Goal: Task Accomplishment & Management: Use online tool/utility

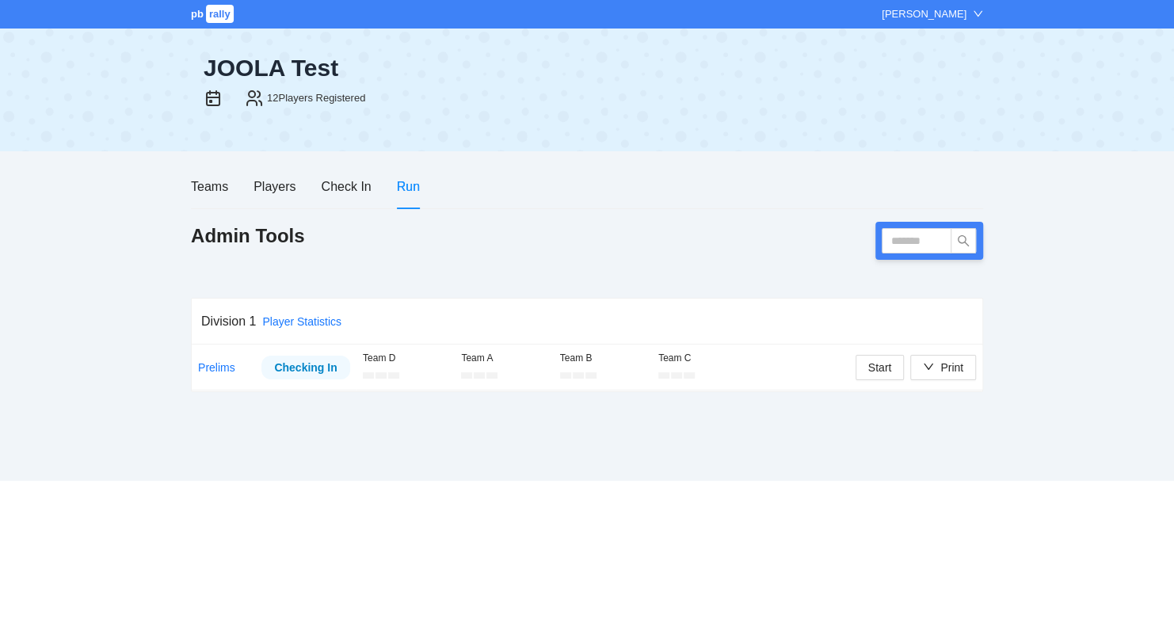
click at [838, 447] on div "Teams Players Check In Run Admin Tools Division 1 Player Statistics Prelims Che…" at bounding box center [587, 322] width 792 height 317
click at [282, 185] on div "Players" at bounding box center [275, 187] width 42 height 20
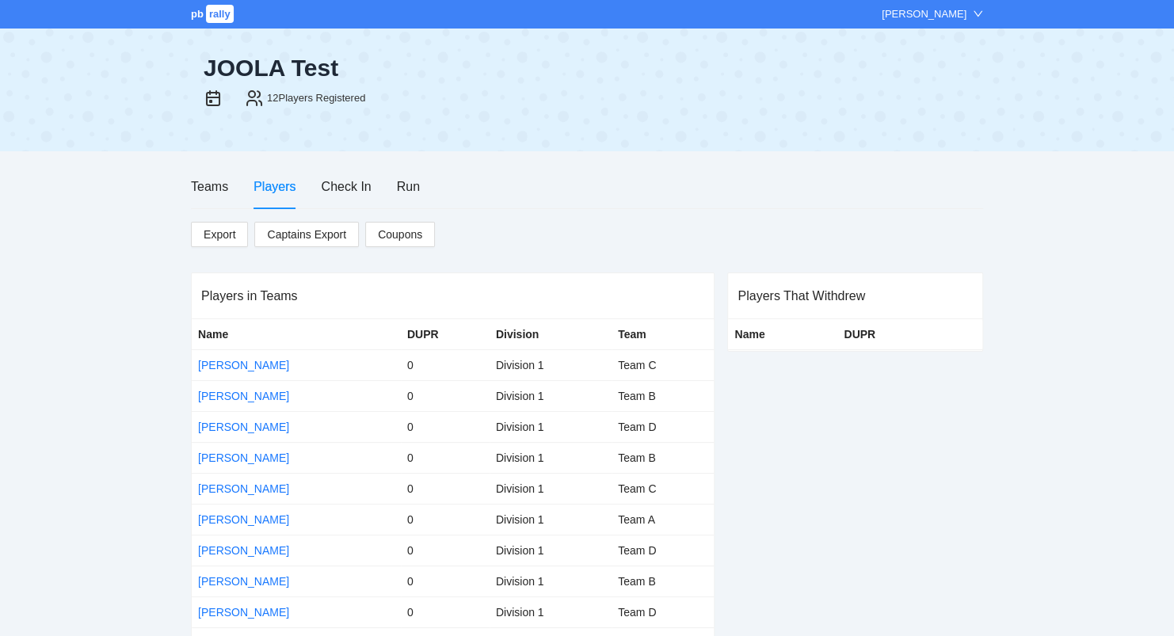
scroll to position [96, 0]
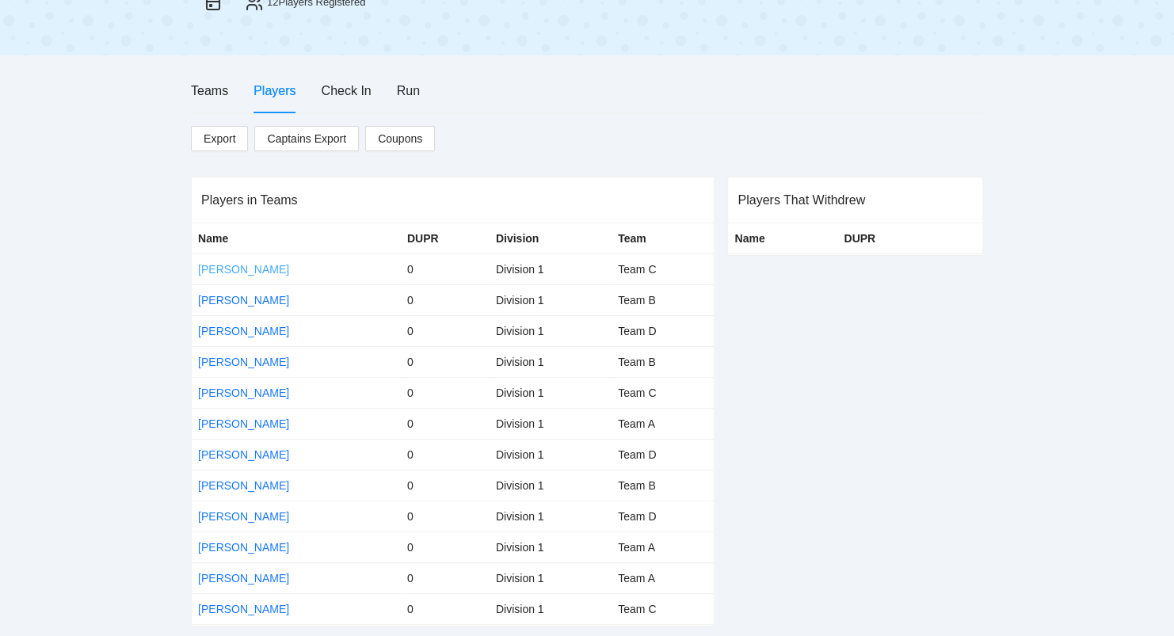
click at [237, 268] on link "[PERSON_NAME]" at bounding box center [243, 269] width 91 height 13
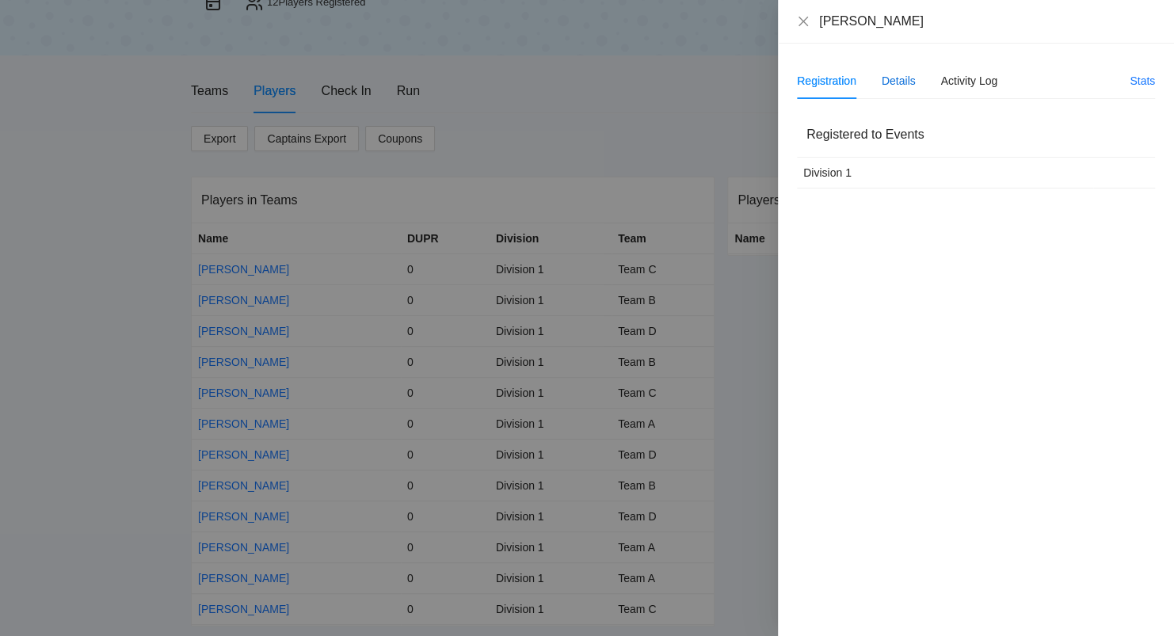
click at [890, 80] on div "Details" at bounding box center [899, 80] width 34 height 17
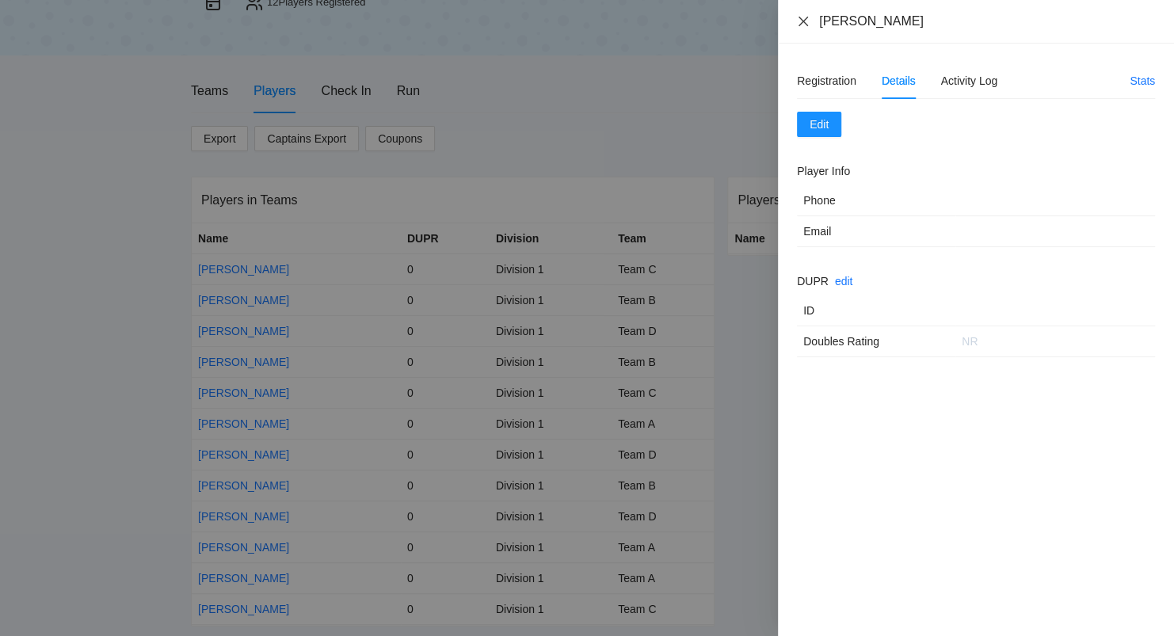
click at [798, 22] on icon "close" at bounding box center [803, 21] width 13 height 13
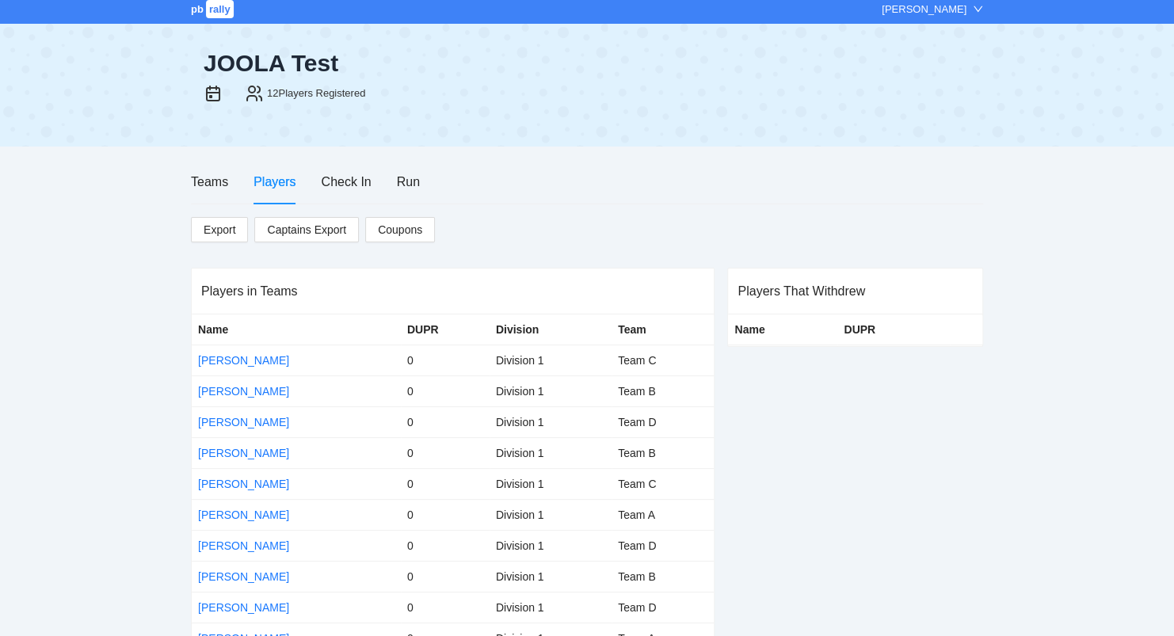
scroll to position [0, 0]
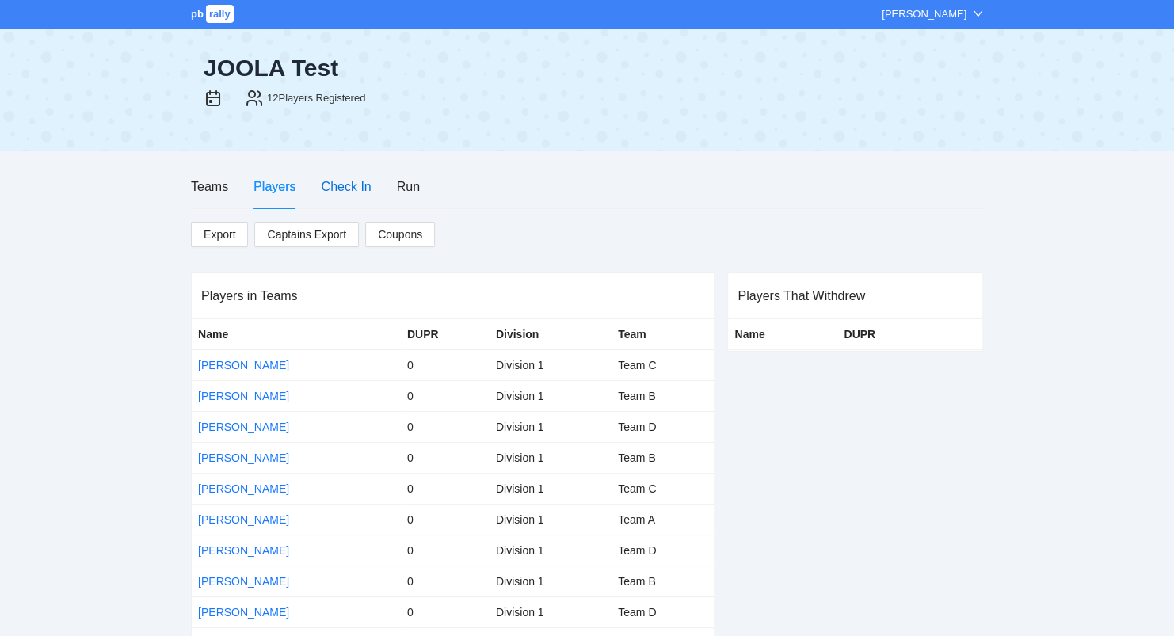
click at [355, 189] on div "Check In" at bounding box center [346, 187] width 50 height 20
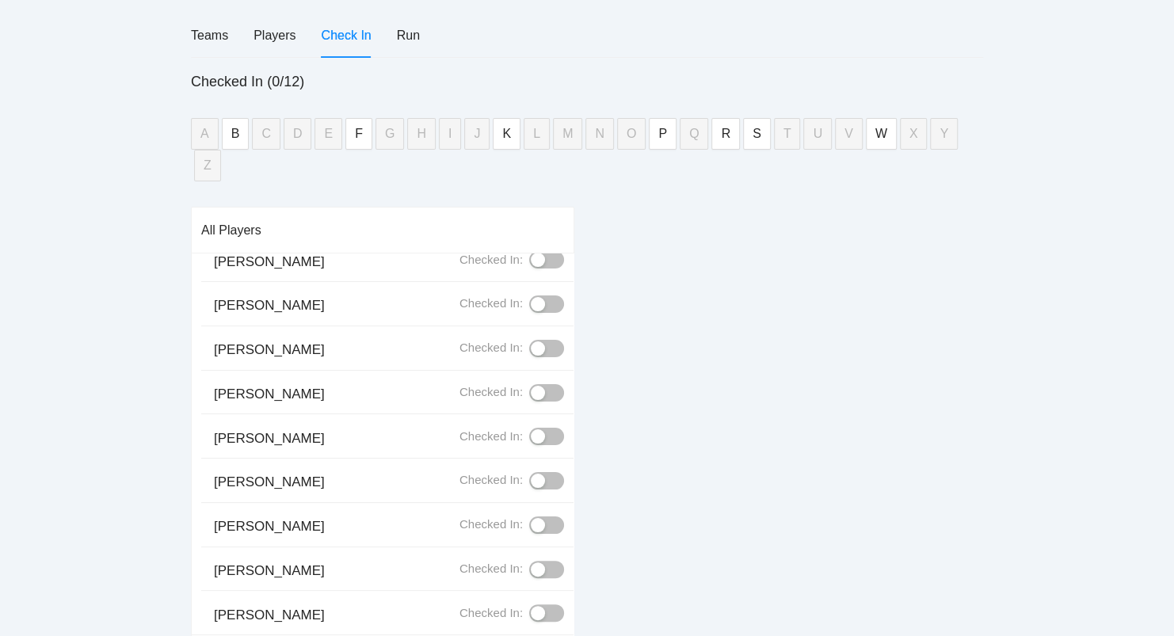
scroll to position [153, 0]
click at [543, 606] on div "button" at bounding box center [538, 613] width 14 height 14
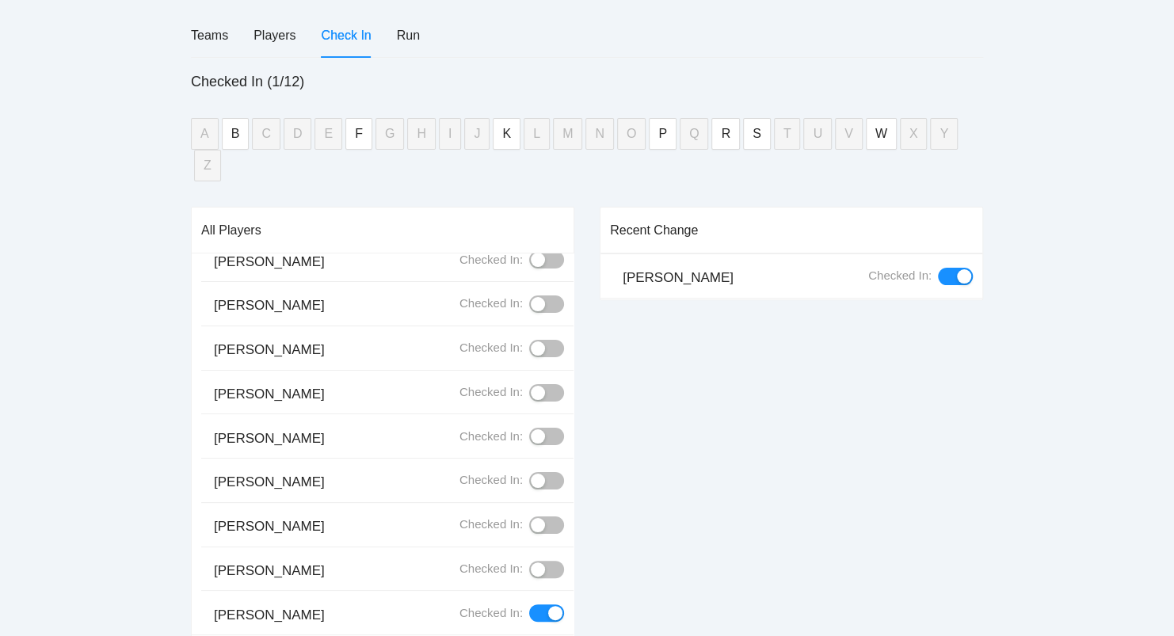
click at [543, 518] on div "button" at bounding box center [538, 525] width 14 height 14
click at [537, 429] on div "button" at bounding box center [538, 436] width 14 height 14
click at [539, 341] on div "button" at bounding box center [538, 348] width 14 height 14
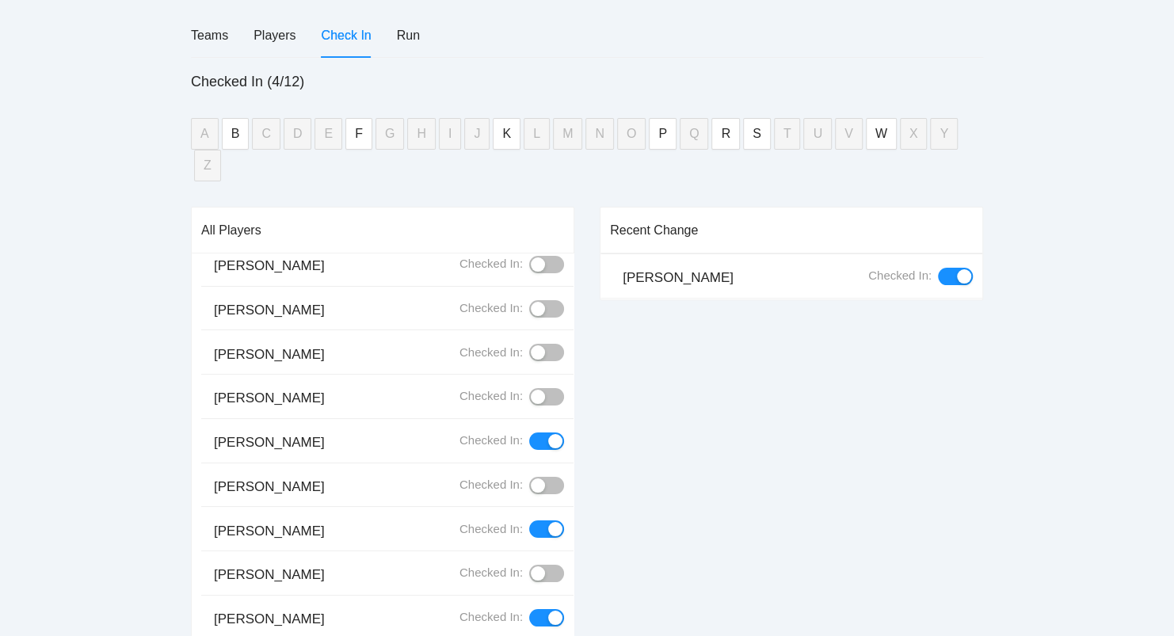
scroll to position [2, 0]
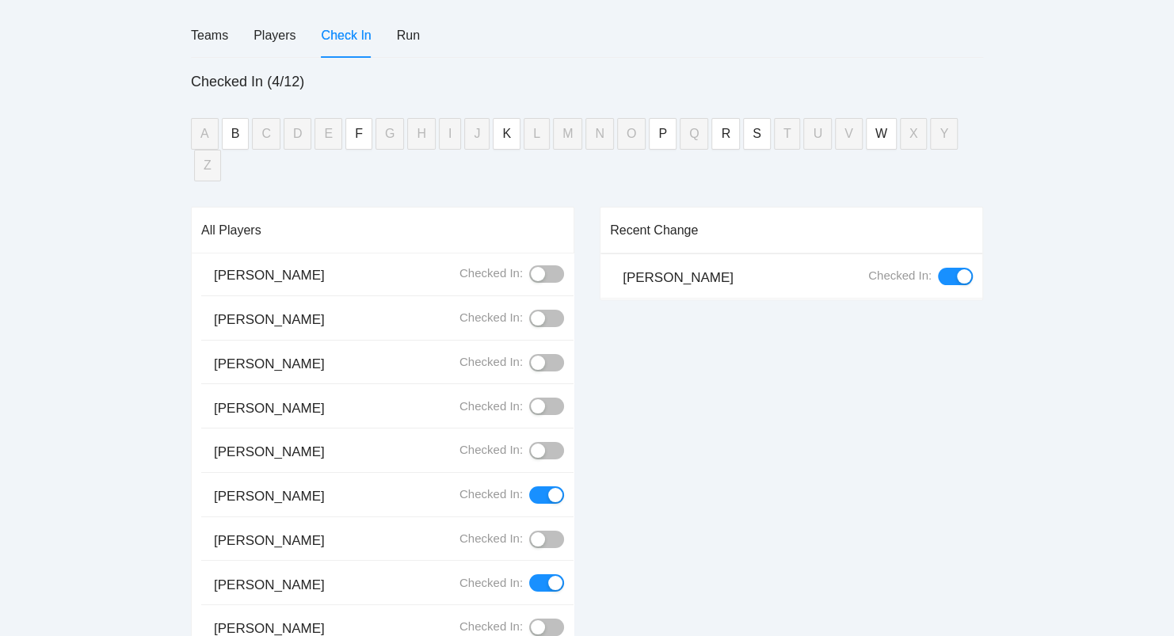
click at [537, 399] on div "button" at bounding box center [538, 406] width 14 height 14
click at [545, 311] on div "button" at bounding box center [538, 318] width 14 height 14
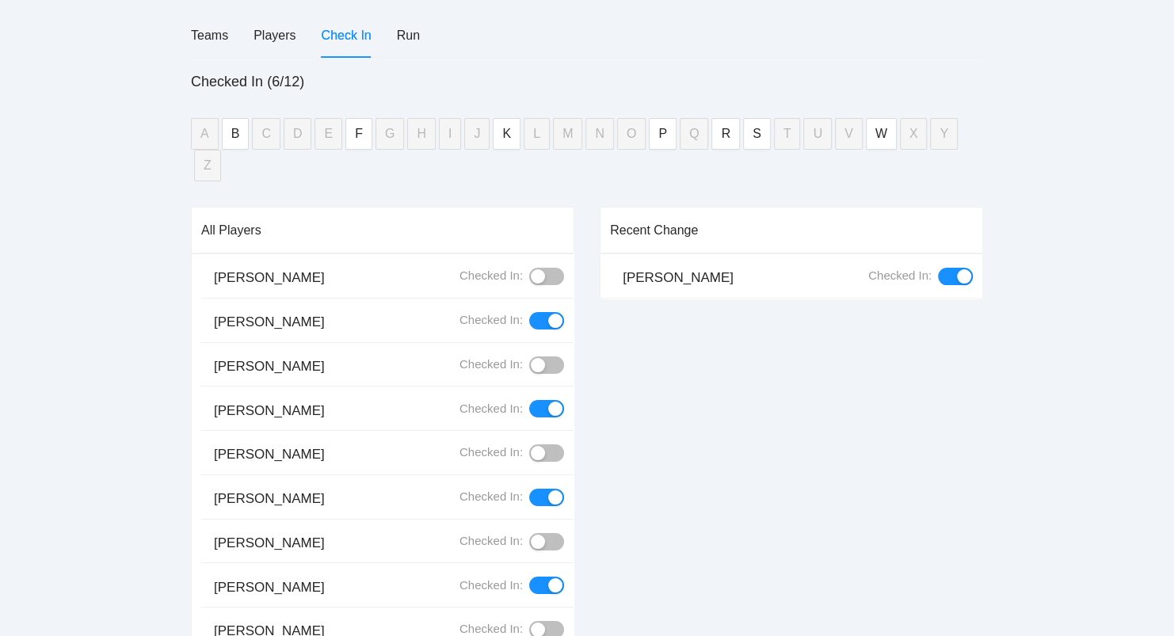
scroll to position [0, 0]
click at [537, 269] on div "button" at bounding box center [538, 276] width 14 height 14
click at [283, 40] on div "Players" at bounding box center [275, 35] width 42 height 20
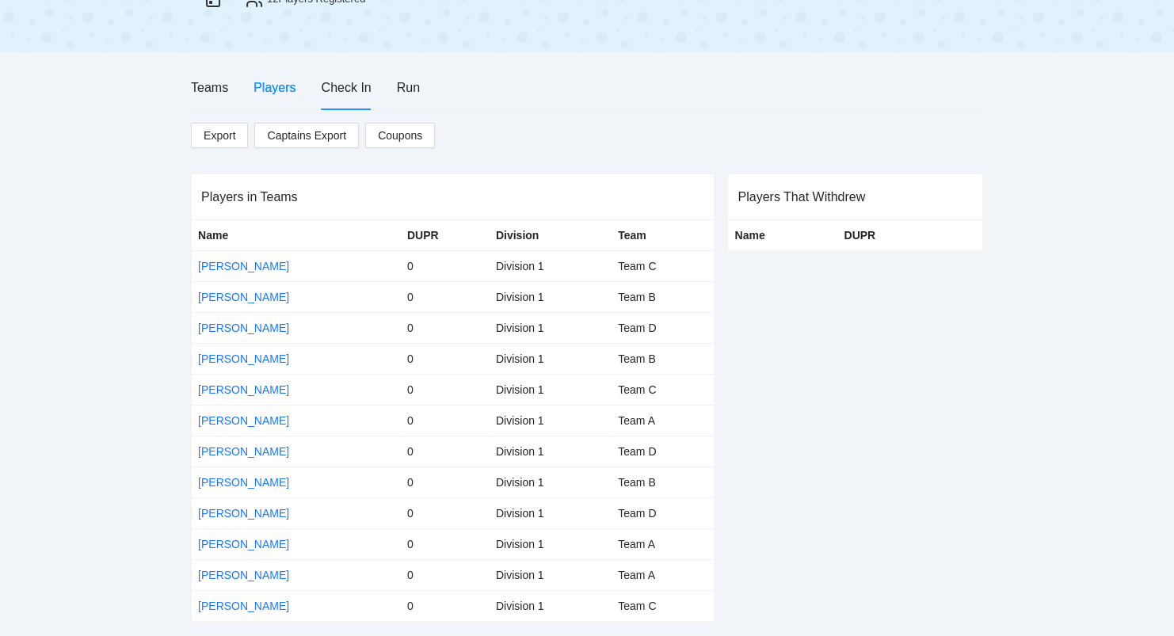
scroll to position [96, 0]
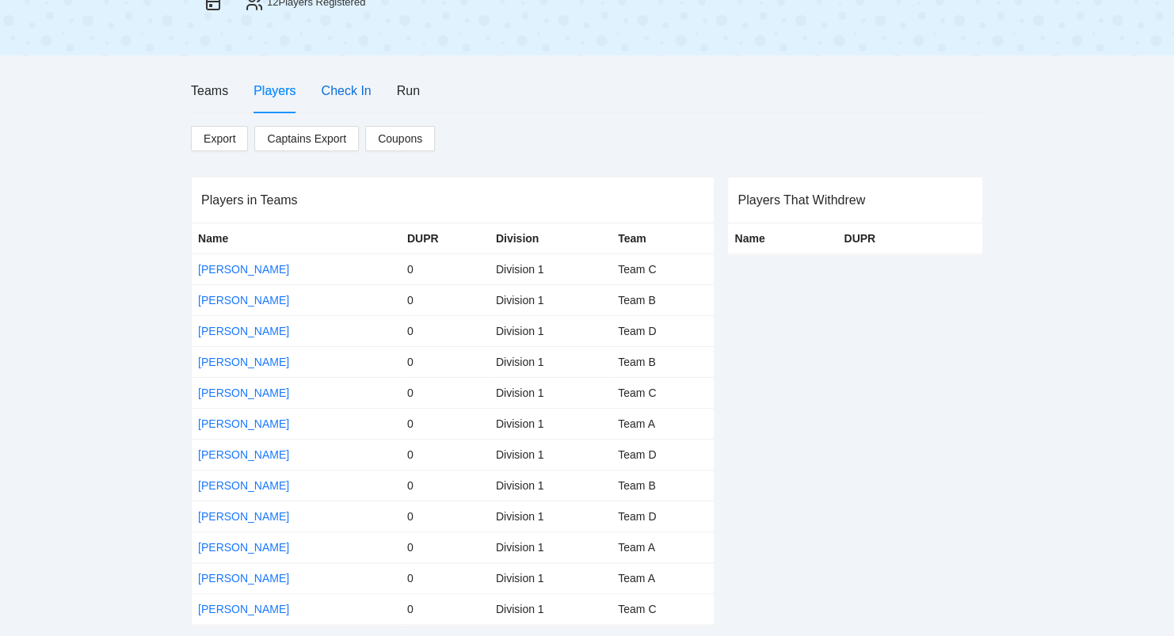
click at [338, 92] on div "Check In" at bounding box center [346, 91] width 50 height 20
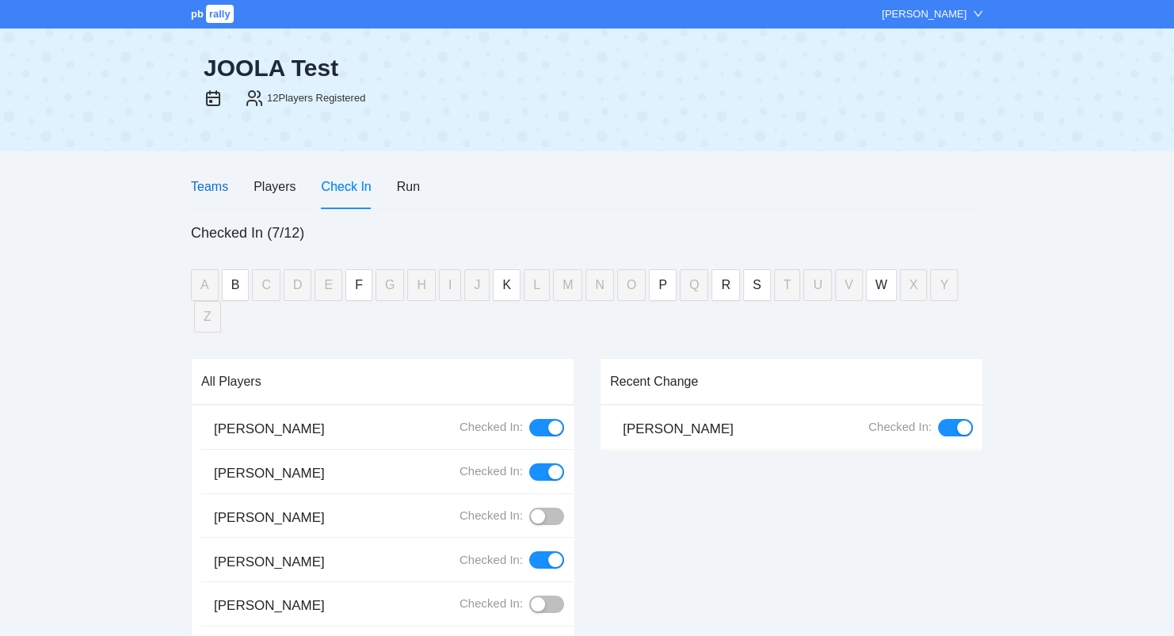
click at [215, 189] on div "Teams" at bounding box center [209, 187] width 37 height 20
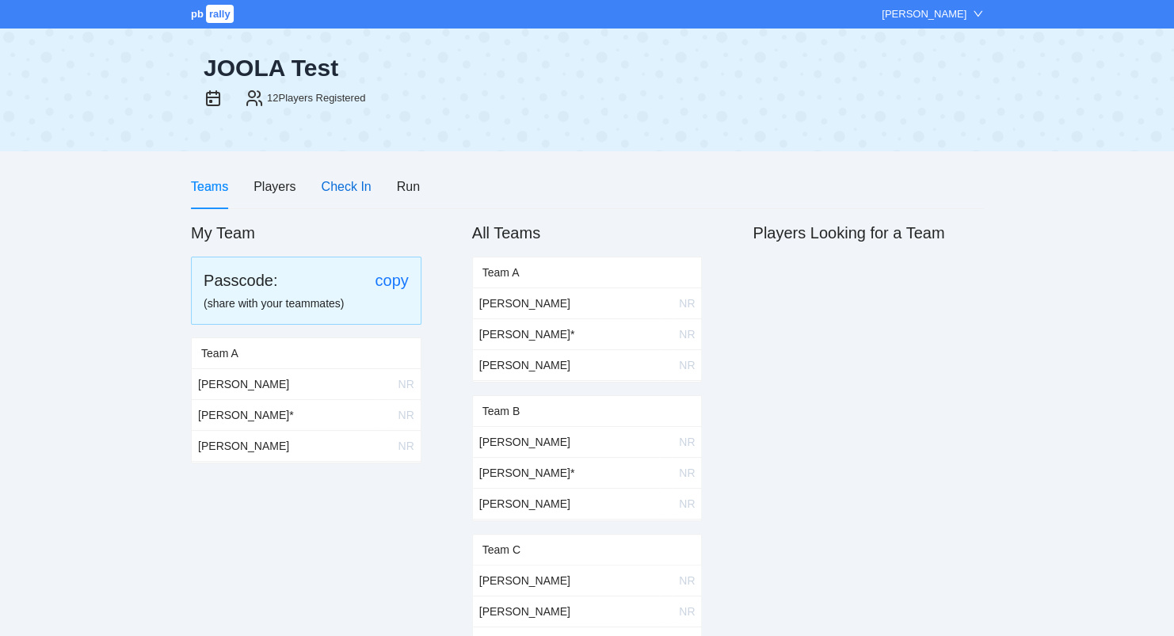
click at [349, 192] on div "Check In" at bounding box center [346, 187] width 50 height 20
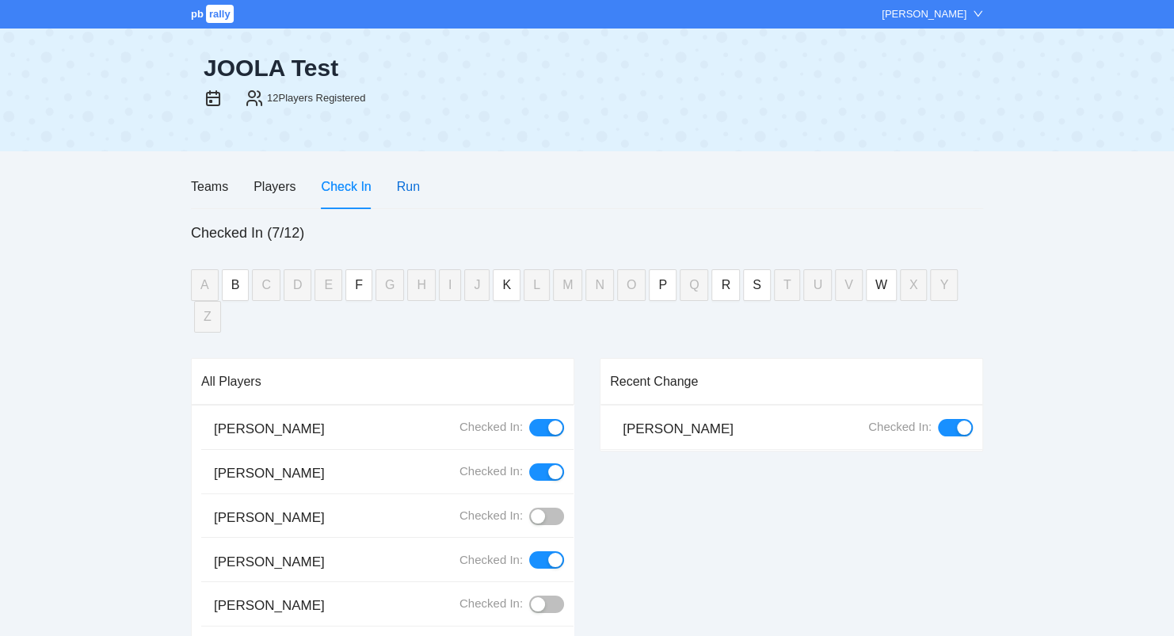
click at [411, 191] on div "Run" at bounding box center [408, 187] width 23 height 20
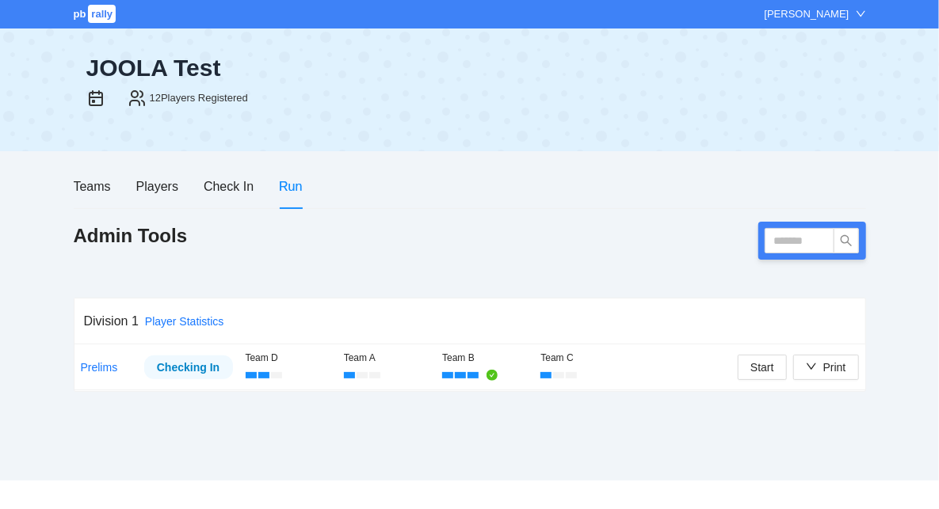
click at [437, 222] on div "Admin Tools" at bounding box center [470, 241] width 792 height 38
click at [233, 188] on div "Check In" at bounding box center [229, 187] width 50 height 20
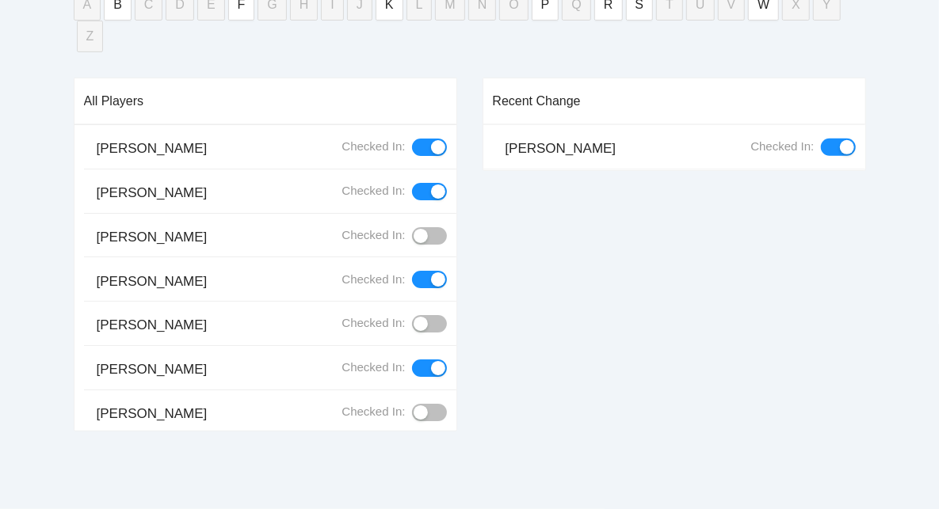
click at [419, 229] on div "button" at bounding box center [421, 236] width 14 height 14
click at [418, 317] on div "button" at bounding box center [421, 324] width 14 height 14
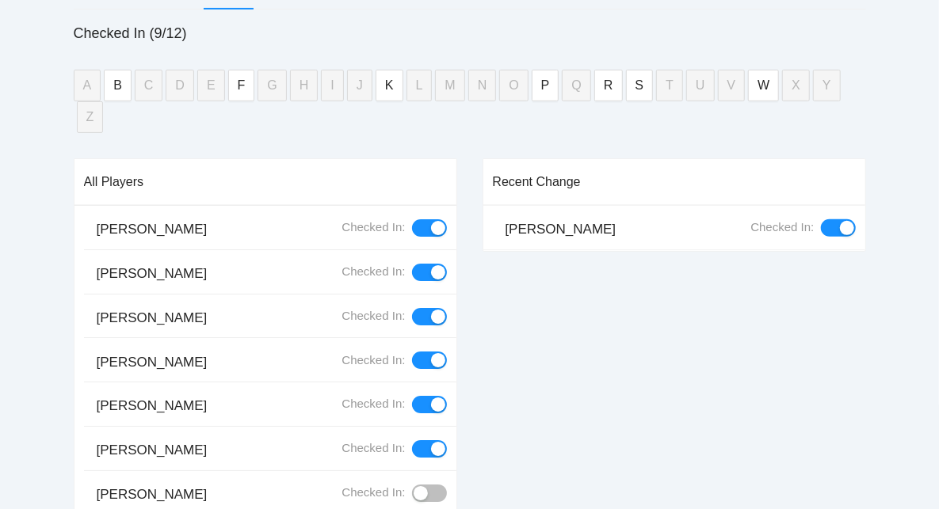
scroll to position [285, 0]
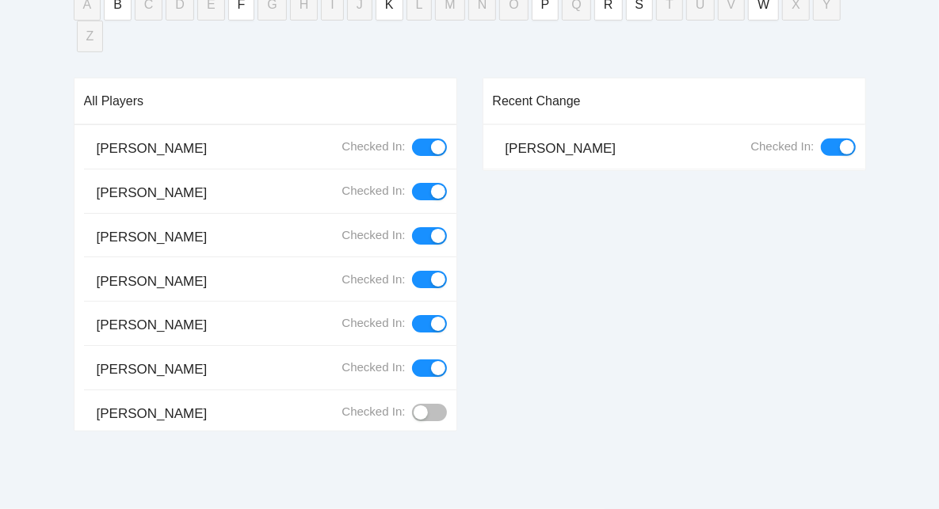
click at [427, 406] on div "button" at bounding box center [421, 413] width 14 height 14
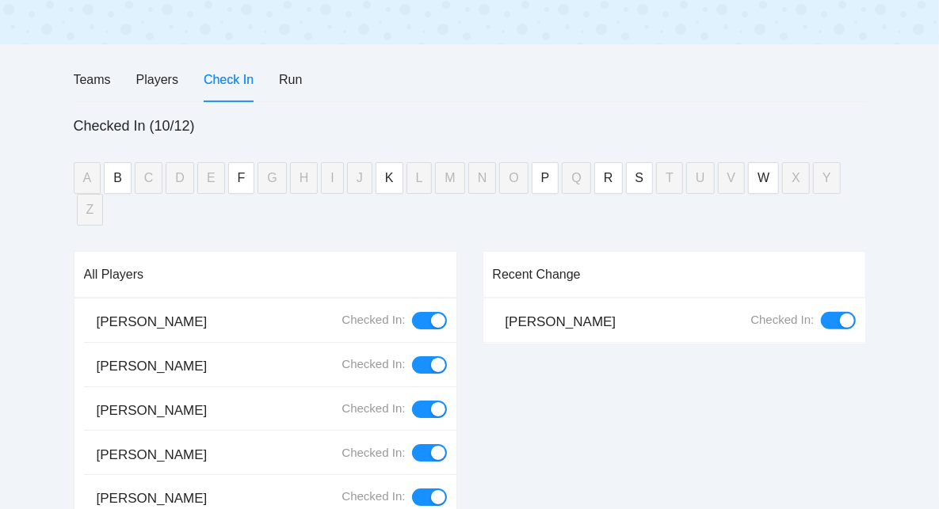
scroll to position [0, 0]
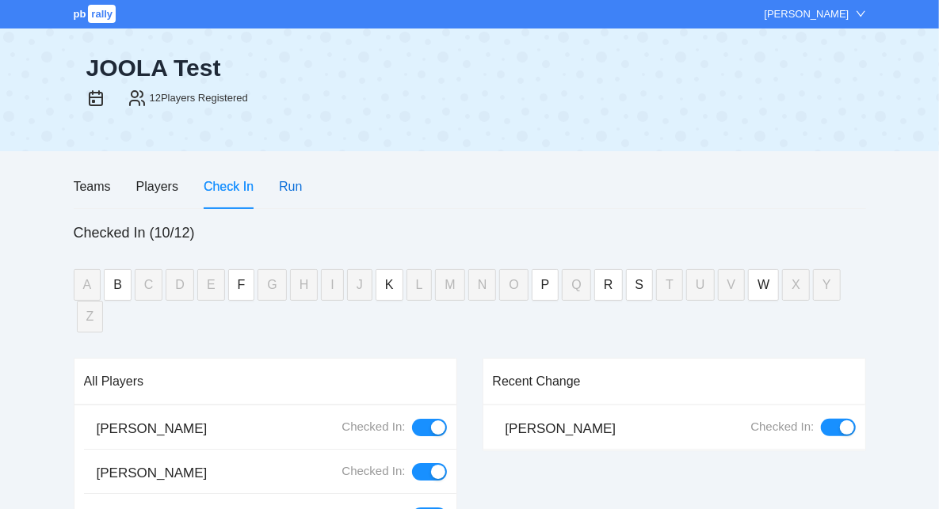
click at [297, 190] on div "Run" at bounding box center [290, 187] width 23 height 20
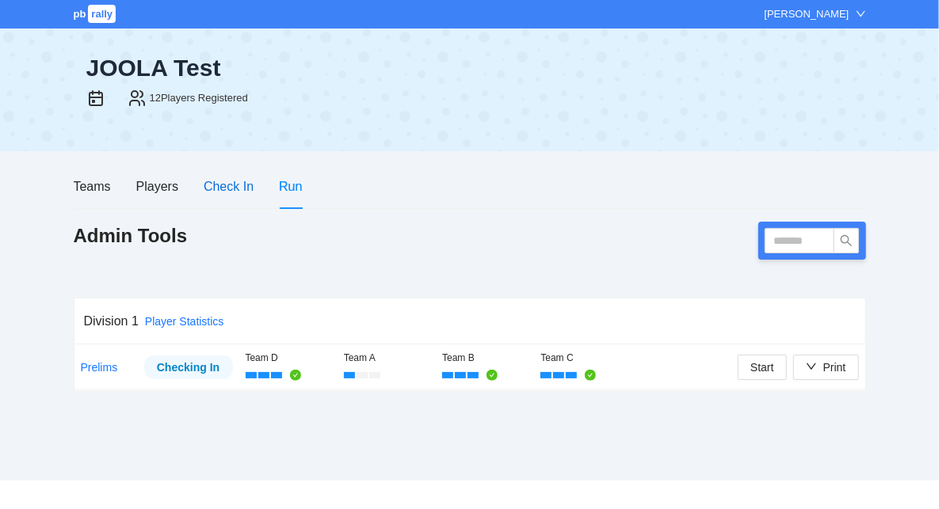
click at [230, 191] on div "Check In" at bounding box center [229, 187] width 50 height 20
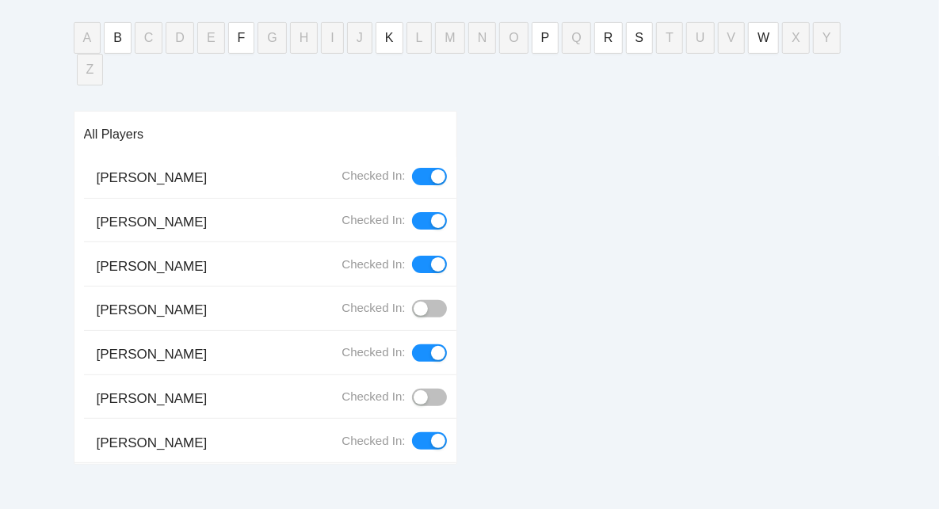
scroll to position [285, 0]
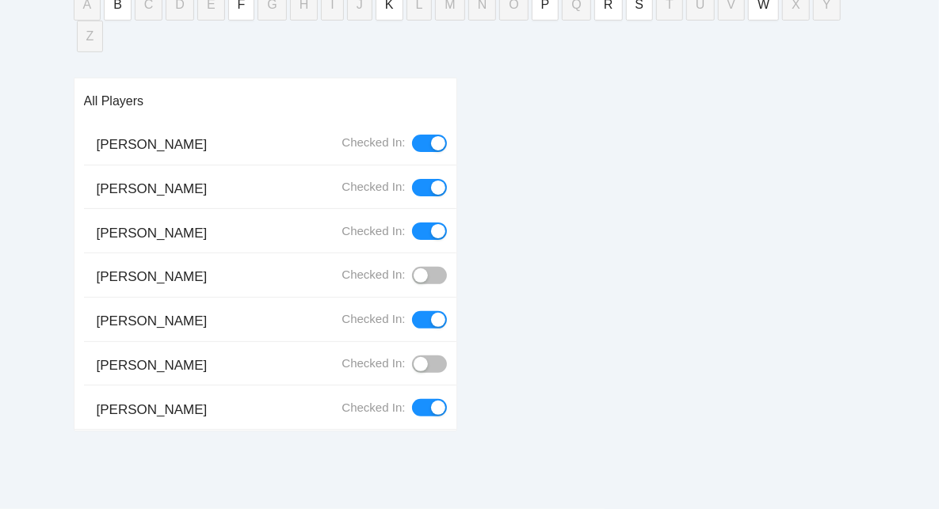
click at [422, 269] on div "button" at bounding box center [421, 276] width 14 height 14
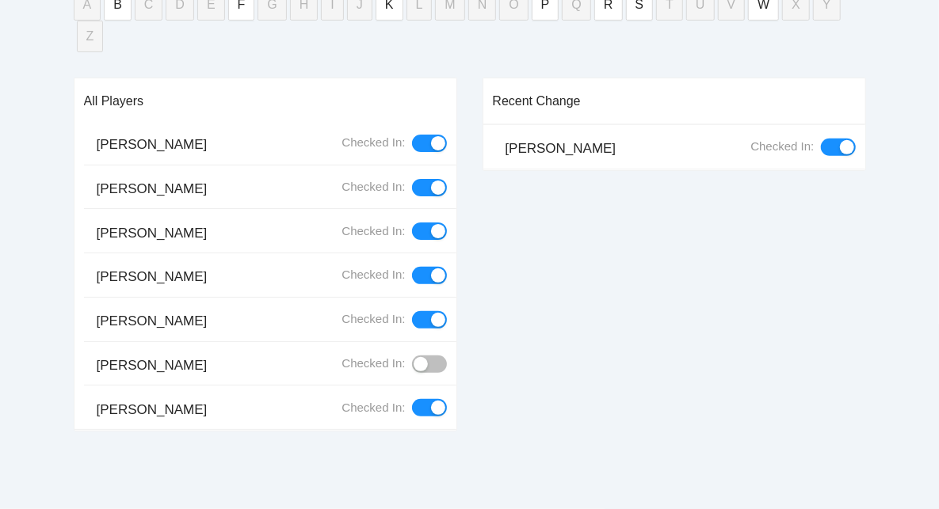
click at [422, 357] on div "button" at bounding box center [421, 364] width 14 height 14
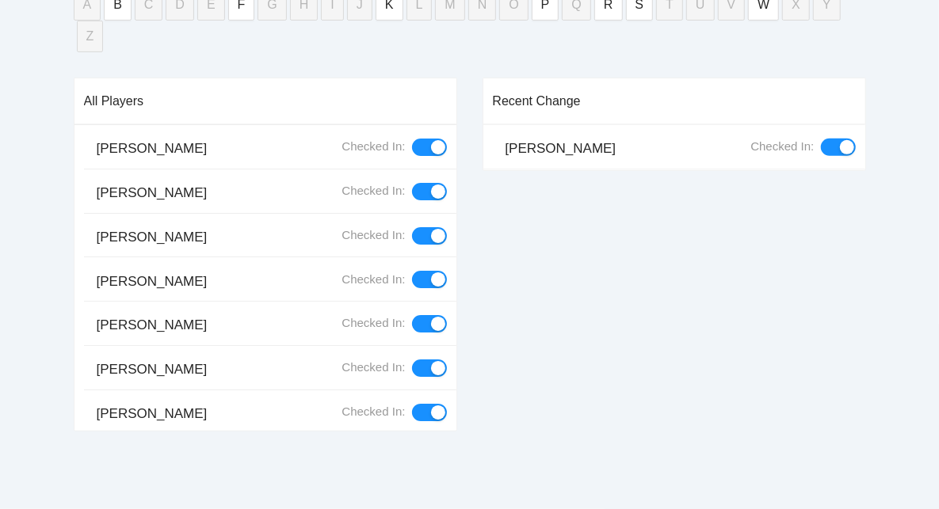
scroll to position [0, 0]
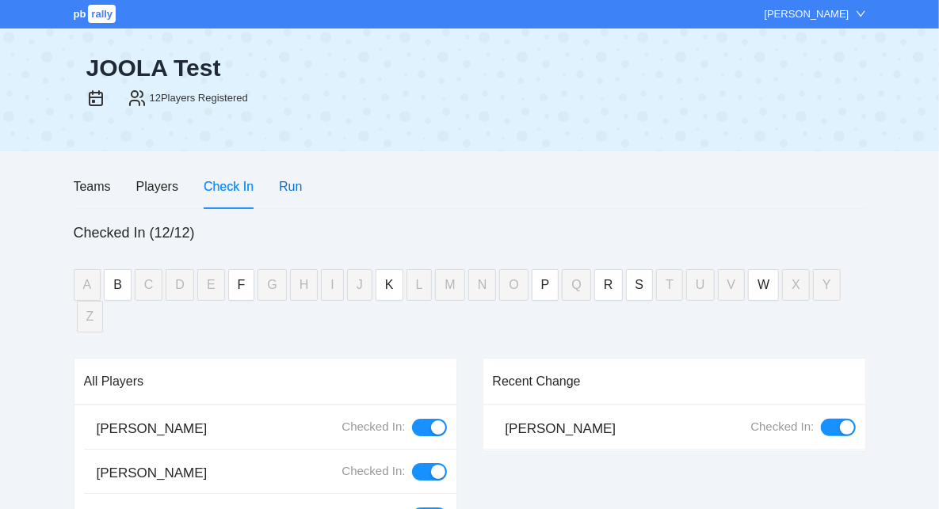
click at [292, 187] on div "Run" at bounding box center [290, 187] width 23 height 20
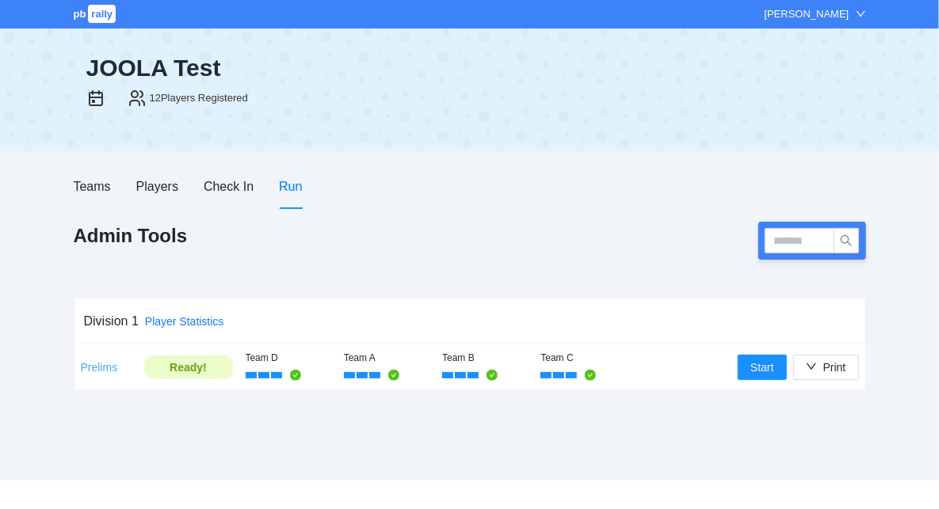
click at [95, 367] on link "Prelims" at bounding box center [99, 367] width 37 height 13
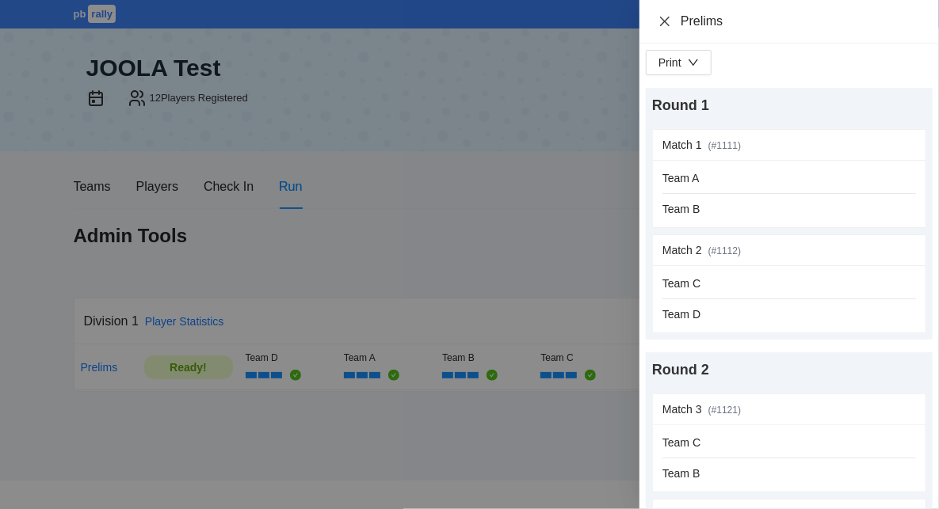
click at [662, 18] on icon "close" at bounding box center [665, 21] width 10 height 10
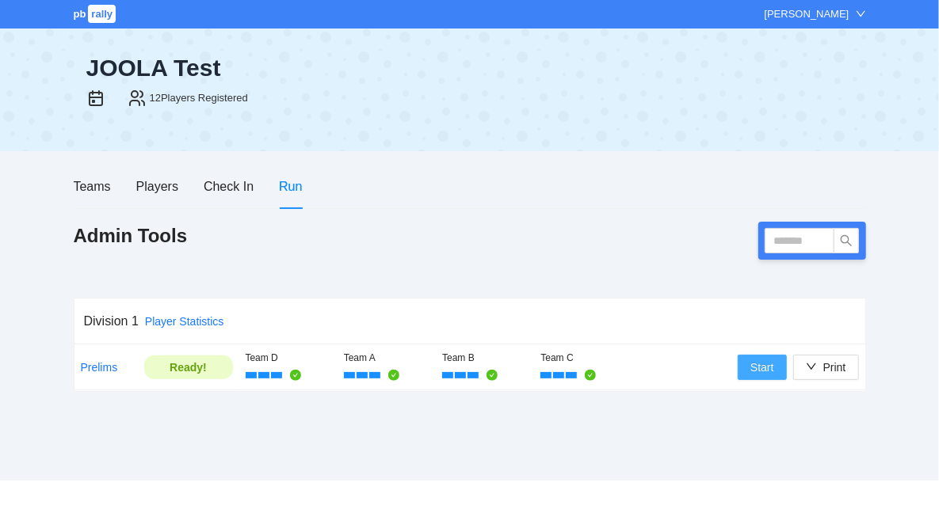
click at [767, 368] on span "Start" at bounding box center [762, 367] width 24 height 17
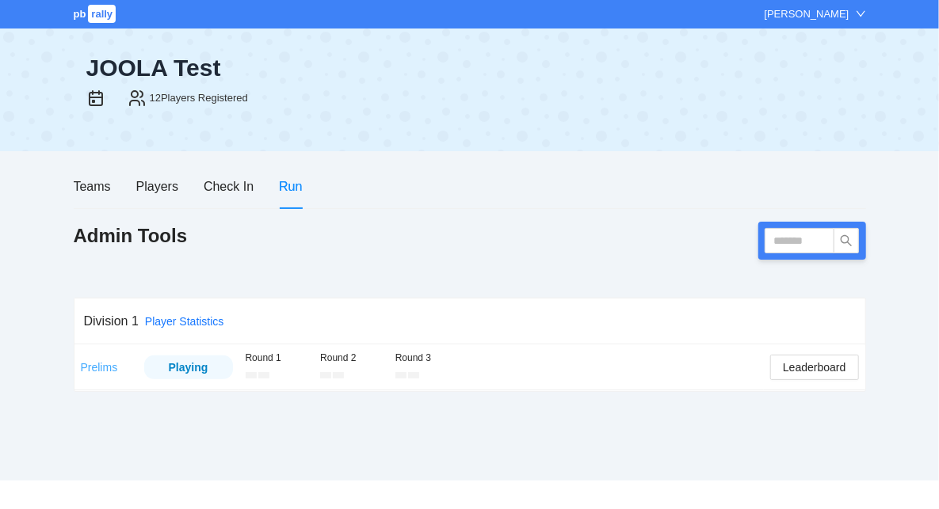
click at [105, 368] on link "Prelims" at bounding box center [99, 367] width 37 height 13
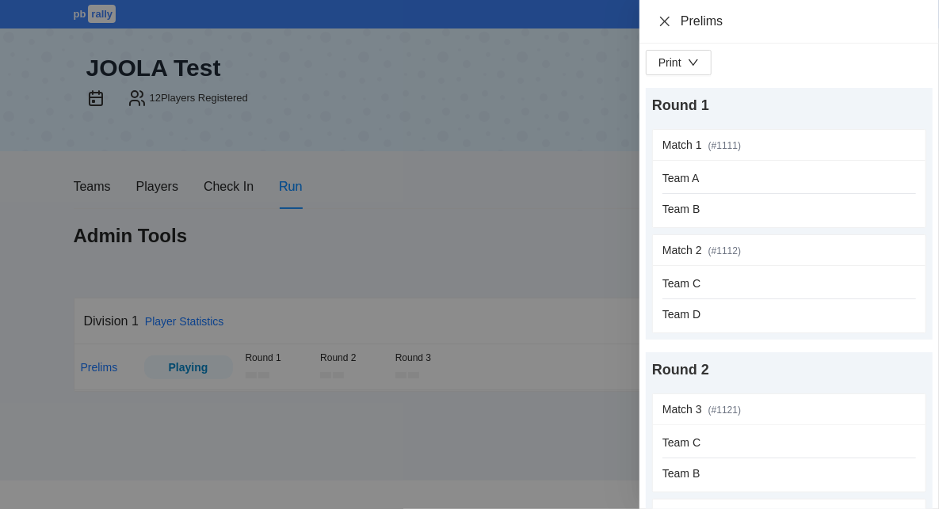
click at [664, 20] on icon "close" at bounding box center [665, 21] width 10 height 10
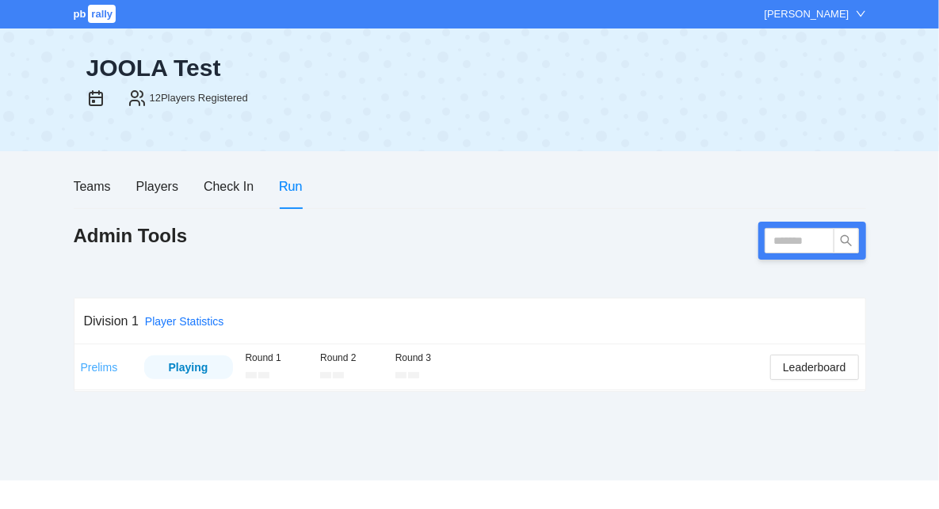
click at [97, 368] on link "Prelims" at bounding box center [99, 367] width 37 height 13
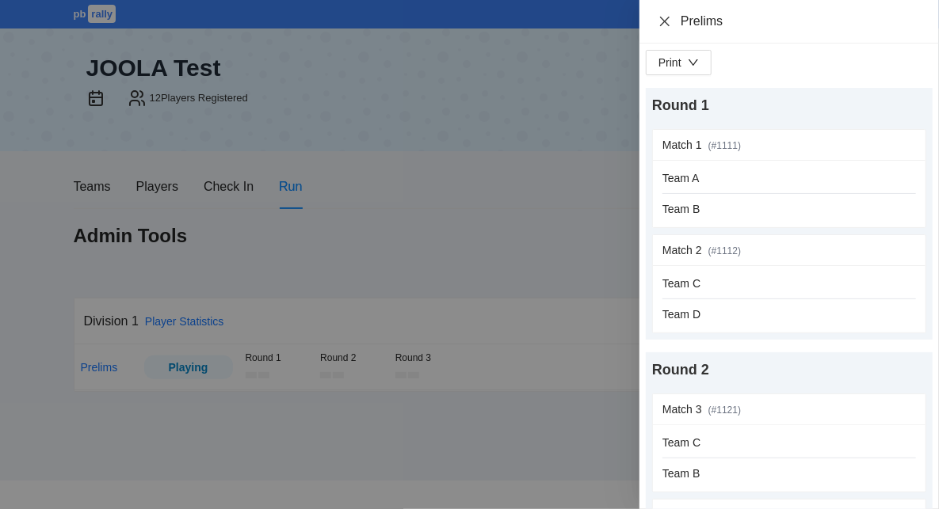
click at [666, 22] on icon "close" at bounding box center [665, 21] width 10 height 10
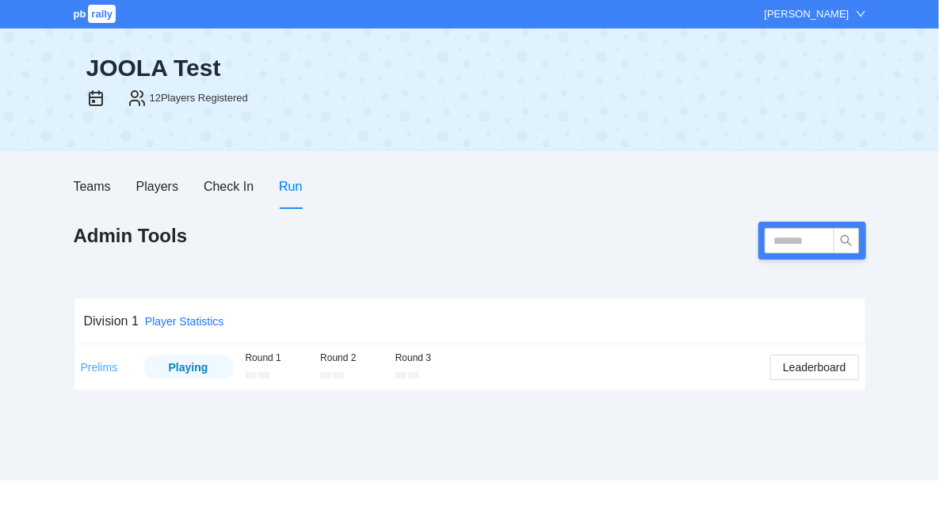
click at [103, 370] on link "Prelims" at bounding box center [99, 367] width 37 height 13
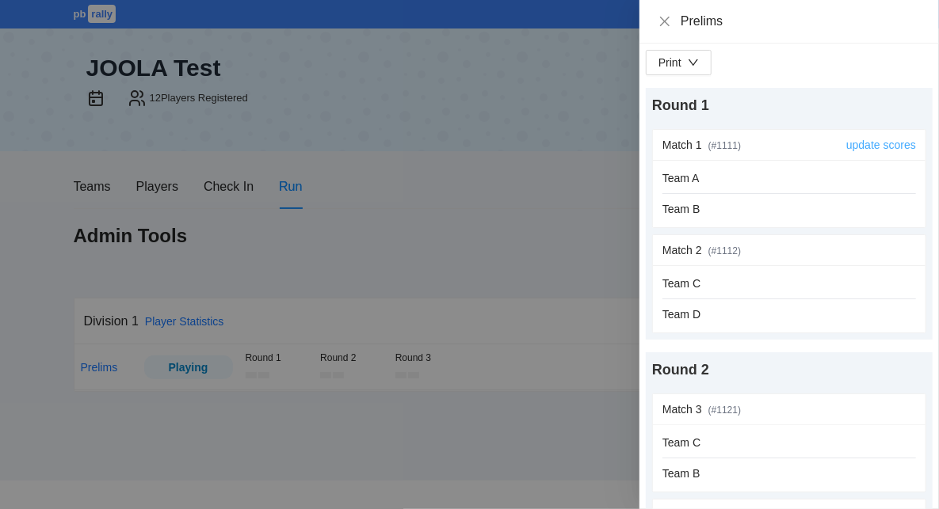
click at [896, 143] on link "update scores" at bounding box center [881, 145] width 70 height 13
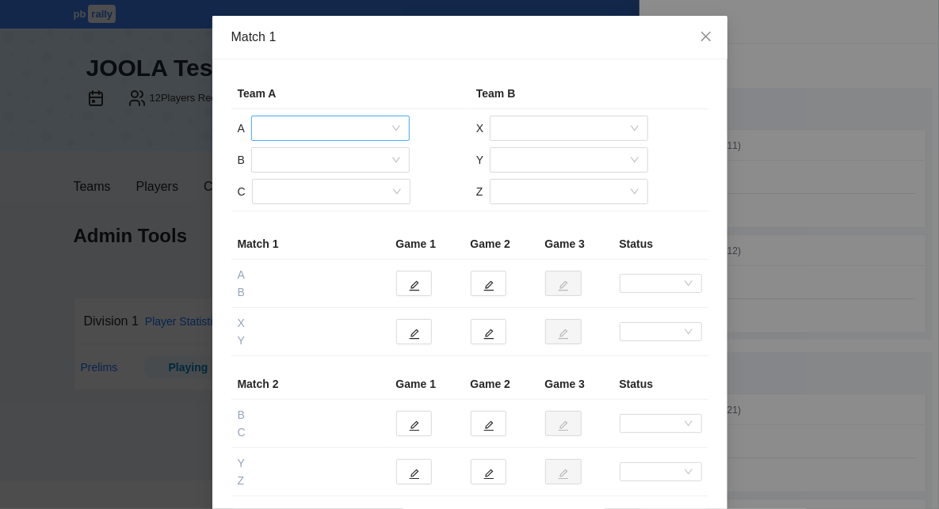
click at [320, 123] on input "search" at bounding box center [325, 128] width 128 height 24
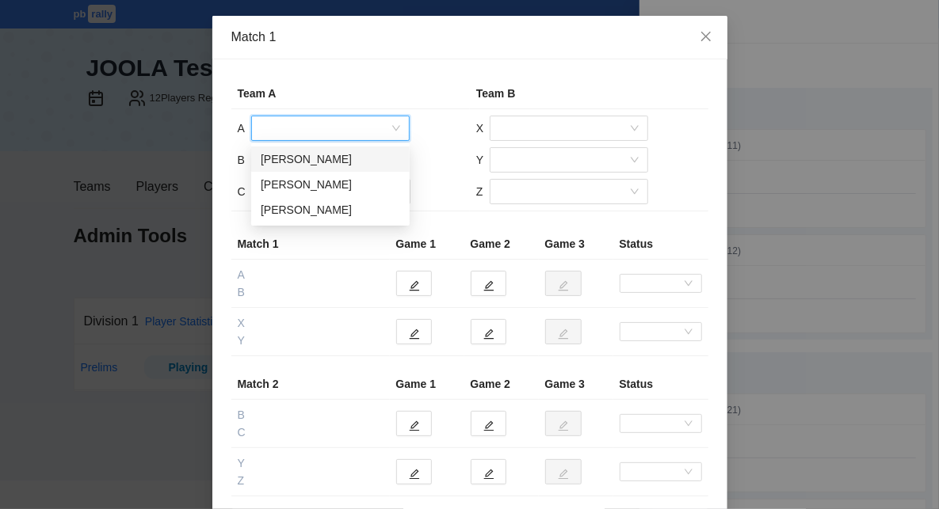
click at [326, 157] on div "[PERSON_NAME]" at bounding box center [330, 159] width 139 height 17
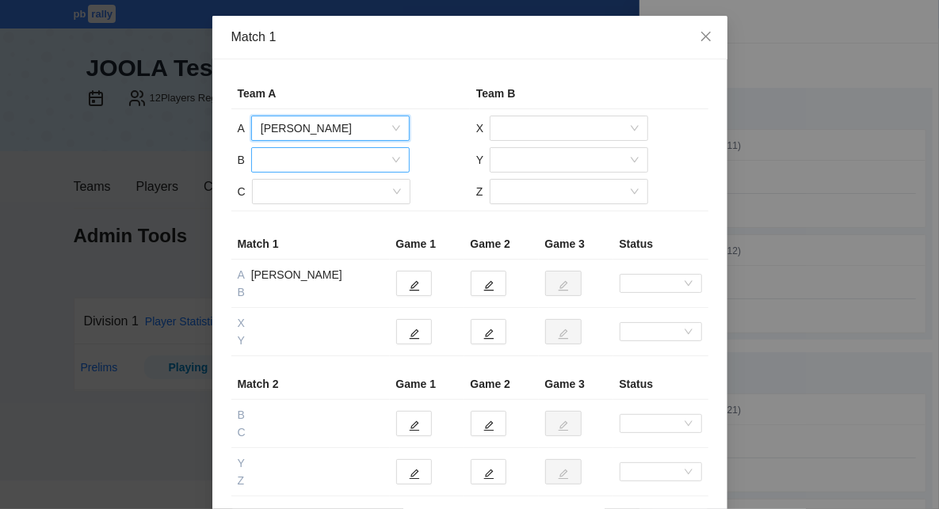
click at [330, 164] on input "search" at bounding box center [325, 160] width 128 height 24
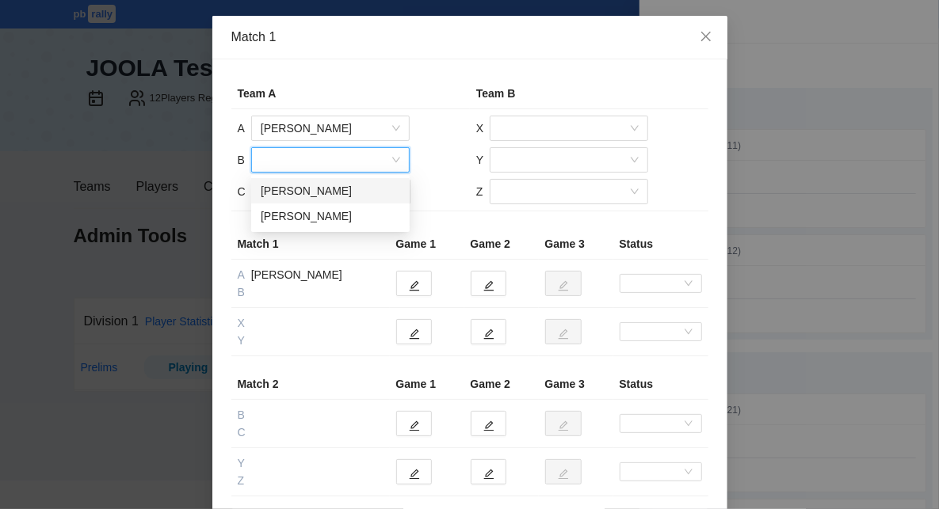
click at [340, 196] on div "[PERSON_NAME]" at bounding box center [330, 190] width 139 height 17
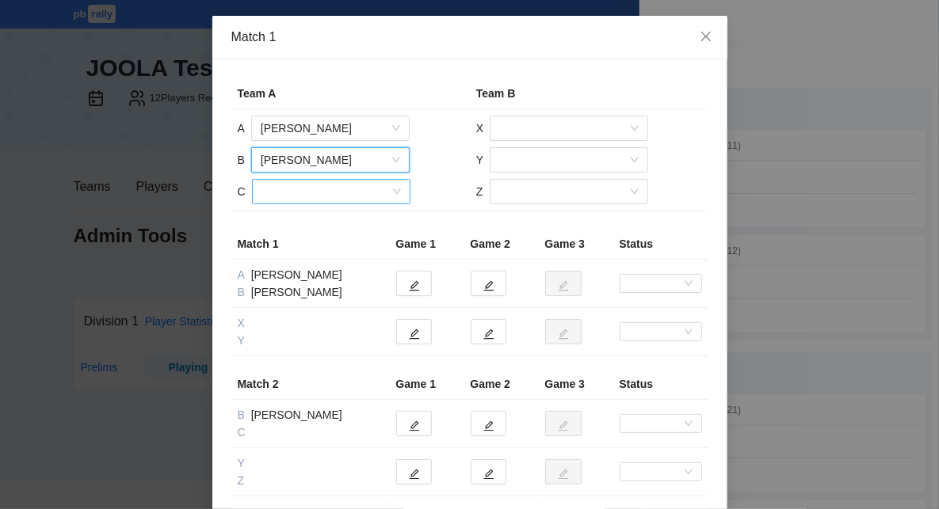
click at [337, 194] on input "search" at bounding box center [325, 192] width 128 height 24
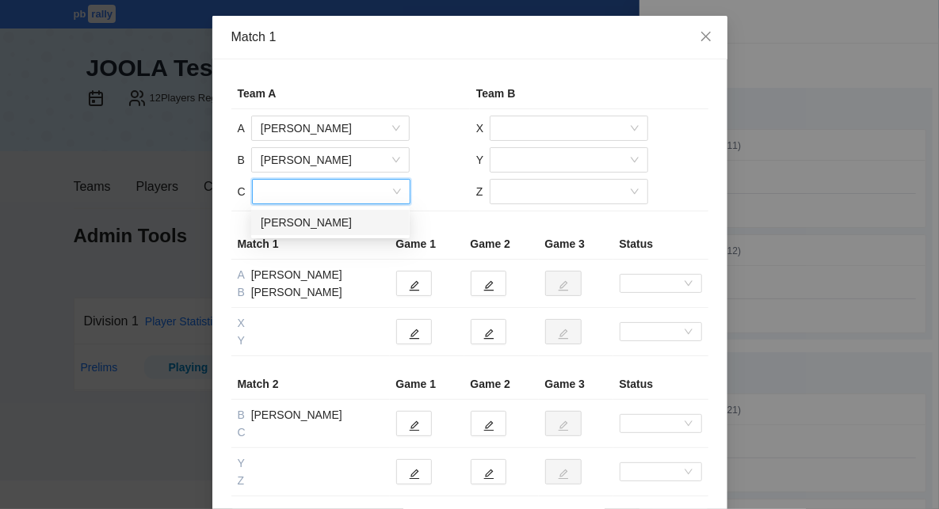
click at [338, 219] on div "[PERSON_NAME]" at bounding box center [330, 222] width 139 height 17
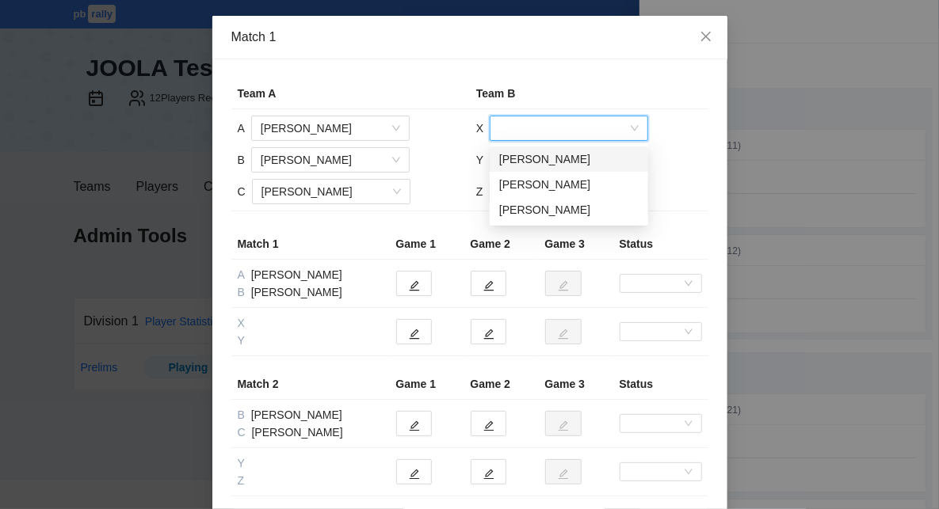
click at [541, 127] on input "search" at bounding box center [563, 128] width 128 height 24
click at [544, 159] on div "[PERSON_NAME]" at bounding box center [568, 159] width 139 height 17
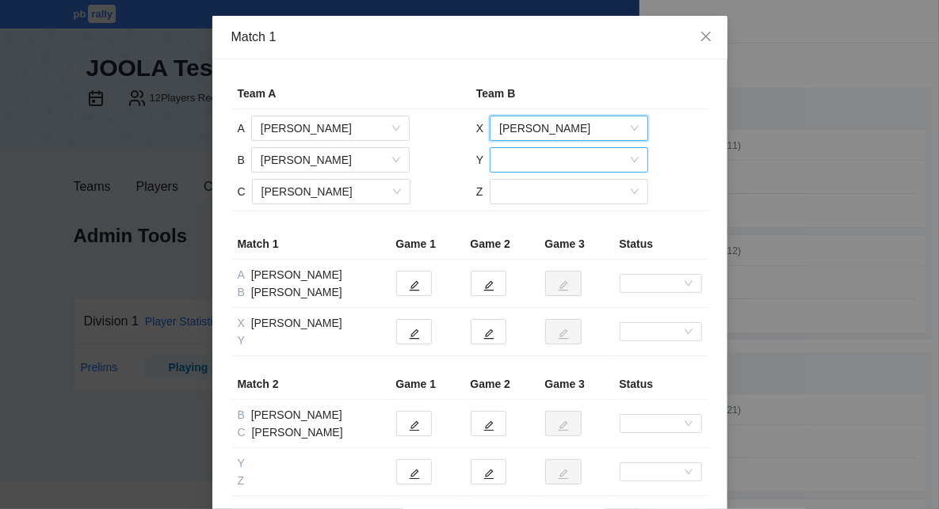
click at [544, 162] on input "search" at bounding box center [563, 160] width 128 height 24
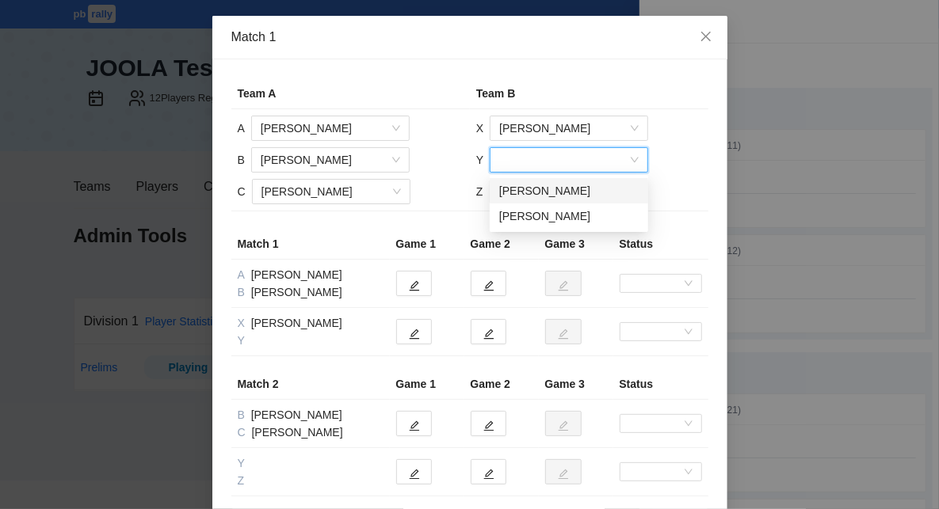
click at [551, 191] on div "[PERSON_NAME]" at bounding box center [568, 190] width 139 height 17
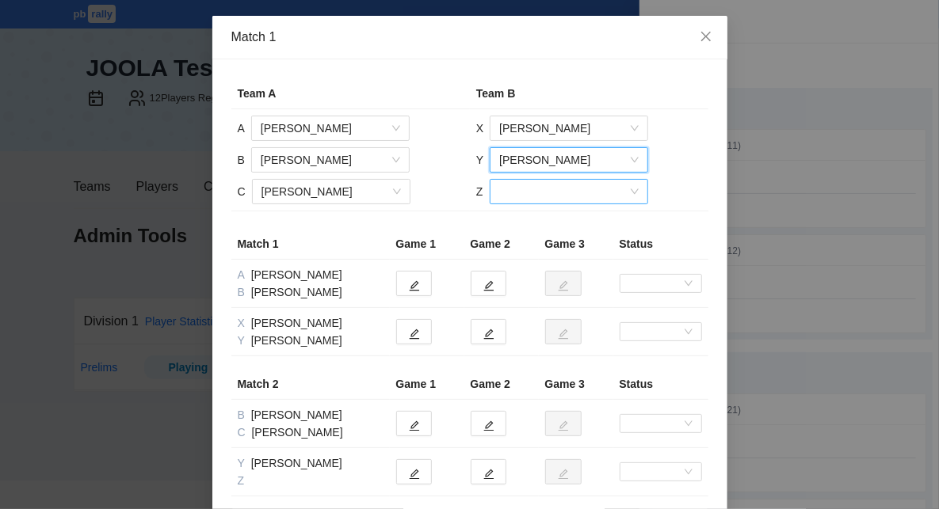
click at [551, 196] on input "search" at bounding box center [563, 192] width 128 height 24
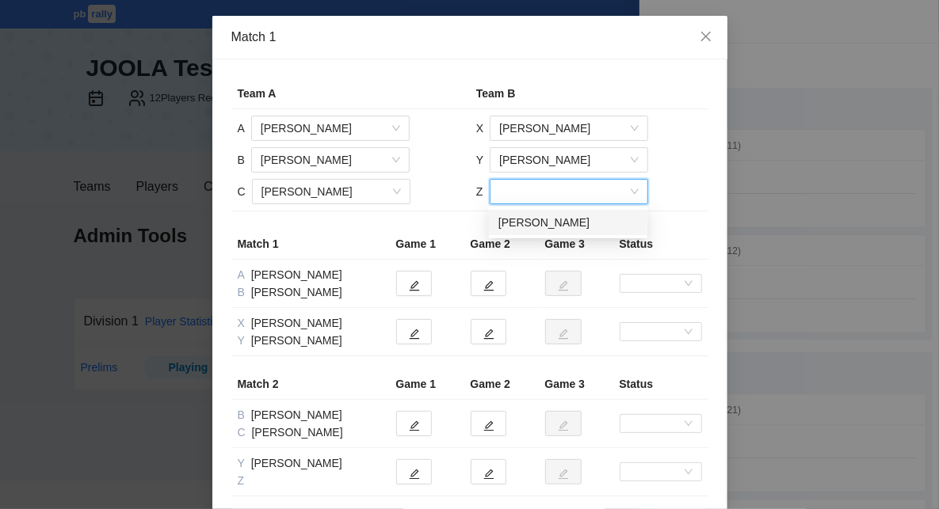
click at [551, 219] on div "[PERSON_NAME]" at bounding box center [567, 222] width 139 height 17
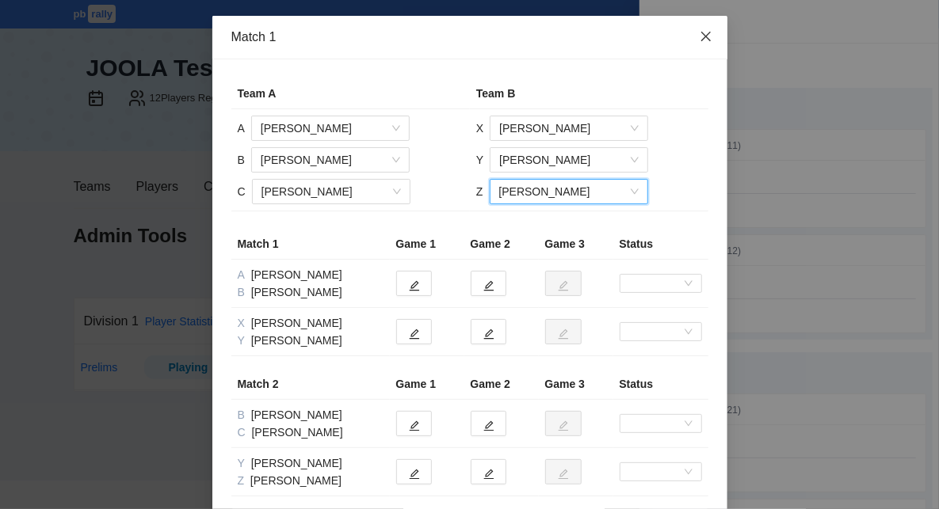
click at [707, 37] on icon "close" at bounding box center [706, 36] width 13 height 13
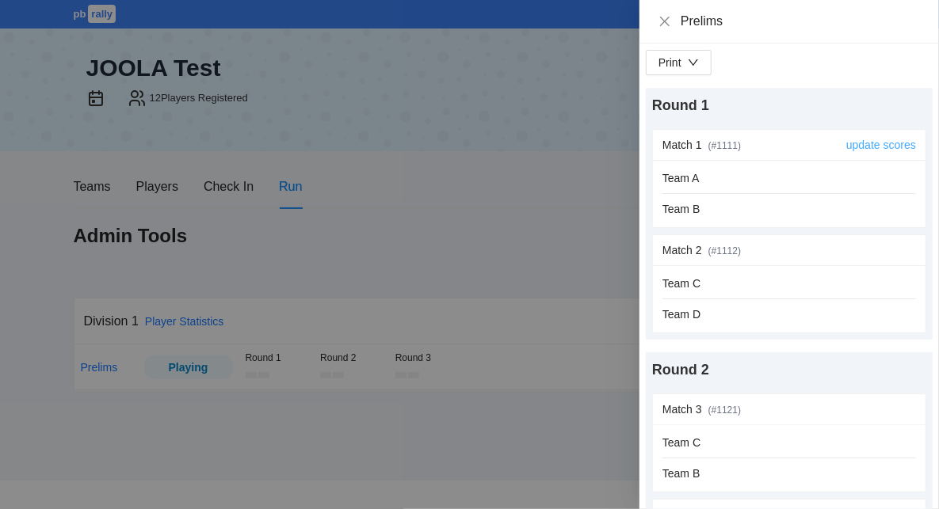
click at [864, 147] on link "update scores" at bounding box center [881, 145] width 70 height 13
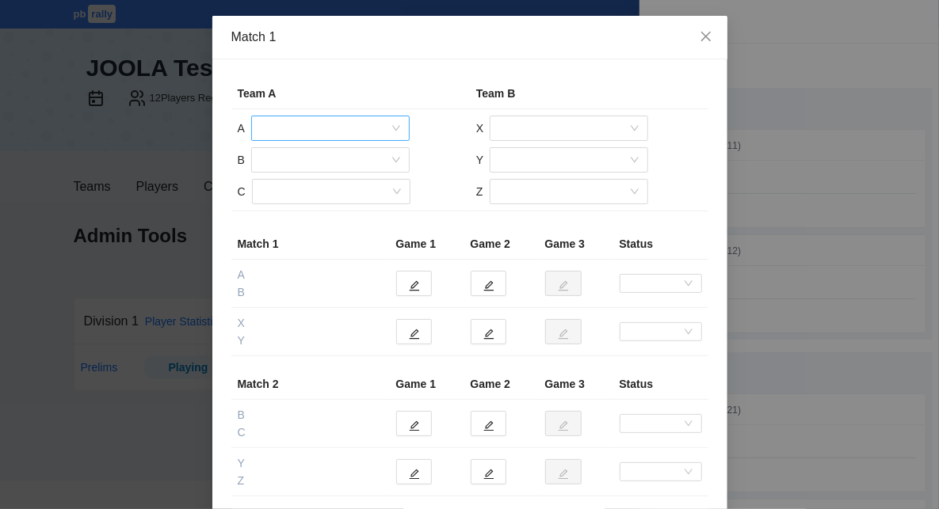
click at [399, 130] on div at bounding box center [330, 128] width 158 height 25
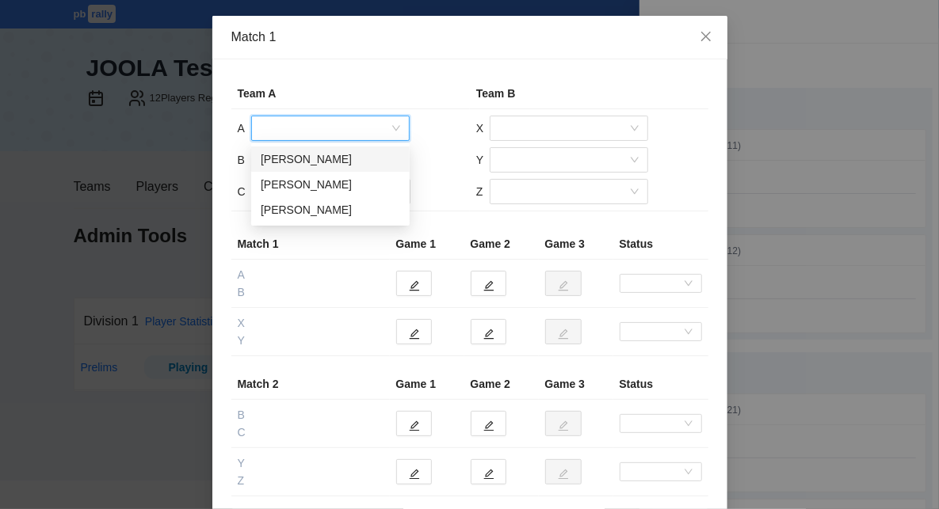
click at [385, 154] on div "[PERSON_NAME]" at bounding box center [330, 159] width 139 height 17
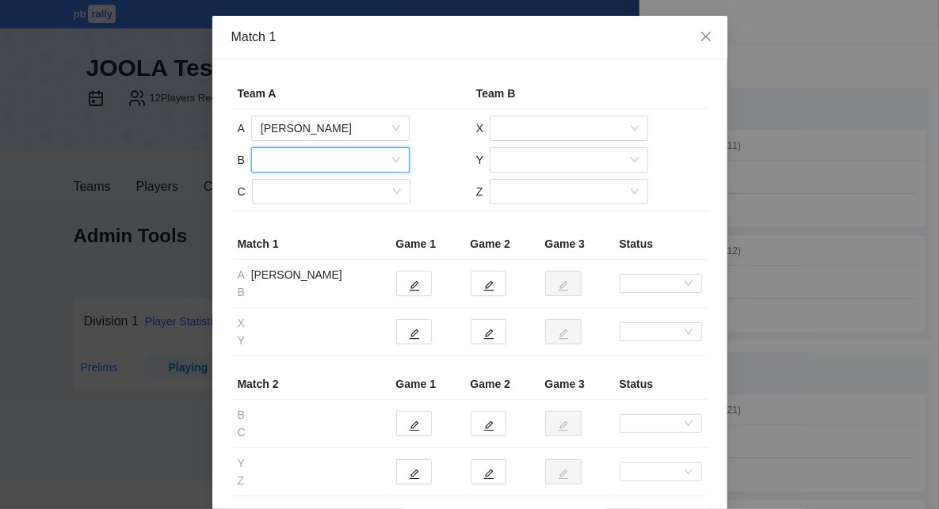
click at [379, 164] on input "search" at bounding box center [325, 160] width 128 height 24
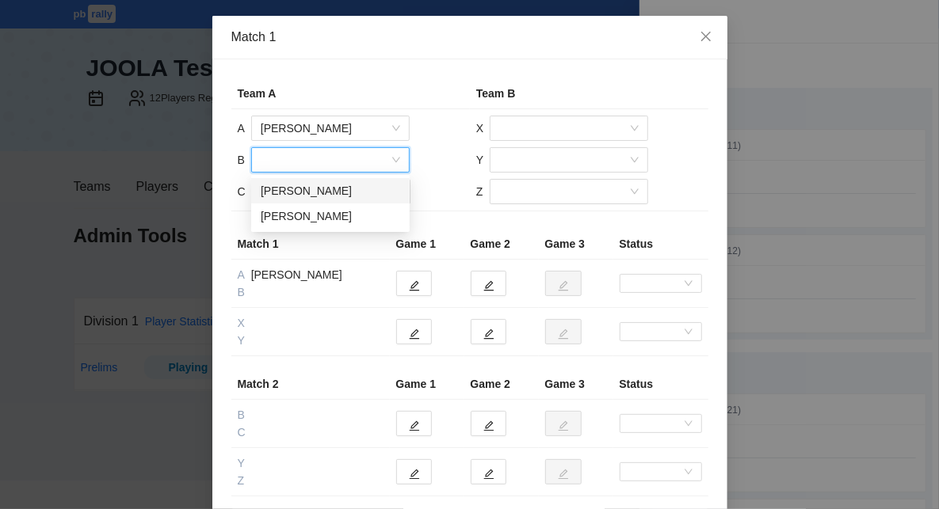
click at [378, 187] on div "[PERSON_NAME]" at bounding box center [330, 190] width 139 height 17
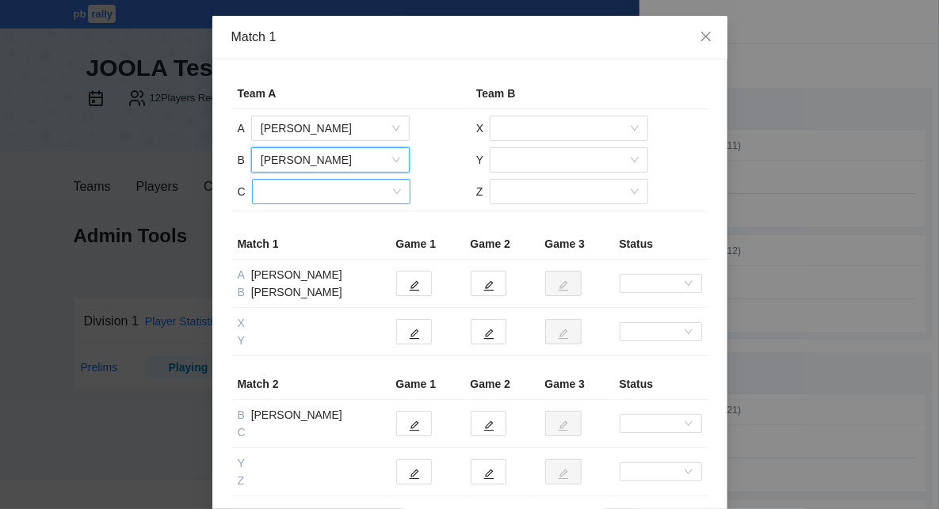
click at [374, 196] on input "search" at bounding box center [325, 192] width 128 height 24
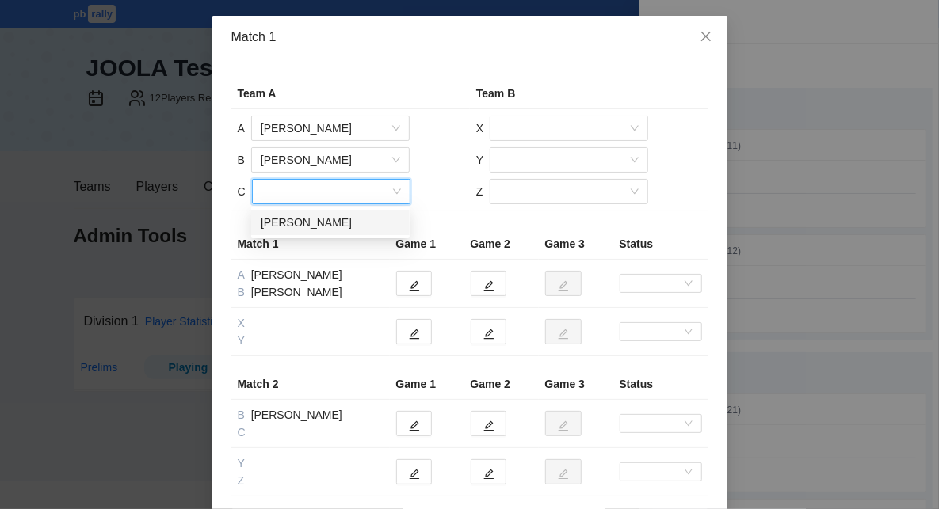
click at [381, 227] on div "[PERSON_NAME]" at bounding box center [330, 222] width 139 height 17
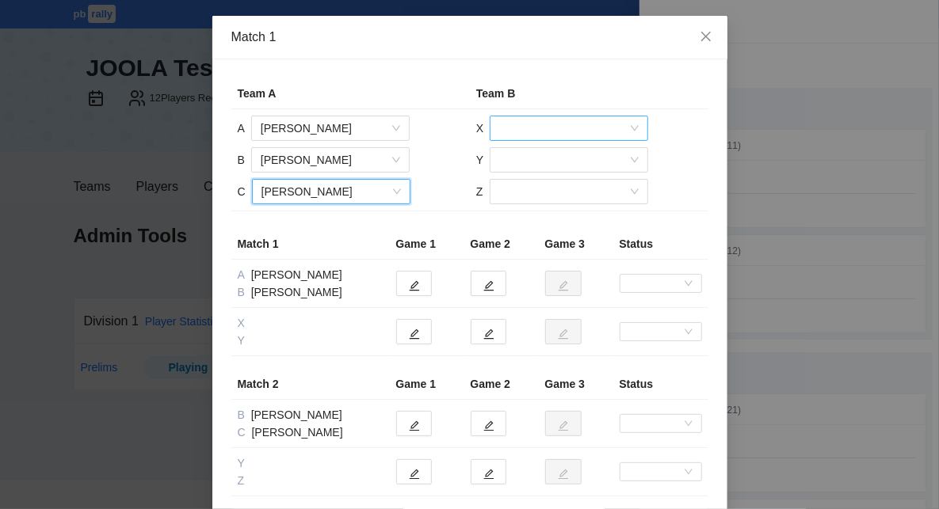
click at [541, 131] on input "search" at bounding box center [563, 128] width 128 height 24
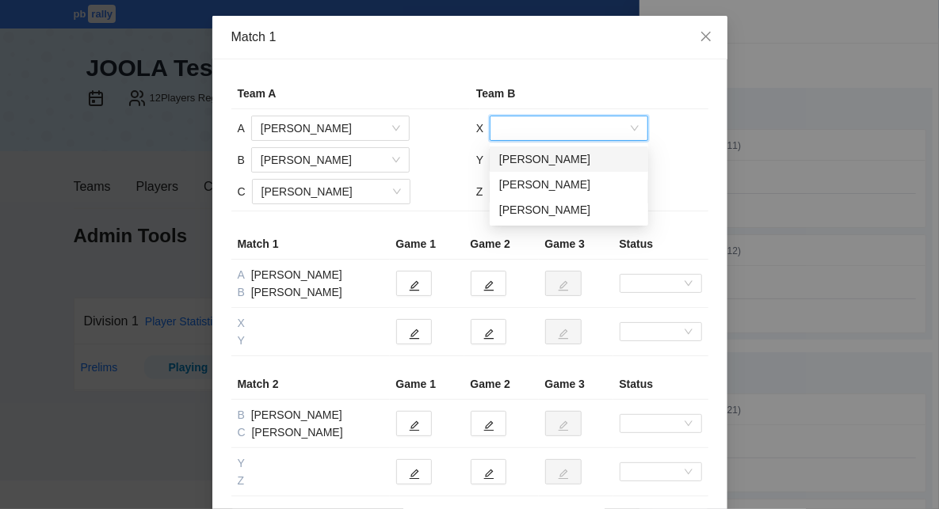
click at [541, 159] on div "[PERSON_NAME]" at bounding box center [568, 159] width 139 height 17
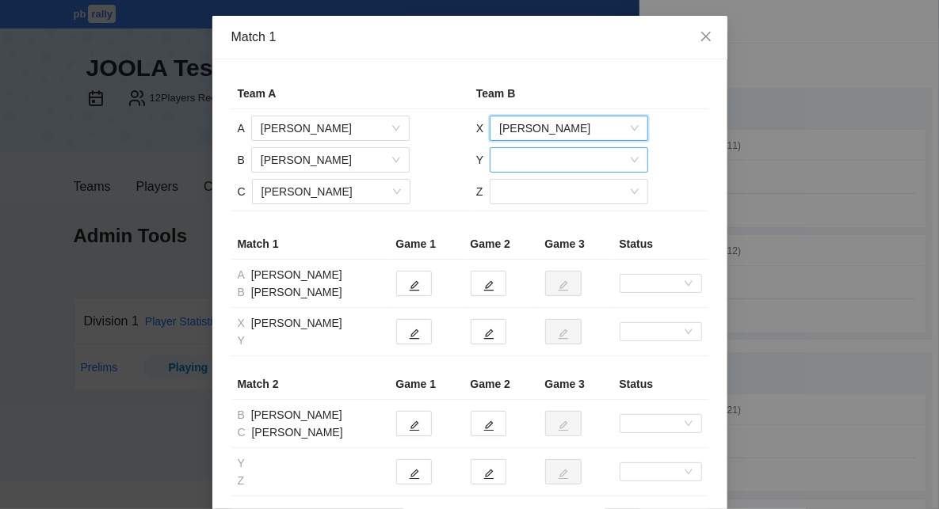
click at [542, 162] on input "search" at bounding box center [563, 160] width 128 height 24
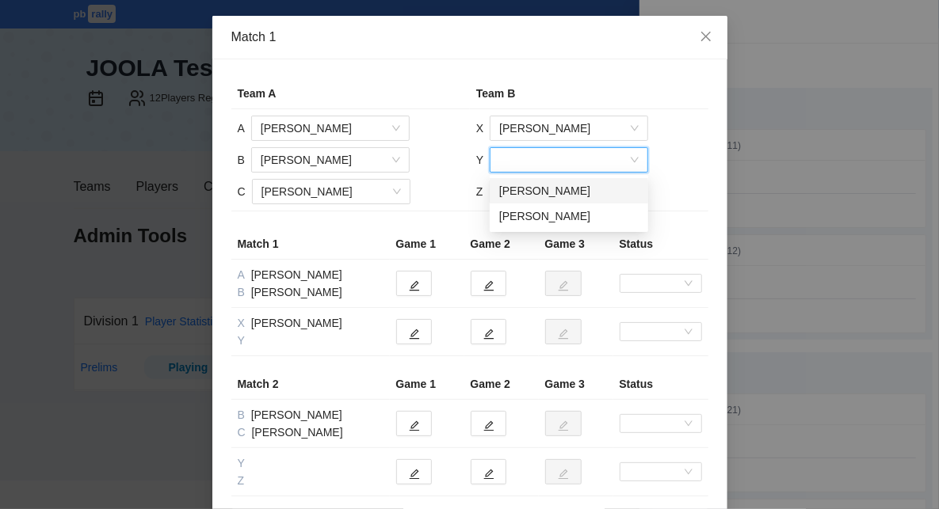
click at [550, 193] on div "[PERSON_NAME]" at bounding box center [568, 190] width 139 height 17
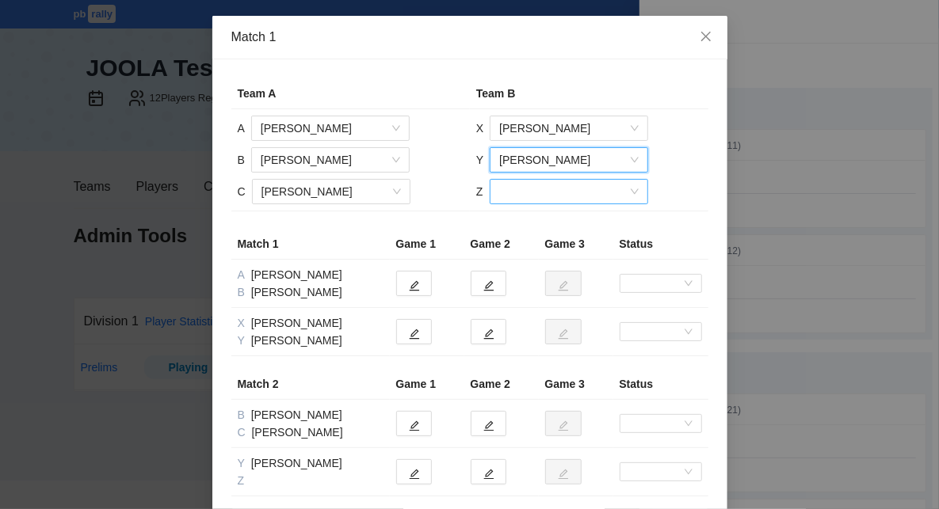
click at [551, 196] on input "search" at bounding box center [563, 192] width 128 height 24
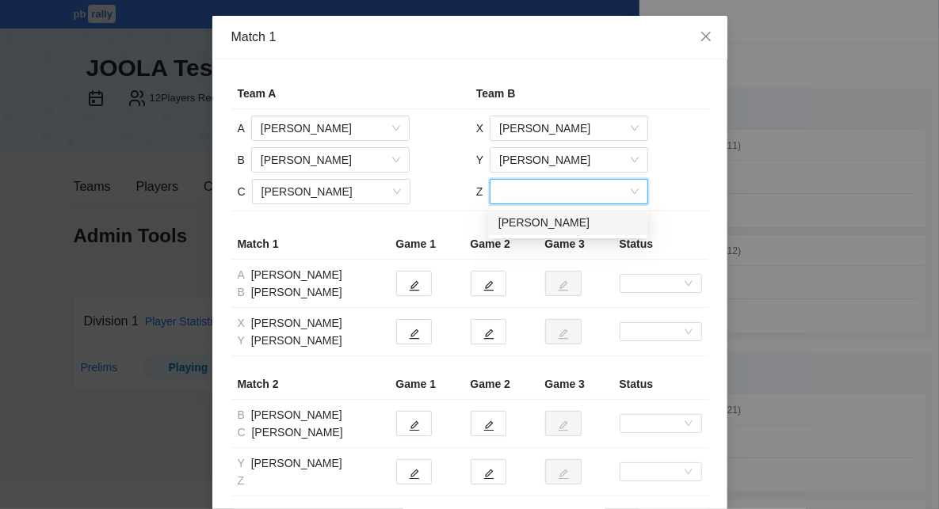
click at [555, 219] on div "[PERSON_NAME]" at bounding box center [567, 222] width 139 height 17
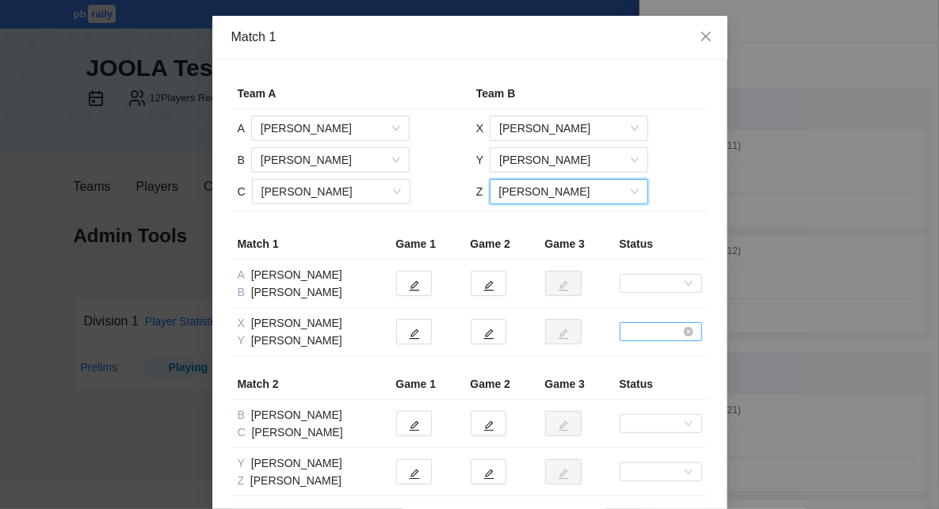
scroll to position [204, 0]
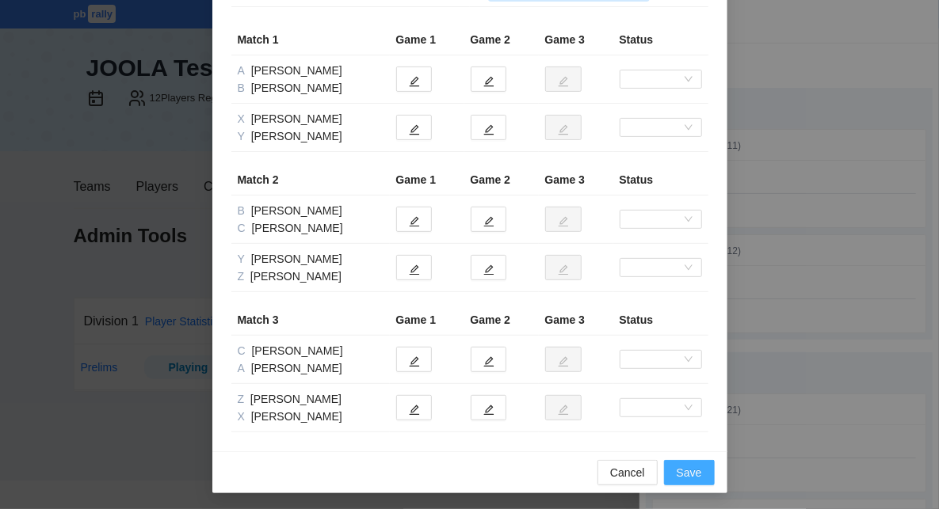
click at [692, 471] on span "Save" at bounding box center [689, 472] width 25 height 17
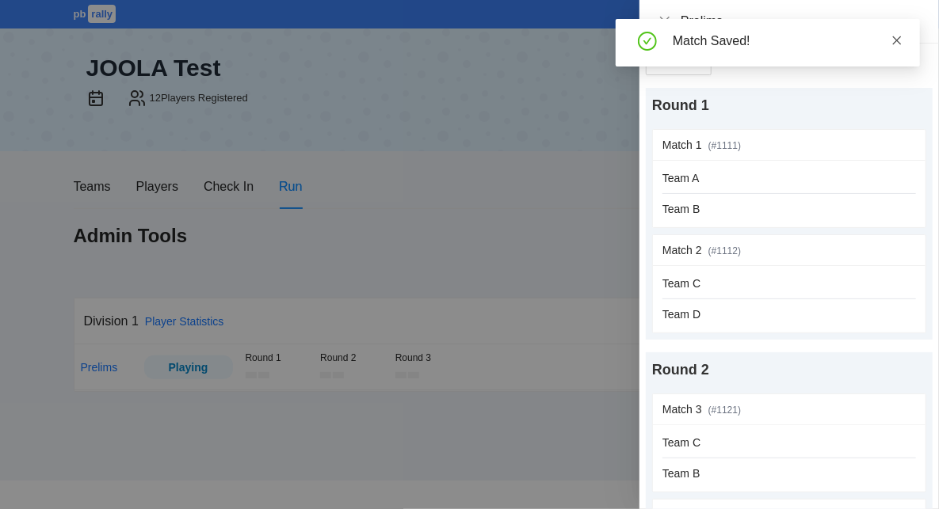
click at [897, 40] on icon "close" at bounding box center [897, 40] width 9 height 9
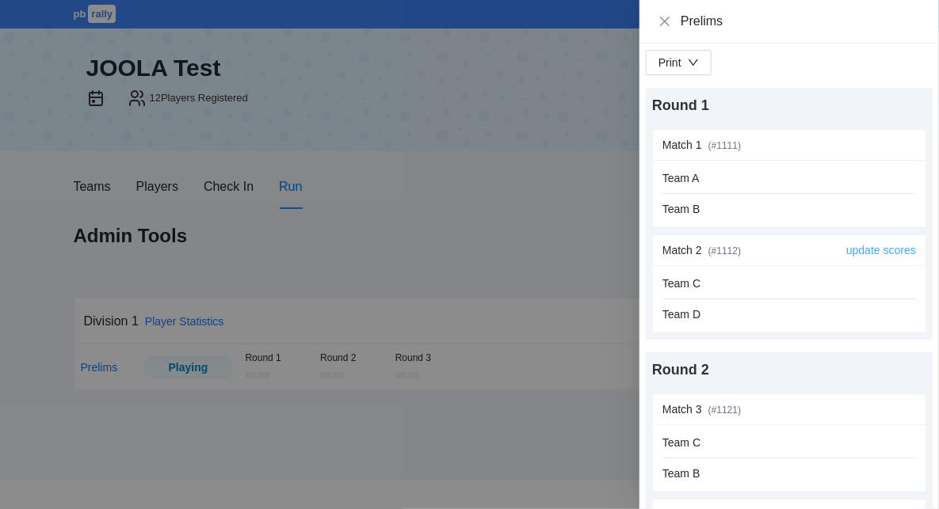
click at [903, 253] on link "update scores" at bounding box center [881, 250] width 70 height 13
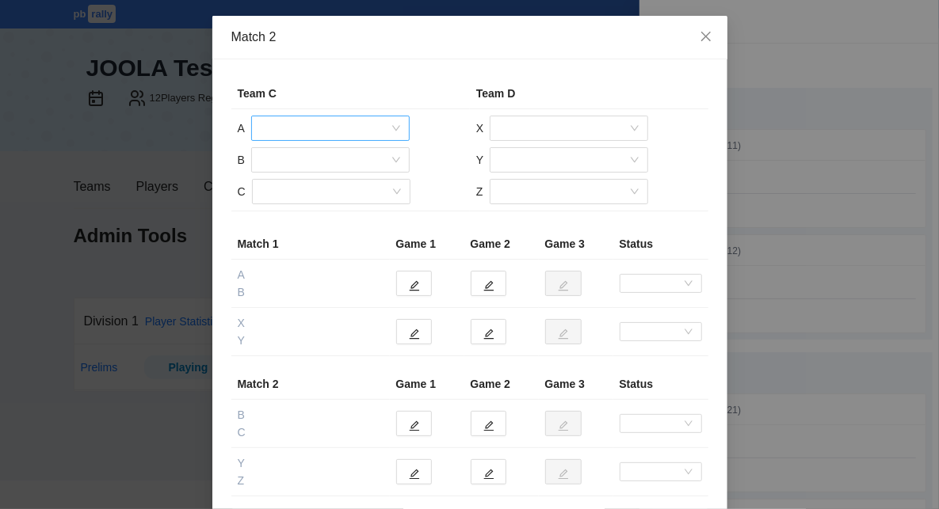
click at [337, 130] on input "search" at bounding box center [325, 128] width 128 height 24
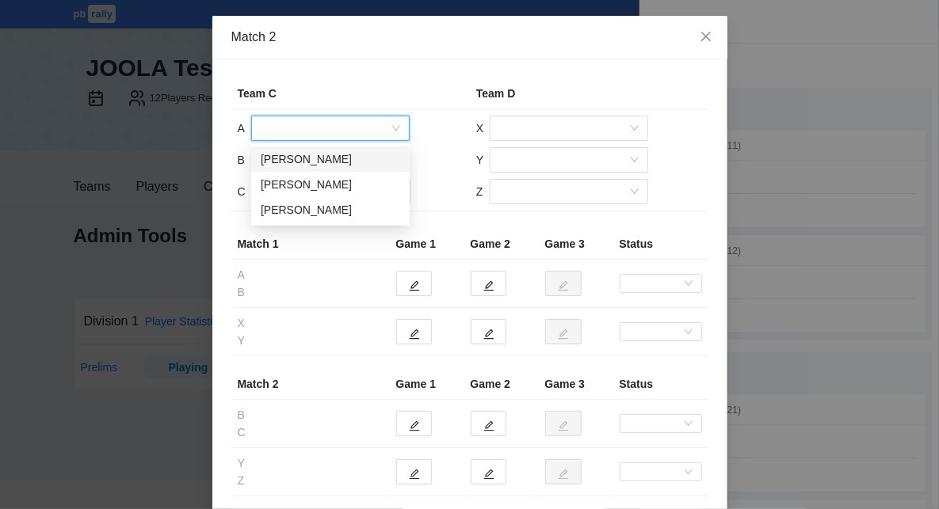
click at [346, 157] on div "[PERSON_NAME]" at bounding box center [330, 159] width 139 height 17
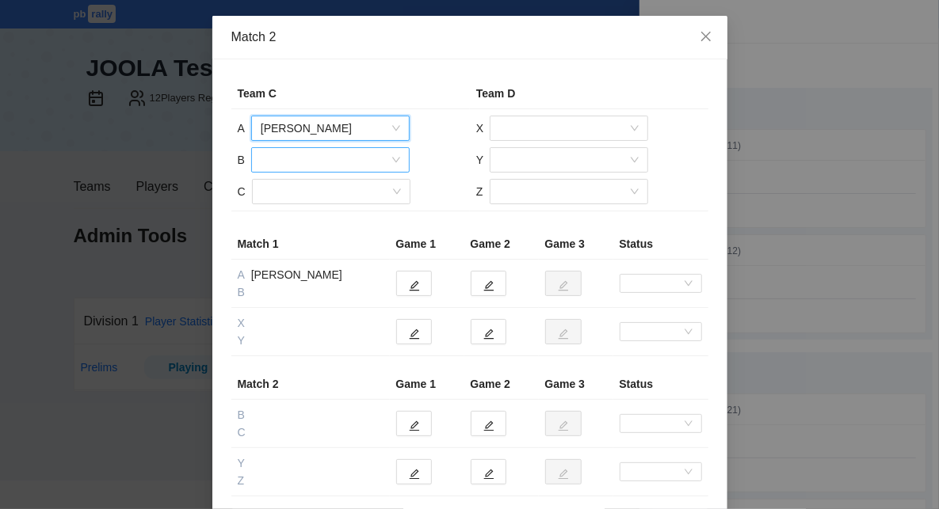
click at [352, 159] on input "search" at bounding box center [325, 160] width 128 height 24
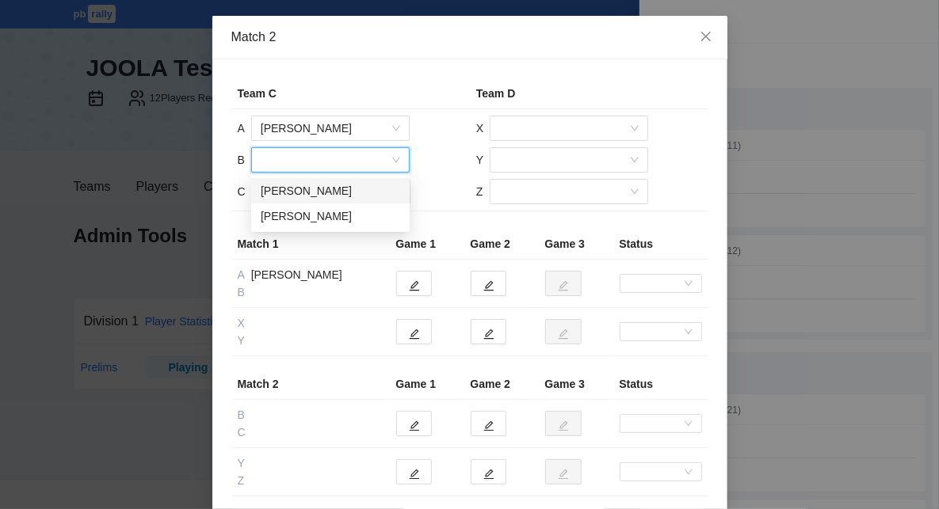
click at [357, 189] on div "[PERSON_NAME]" at bounding box center [330, 190] width 139 height 17
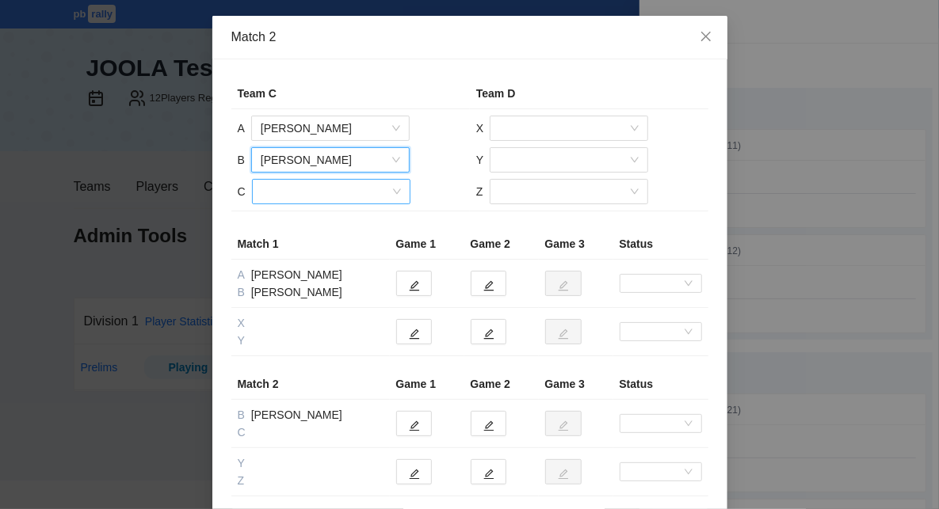
click at [353, 196] on input "search" at bounding box center [325, 192] width 128 height 24
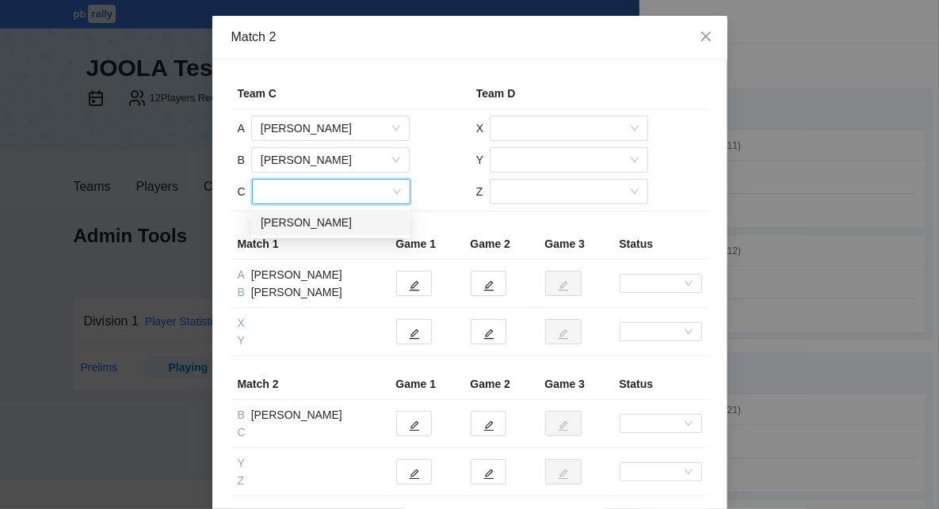
click at [360, 222] on div "[PERSON_NAME]" at bounding box center [330, 222] width 139 height 17
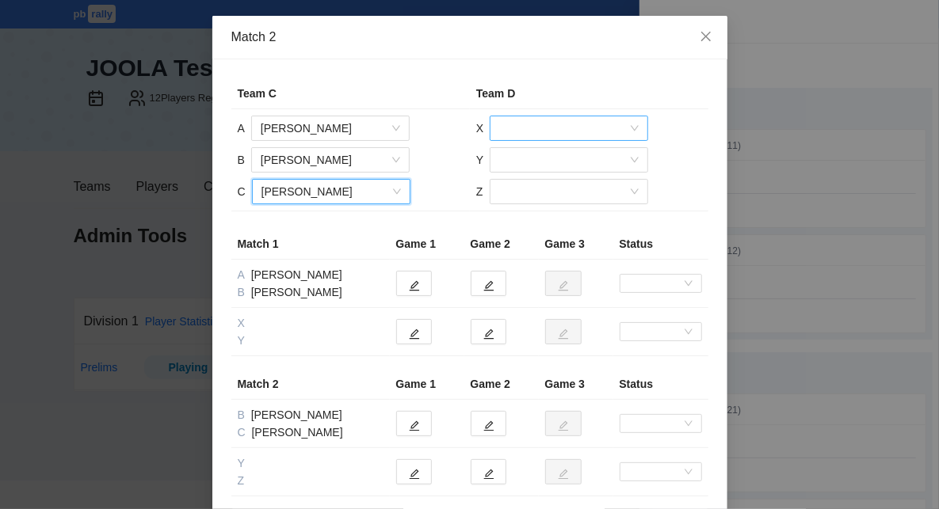
click at [511, 121] on input "search" at bounding box center [563, 128] width 128 height 24
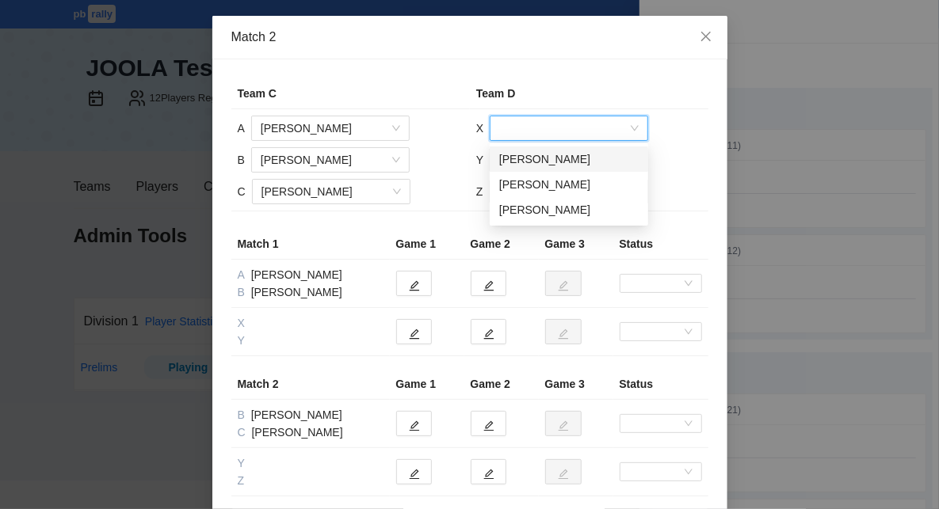
click at [532, 162] on div "[PERSON_NAME]" at bounding box center [568, 159] width 139 height 17
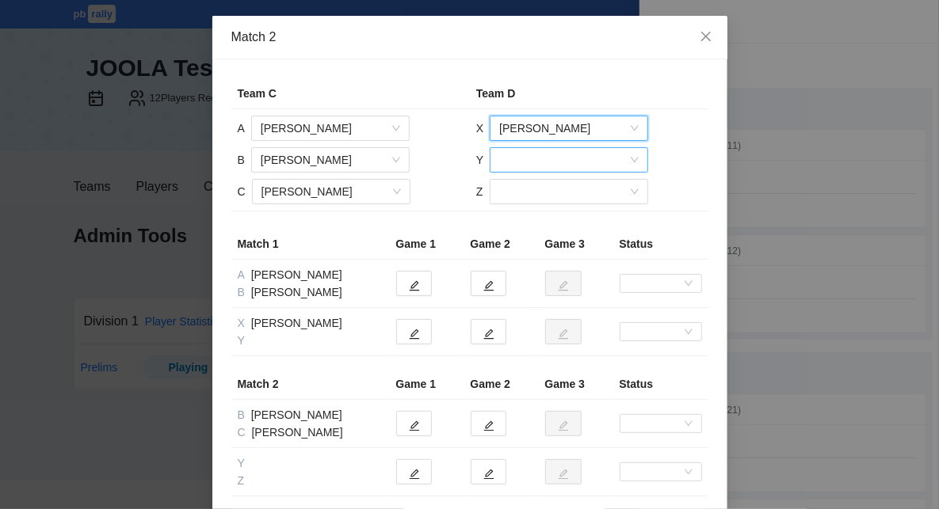
click at [537, 164] on input "search" at bounding box center [563, 160] width 128 height 24
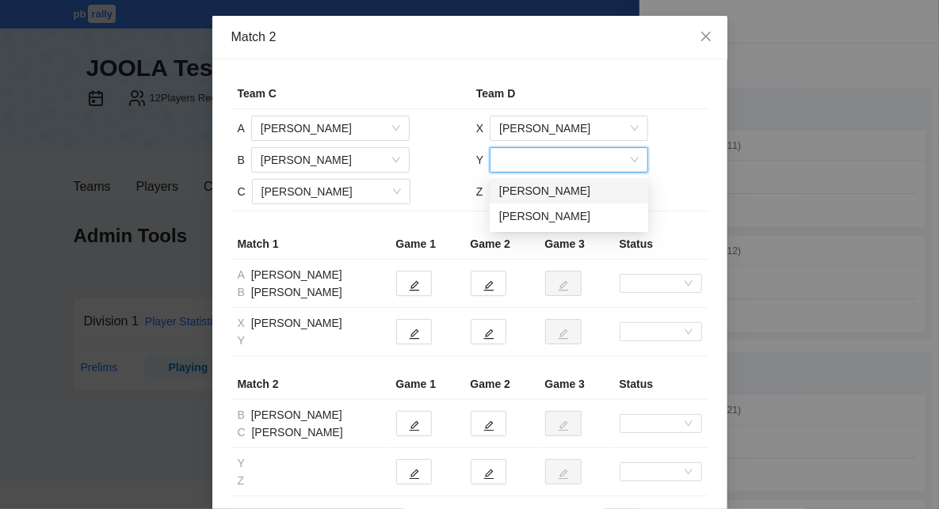
click at [541, 192] on div "[PERSON_NAME]" at bounding box center [568, 190] width 139 height 17
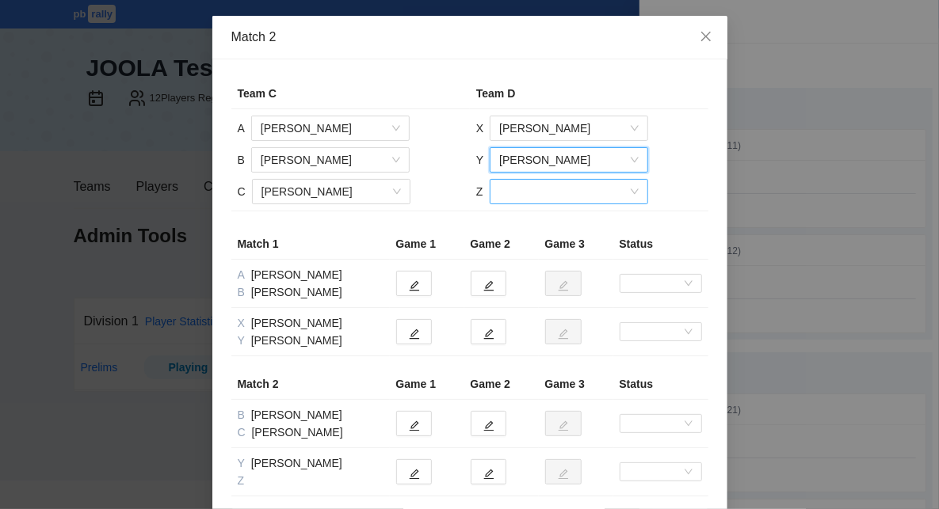
click at [543, 191] on input "search" at bounding box center [563, 192] width 128 height 24
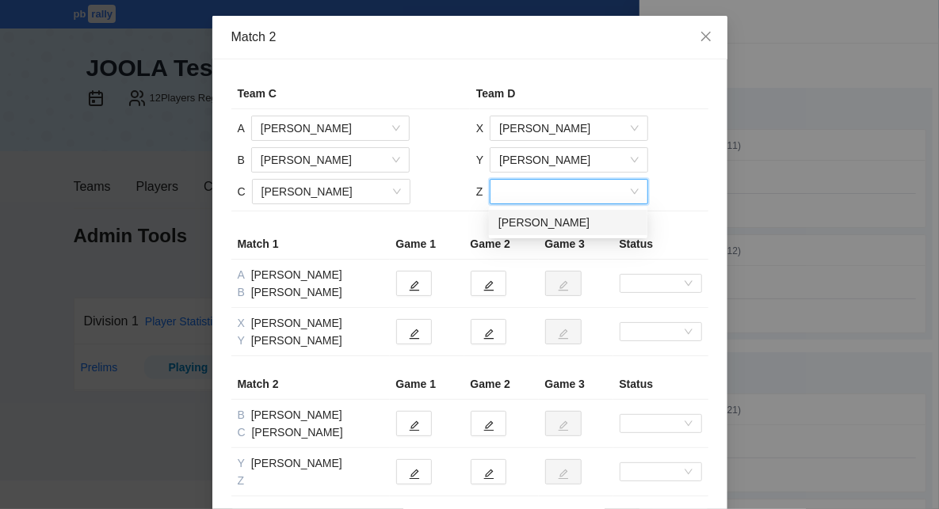
click at [551, 224] on div "[PERSON_NAME]" at bounding box center [567, 222] width 139 height 17
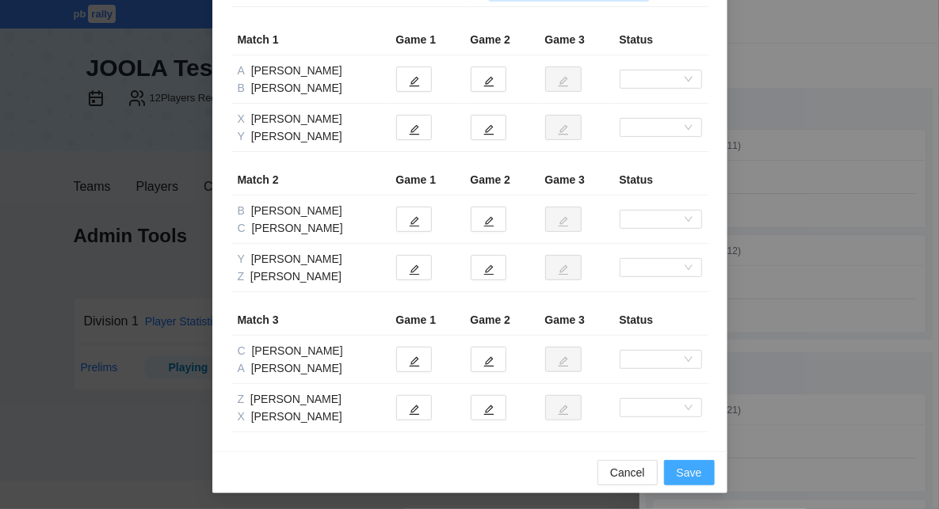
click at [697, 466] on span "Save" at bounding box center [689, 472] width 25 height 17
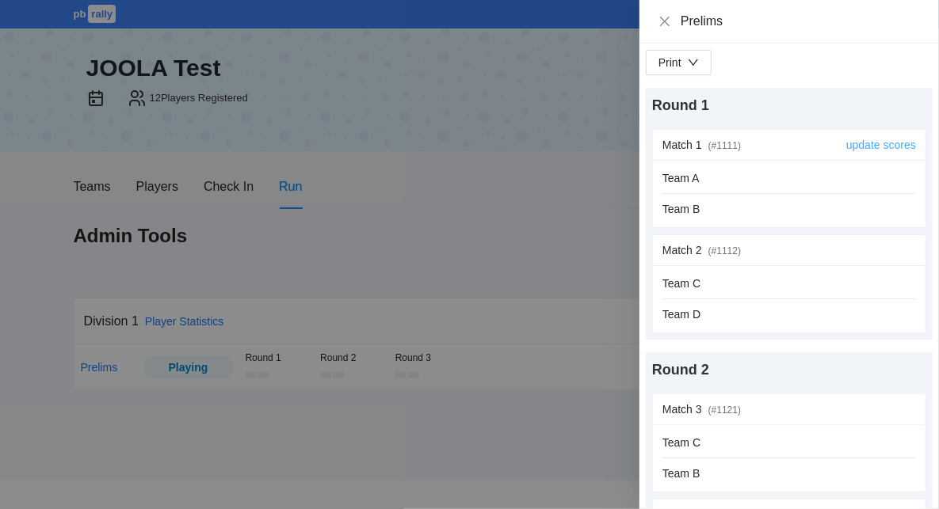
click at [896, 147] on link "update scores" at bounding box center [881, 145] width 70 height 13
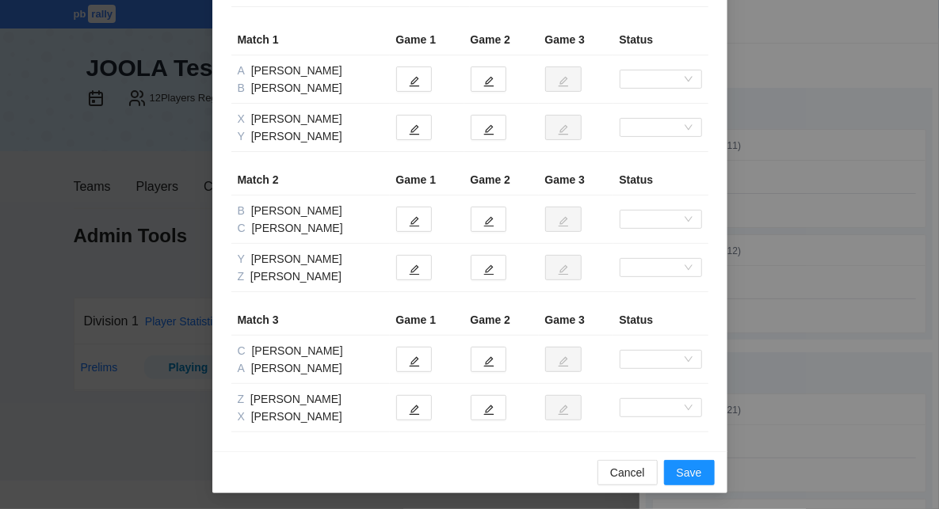
scroll to position [0, 0]
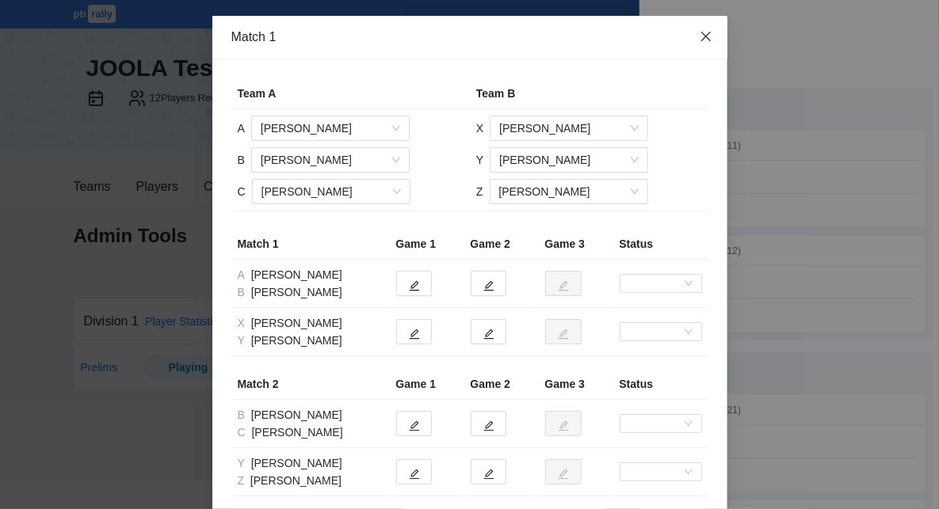
click at [709, 36] on icon "close" at bounding box center [706, 36] width 13 height 13
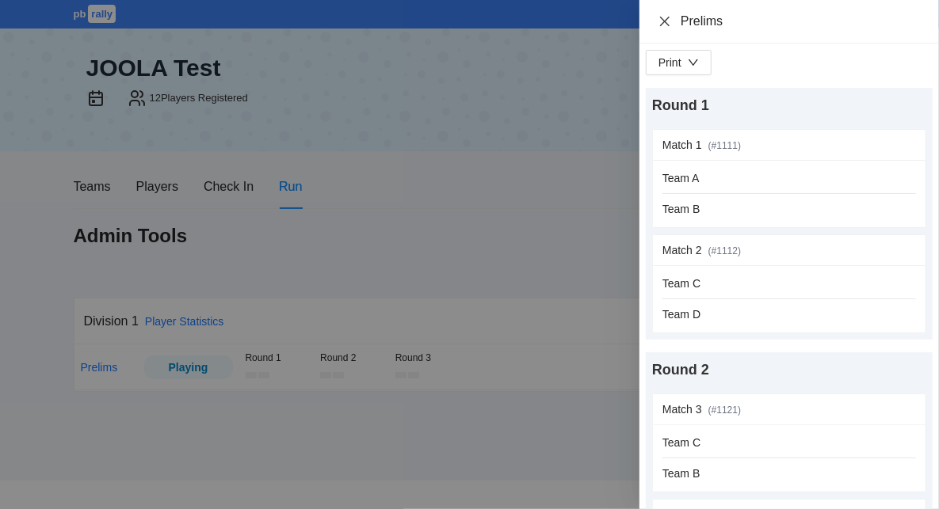
click at [667, 20] on icon "close" at bounding box center [665, 21] width 10 height 10
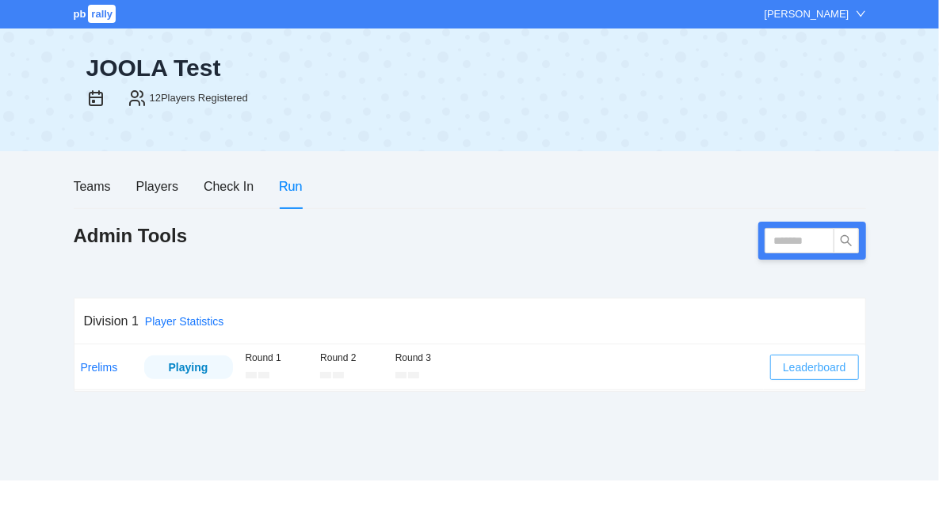
click at [825, 367] on span "Leaderboard" at bounding box center [814, 367] width 63 height 17
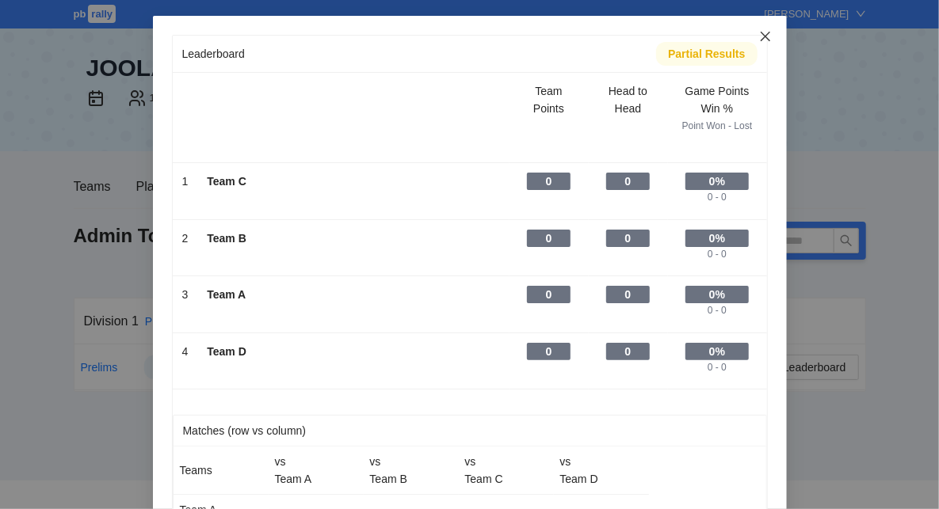
click at [766, 36] on icon "close" at bounding box center [765, 37] width 10 height 10
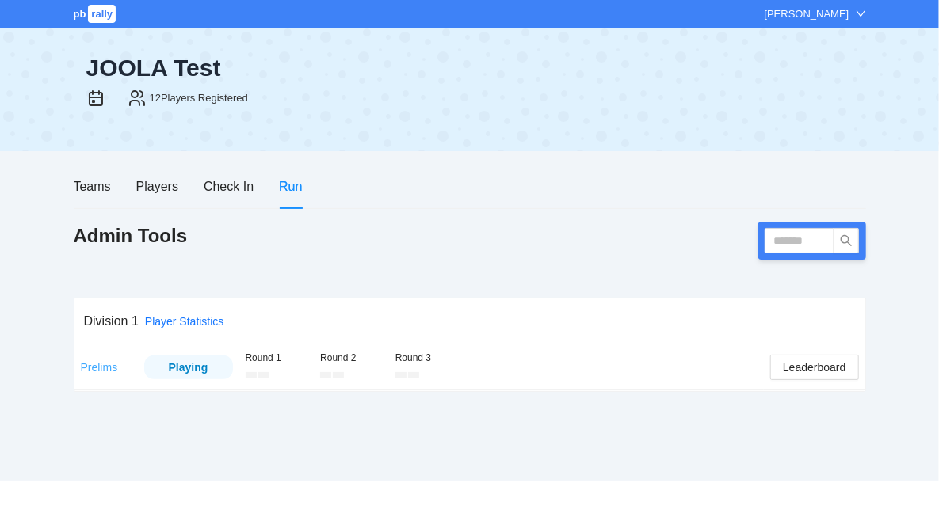
click at [99, 367] on link "Prelims" at bounding box center [99, 367] width 37 height 13
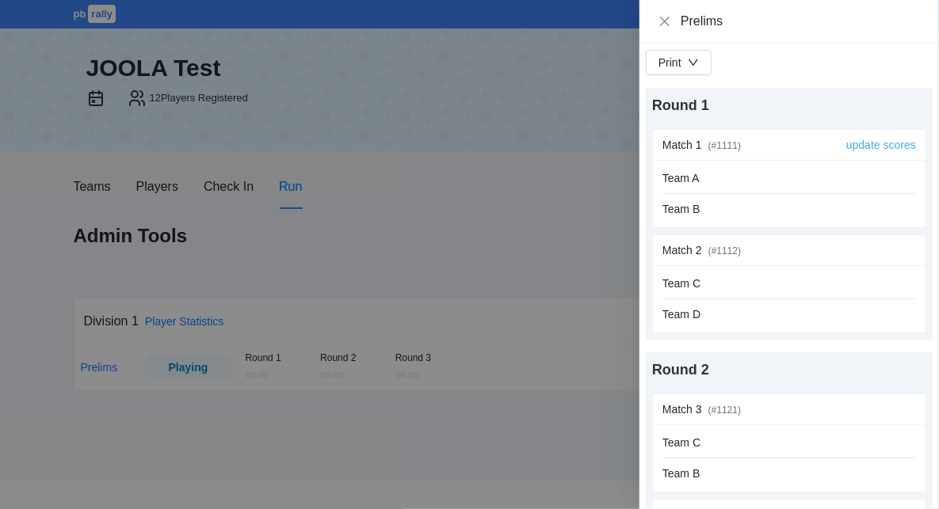
click at [884, 147] on link "update scores" at bounding box center [881, 145] width 70 height 13
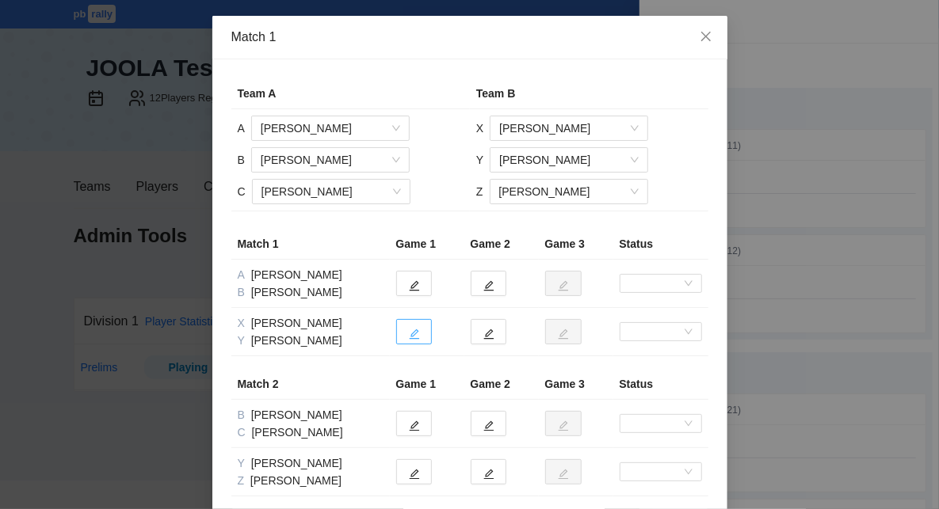
click at [415, 332] on icon "edit" at bounding box center [414, 335] width 10 height 10
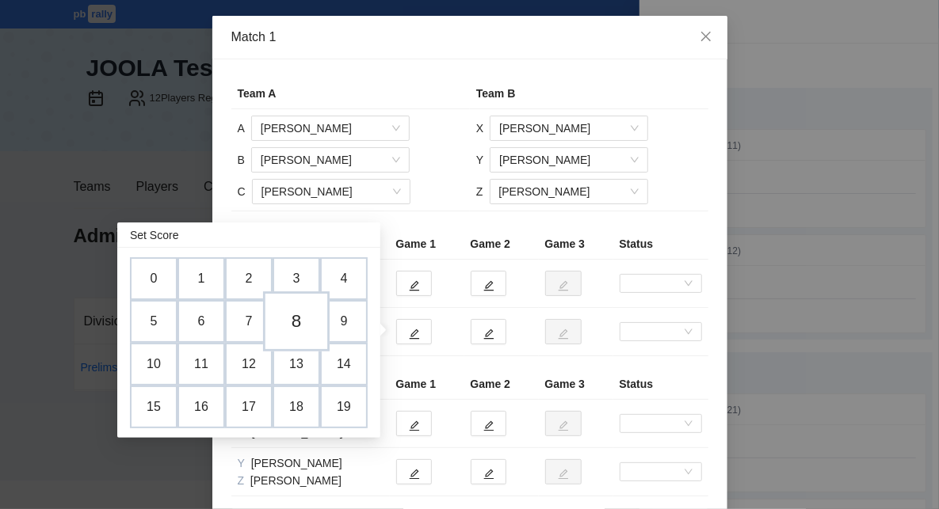
click at [298, 321] on td "8" at bounding box center [296, 322] width 67 height 60
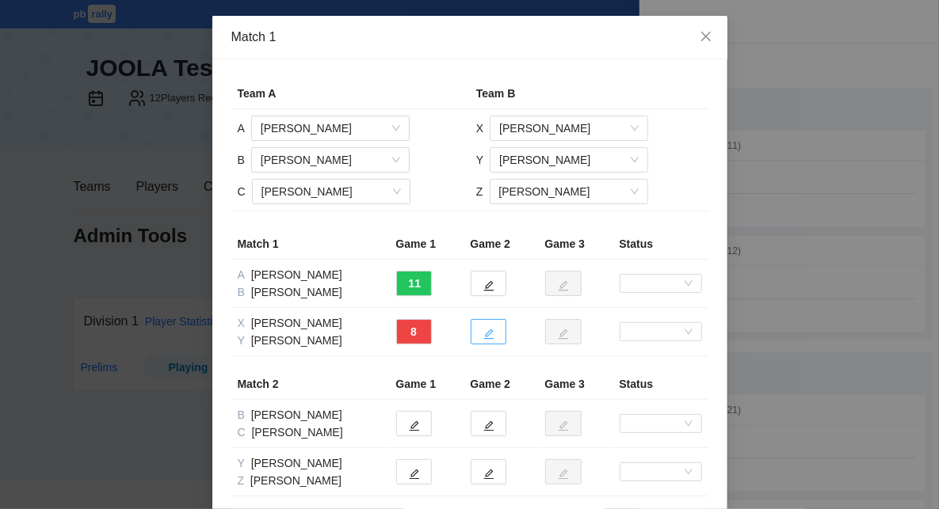
click at [496, 334] on button "button" at bounding box center [489, 331] width 36 height 25
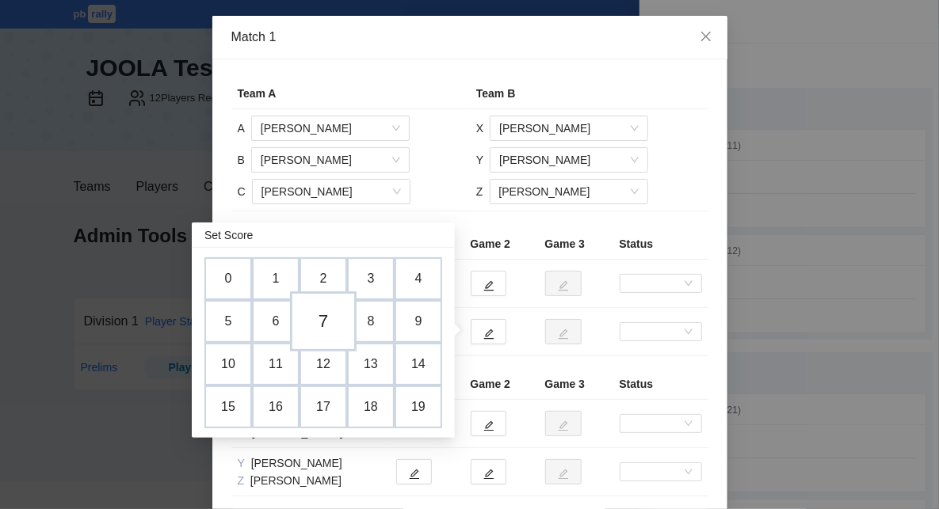
click at [332, 329] on td "7" at bounding box center [323, 322] width 67 height 60
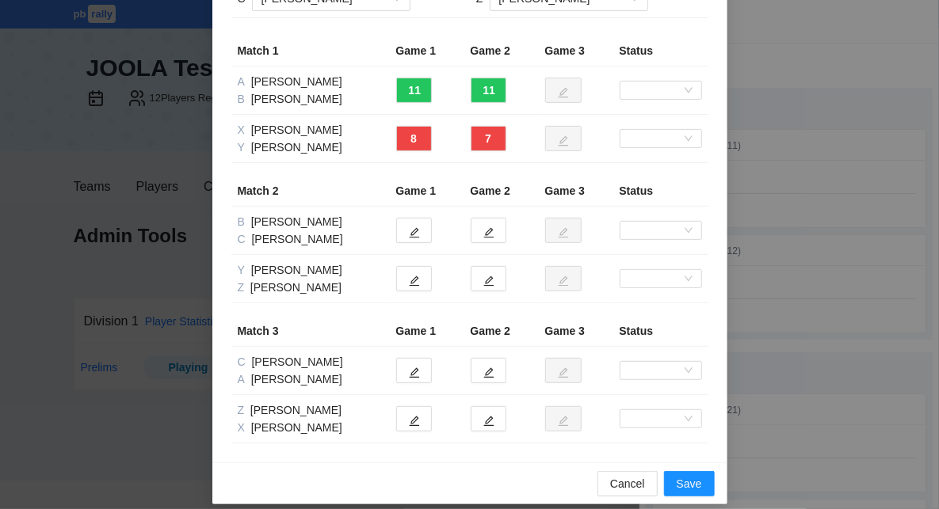
scroll to position [204, 0]
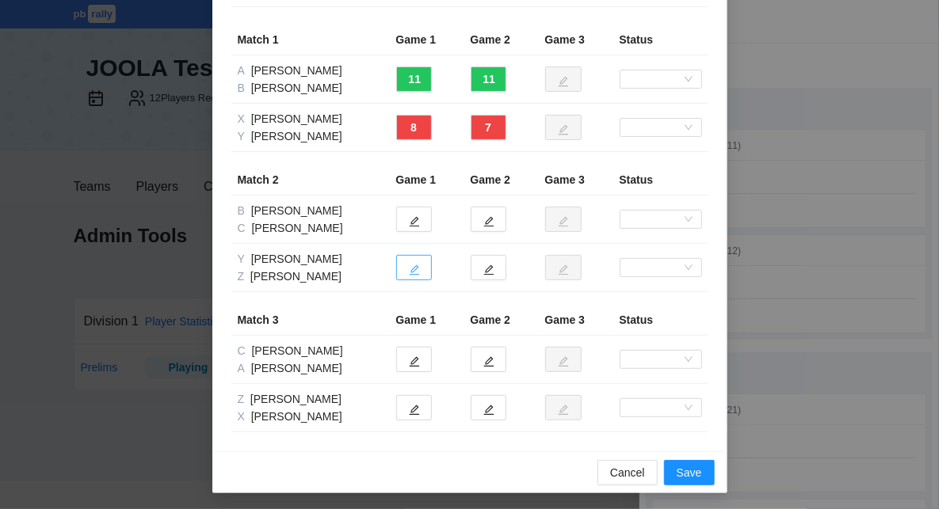
click at [418, 267] on icon "edit" at bounding box center [414, 270] width 11 height 11
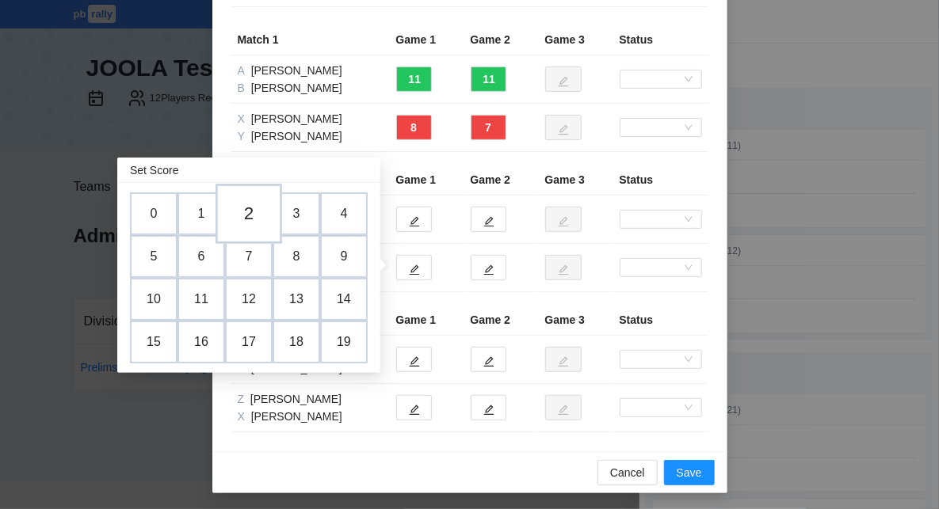
click at [242, 219] on td "2" at bounding box center [248, 214] width 67 height 60
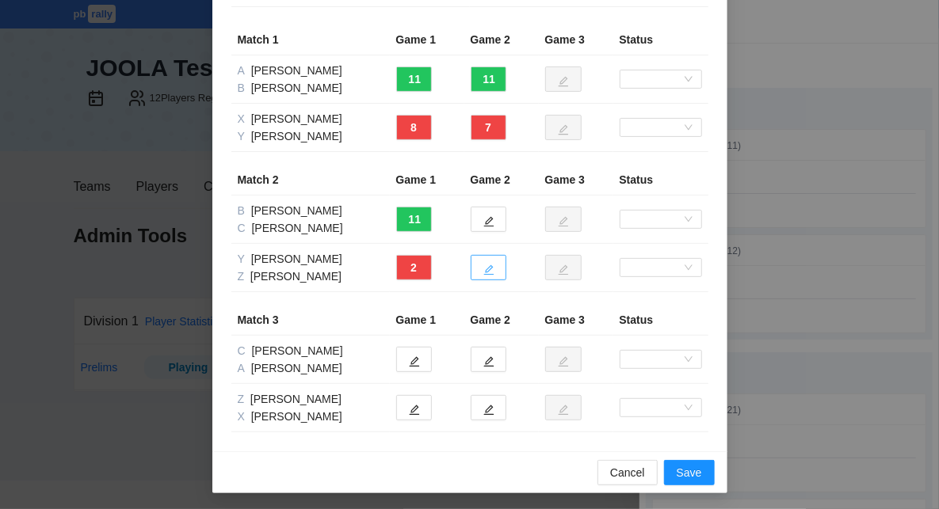
click at [490, 266] on icon "edit" at bounding box center [488, 270] width 11 height 11
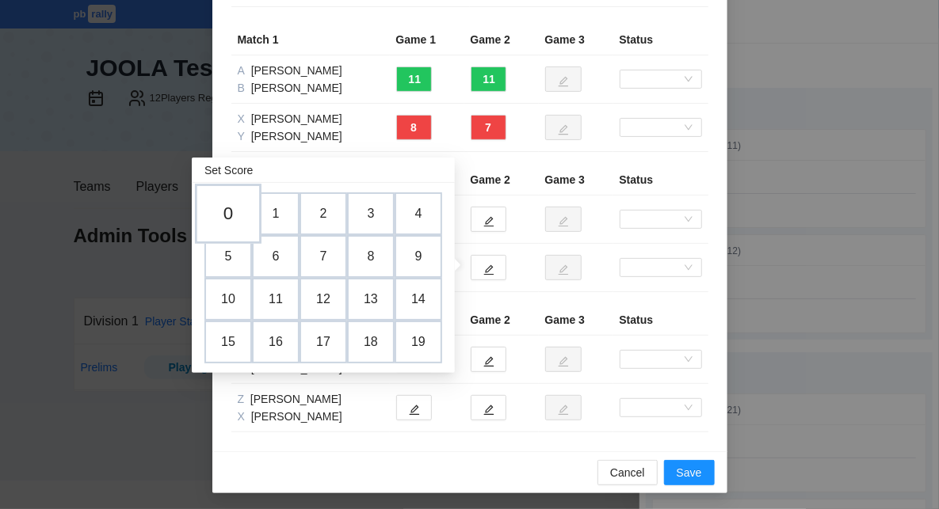
click at [231, 217] on td "0" at bounding box center [228, 214] width 67 height 60
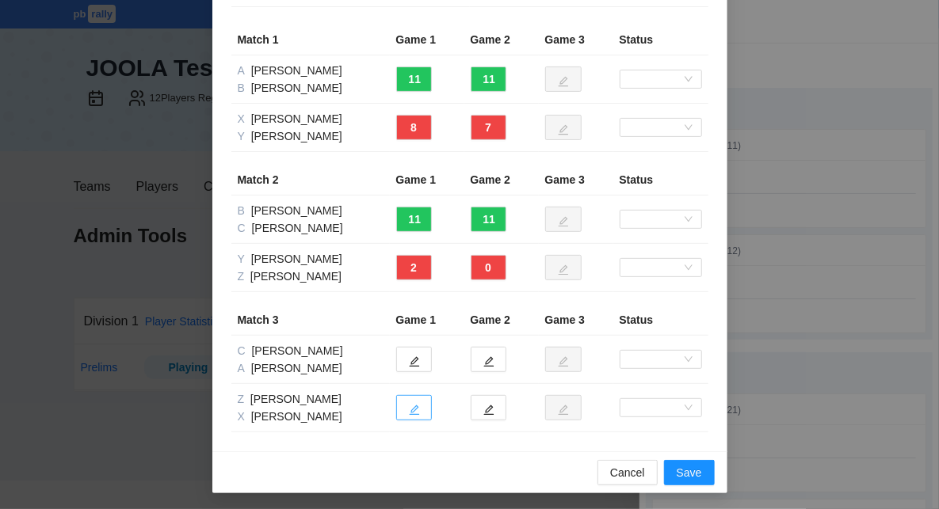
click at [414, 409] on icon "edit" at bounding box center [414, 411] width 10 height 10
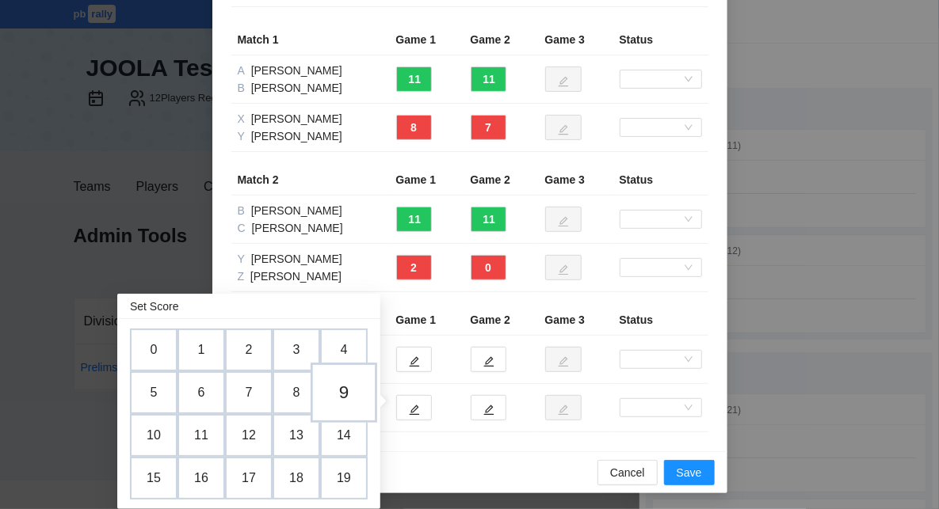
click at [353, 394] on td "9" at bounding box center [344, 393] width 67 height 60
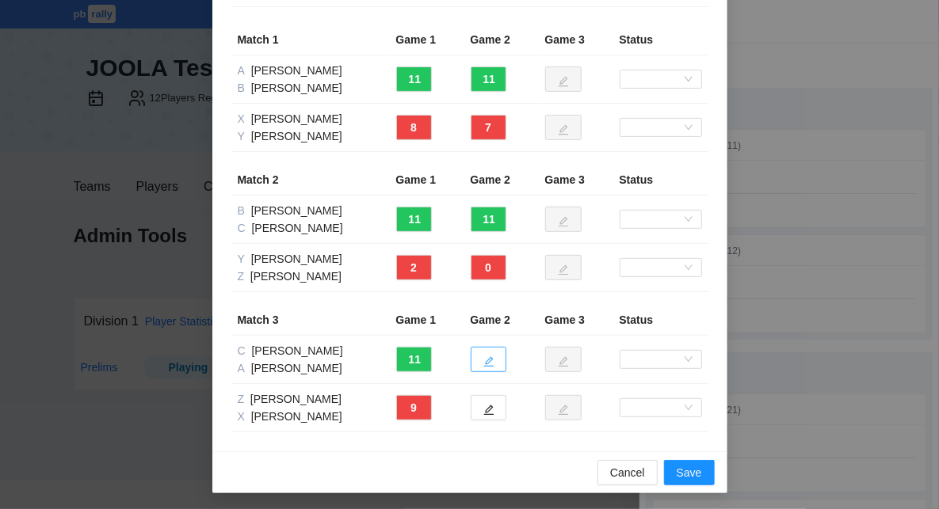
click at [489, 357] on icon "edit" at bounding box center [488, 362] width 11 height 11
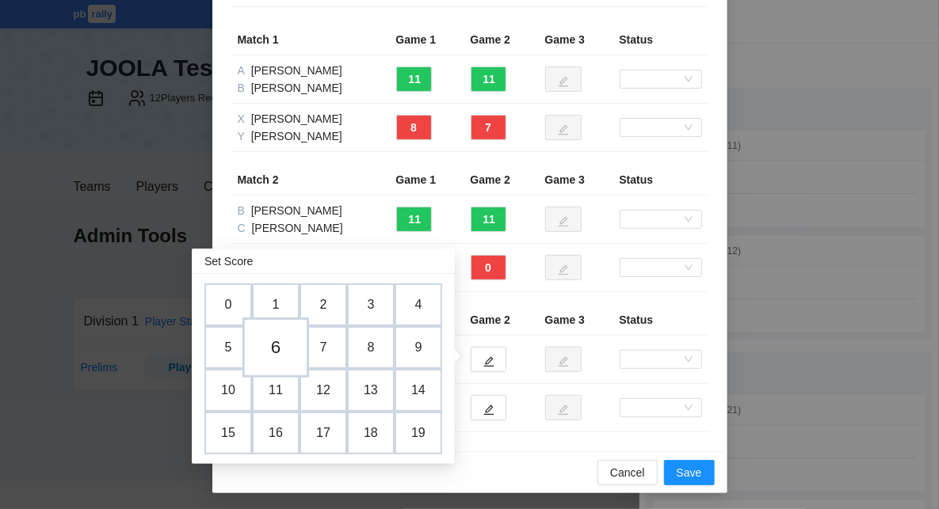
click at [281, 342] on td "6" at bounding box center [275, 348] width 67 height 60
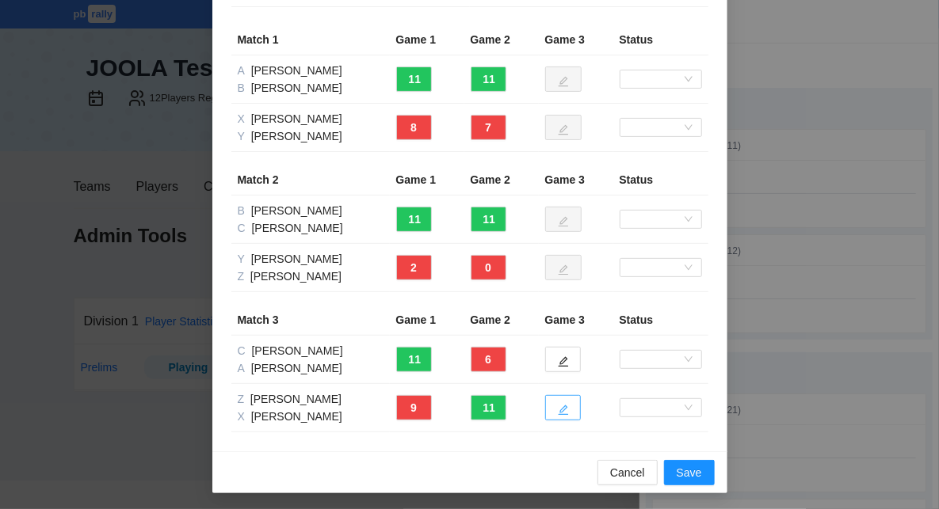
click at [566, 406] on icon "edit" at bounding box center [563, 411] width 10 height 10
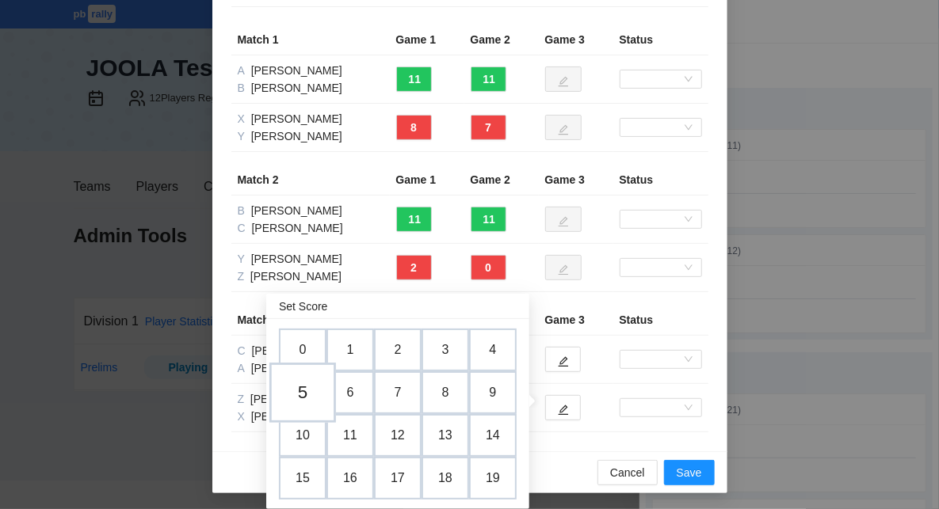
click at [308, 391] on td "5" at bounding box center [302, 393] width 67 height 60
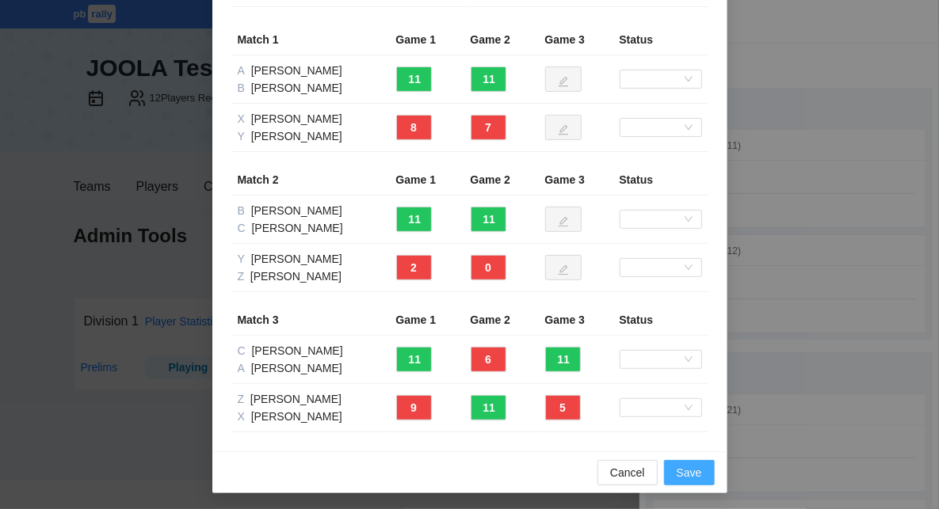
click at [694, 467] on span "Save" at bounding box center [689, 472] width 25 height 17
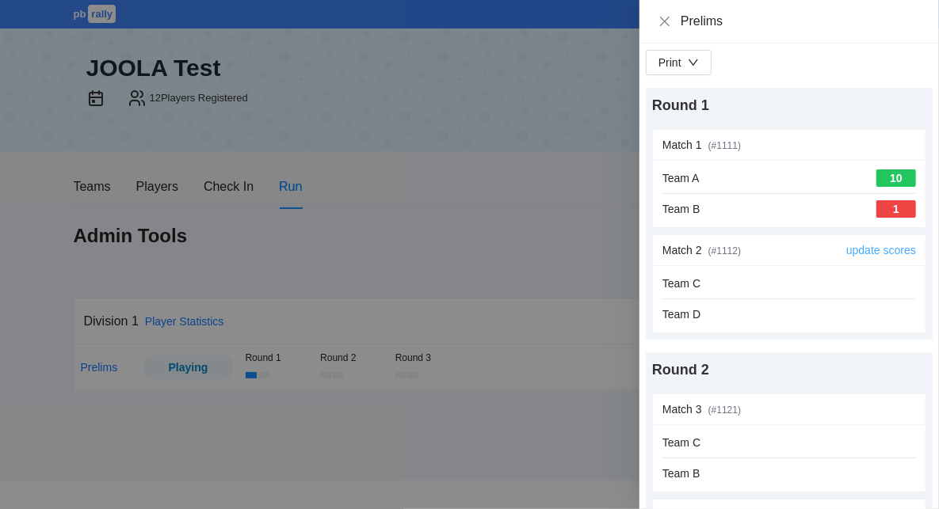
click at [868, 250] on link "update scores" at bounding box center [881, 250] width 70 height 13
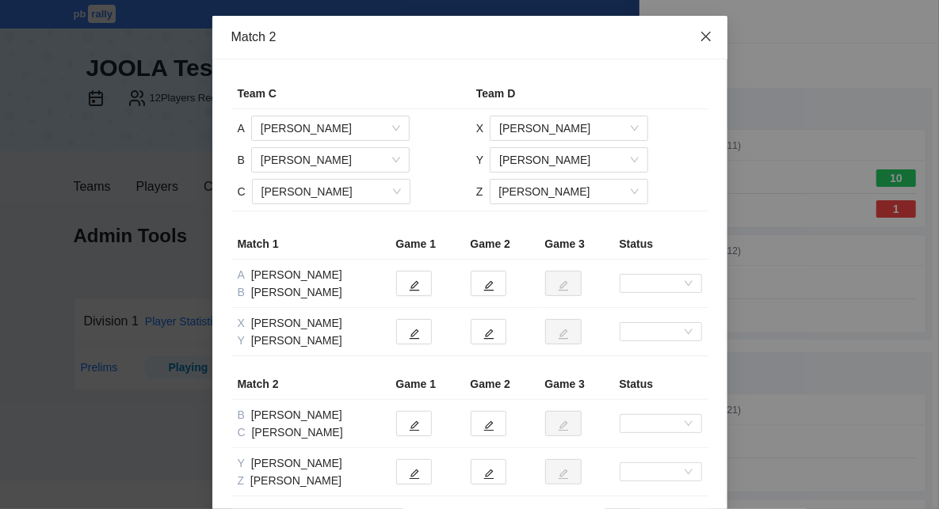
click at [709, 36] on icon "close" at bounding box center [706, 36] width 13 height 13
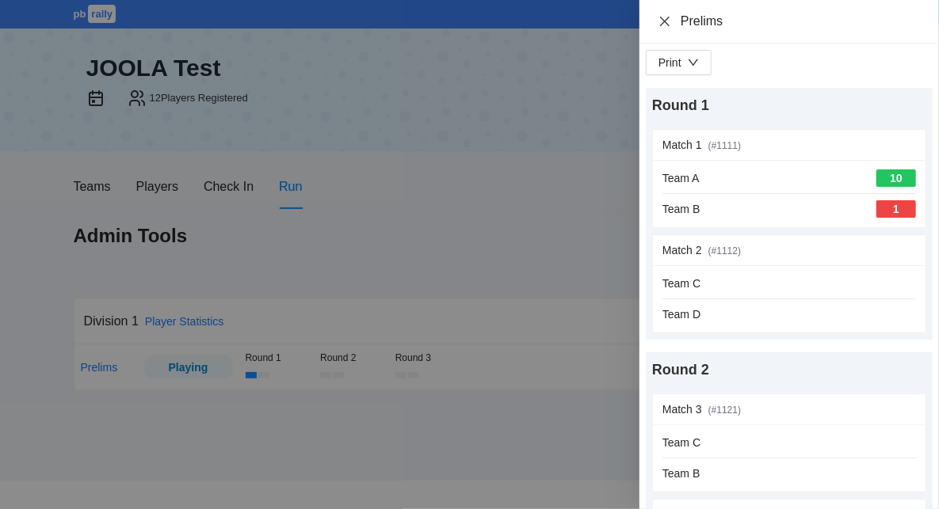
click at [666, 21] on icon "close" at bounding box center [664, 21] width 13 height 13
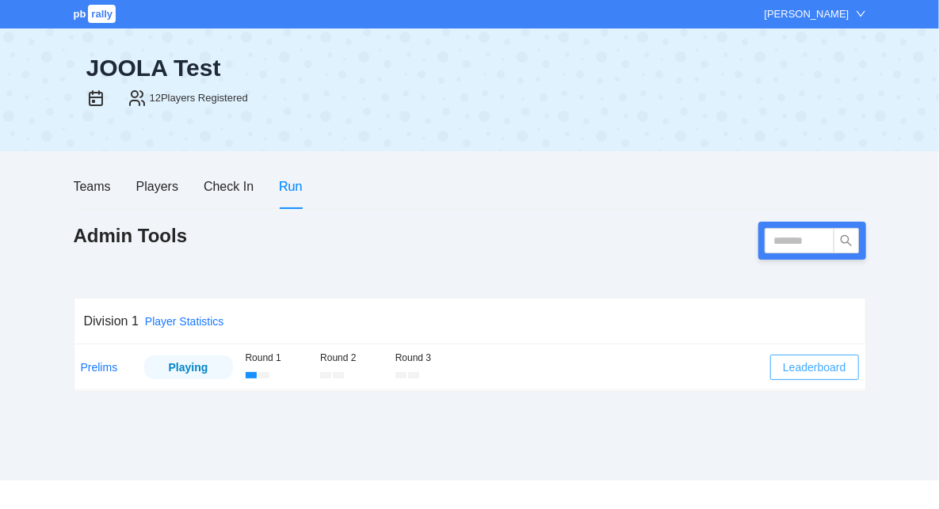
click at [809, 369] on span "Leaderboard" at bounding box center [814, 367] width 63 height 17
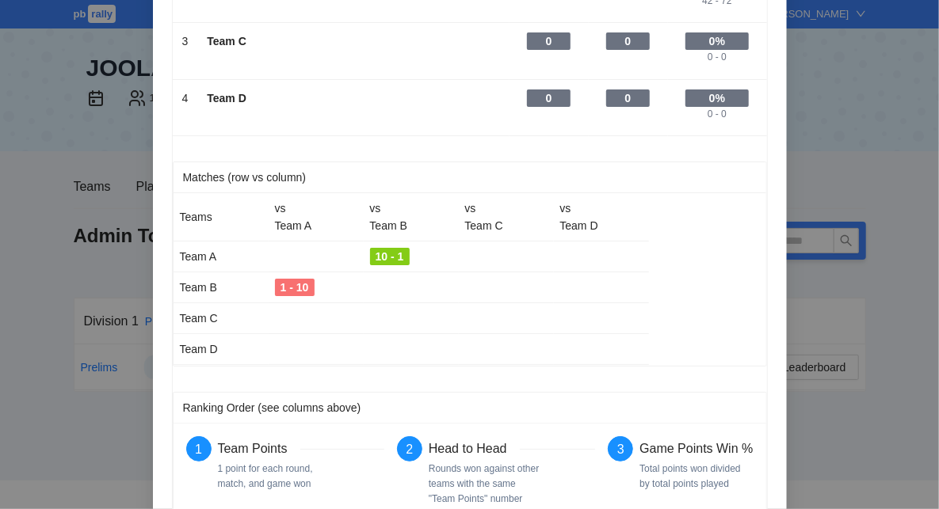
scroll to position [279, 0]
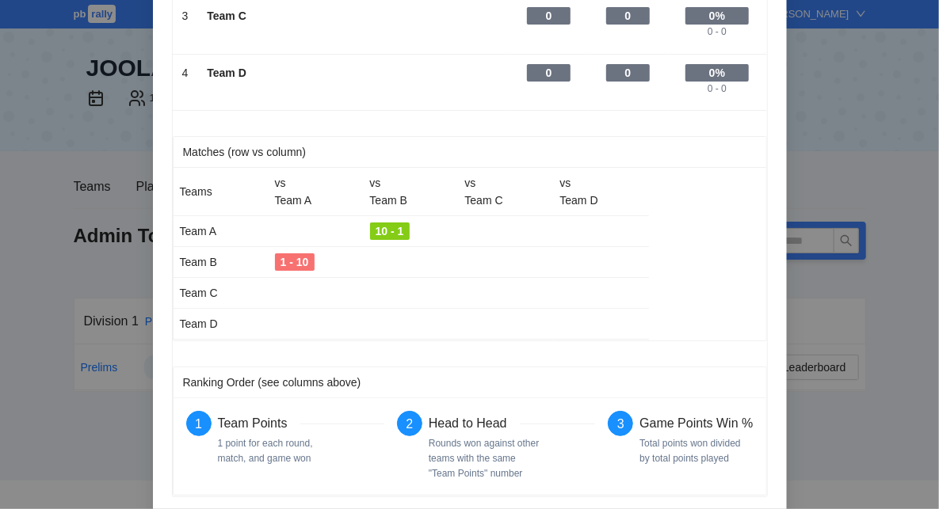
click at [391, 232] on div "10 - 1" at bounding box center [390, 231] width 40 height 17
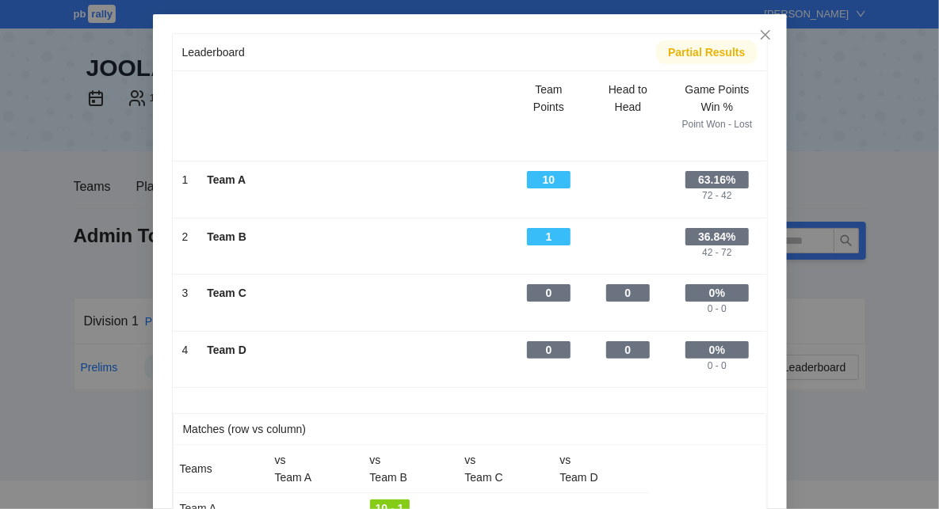
scroll to position [0, 0]
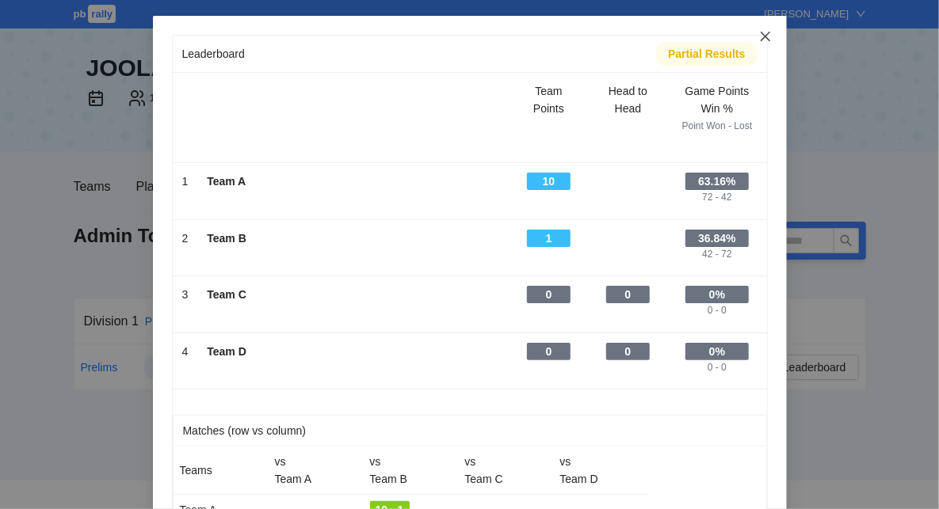
click at [767, 37] on icon "close" at bounding box center [765, 36] width 13 height 13
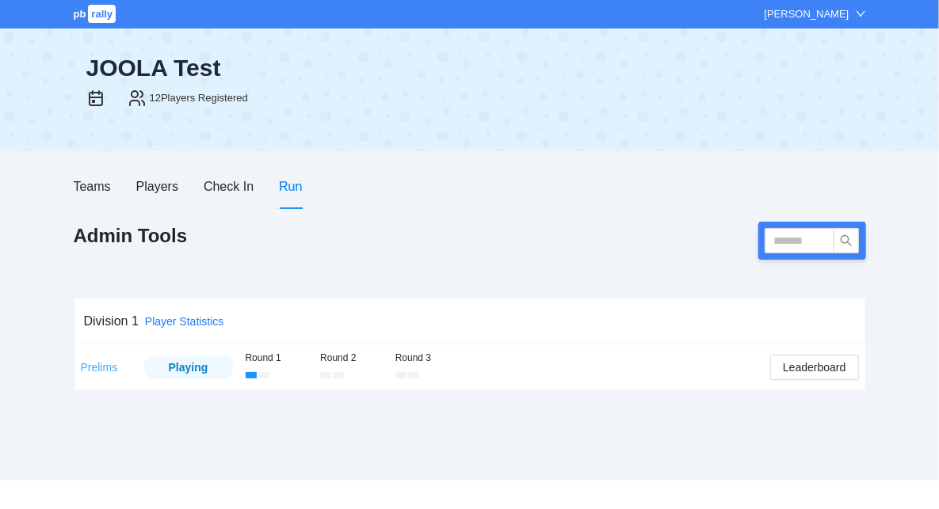
click at [97, 370] on link "Prelims" at bounding box center [99, 367] width 37 height 13
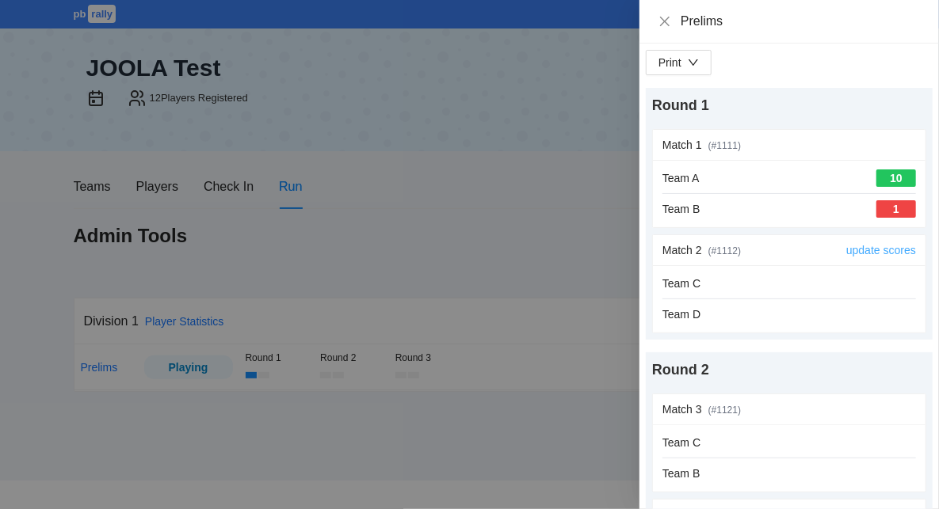
click at [885, 251] on link "update scores" at bounding box center [881, 250] width 70 height 13
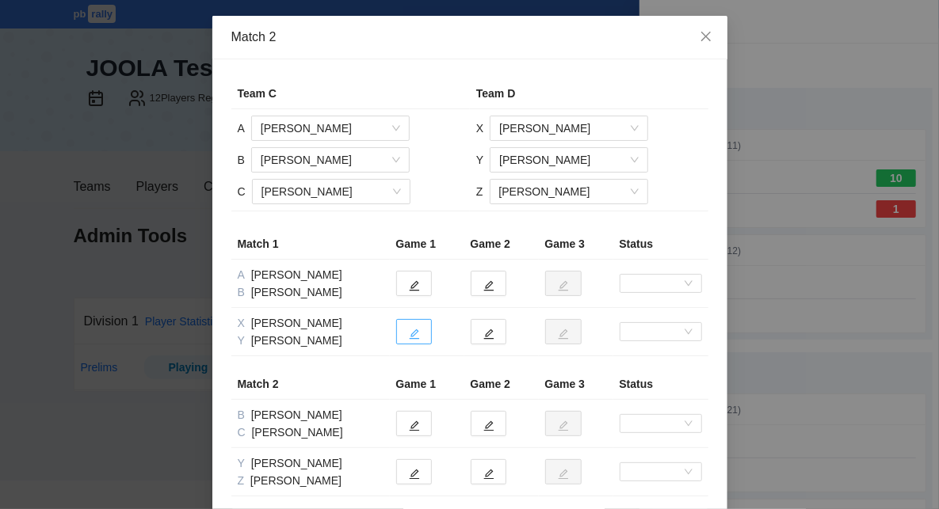
click at [410, 332] on icon "edit" at bounding box center [414, 334] width 11 height 11
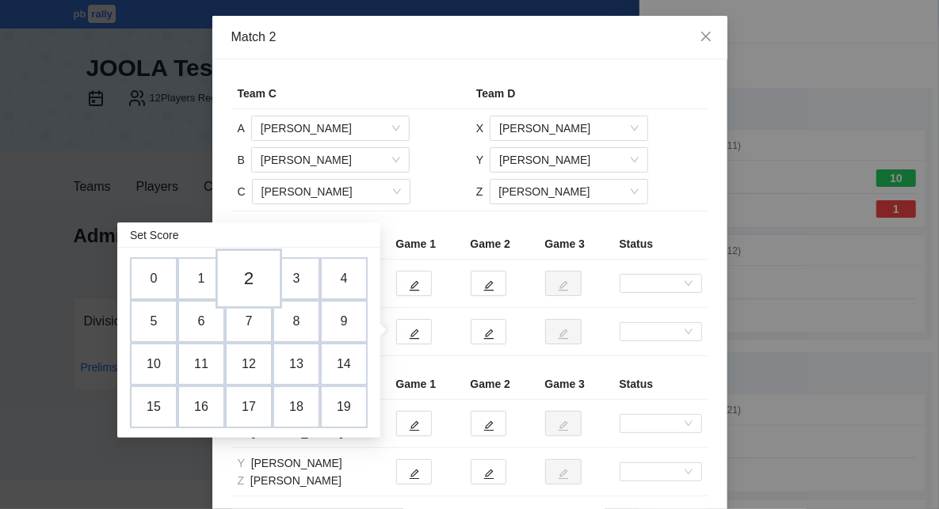
click at [243, 284] on td "2" at bounding box center [248, 279] width 67 height 60
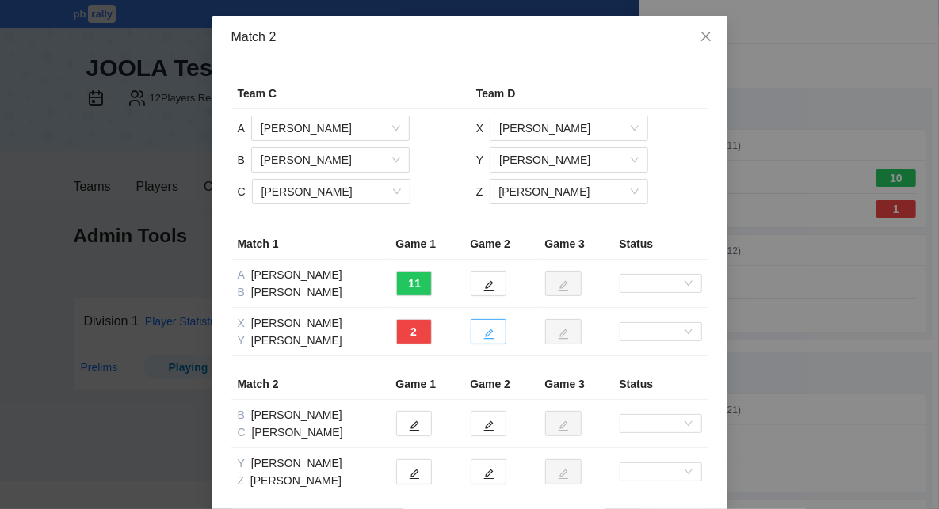
click at [490, 330] on icon "edit" at bounding box center [488, 335] width 10 height 10
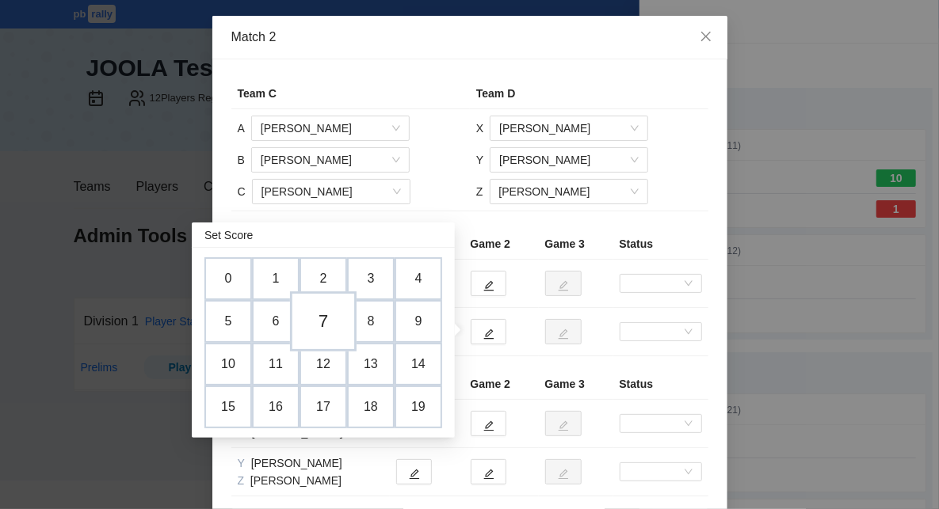
click at [328, 324] on td "7" at bounding box center [323, 322] width 67 height 60
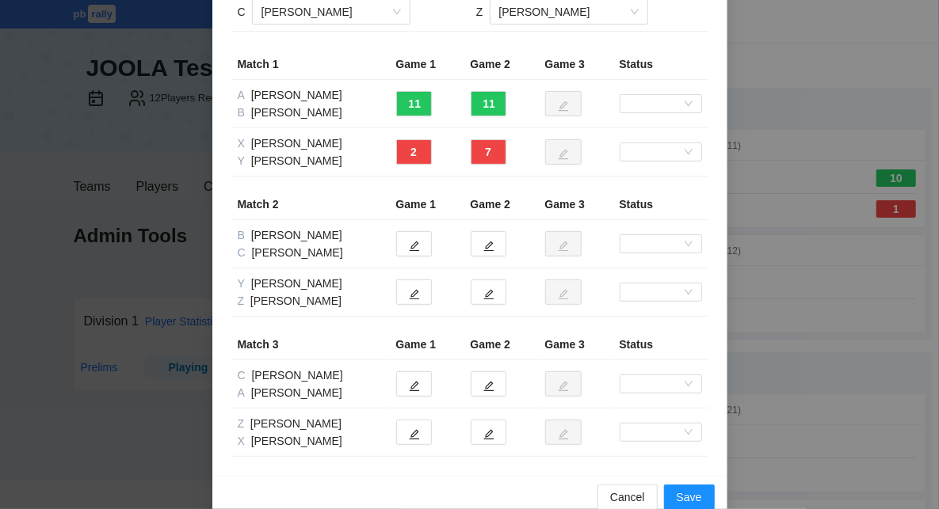
scroll to position [204, 0]
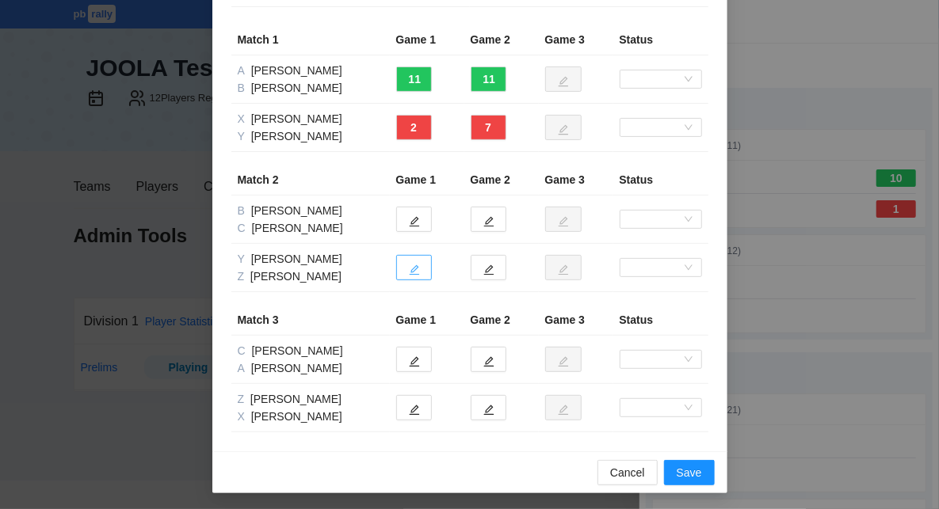
click at [415, 270] on icon "edit" at bounding box center [414, 270] width 11 height 11
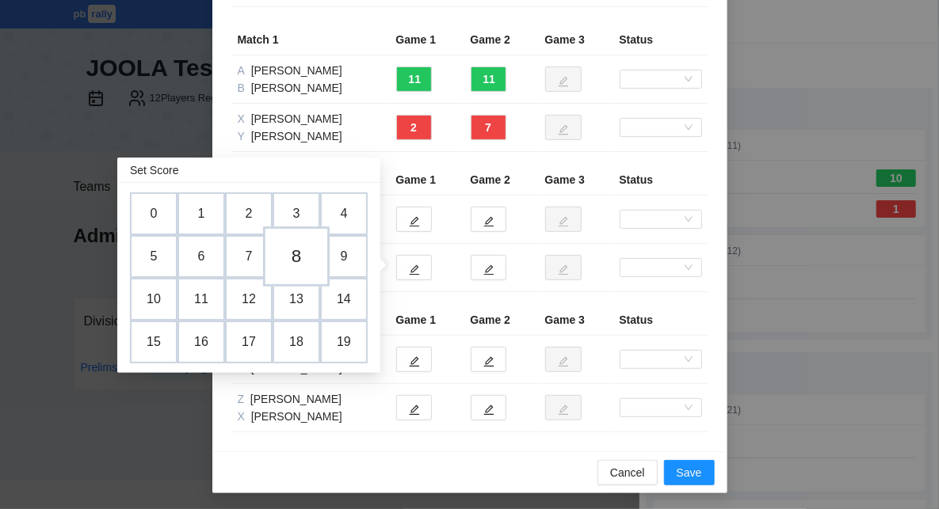
click at [307, 262] on td "8" at bounding box center [296, 257] width 67 height 60
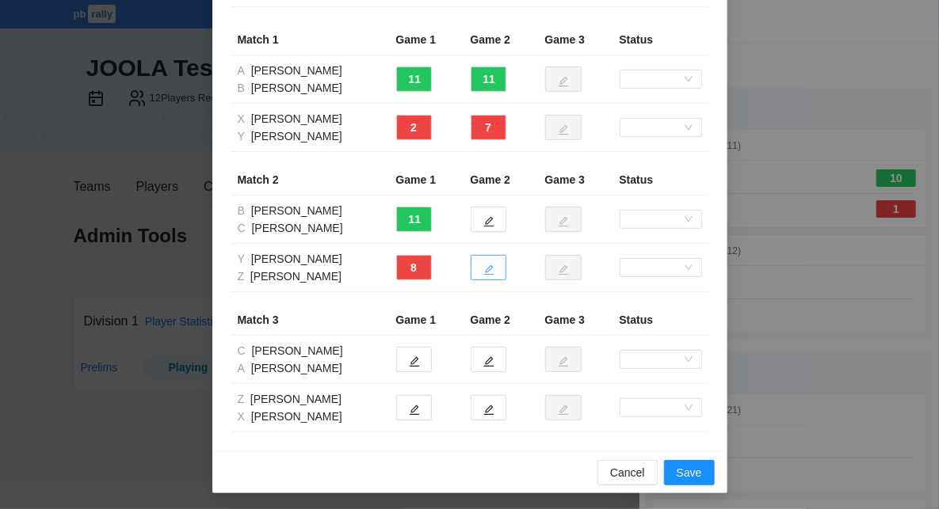
click at [486, 264] on span "edit" at bounding box center [488, 270] width 11 height 12
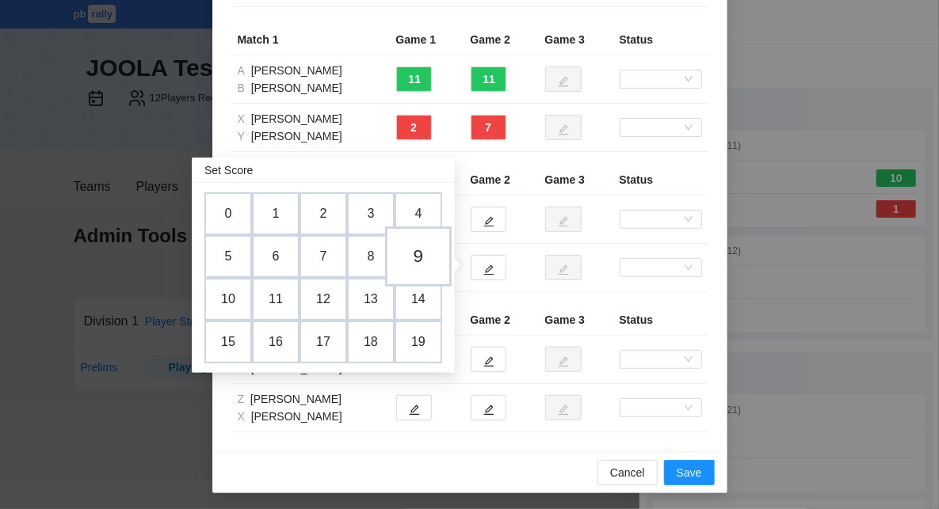
click at [420, 257] on td "9" at bounding box center [418, 257] width 67 height 60
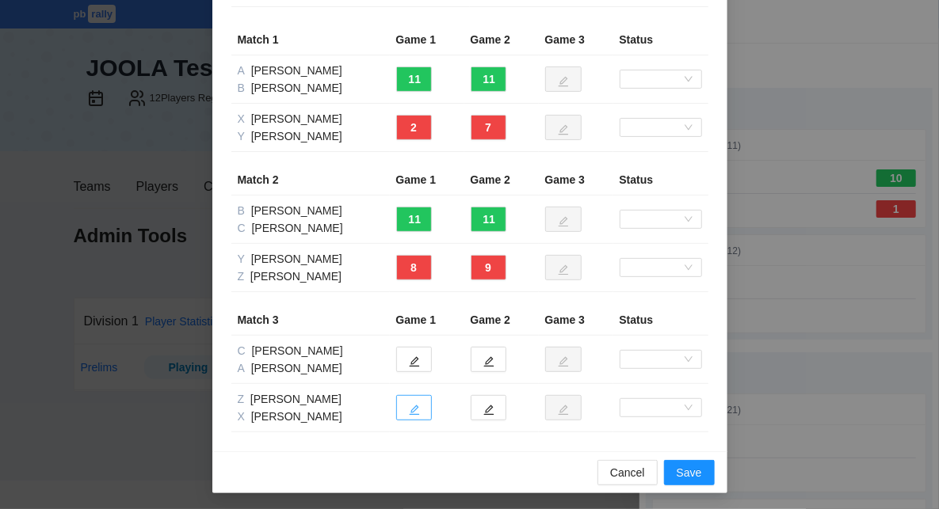
click at [415, 406] on icon "edit" at bounding box center [414, 410] width 11 height 11
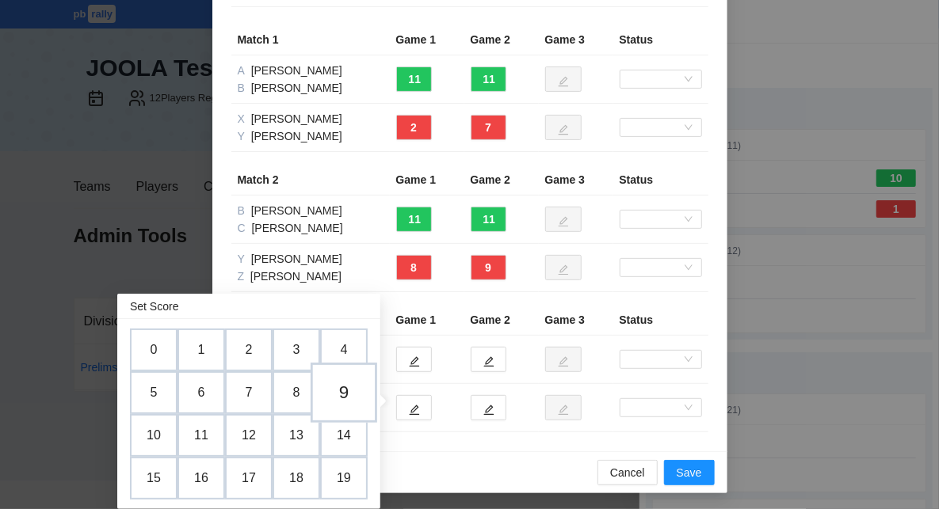
click at [351, 393] on td "9" at bounding box center [344, 393] width 67 height 60
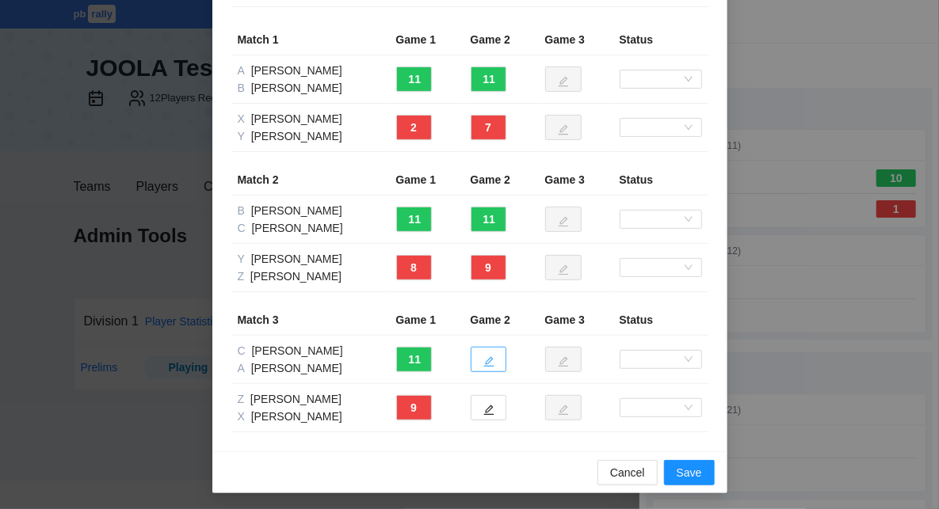
click at [492, 359] on icon "edit" at bounding box center [488, 362] width 11 height 11
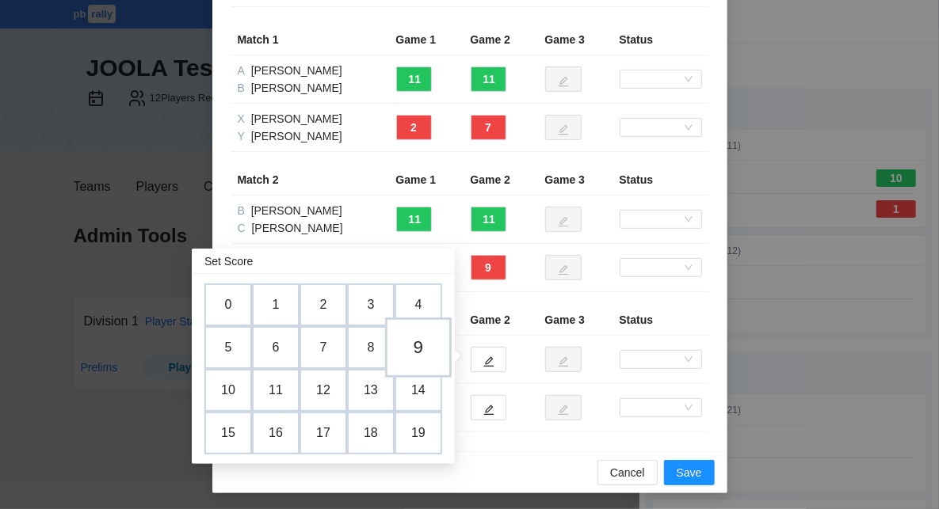
click at [427, 349] on td "9" at bounding box center [418, 348] width 67 height 60
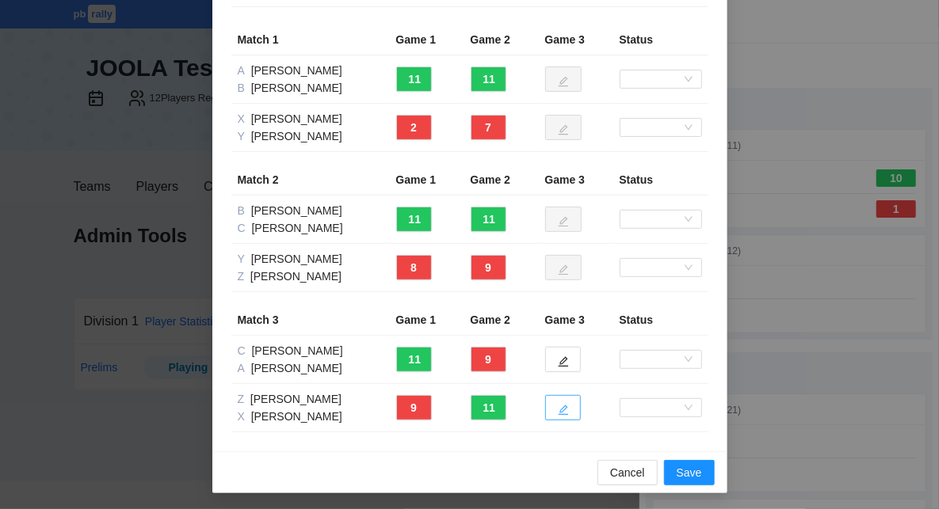
click at [563, 407] on icon "edit" at bounding box center [563, 411] width 10 height 10
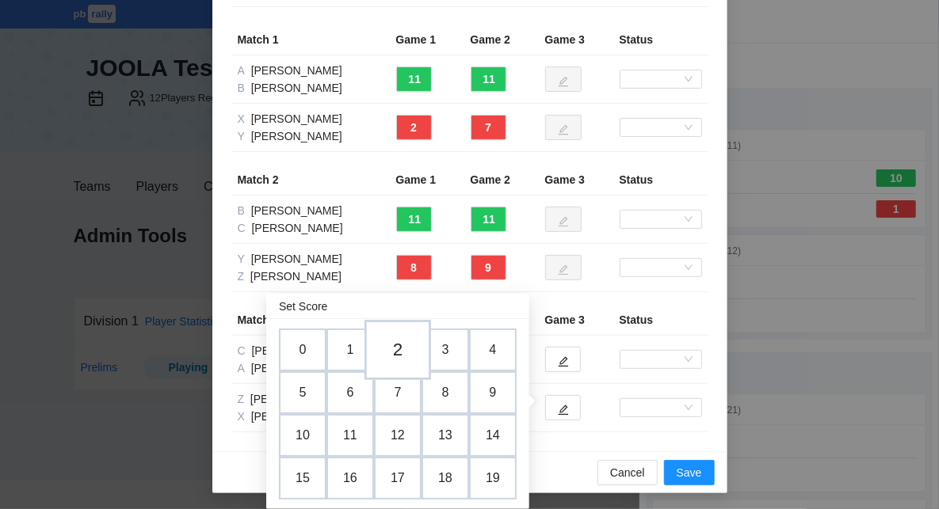
click at [397, 350] on td "2" at bounding box center [397, 350] width 67 height 60
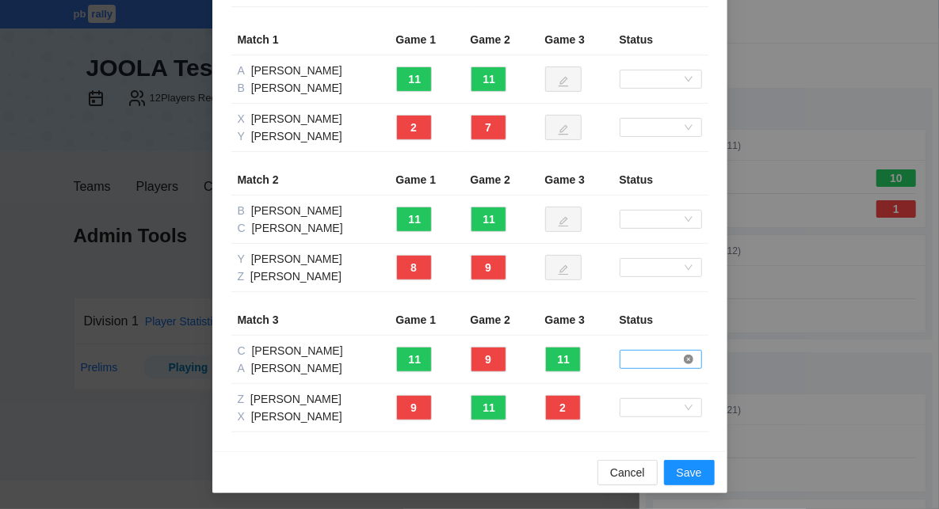
click at [690, 355] on icon "close-circle" at bounding box center [689, 360] width 10 height 10
click at [663, 359] on span at bounding box center [661, 359] width 70 height 17
click at [713, 330] on div "Team C Team D A Amy Kilpatrick B Connie Shugars C Van Fleming X Bridget Whitehe…" at bounding box center [469, 153] width 515 height 597
click at [690, 473] on span "Save" at bounding box center [689, 472] width 25 height 17
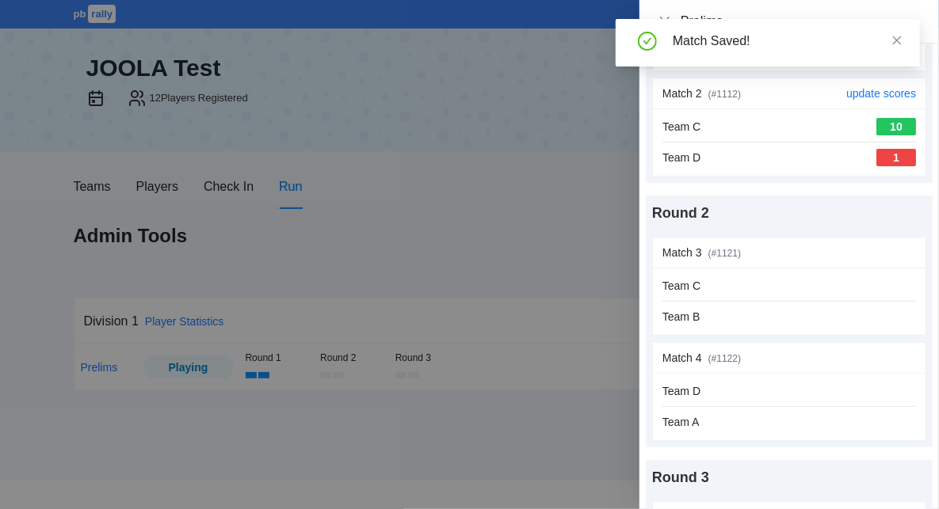
scroll to position [209, 0]
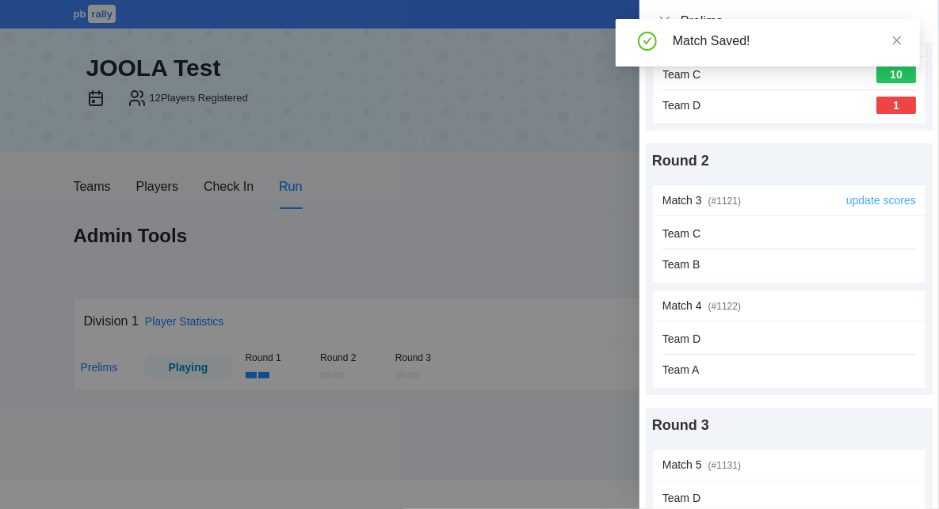
click at [870, 200] on link "update scores" at bounding box center [881, 200] width 70 height 13
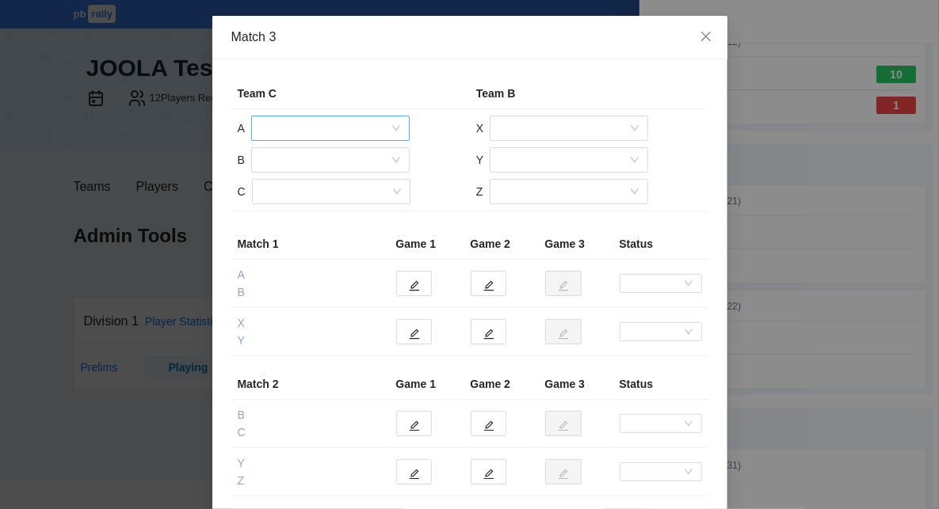
click at [325, 126] on input "search" at bounding box center [325, 128] width 128 height 24
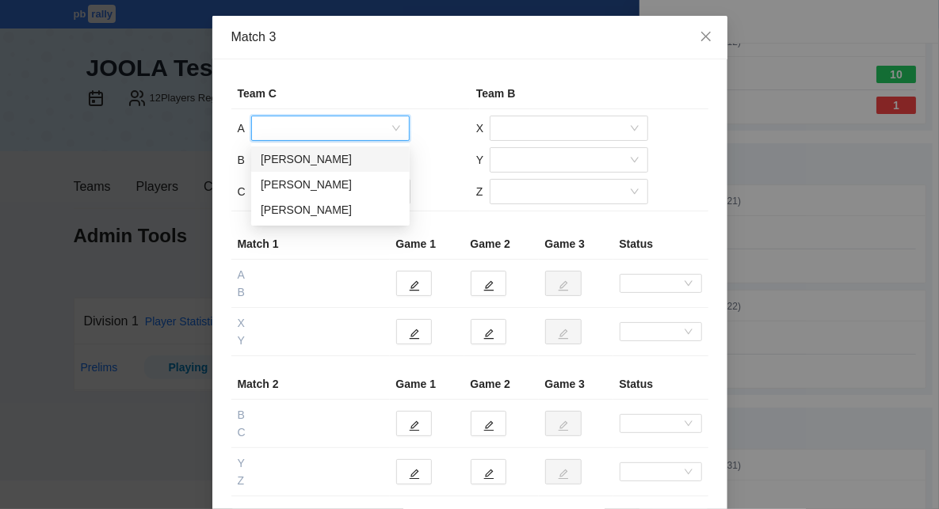
click at [326, 158] on div "[PERSON_NAME]" at bounding box center [330, 159] width 139 height 17
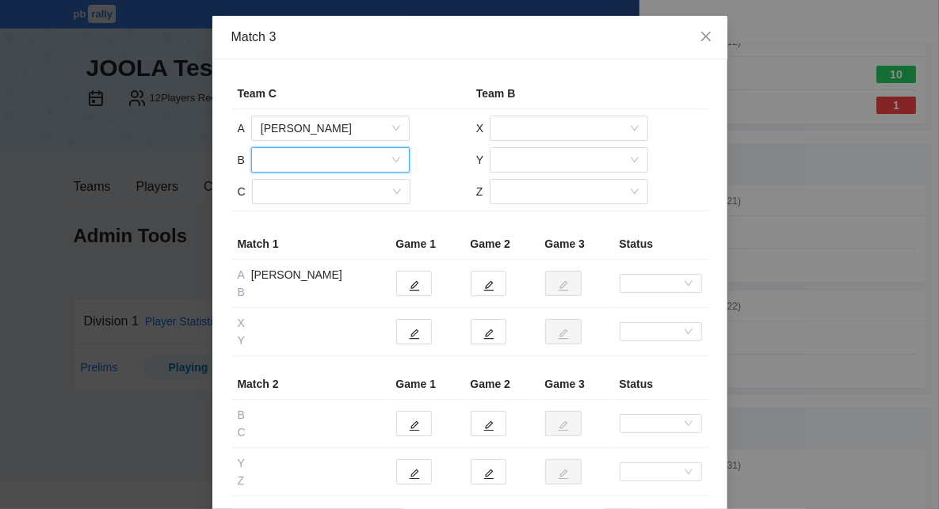
click at [324, 162] on input "search" at bounding box center [325, 160] width 128 height 24
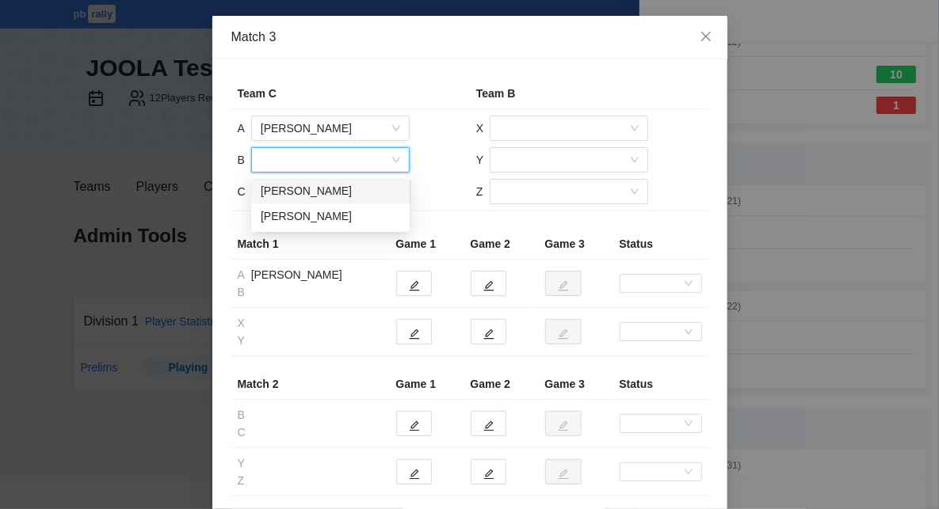
click at [327, 189] on div "[PERSON_NAME]" at bounding box center [330, 190] width 139 height 17
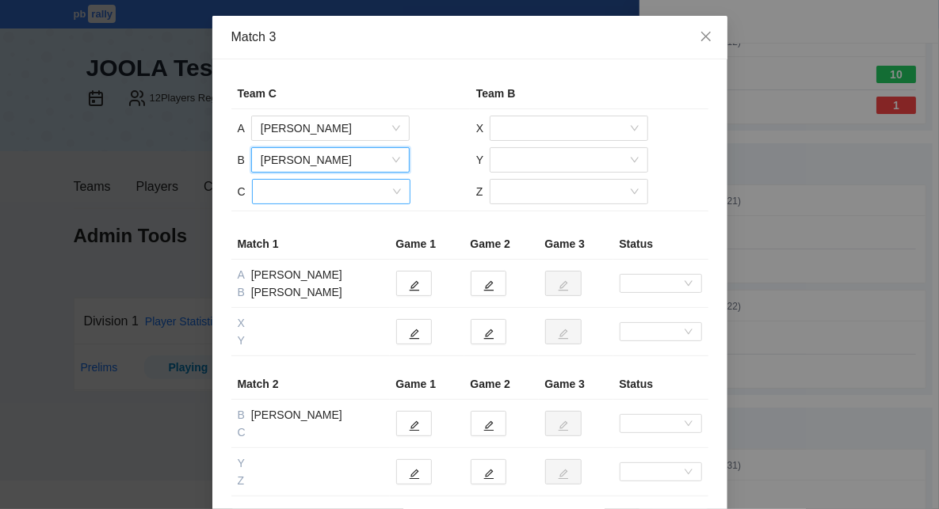
click at [327, 190] on input "search" at bounding box center [325, 192] width 128 height 24
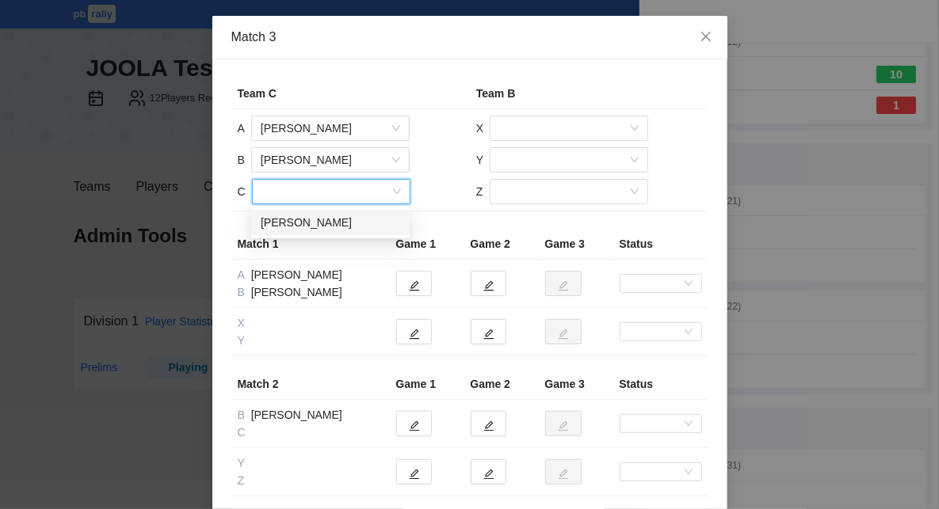
drag, startPoint x: 330, startPoint y: 228, endPoint x: 419, endPoint y: 180, distance: 101.0
click at [332, 226] on div "[PERSON_NAME]" at bounding box center [330, 222] width 139 height 17
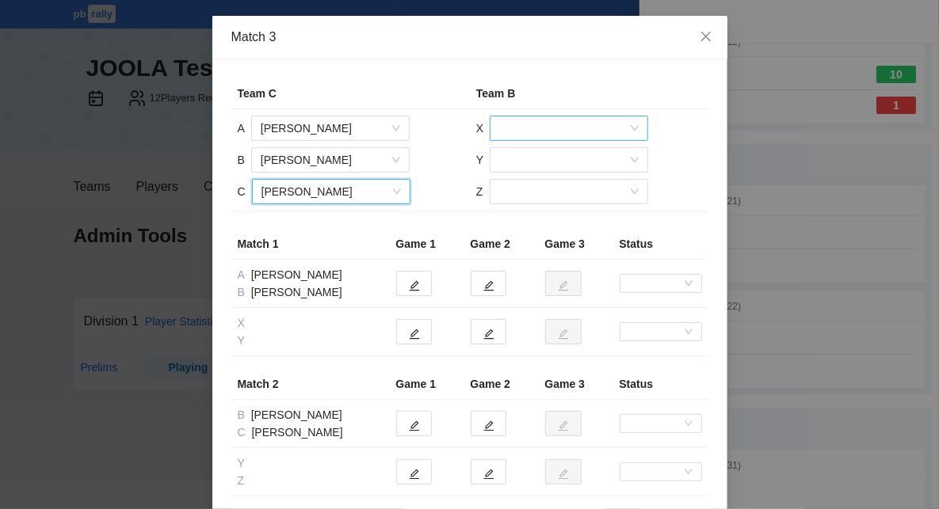
click at [560, 128] on input "search" at bounding box center [563, 128] width 128 height 24
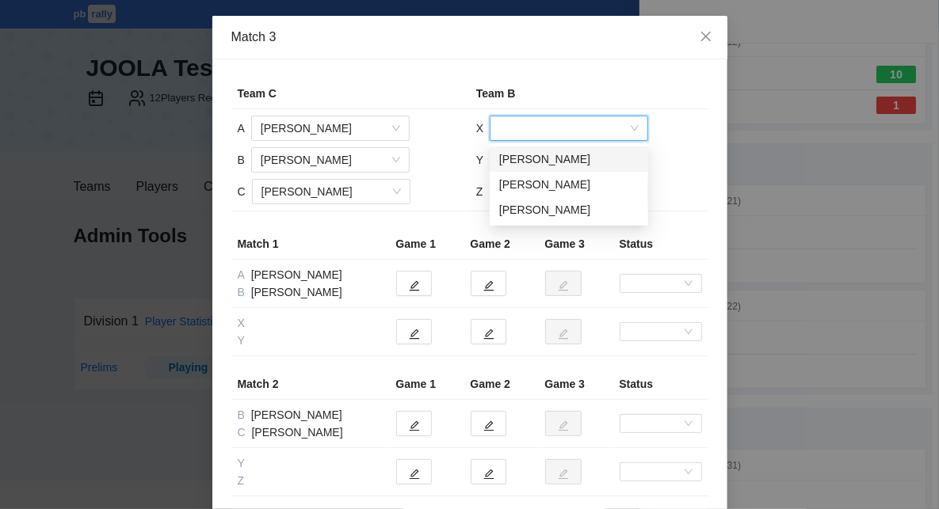
click at [555, 157] on div "[PERSON_NAME]" at bounding box center [568, 159] width 139 height 17
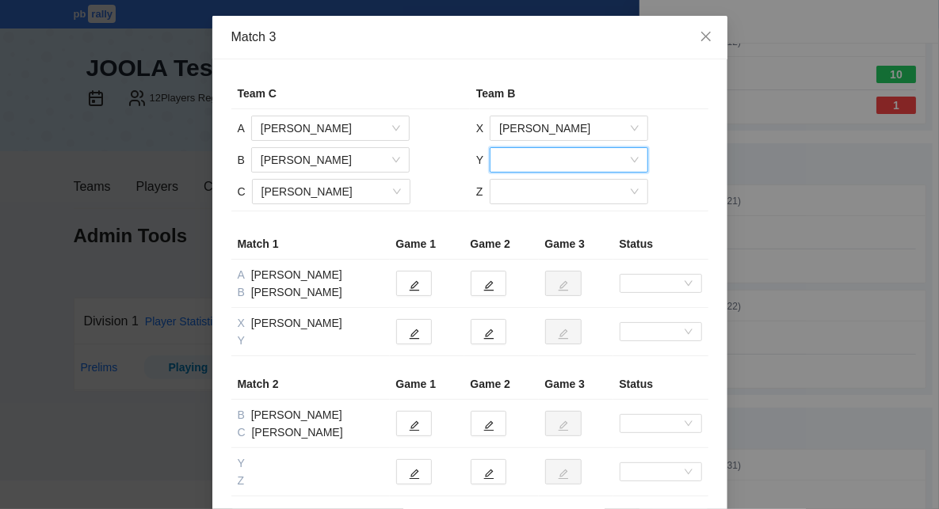
click at [551, 166] on input "search" at bounding box center [563, 160] width 128 height 24
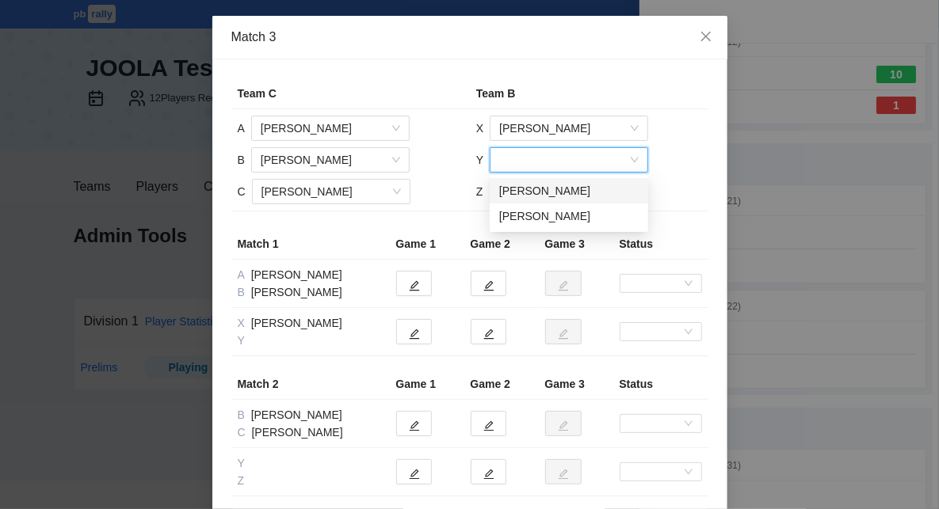
click at [547, 191] on div "[PERSON_NAME]" at bounding box center [568, 190] width 139 height 17
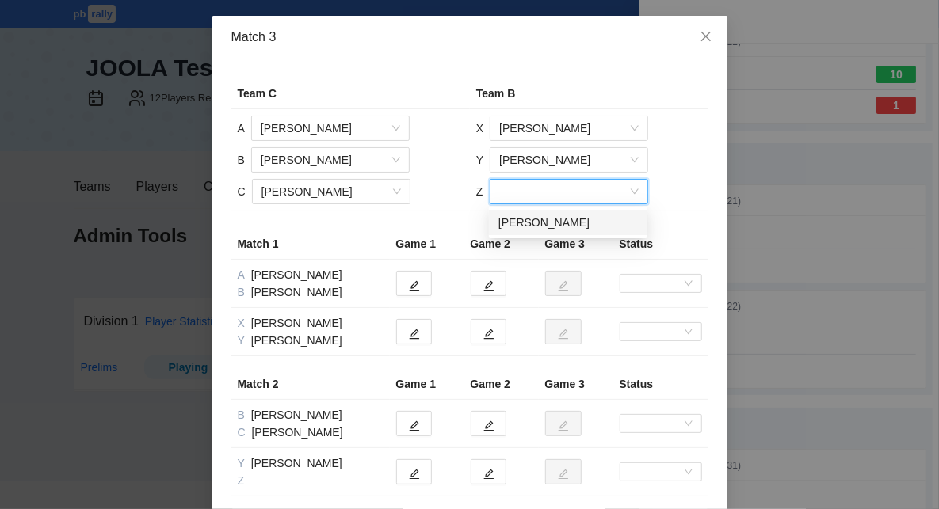
click at [547, 191] on input "search" at bounding box center [563, 192] width 128 height 24
click at [547, 218] on div "[PERSON_NAME]" at bounding box center [567, 222] width 139 height 17
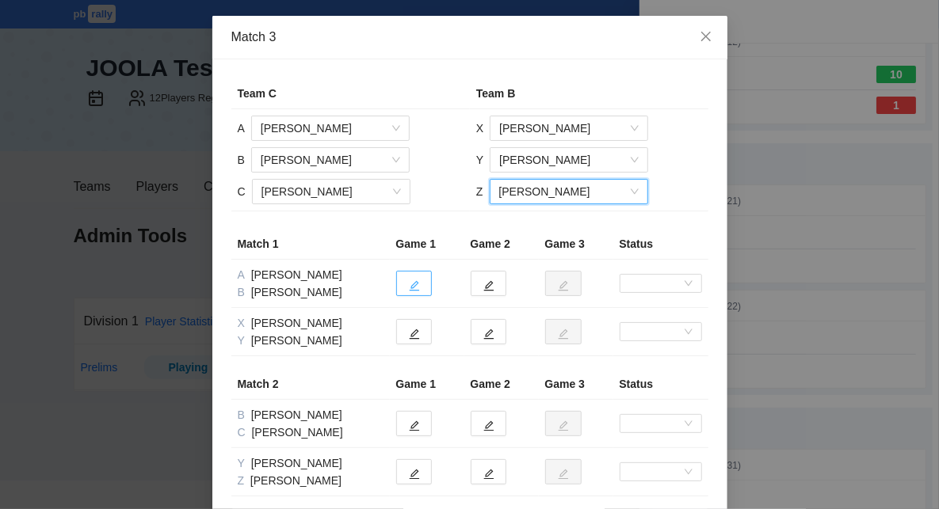
click at [414, 284] on icon "edit" at bounding box center [414, 285] width 11 height 11
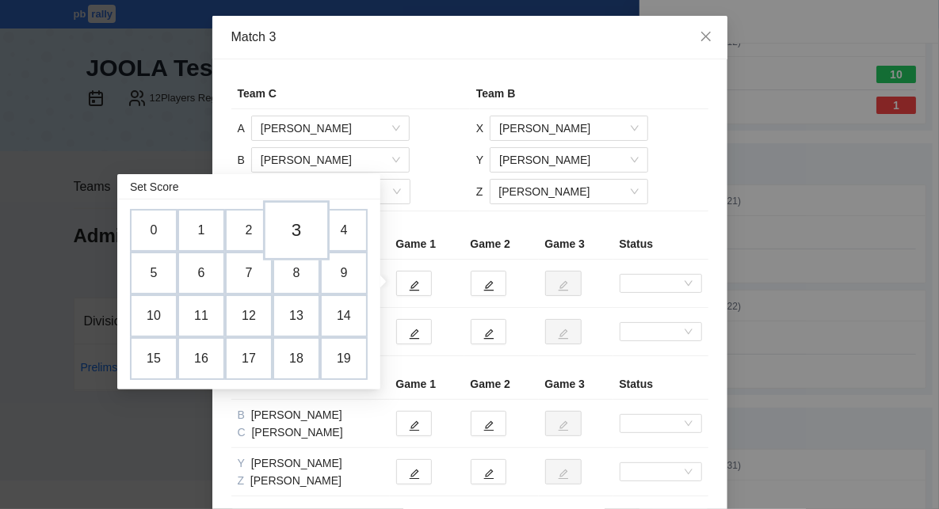
click at [295, 220] on td "3" at bounding box center [296, 230] width 67 height 60
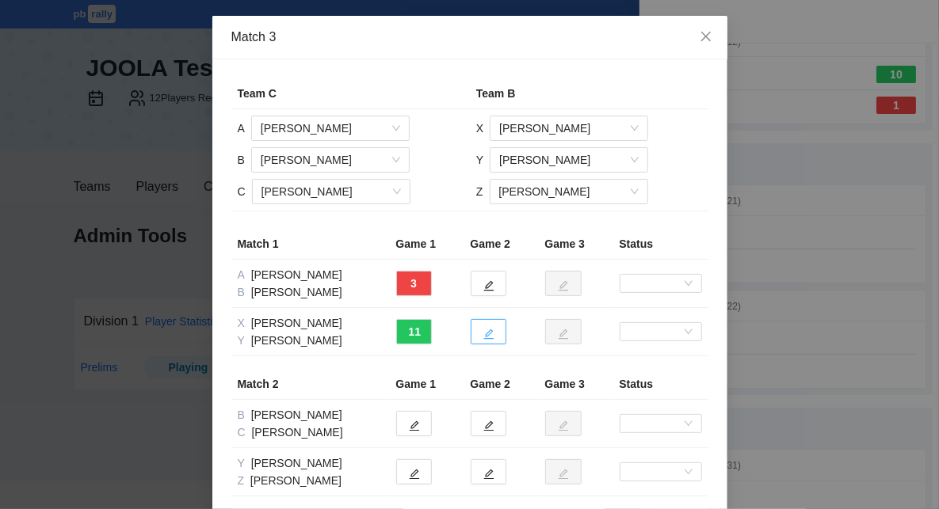
click at [494, 333] on icon "edit" at bounding box center [488, 334] width 11 height 11
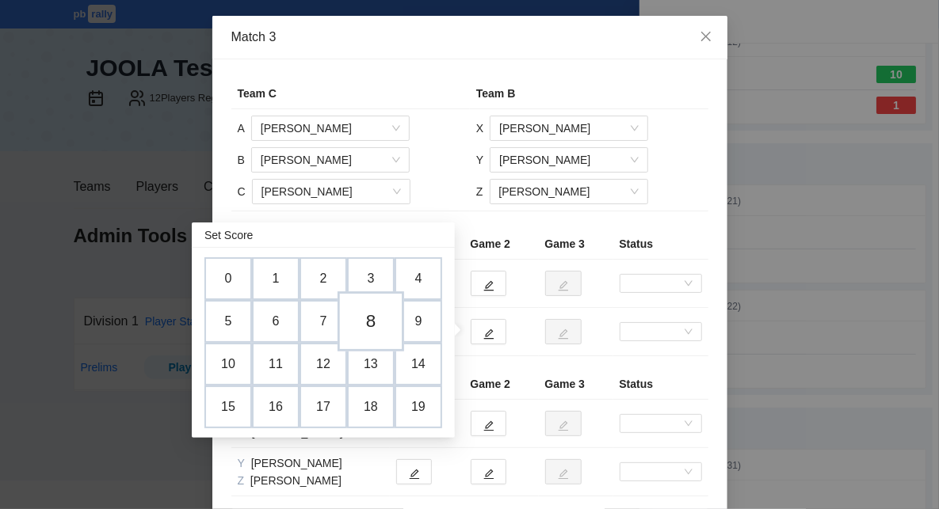
click at [373, 321] on td "8" at bounding box center [371, 322] width 67 height 60
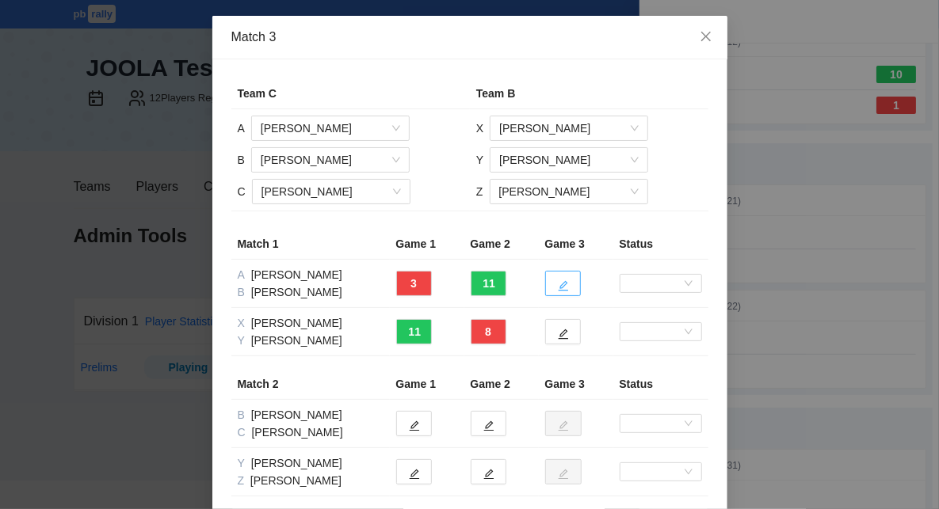
click at [569, 284] on button "button" at bounding box center [563, 283] width 36 height 25
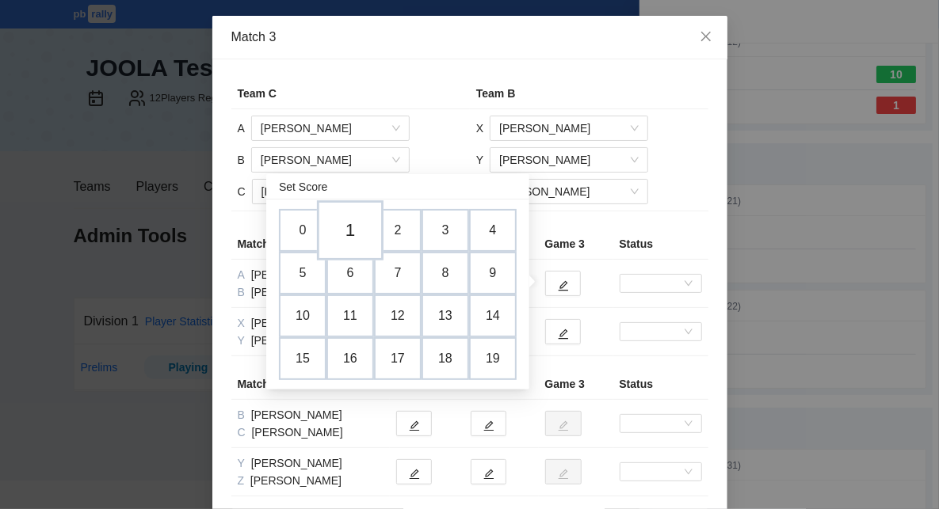
click at [359, 227] on td "1" at bounding box center [350, 230] width 67 height 60
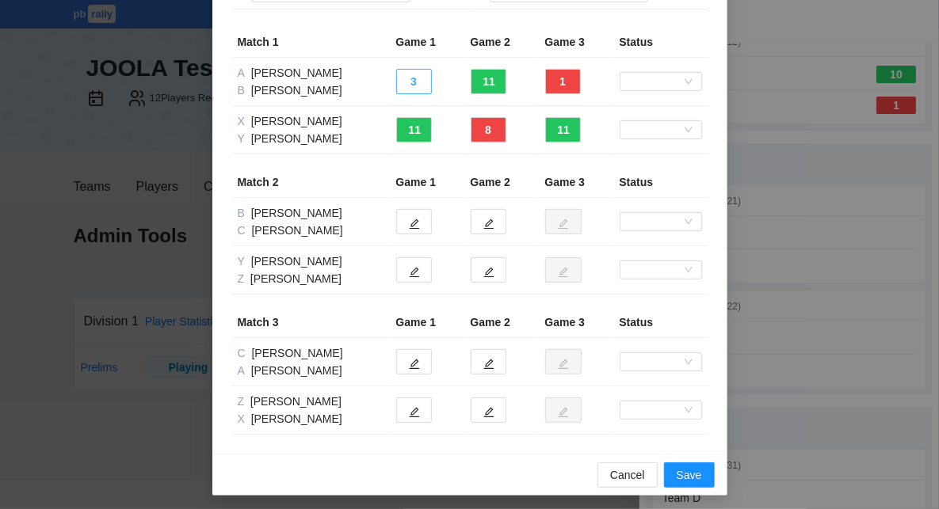
scroll to position [204, 0]
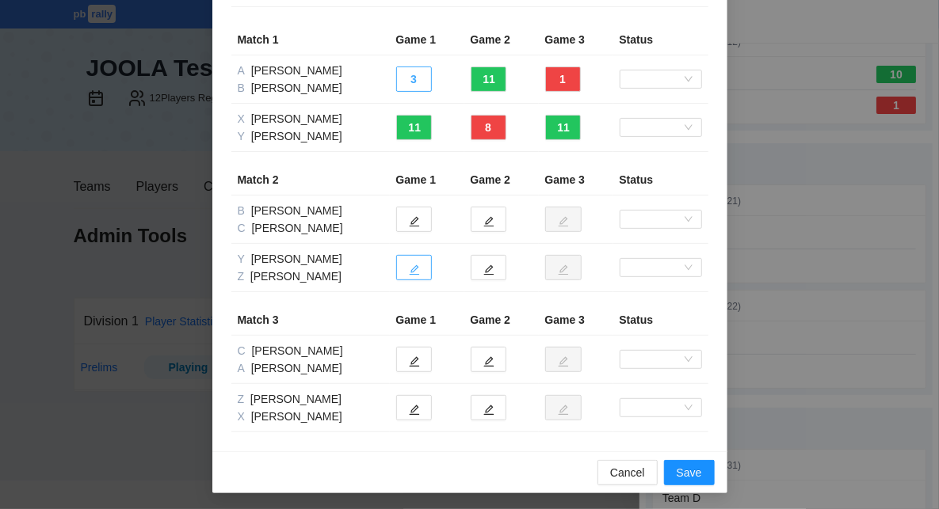
click at [419, 273] on icon "edit" at bounding box center [414, 270] width 11 height 11
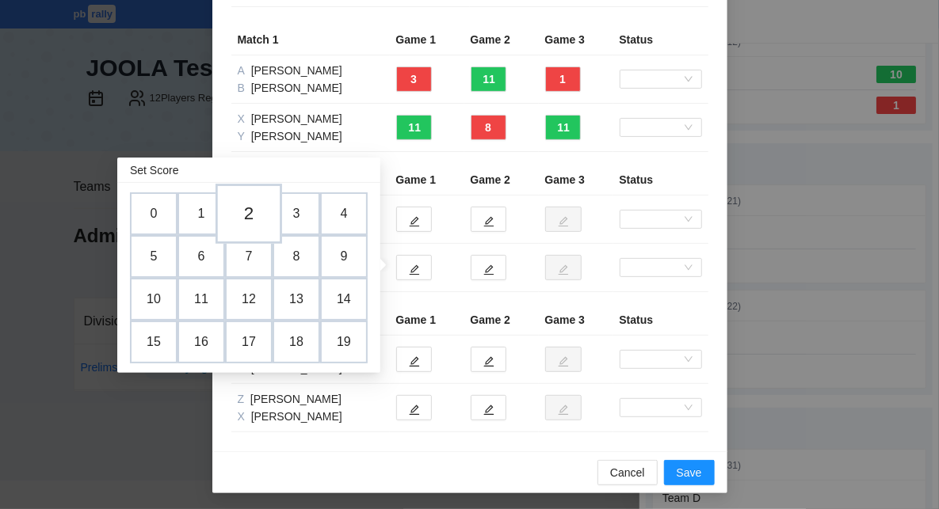
click at [247, 218] on td "2" at bounding box center [248, 214] width 67 height 60
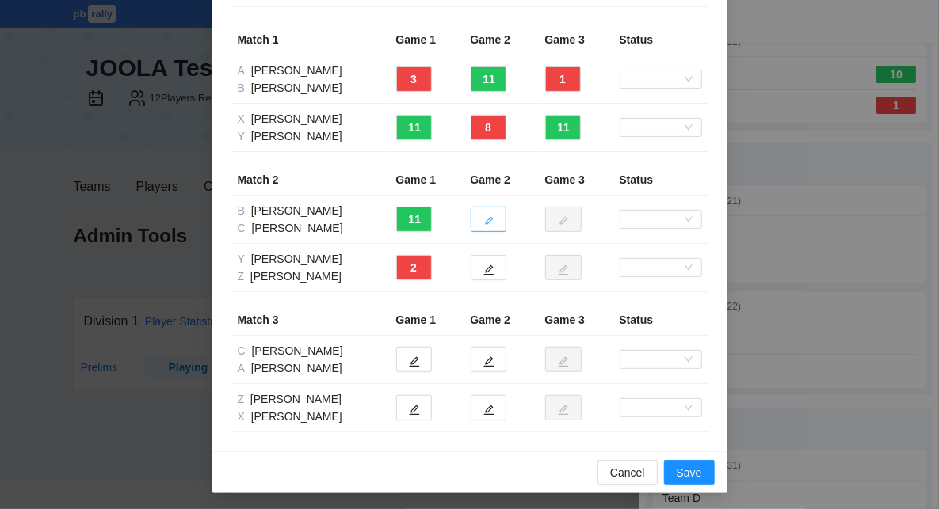
click at [488, 219] on icon "edit" at bounding box center [488, 222] width 10 height 10
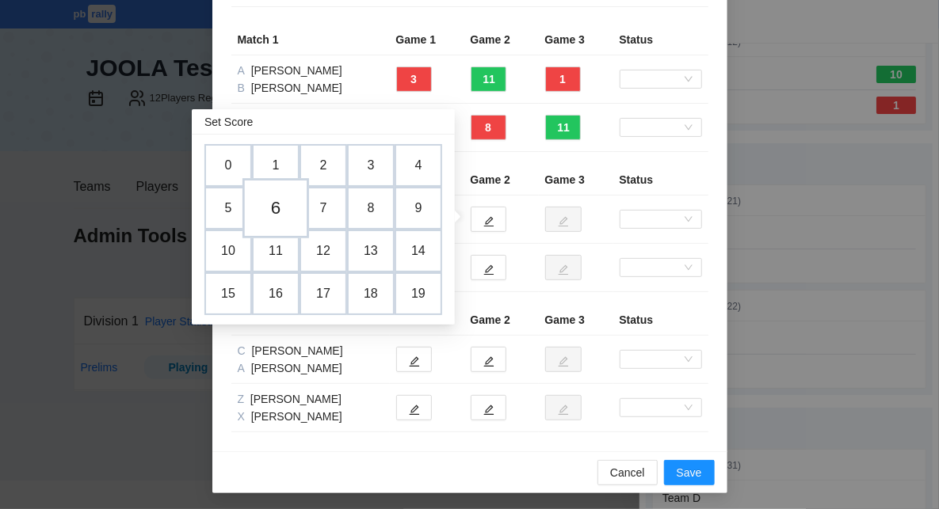
click at [283, 212] on td "6" at bounding box center [275, 208] width 67 height 60
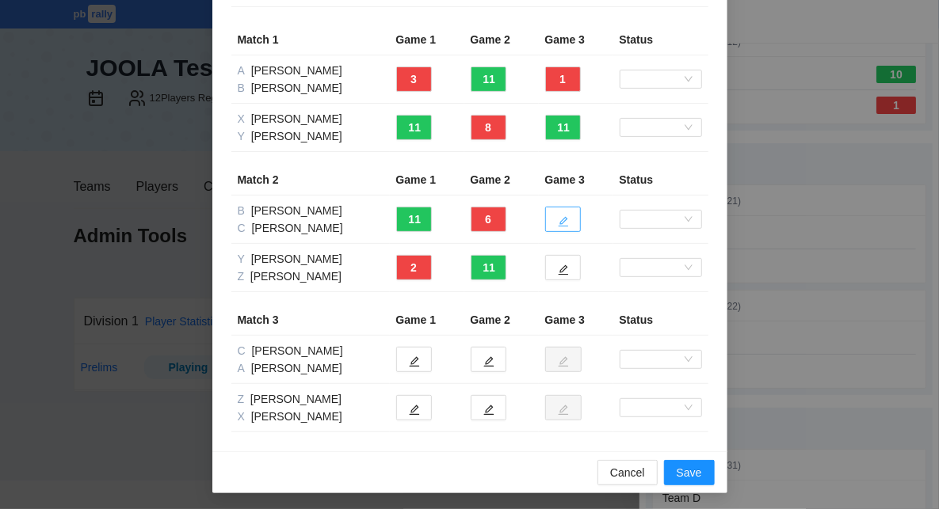
click at [566, 225] on icon "edit" at bounding box center [563, 221] width 11 height 11
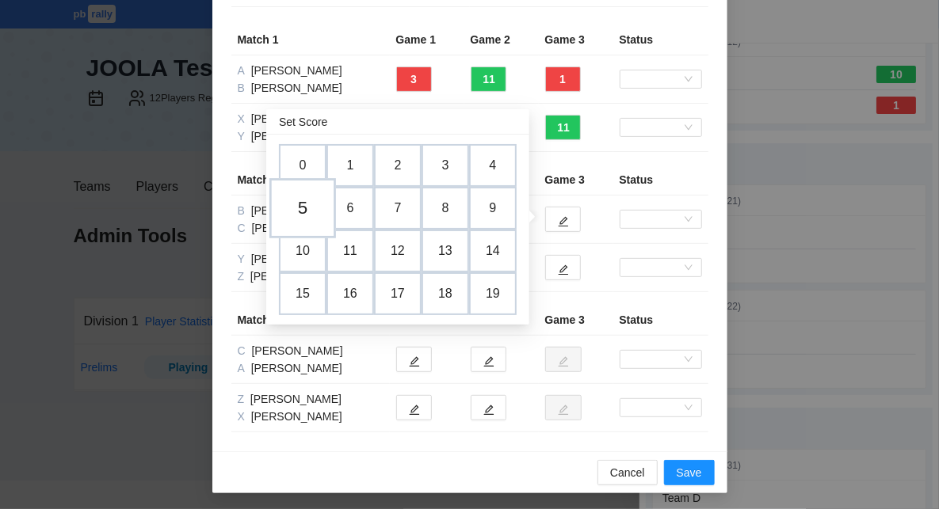
click at [303, 206] on td "5" at bounding box center [302, 208] width 67 height 60
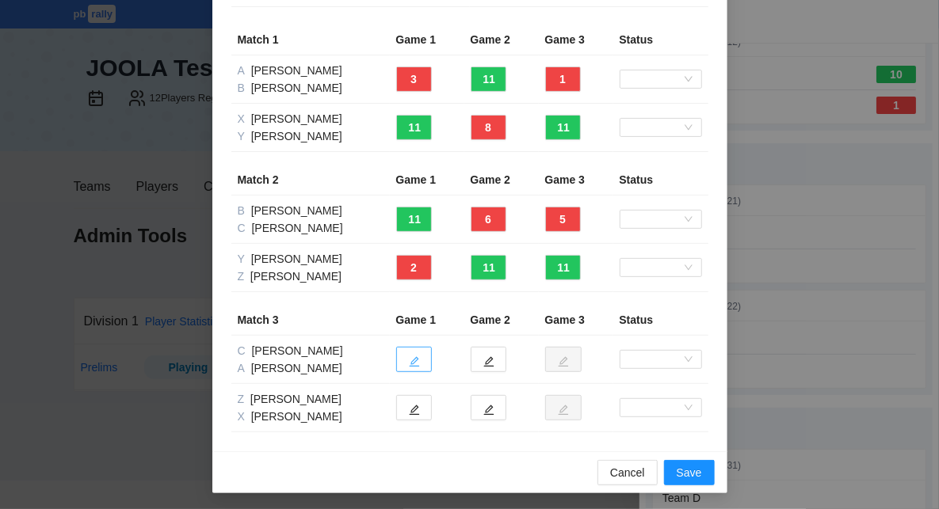
click at [411, 360] on icon "edit" at bounding box center [414, 362] width 10 height 10
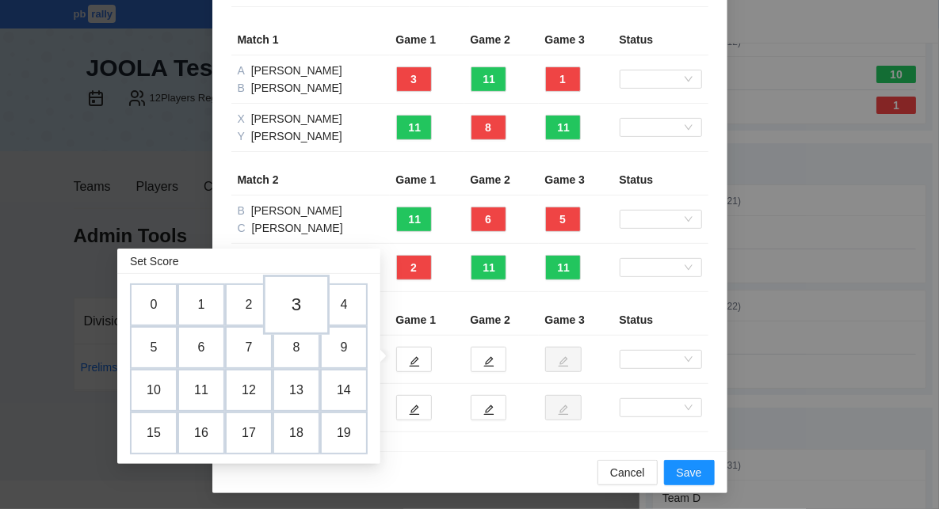
click at [298, 300] on td "3" at bounding box center [296, 305] width 67 height 60
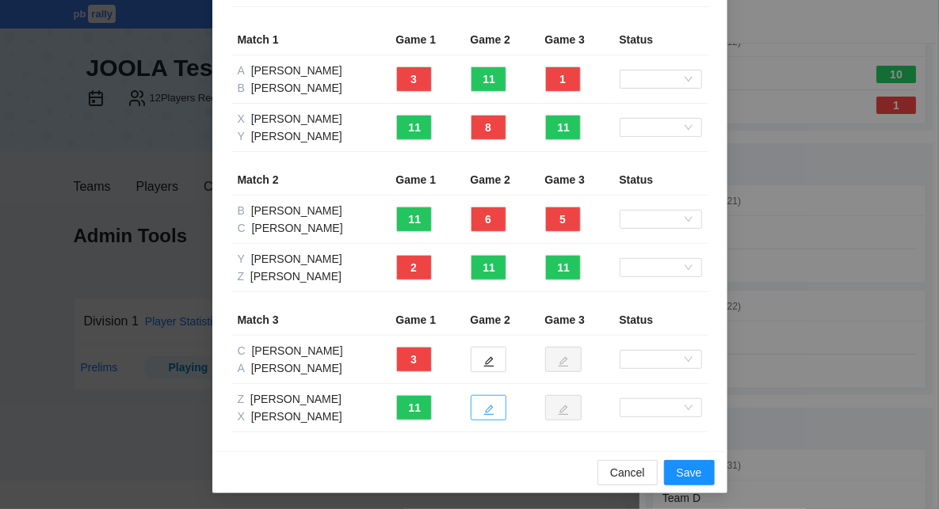
click at [495, 403] on button "button" at bounding box center [489, 407] width 36 height 25
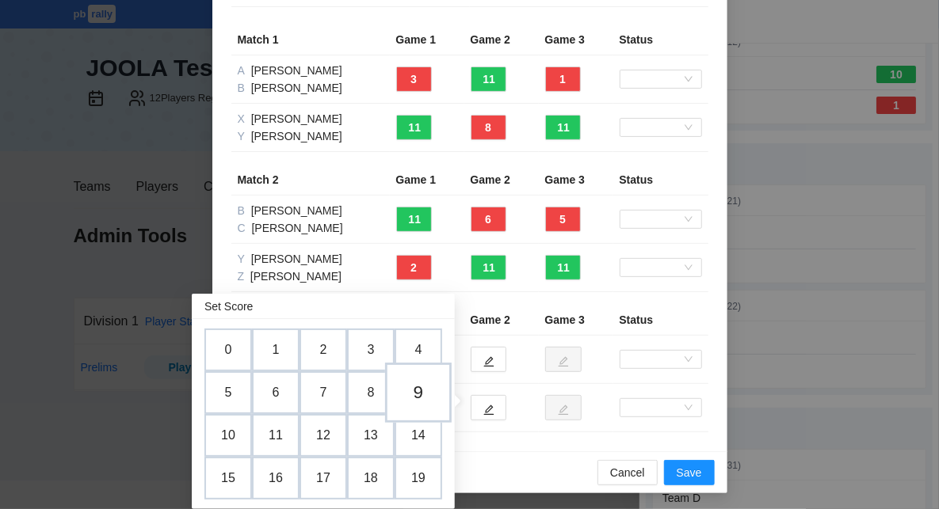
click at [424, 392] on td "9" at bounding box center [418, 393] width 67 height 60
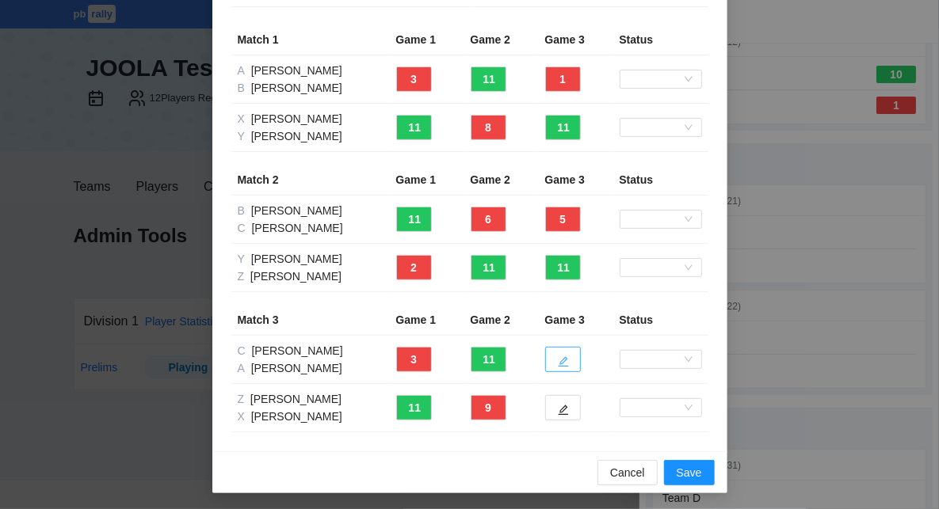
click at [562, 357] on icon "edit" at bounding box center [563, 362] width 11 height 11
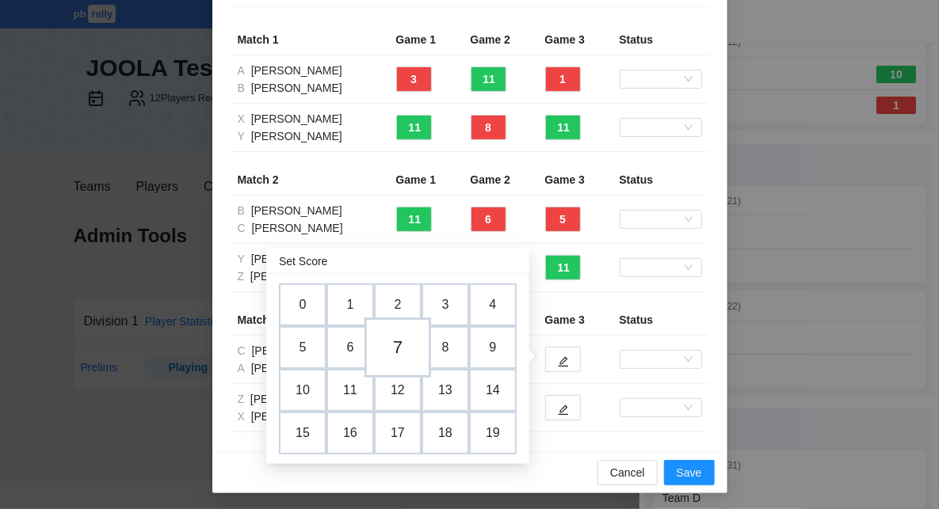
click at [404, 351] on td "7" at bounding box center [397, 348] width 67 height 60
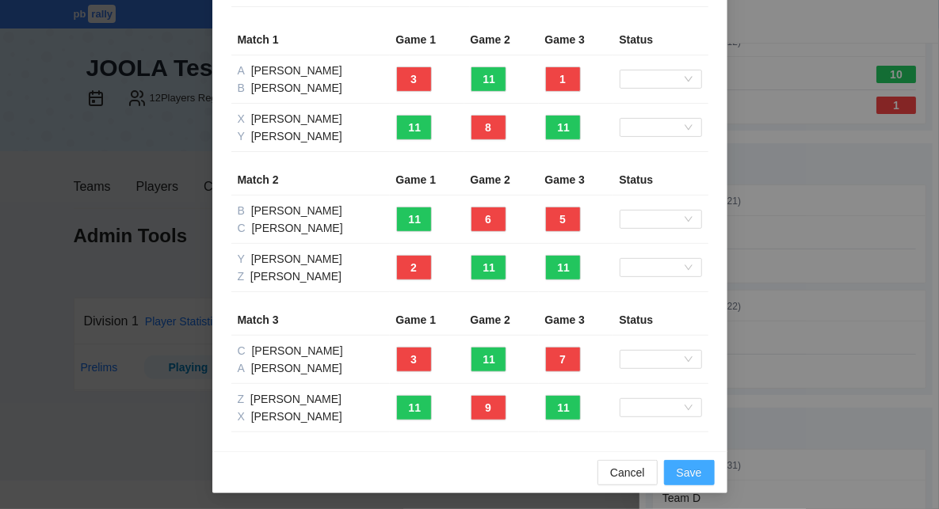
click at [700, 474] on span "Save" at bounding box center [689, 472] width 25 height 17
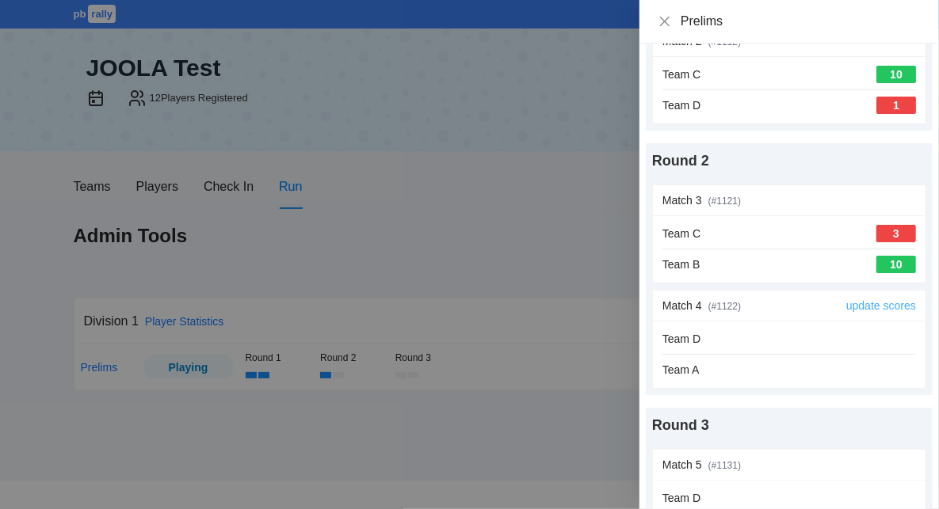
click at [859, 305] on link "update scores" at bounding box center [881, 305] width 70 height 13
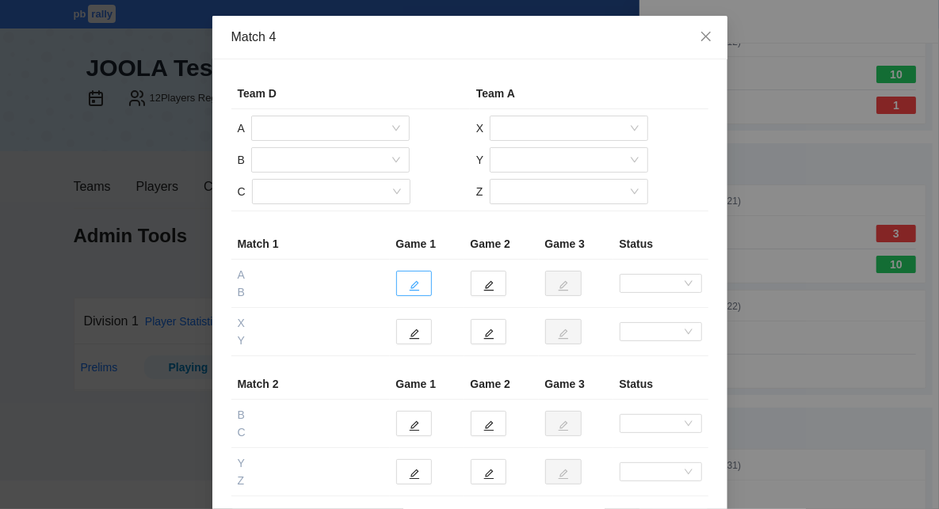
click at [417, 285] on icon "edit" at bounding box center [414, 285] width 11 height 11
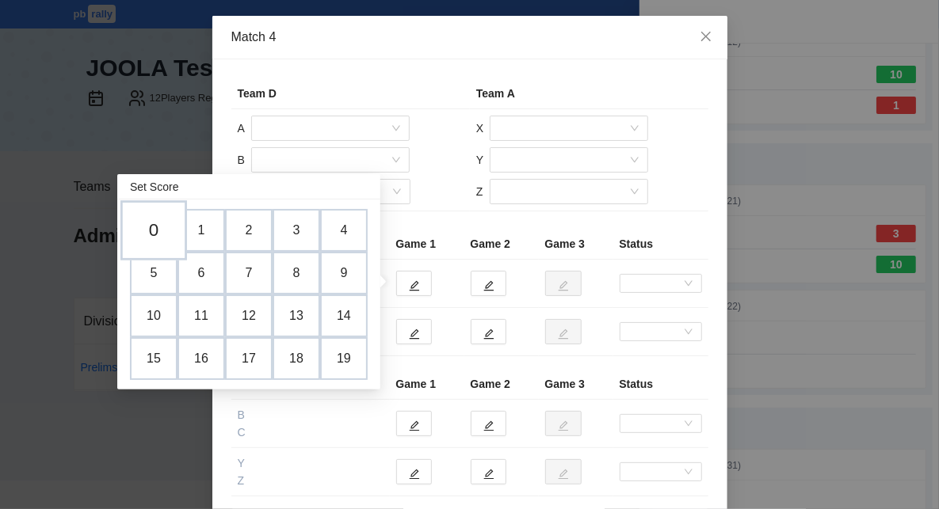
click at [145, 238] on td "0" at bounding box center [153, 230] width 67 height 60
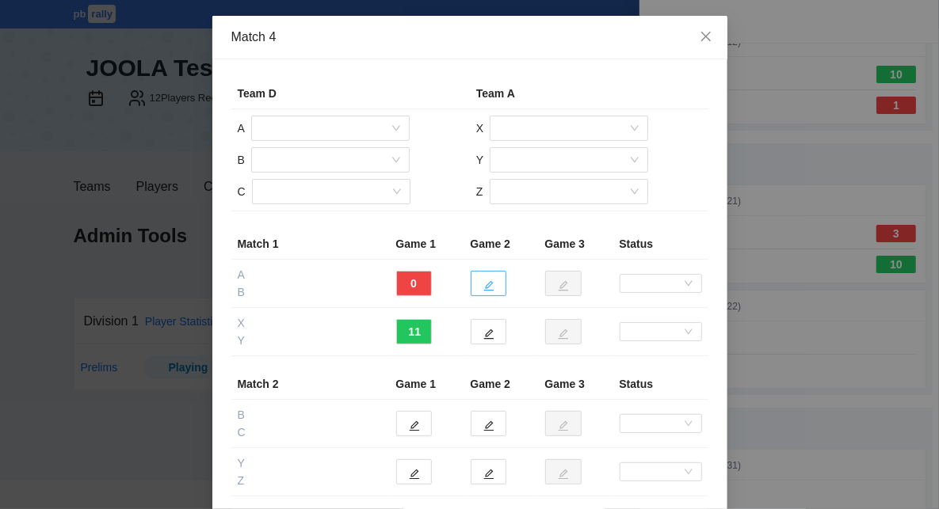
click at [492, 285] on icon "edit" at bounding box center [488, 285] width 11 height 11
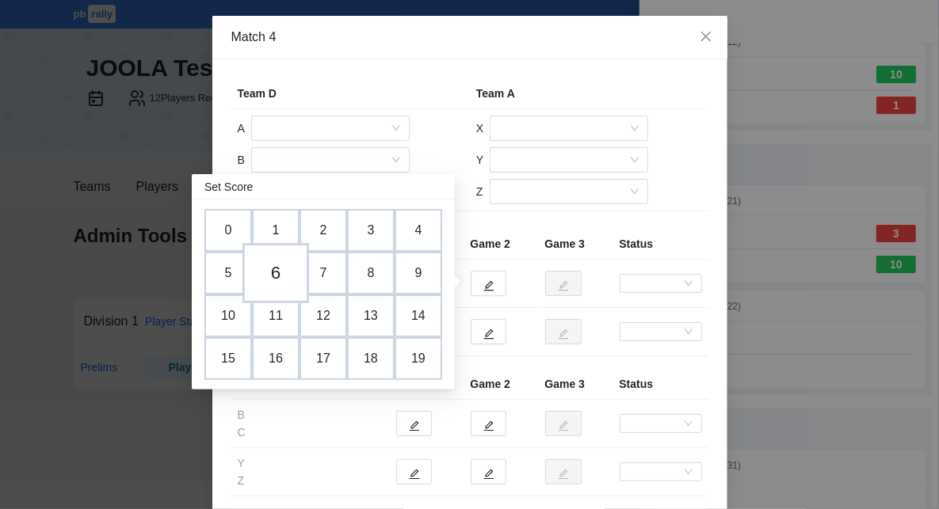
click at [286, 276] on td "6" at bounding box center [275, 273] width 67 height 60
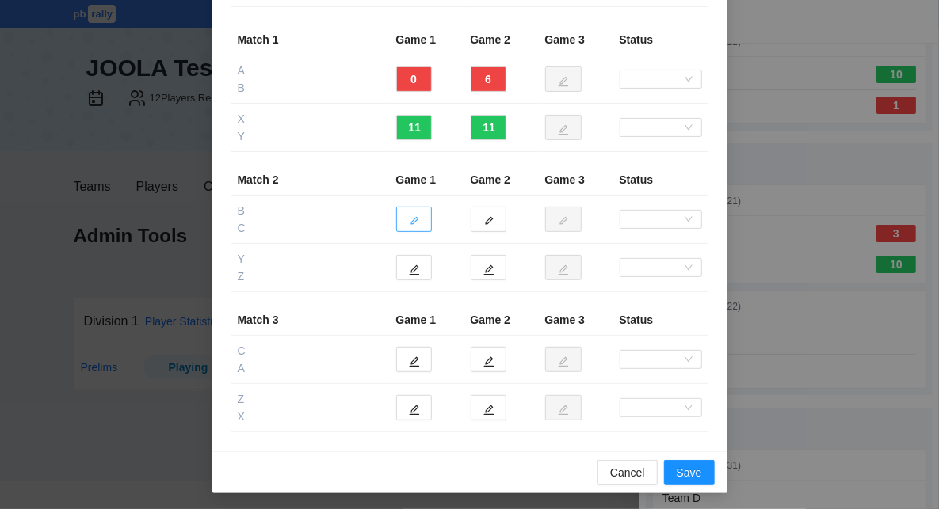
click at [414, 223] on icon "edit" at bounding box center [414, 221] width 11 height 11
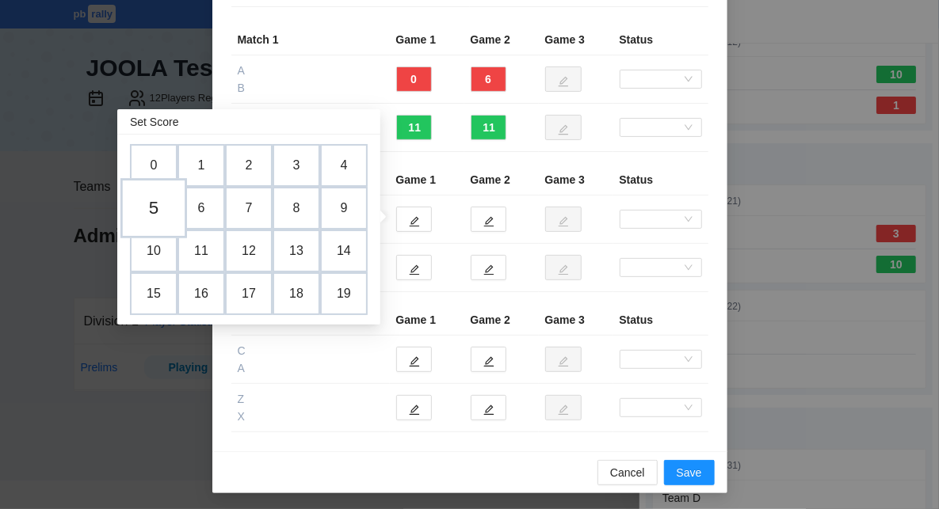
click at [166, 210] on td "5" at bounding box center [153, 208] width 67 height 60
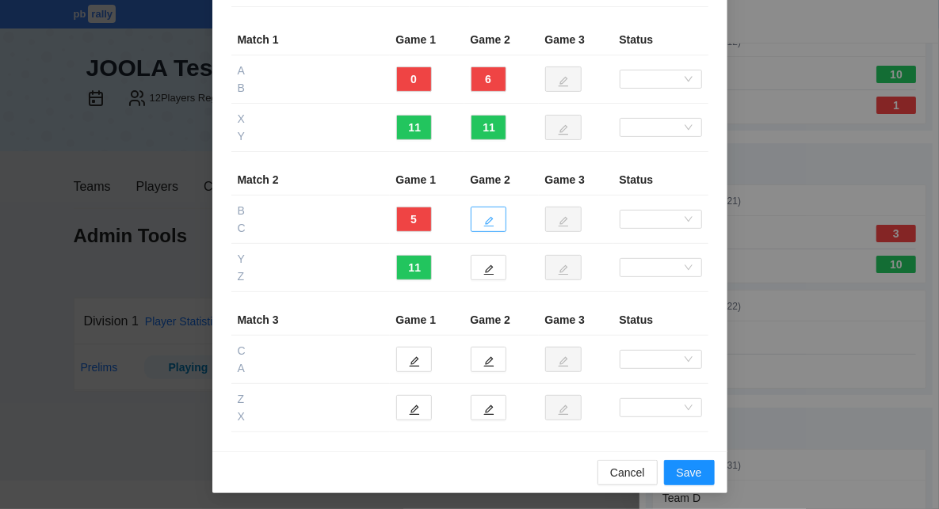
click at [497, 221] on button "button" at bounding box center [489, 219] width 36 height 25
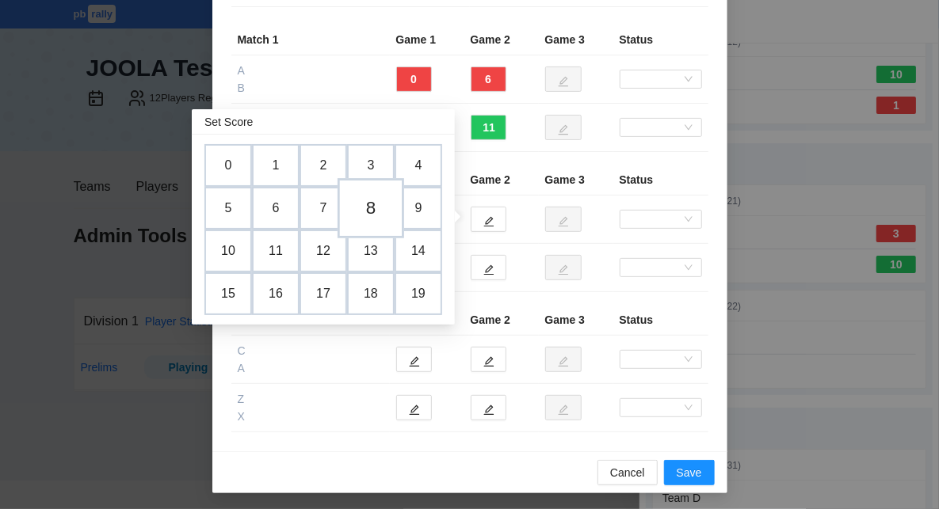
click at [379, 207] on td "8" at bounding box center [371, 208] width 67 height 60
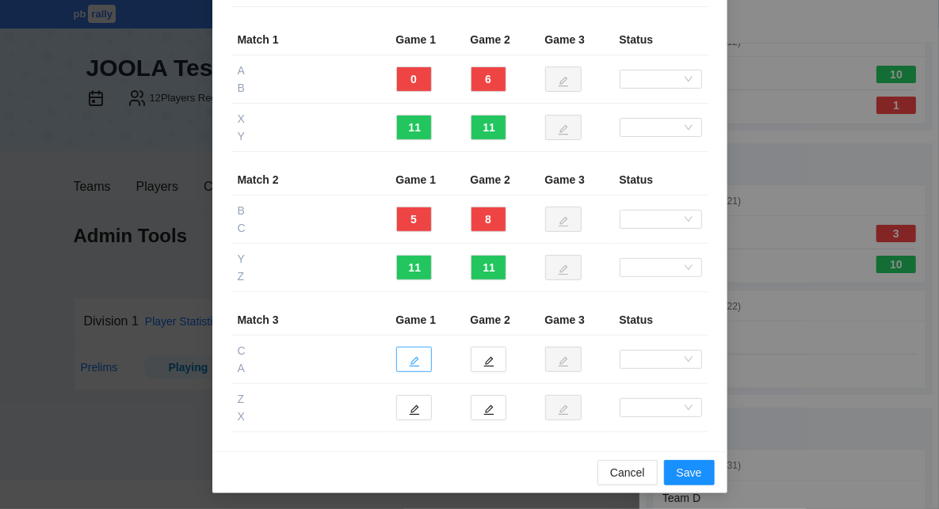
click at [420, 357] on button "button" at bounding box center [414, 359] width 36 height 25
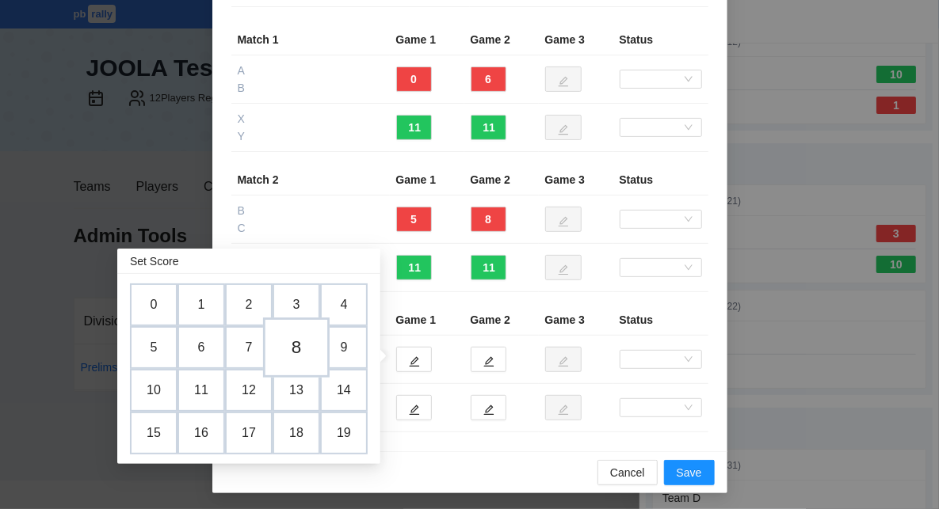
click at [301, 349] on td "8" at bounding box center [296, 348] width 67 height 60
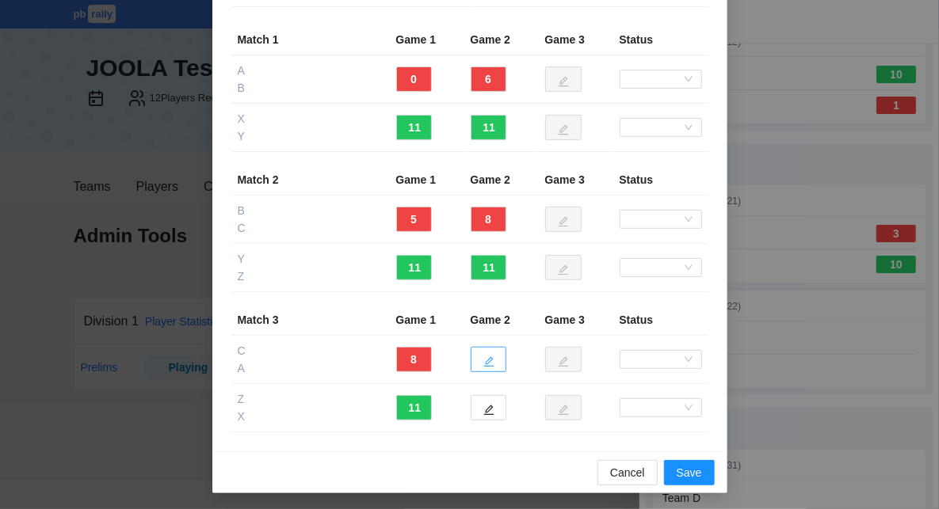
click at [496, 360] on button "button" at bounding box center [489, 359] width 36 height 25
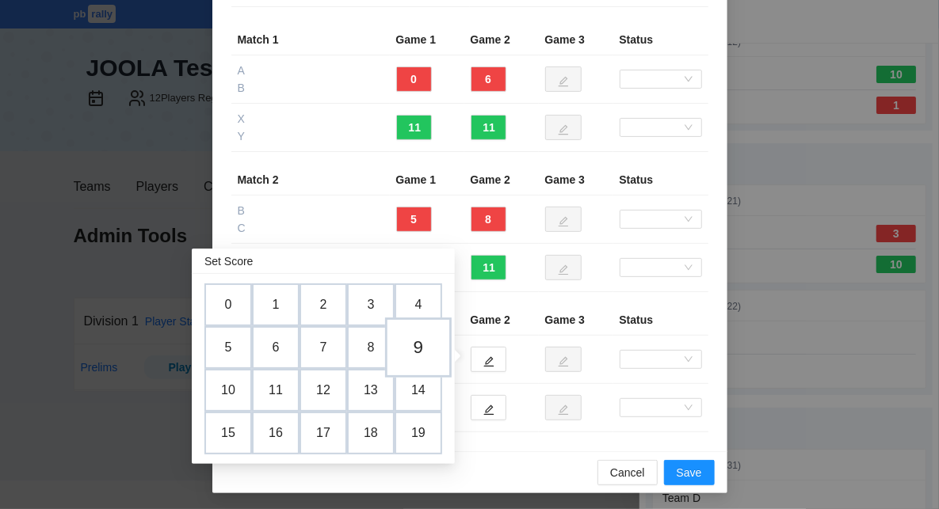
click at [425, 346] on td "9" at bounding box center [418, 348] width 67 height 60
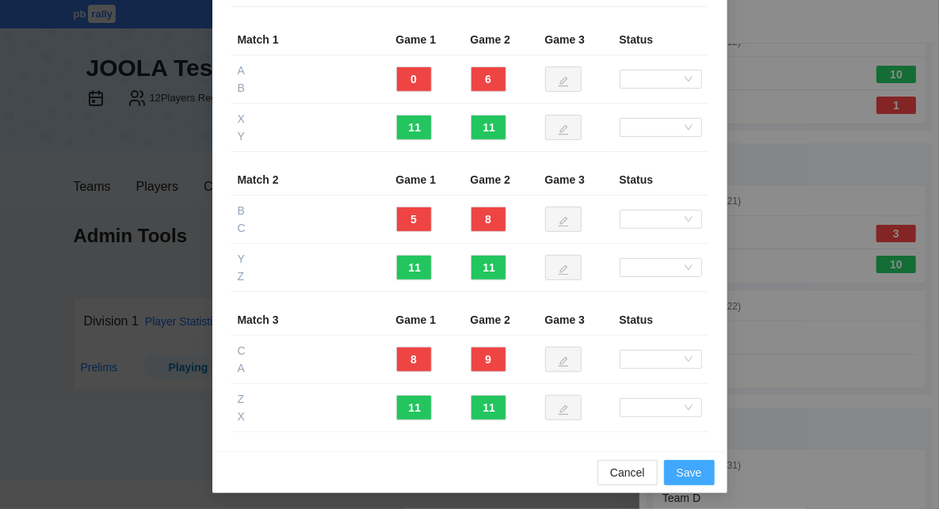
click at [690, 475] on span "Save" at bounding box center [689, 472] width 25 height 17
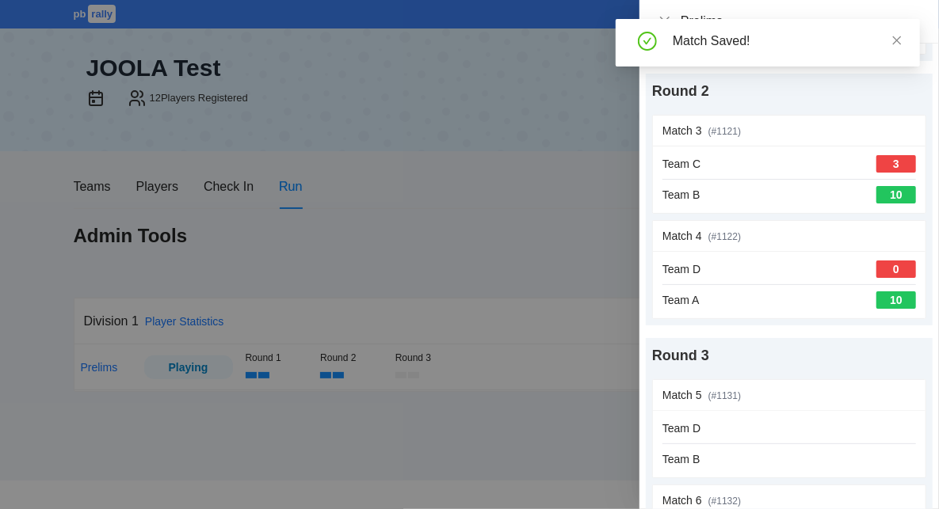
scroll to position [349, 0]
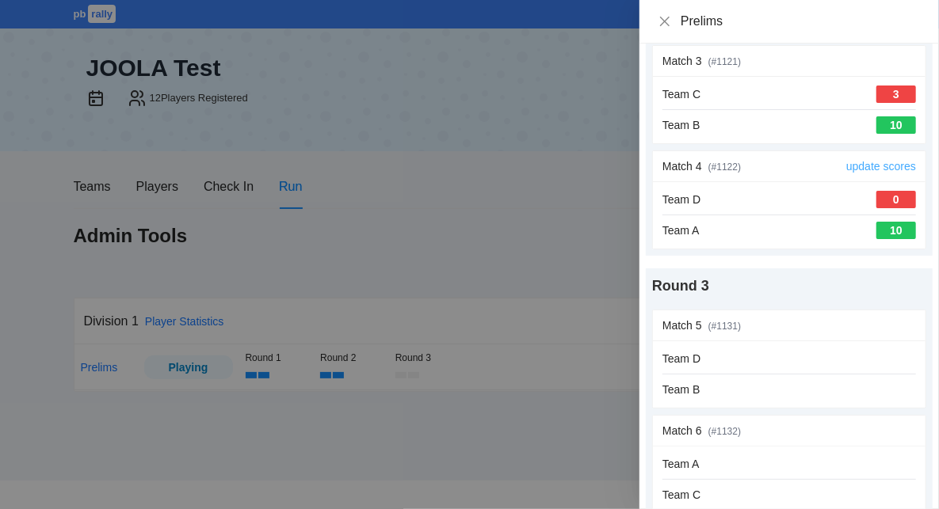
click at [885, 166] on link "update scores" at bounding box center [881, 166] width 70 height 13
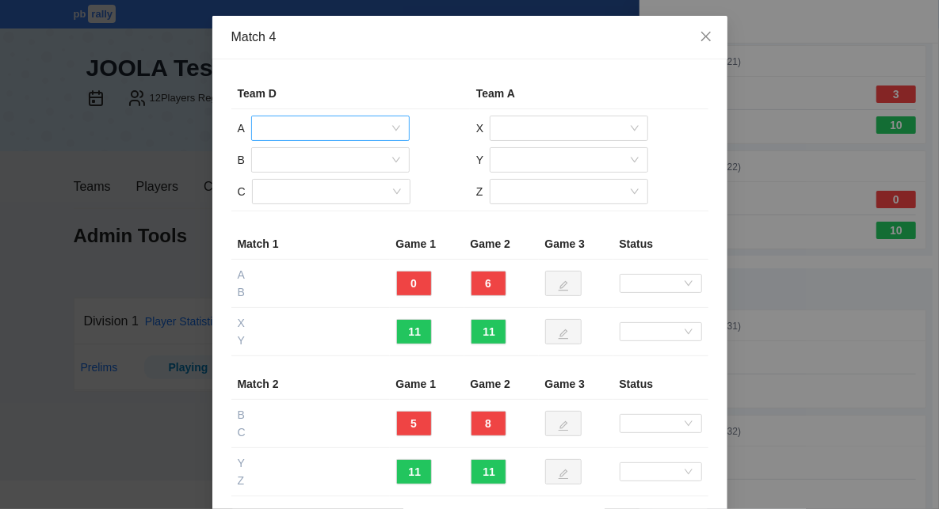
click at [339, 130] on input "search" at bounding box center [325, 128] width 128 height 24
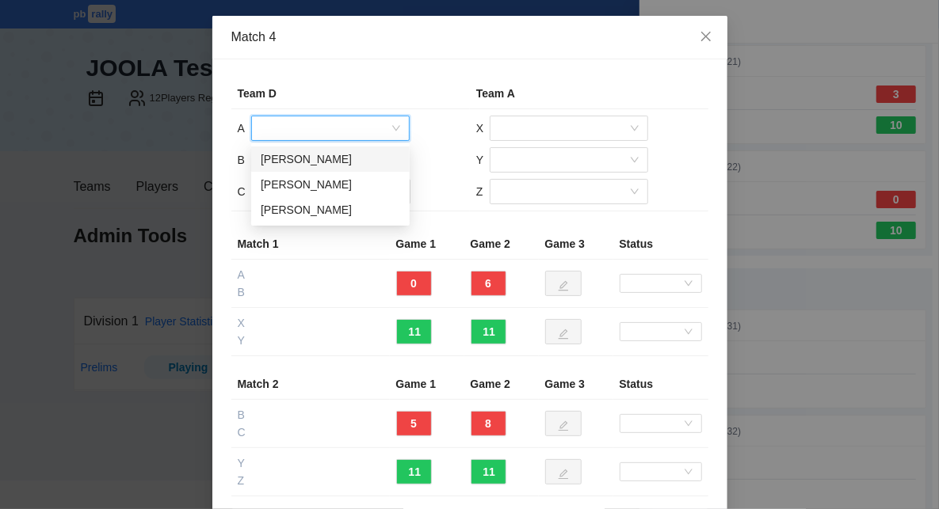
click at [339, 158] on div "[PERSON_NAME]" at bounding box center [330, 159] width 139 height 17
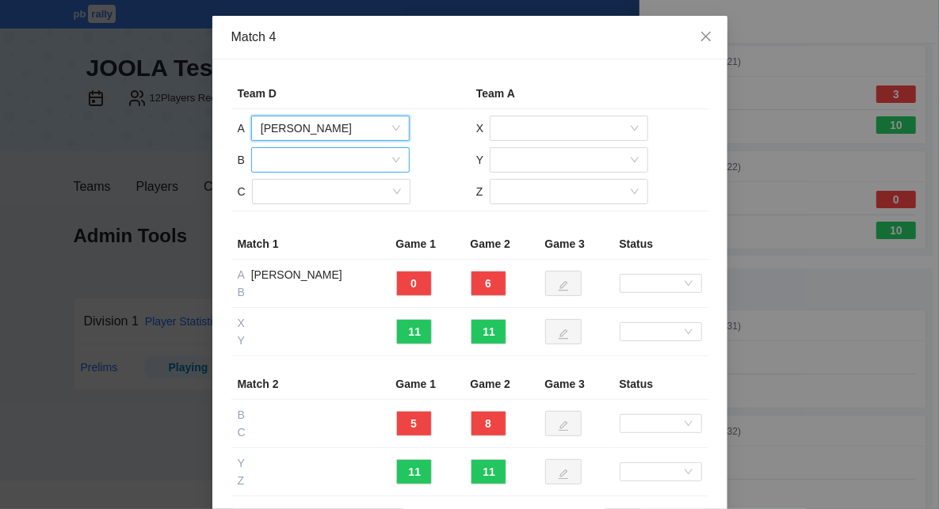
click at [327, 164] on input "search" at bounding box center [325, 160] width 128 height 24
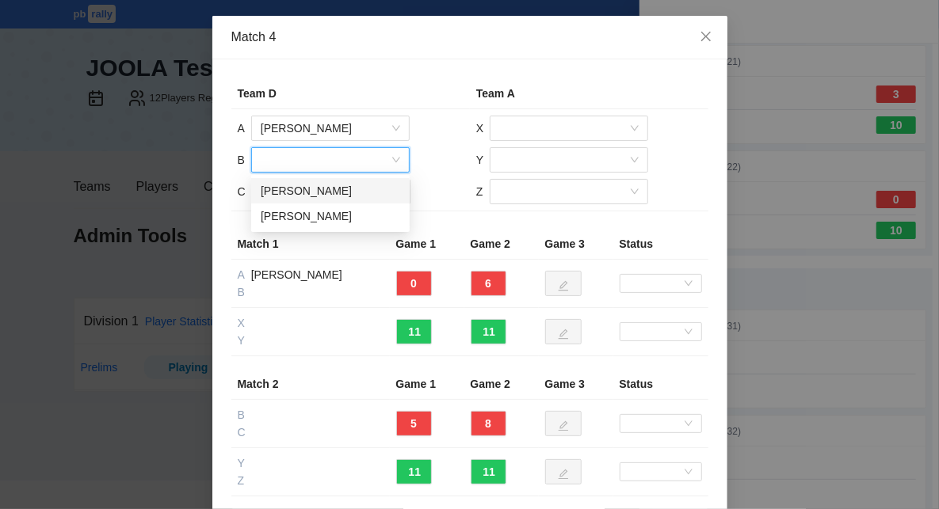
click at [326, 189] on div "[PERSON_NAME]" at bounding box center [330, 190] width 139 height 17
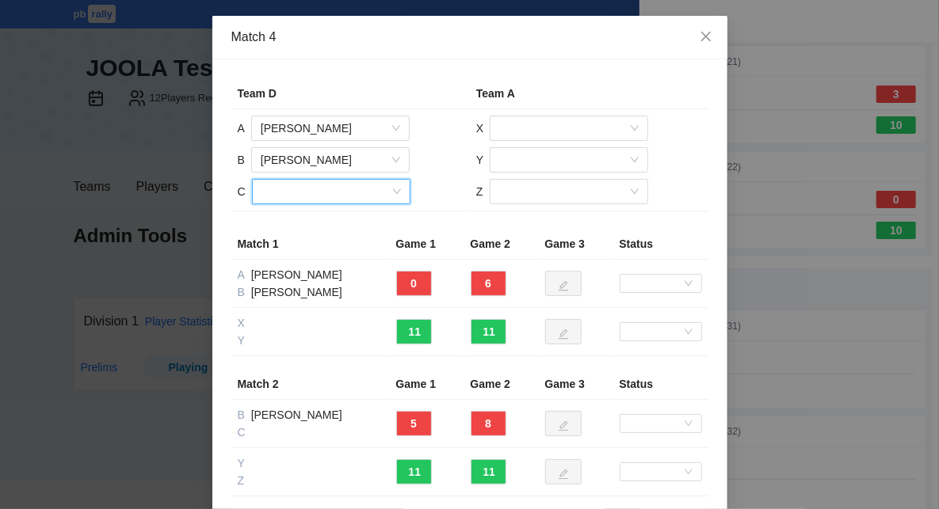
click at [333, 189] on input "search" at bounding box center [325, 192] width 128 height 24
click at [334, 221] on div "[PERSON_NAME]" at bounding box center [330, 222] width 139 height 17
click at [555, 126] on input "search" at bounding box center [563, 128] width 128 height 24
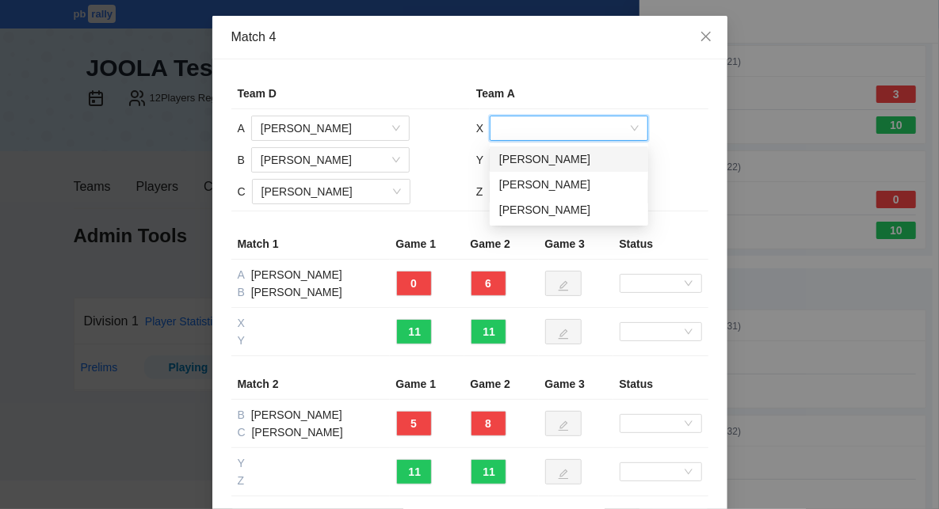
click at [555, 161] on div "[PERSON_NAME]" at bounding box center [568, 159] width 139 height 17
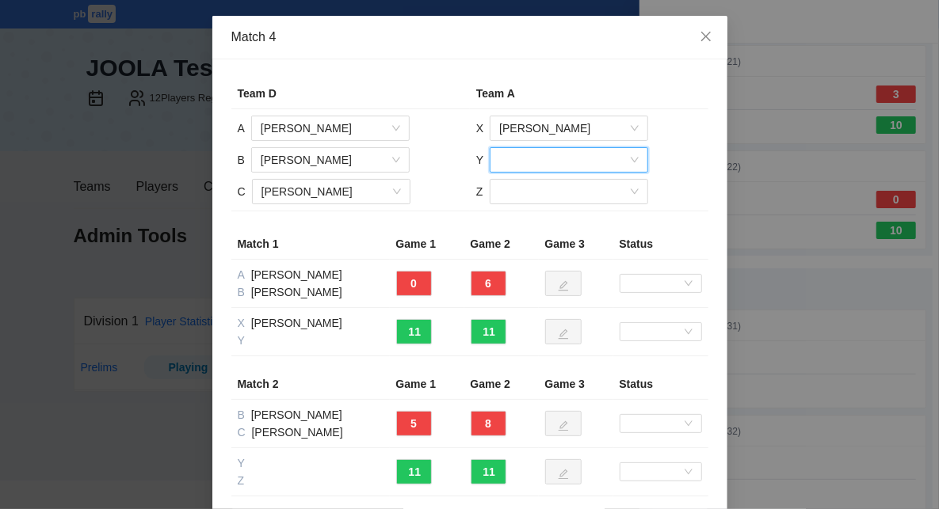
click at [555, 162] on input "search" at bounding box center [563, 160] width 128 height 24
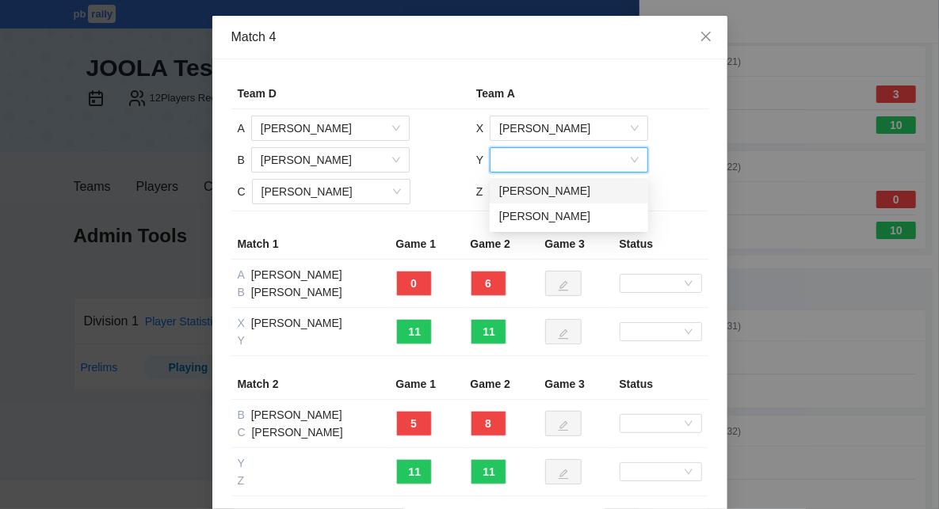
click at [563, 188] on div "[PERSON_NAME]" at bounding box center [568, 190] width 139 height 17
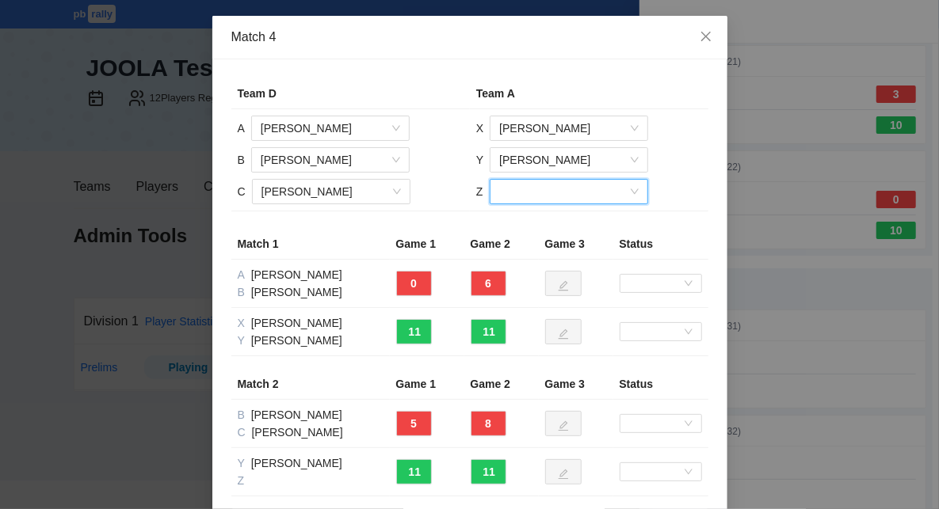
click at [563, 189] on input "search" at bounding box center [563, 192] width 128 height 24
click at [563, 227] on div "[PERSON_NAME]" at bounding box center [567, 222] width 139 height 17
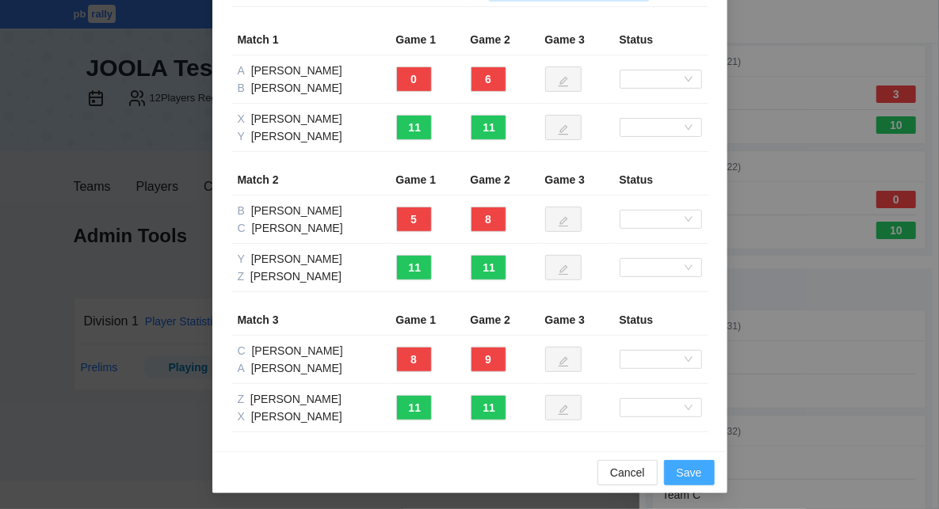
click at [693, 467] on span "Save" at bounding box center [689, 472] width 25 height 17
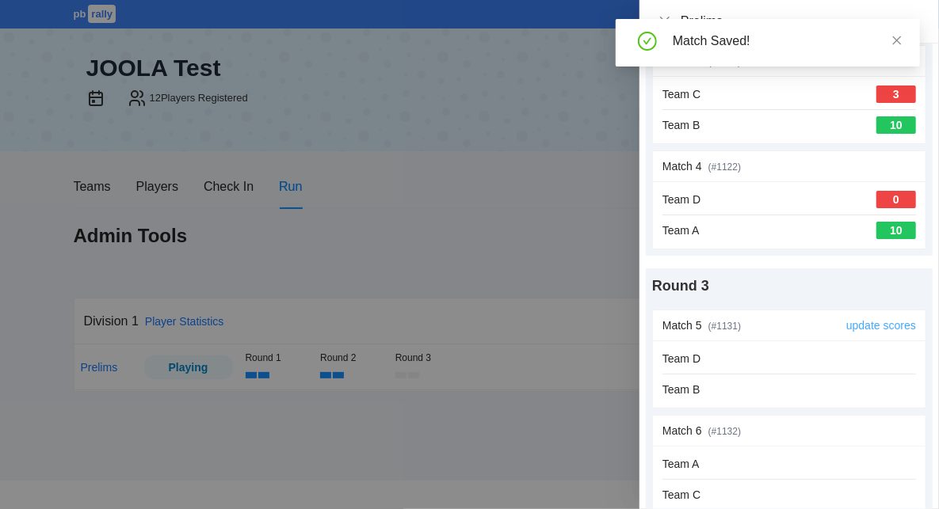
click at [888, 322] on link "update scores" at bounding box center [881, 325] width 70 height 13
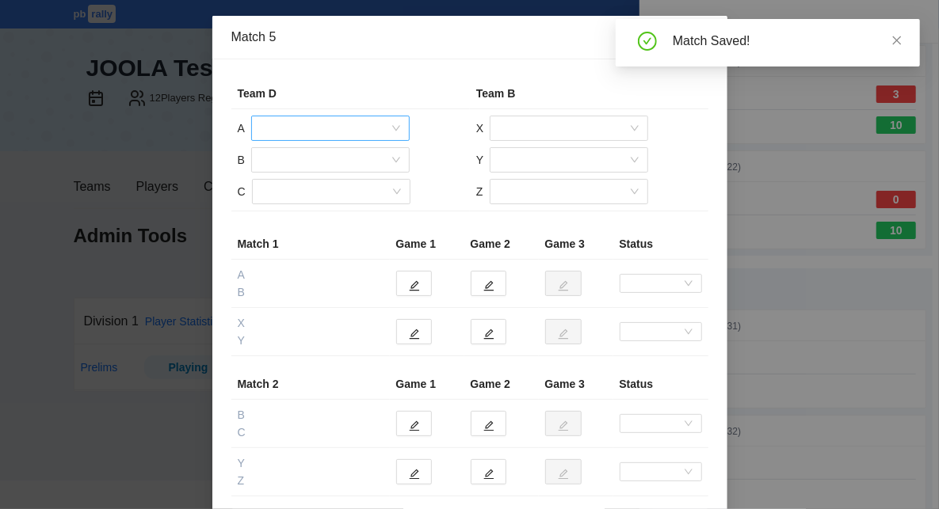
click at [315, 132] on input "search" at bounding box center [325, 128] width 128 height 24
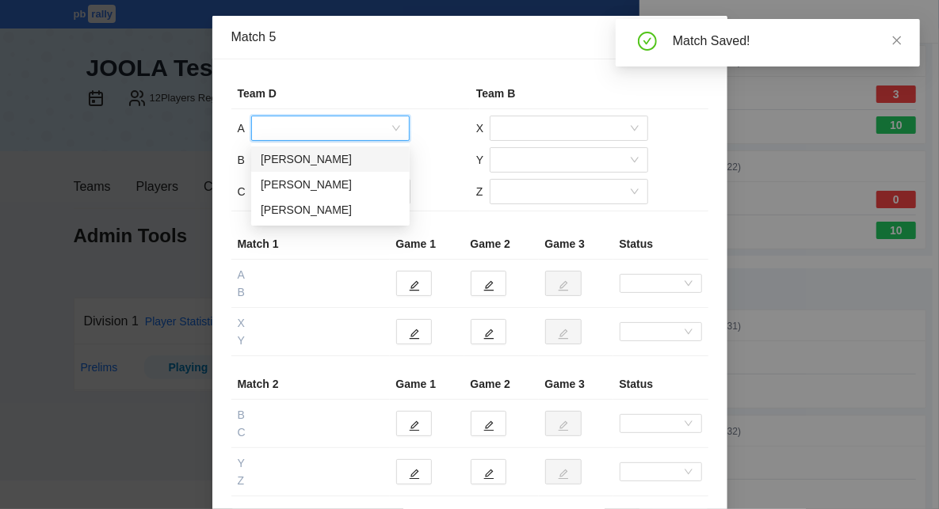
click at [313, 158] on div "[PERSON_NAME]" at bounding box center [330, 159] width 139 height 17
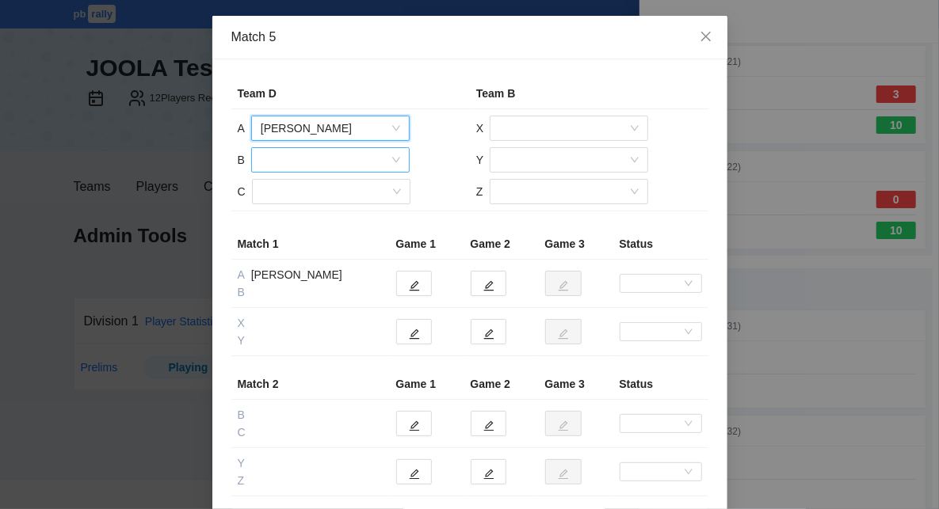
click at [313, 160] on input "search" at bounding box center [325, 160] width 128 height 24
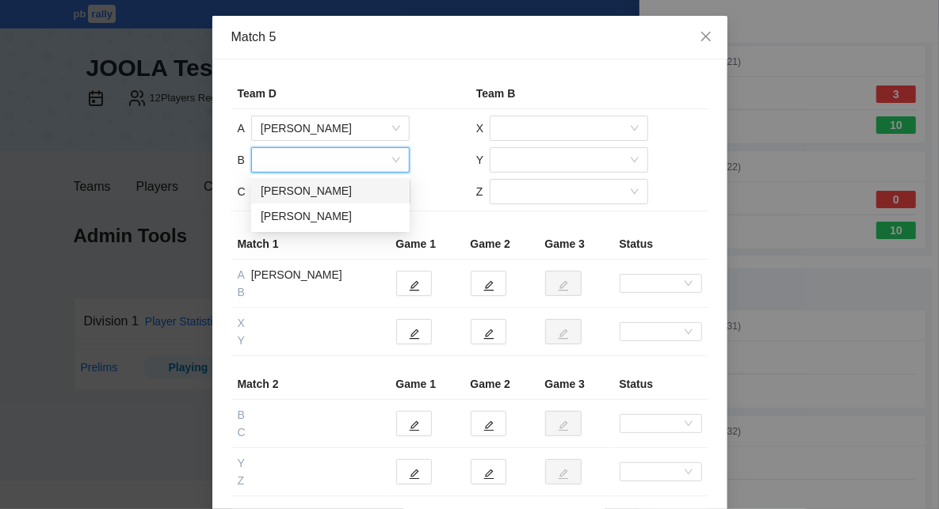
click at [320, 189] on div "[PERSON_NAME]" at bounding box center [330, 190] width 139 height 17
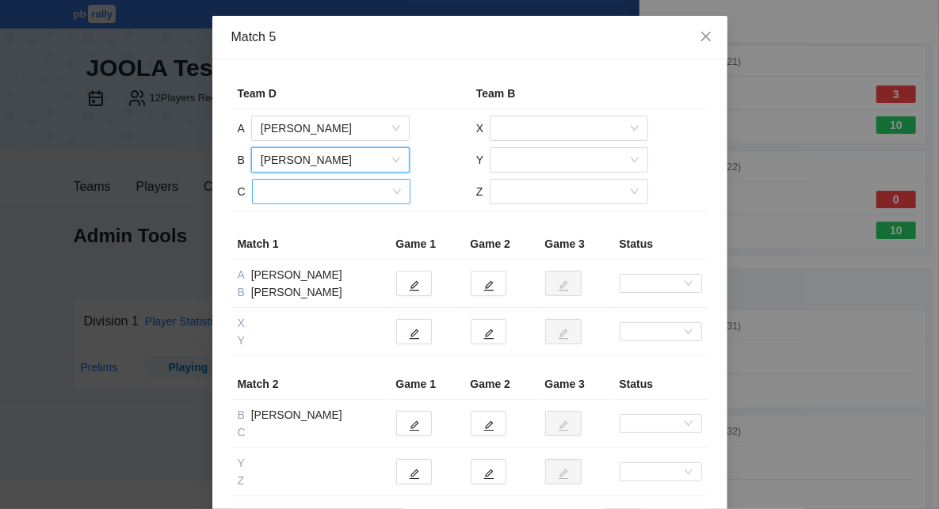
click at [326, 195] on input "search" at bounding box center [325, 192] width 128 height 24
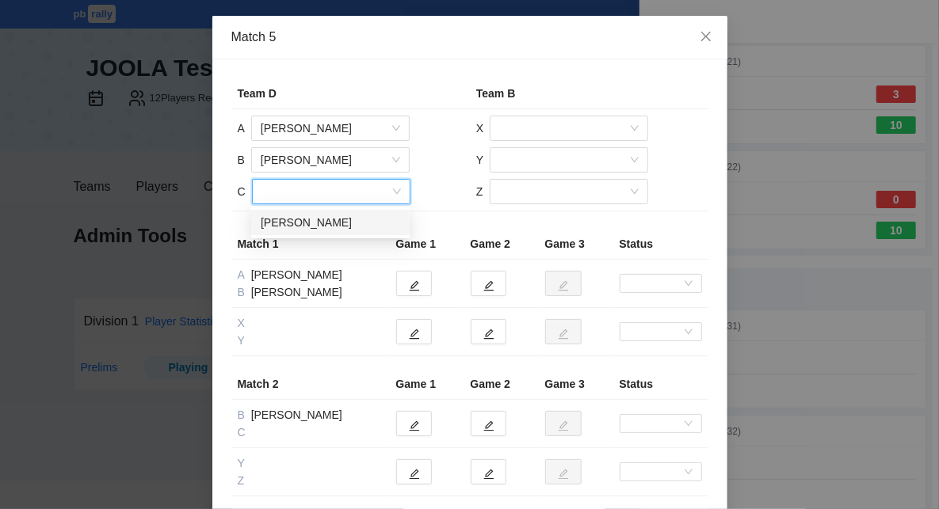
click at [334, 225] on div "[PERSON_NAME]" at bounding box center [330, 222] width 139 height 17
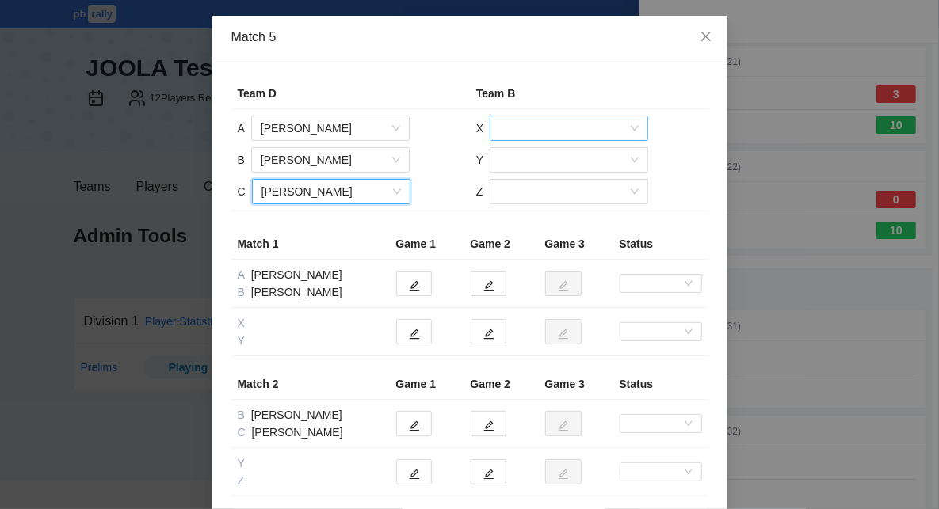
click at [570, 124] on input "search" at bounding box center [563, 128] width 128 height 24
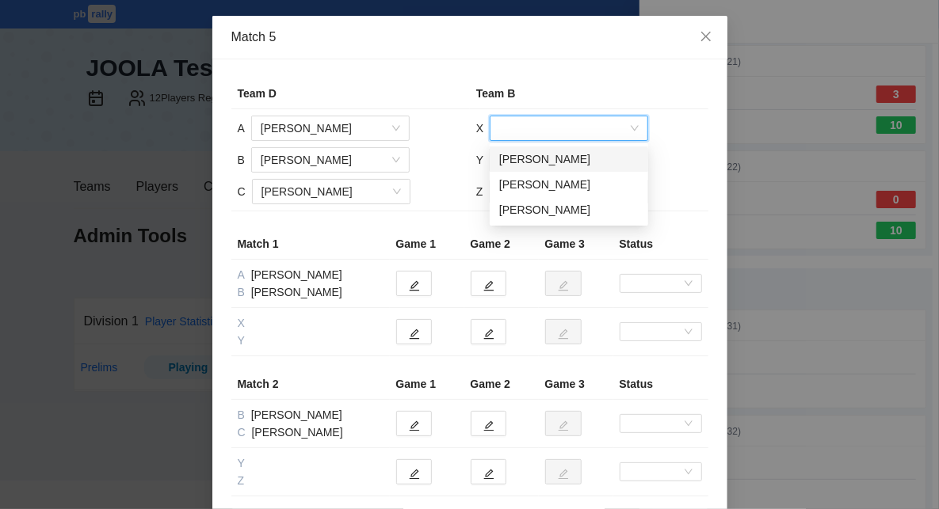
click at [570, 162] on div "[PERSON_NAME]" at bounding box center [568, 159] width 139 height 17
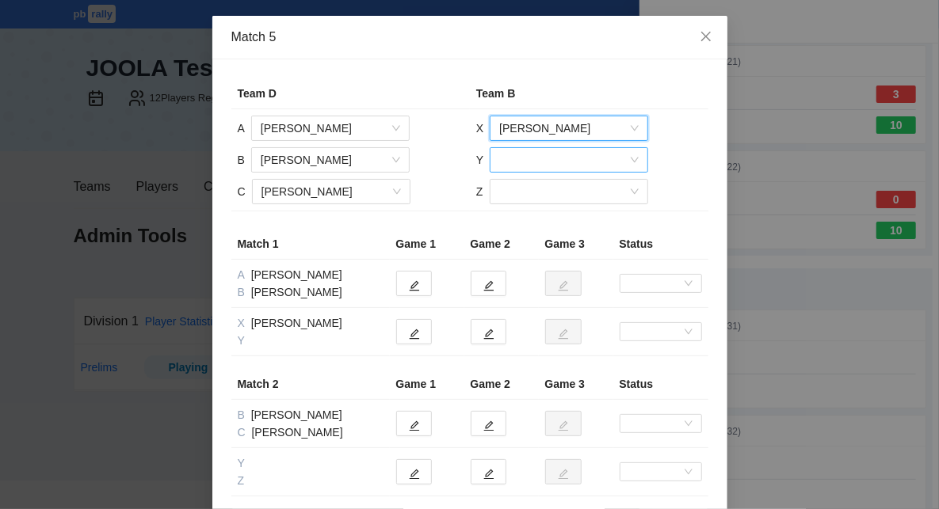
click at [571, 161] on input "search" at bounding box center [563, 160] width 128 height 24
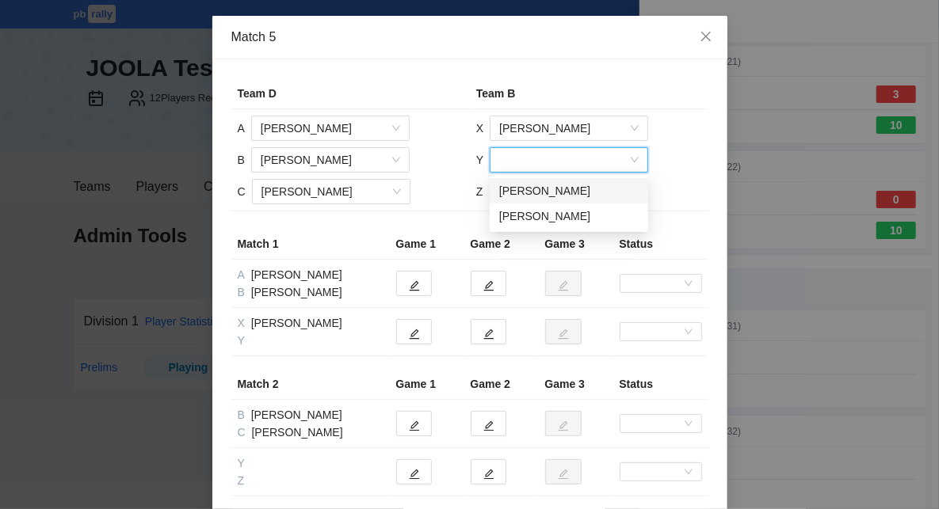
click at [571, 189] on div "[PERSON_NAME]" at bounding box center [568, 190] width 139 height 17
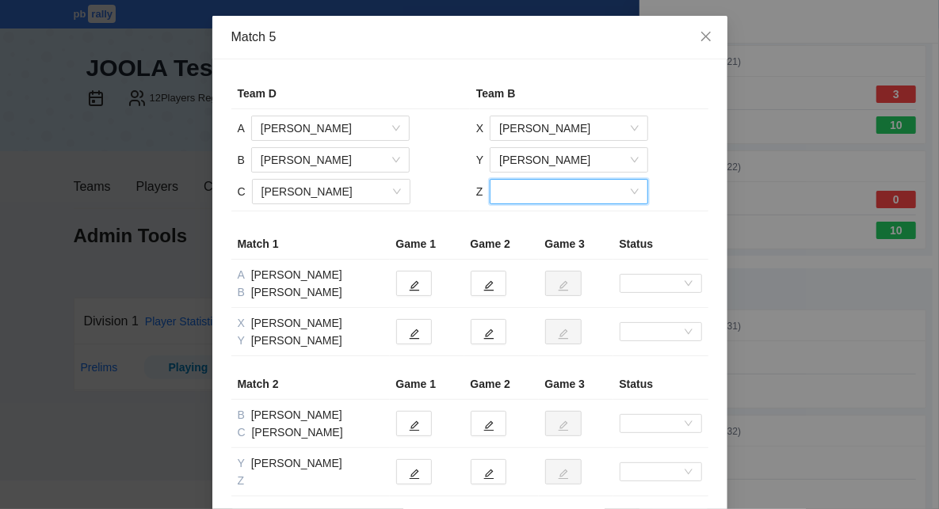
click at [573, 198] on input "search" at bounding box center [563, 192] width 128 height 24
click at [576, 223] on div "[PERSON_NAME]" at bounding box center [567, 222] width 139 height 17
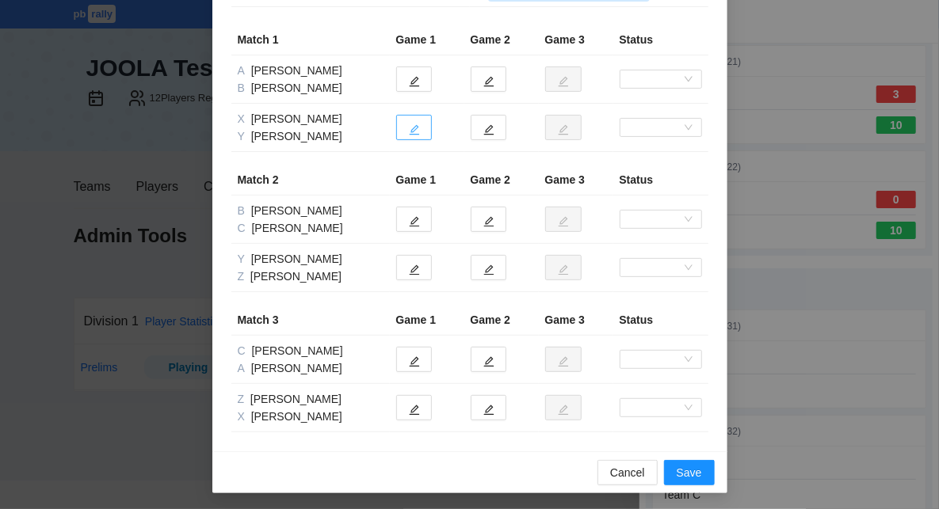
click at [410, 124] on icon "edit" at bounding box center [414, 129] width 11 height 11
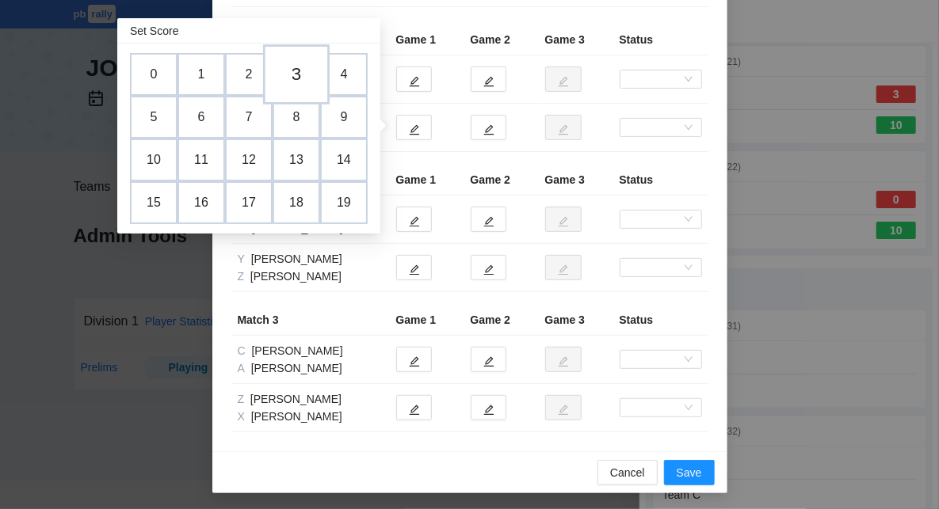
click at [292, 72] on td "3" at bounding box center [296, 74] width 67 height 60
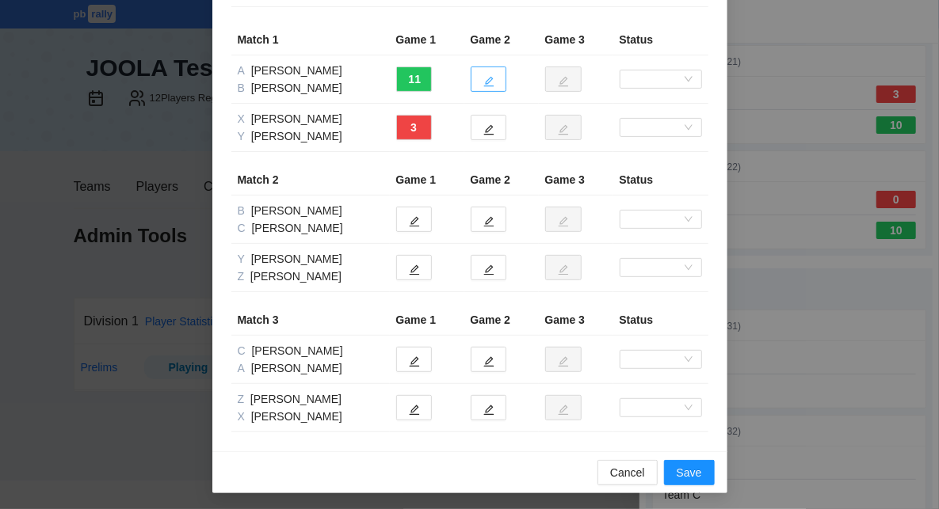
click at [491, 82] on icon "edit" at bounding box center [488, 81] width 11 height 11
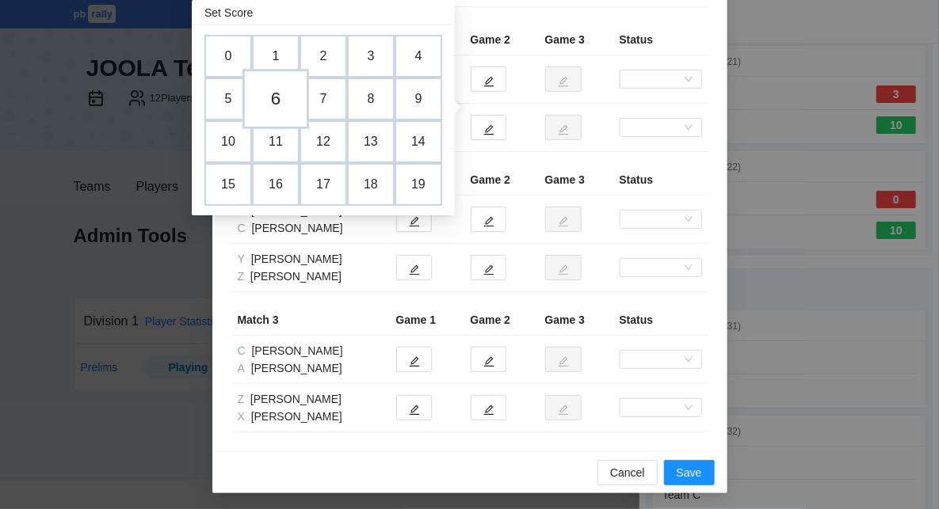
click at [271, 97] on td "6" at bounding box center [275, 99] width 67 height 60
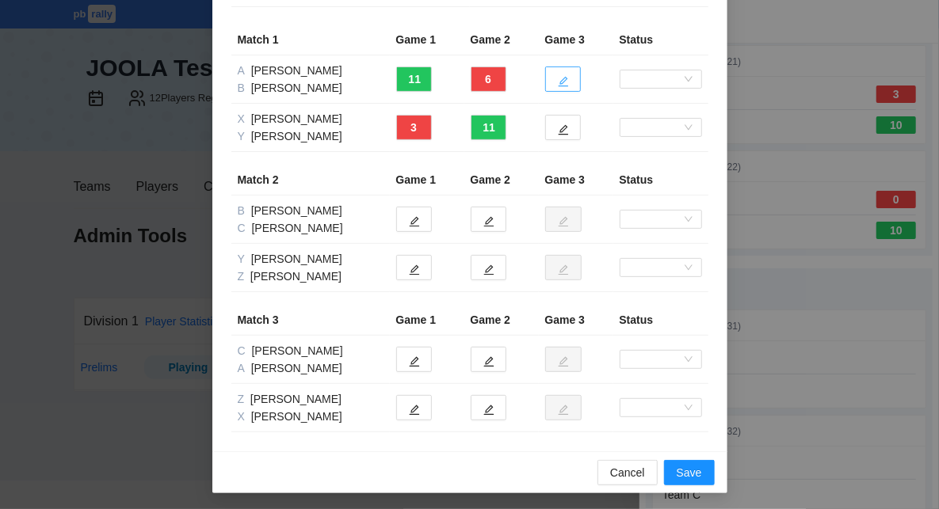
click at [566, 79] on icon "edit" at bounding box center [563, 82] width 10 height 10
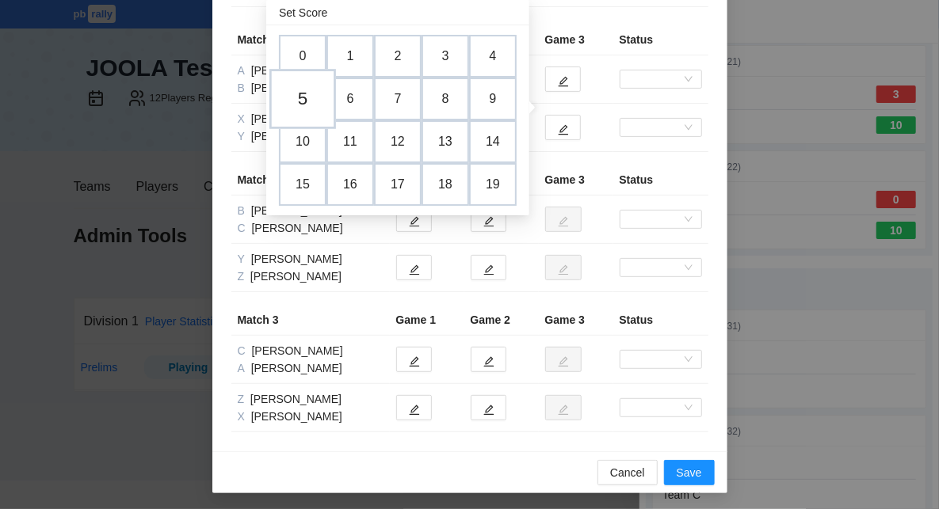
click at [304, 94] on td "5" at bounding box center [302, 99] width 67 height 60
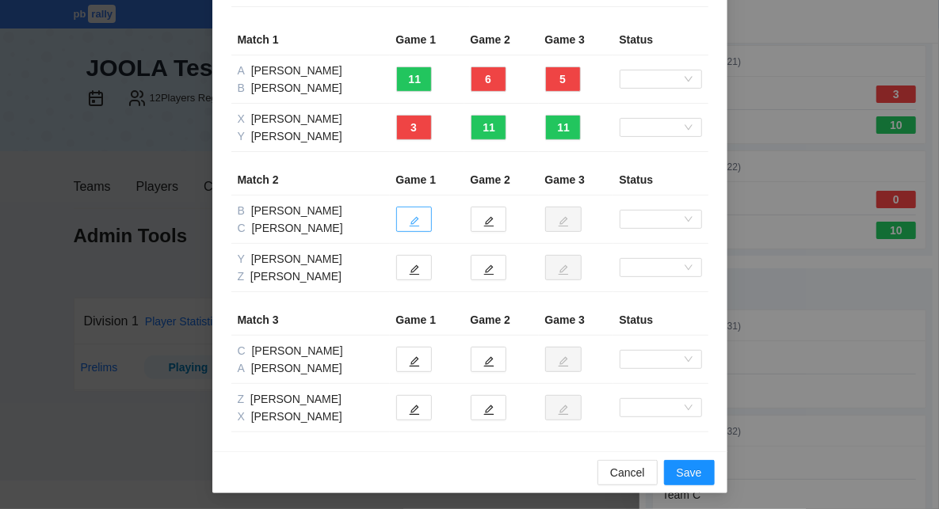
click at [411, 216] on icon "edit" at bounding box center [414, 221] width 11 height 11
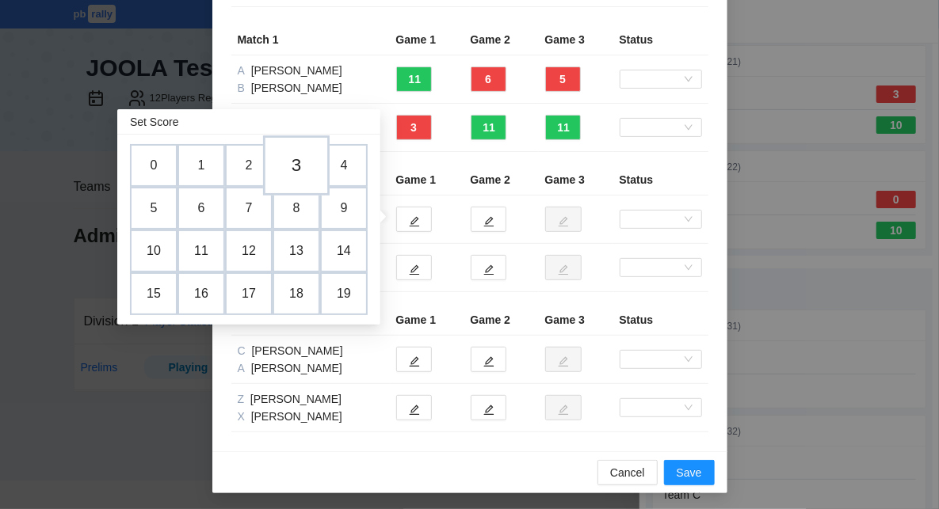
click at [299, 172] on td "3" at bounding box center [296, 165] width 67 height 60
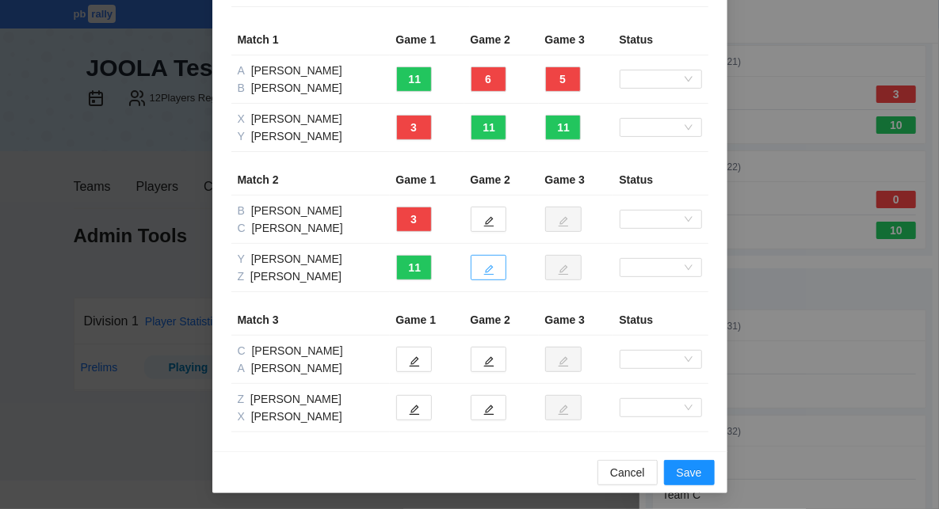
click at [486, 264] on span "edit" at bounding box center [488, 270] width 11 height 12
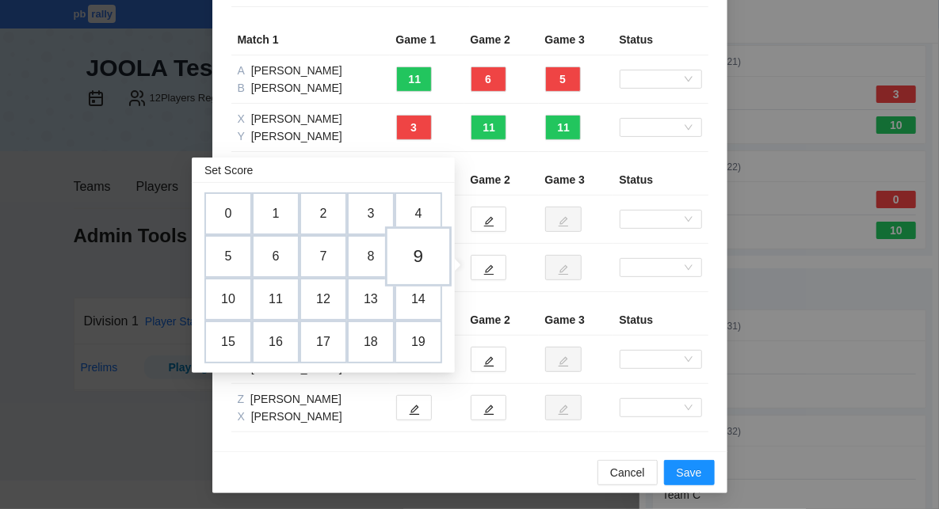
click at [429, 262] on td "9" at bounding box center [418, 257] width 67 height 60
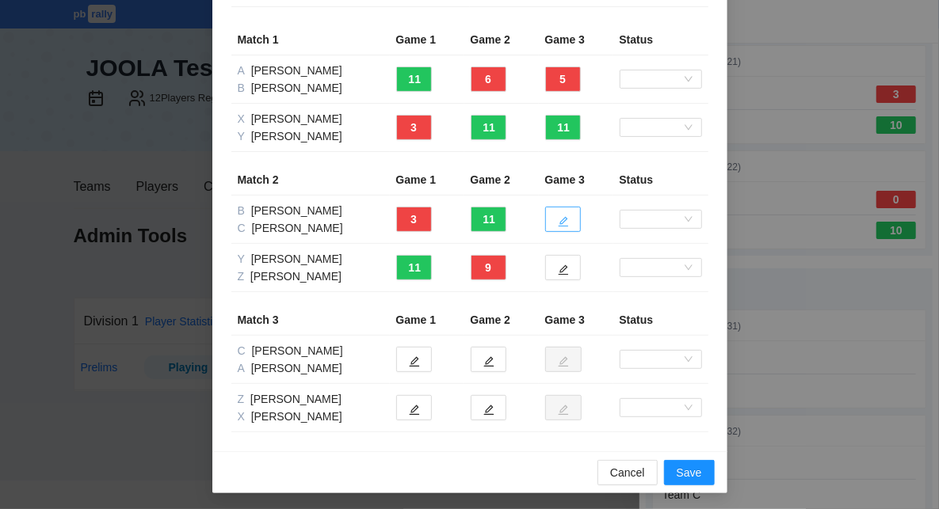
click at [566, 216] on icon "edit" at bounding box center [563, 221] width 11 height 11
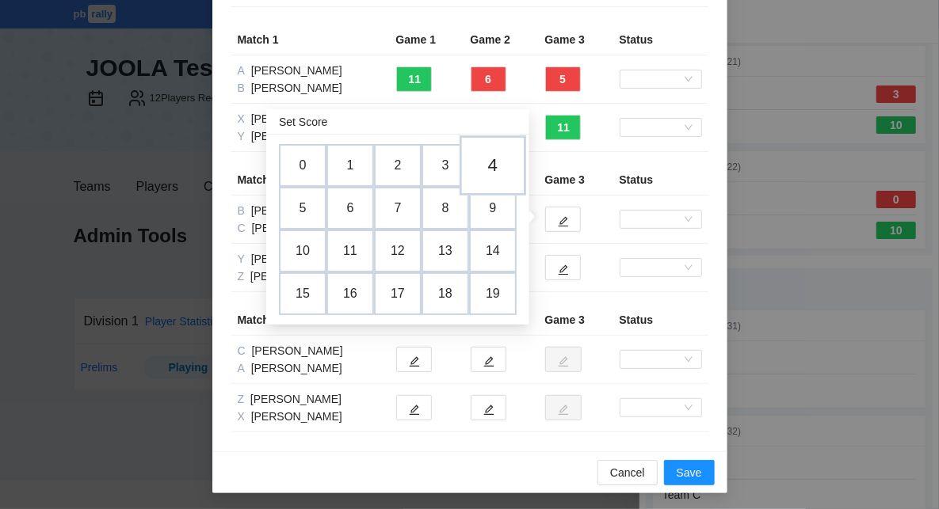
click at [490, 169] on td "4" at bounding box center [493, 165] width 67 height 60
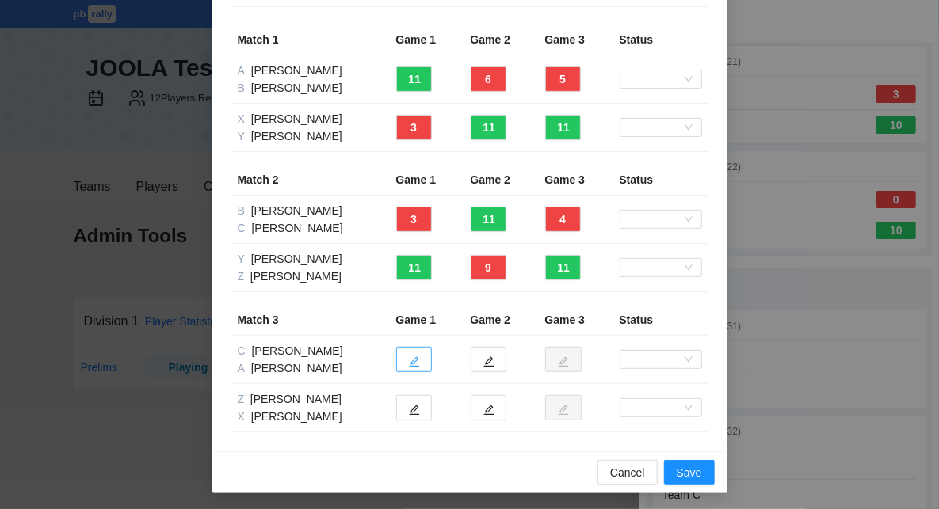
click at [417, 359] on icon "edit" at bounding box center [414, 362] width 11 height 11
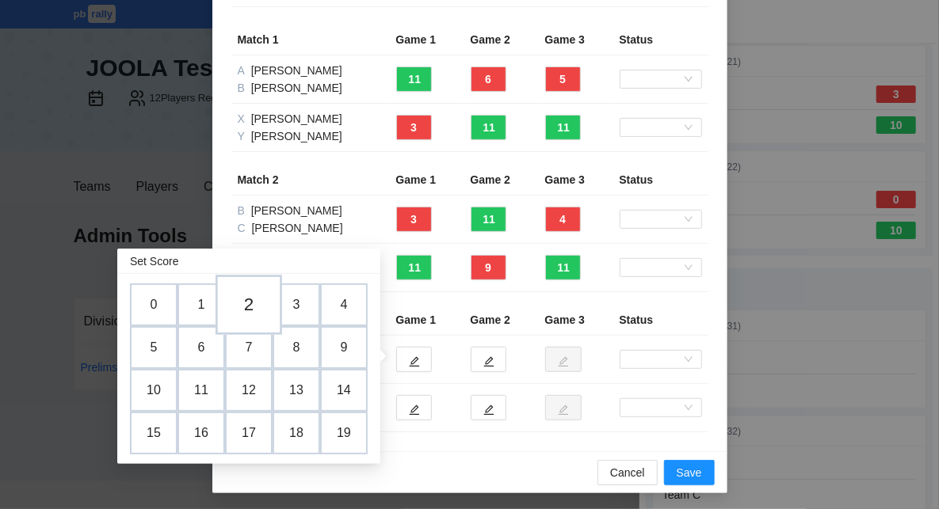
click at [240, 309] on td "2" at bounding box center [248, 305] width 67 height 60
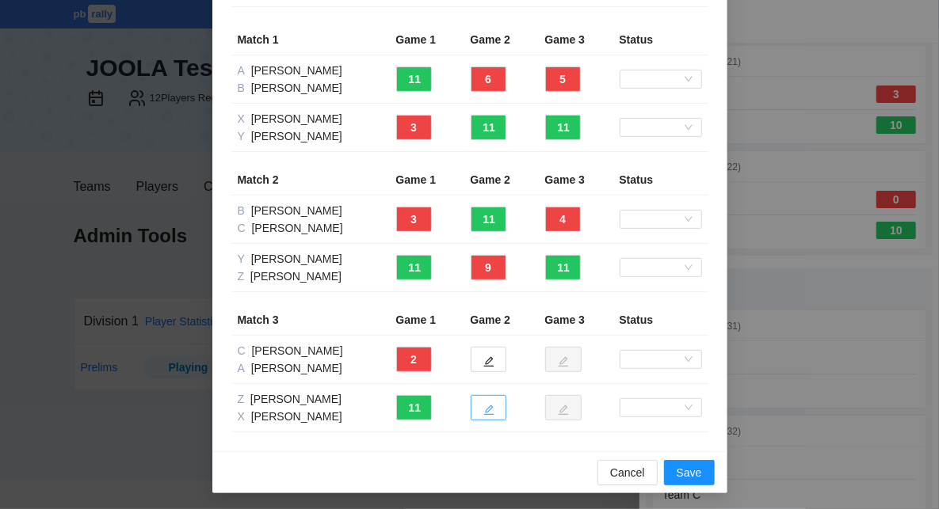
click at [489, 409] on icon "edit" at bounding box center [488, 411] width 10 height 10
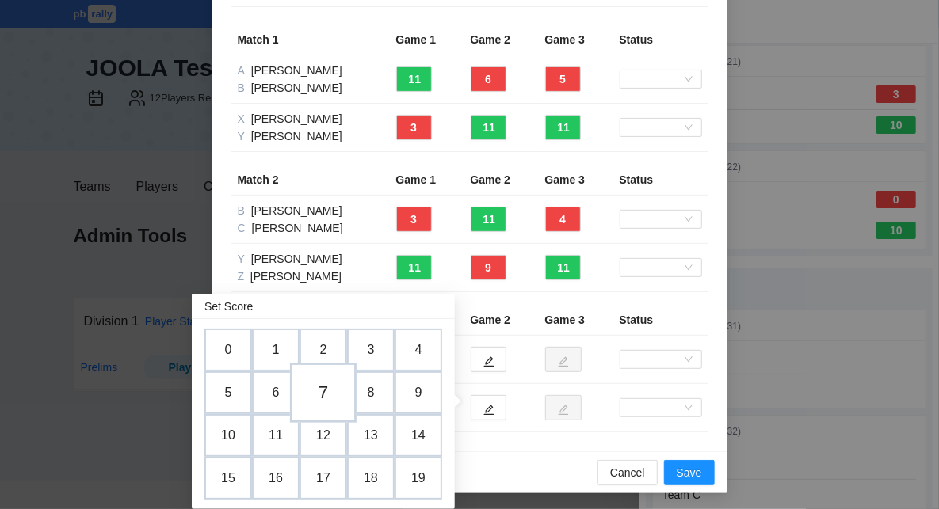
click at [329, 397] on td "7" at bounding box center [323, 393] width 67 height 60
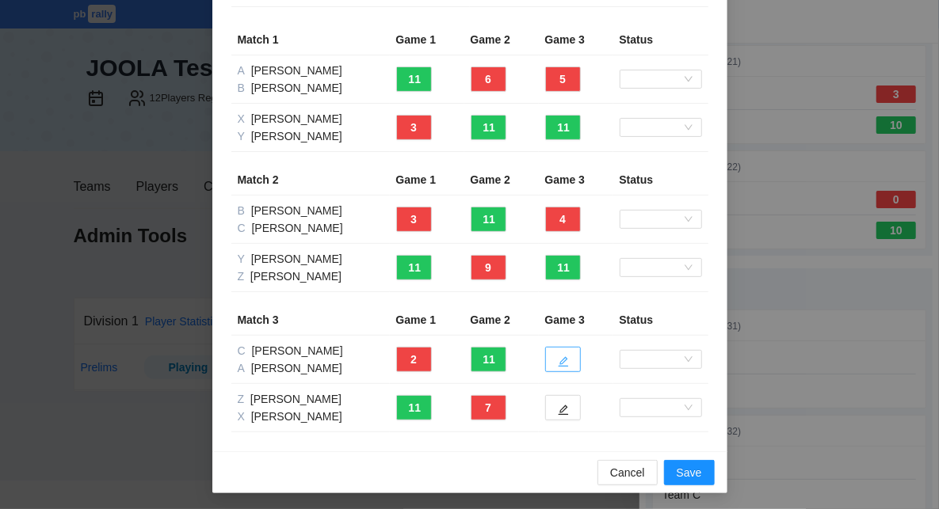
click at [568, 359] on button "button" at bounding box center [563, 359] width 36 height 25
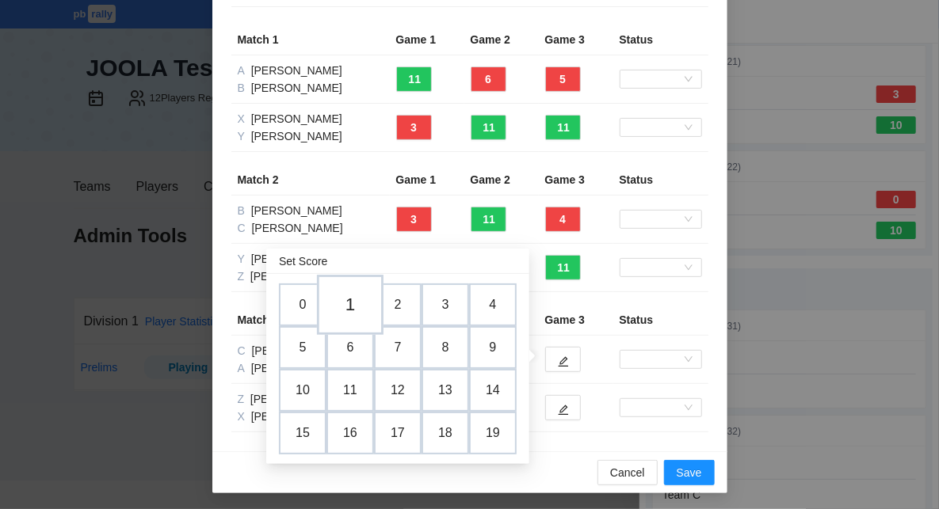
click at [348, 303] on td "1" at bounding box center [350, 305] width 67 height 60
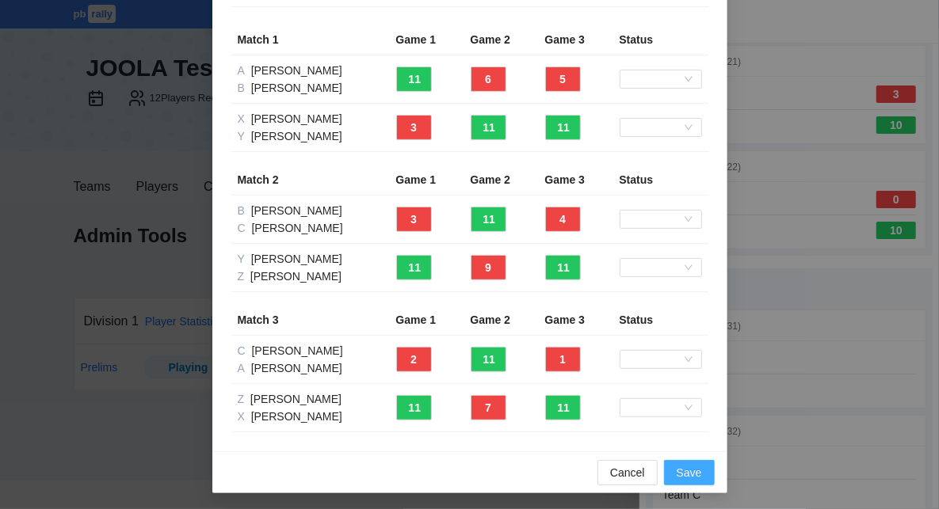
click at [688, 468] on span "Save" at bounding box center [689, 472] width 25 height 17
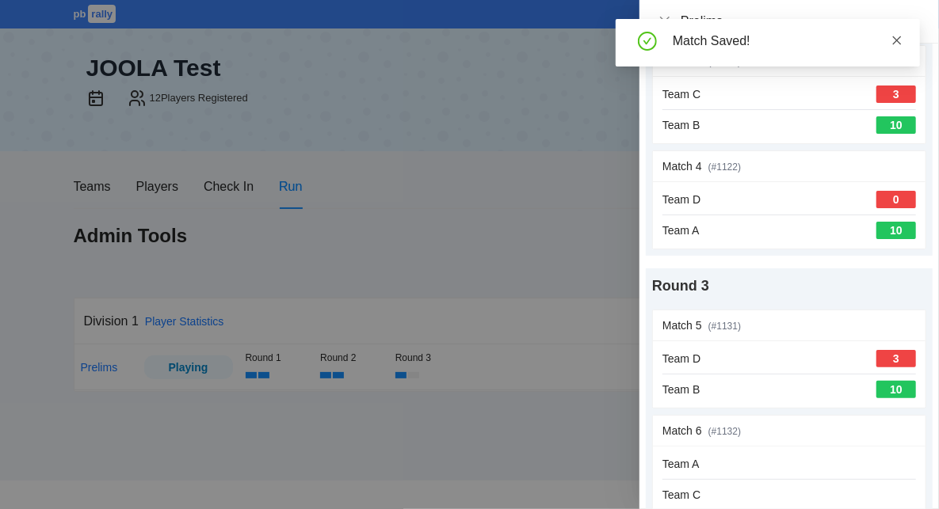
click at [898, 42] on icon "close" at bounding box center [897, 40] width 9 height 9
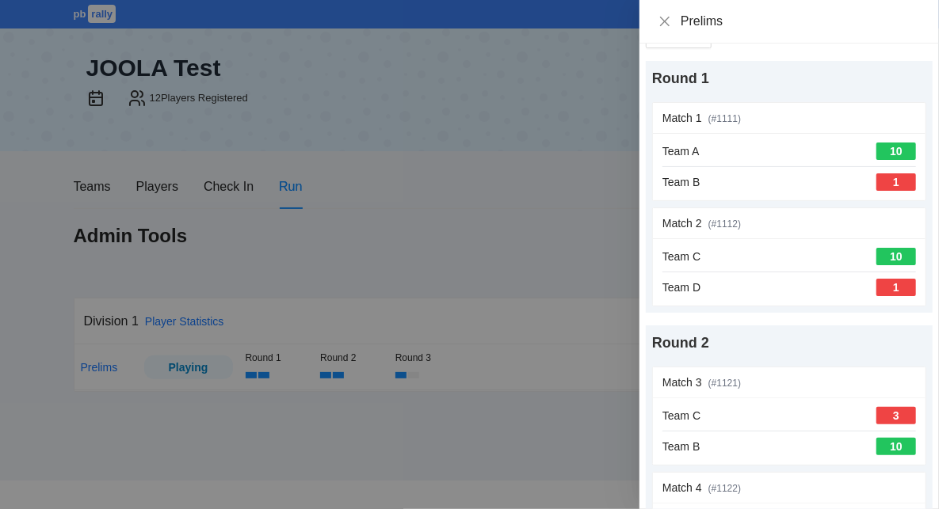
scroll to position [0, 0]
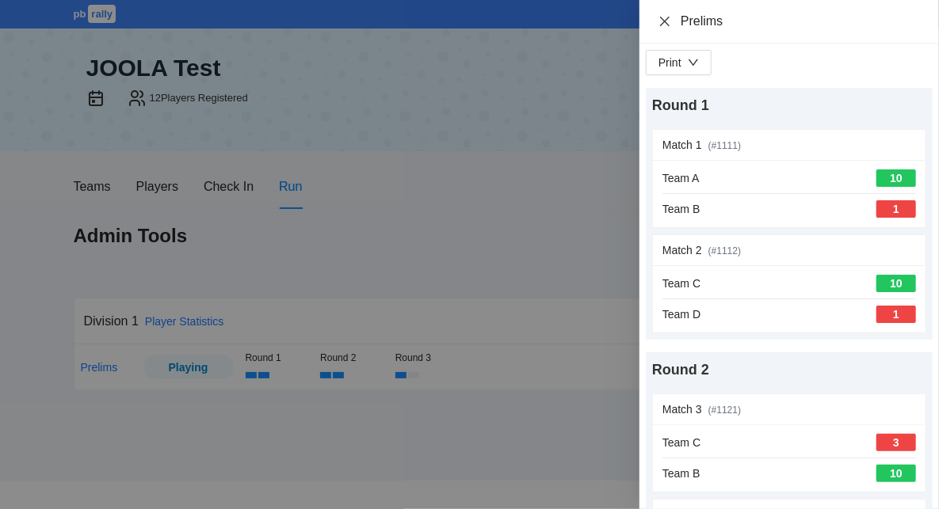
click at [665, 19] on icon "close" at bounding box center [664, 21] width 13 height 13
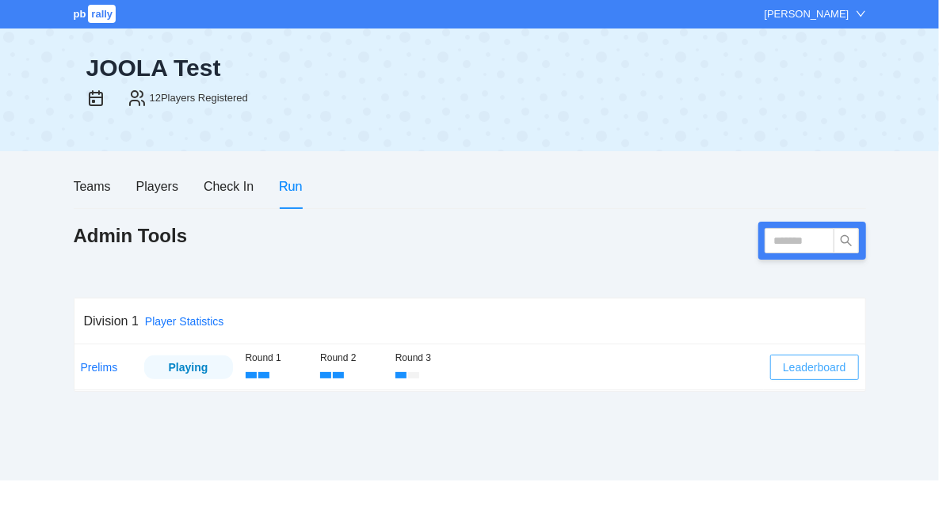
click at [807, 372] on span "Leaderboard" at bounding box center [814, 367] width 63 height 17
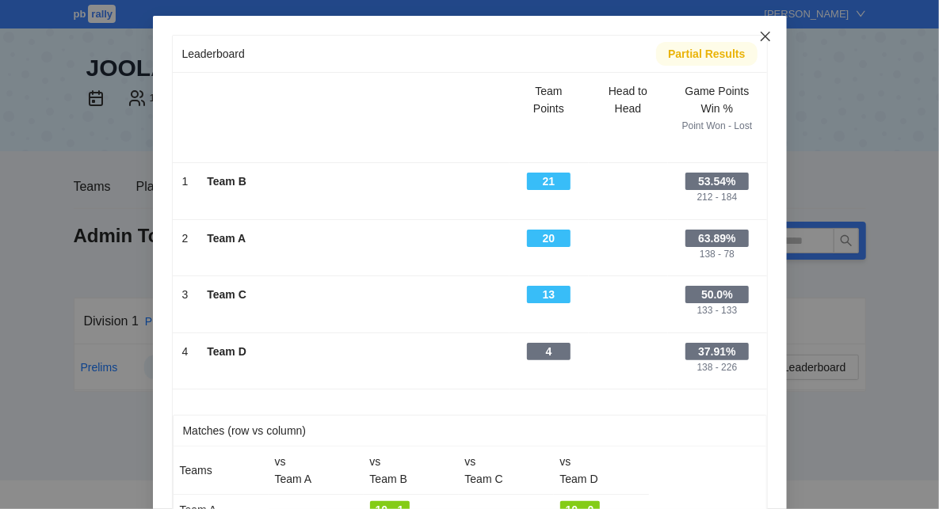
click at [768, 40] on icon "close" at bounding box center [765, 37] width 10 height 10
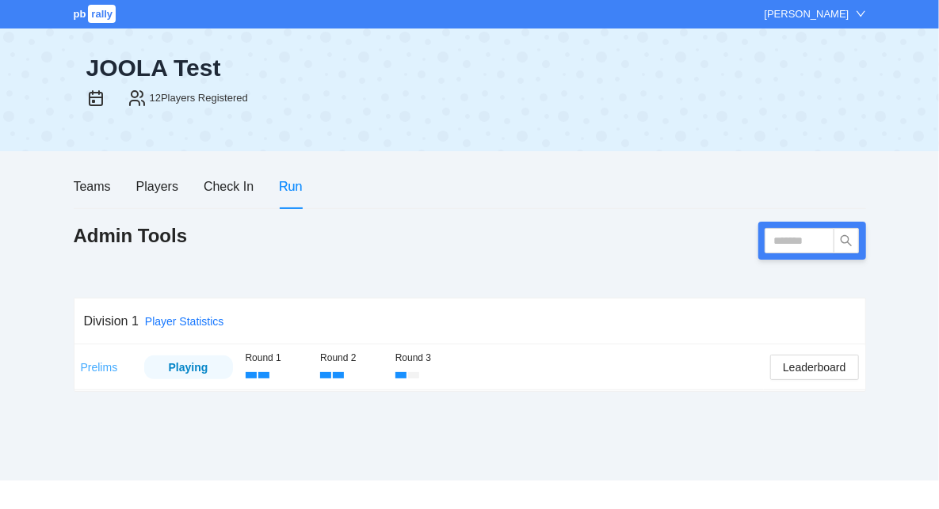
click at [90, 367] on link "Prelims" at bounding box center [99, 367] width 37 height 13
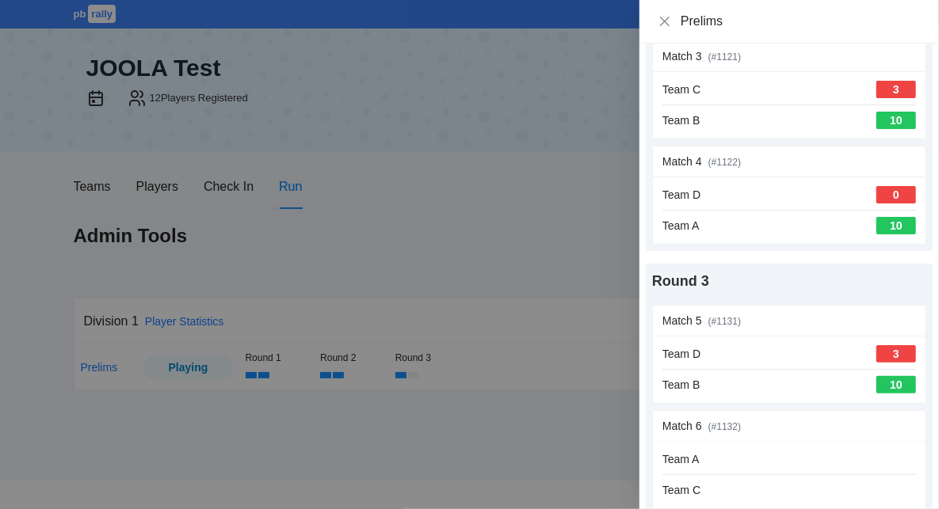
scroll to position [360, 0]
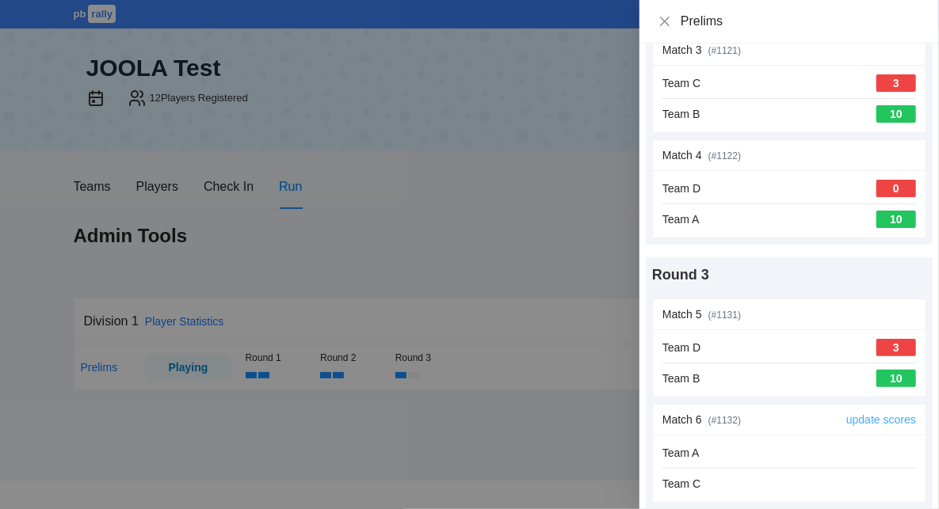
click at [896, 414] on link "update scores" at bounding box center [881, 420] width 70 height 13
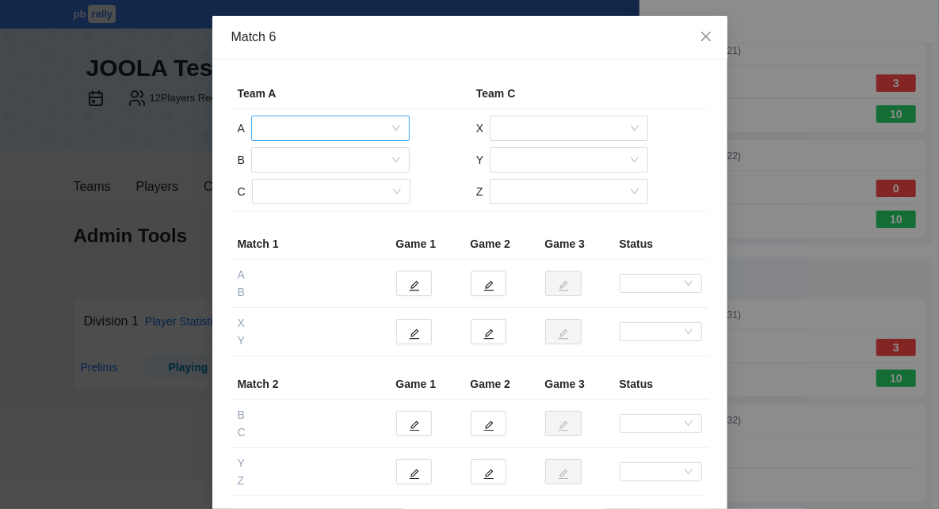
click at [303, 128] on input "search" at bounding box center [325, 128] width 128 height 24
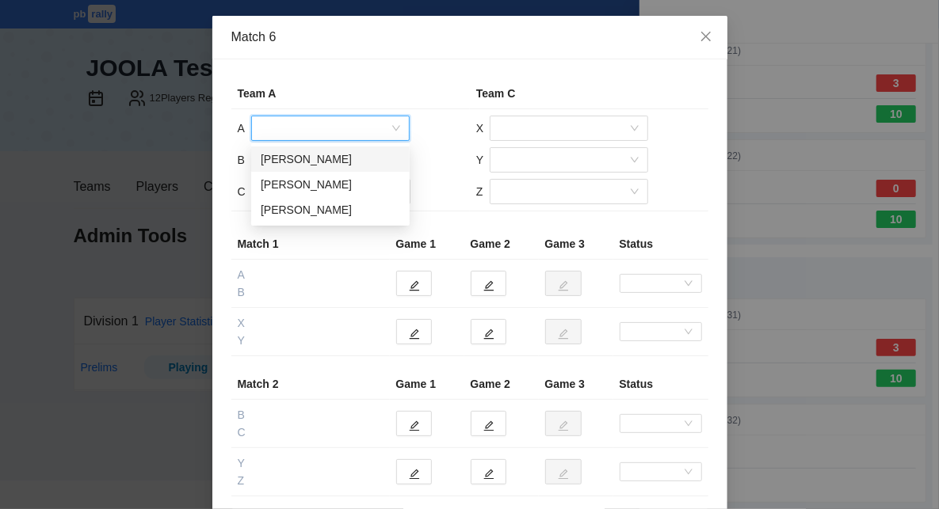
click at [307, 159] on div "[PERSON_NAME]" at bounding box center [330, 159] width 139 height 17
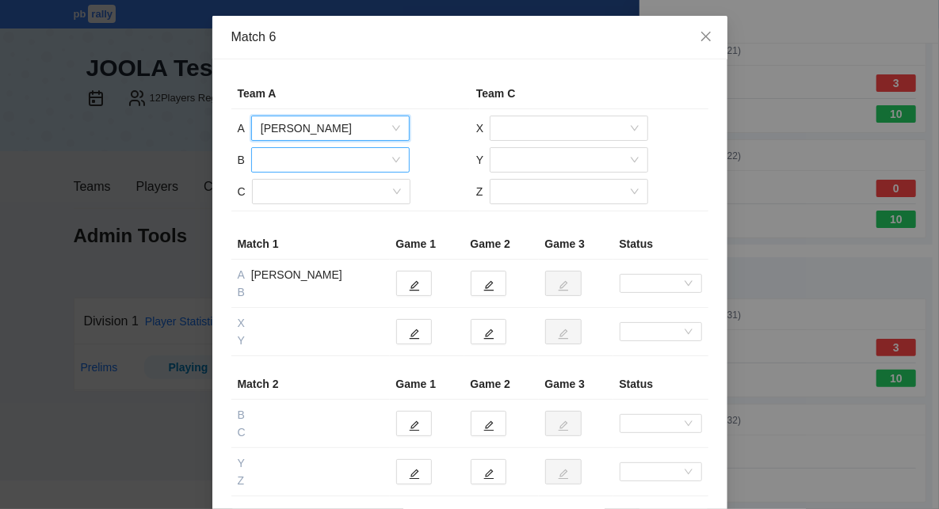
click at [311, 159] on input "search" at bounding box center [325, 160] width 128 height 24
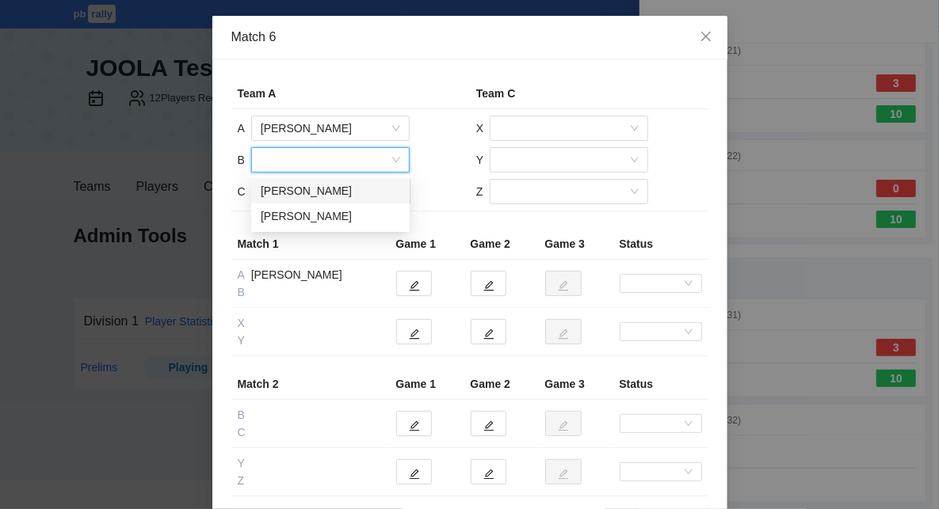
click at [318, 188] on div "[PERSON_NAME]" at bounding box center [330, 190] width 139 height 17
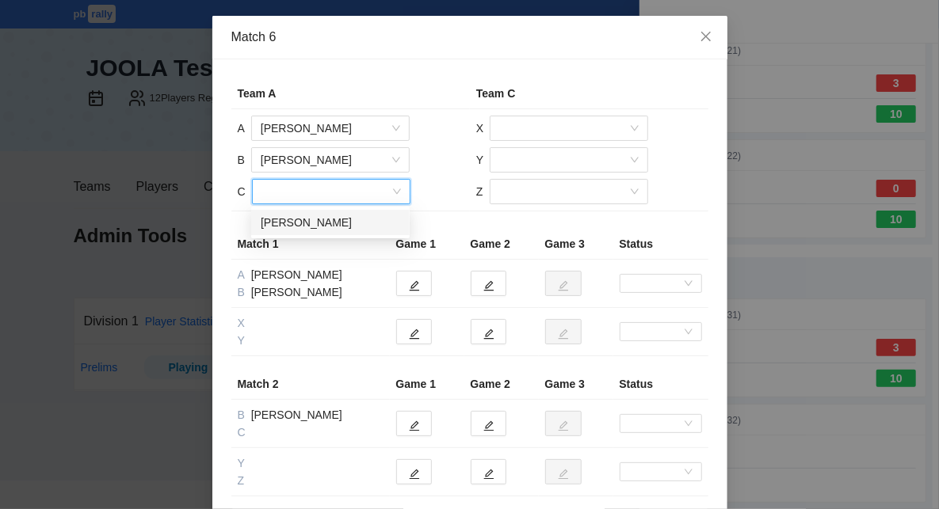
click at [319, 192] on input "search" at bounding box center [325, 192] width 128 height 24
click at [328, 226] on div "[PERSON_NAME]" at bounding box center [330, 222] width 139 height 17
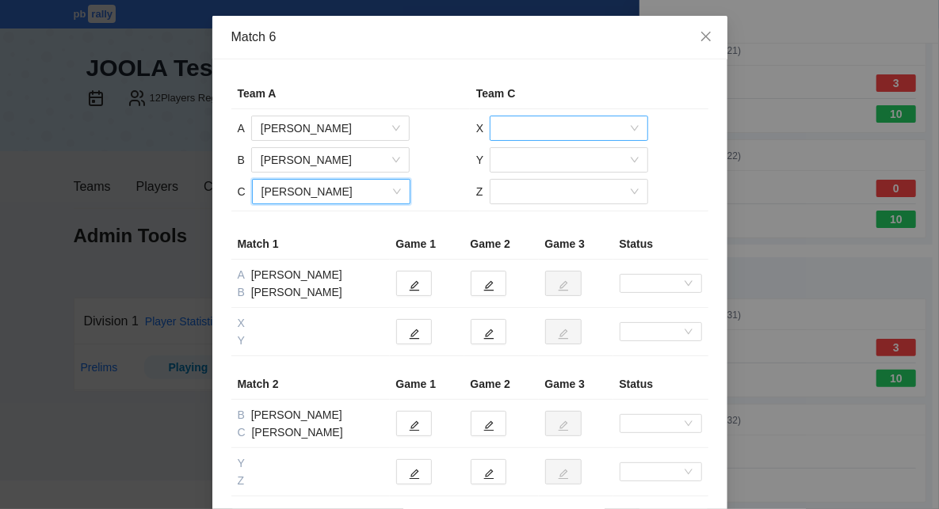
click at [547, 132] on input "search" at bounding box center [563, 128] width 128 height 24
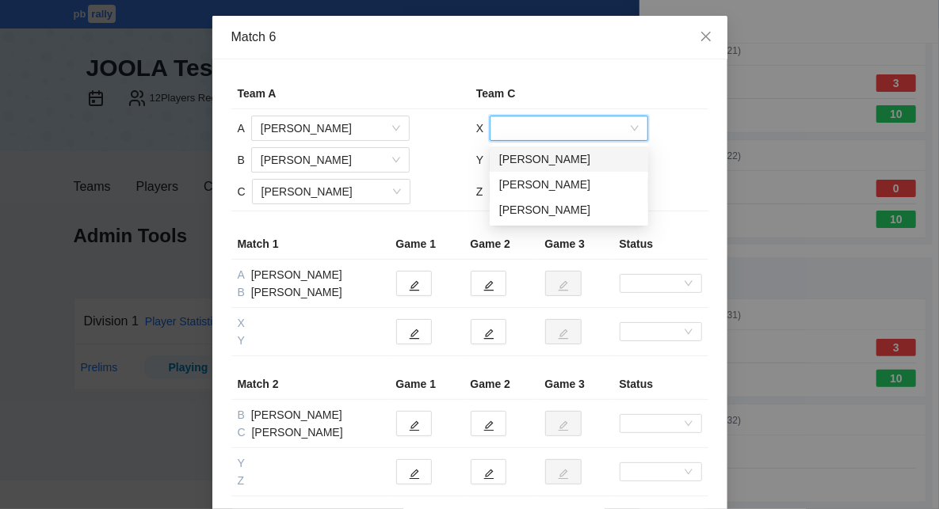
click at [552, 161] on div "[PERSON_NAME]" at bounding box center [568, 159] width 139 height 17
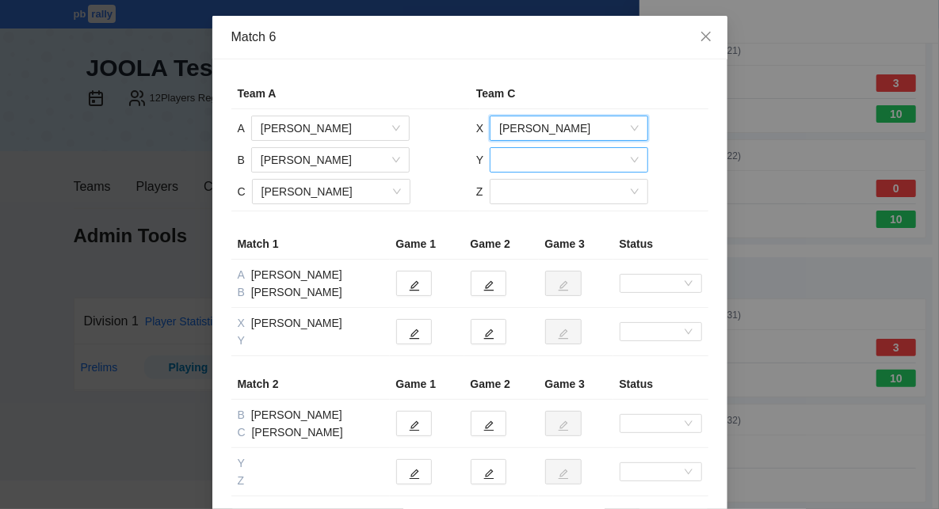
click at [552, 163] on input "search" at bounding box center [563, 160] width 128 height 24
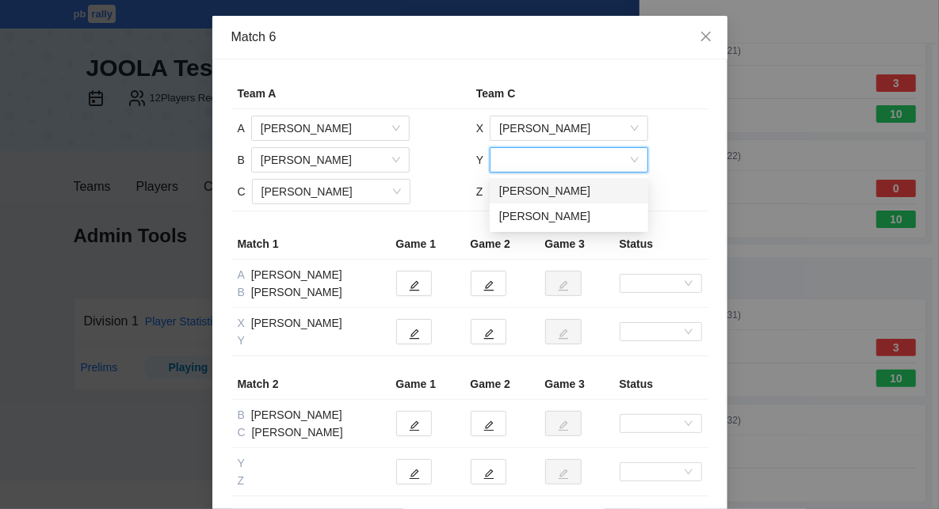
click at [553, 190] on div "[PERSON_NAME]" at bounding box center [568, 190] width 139 height 17
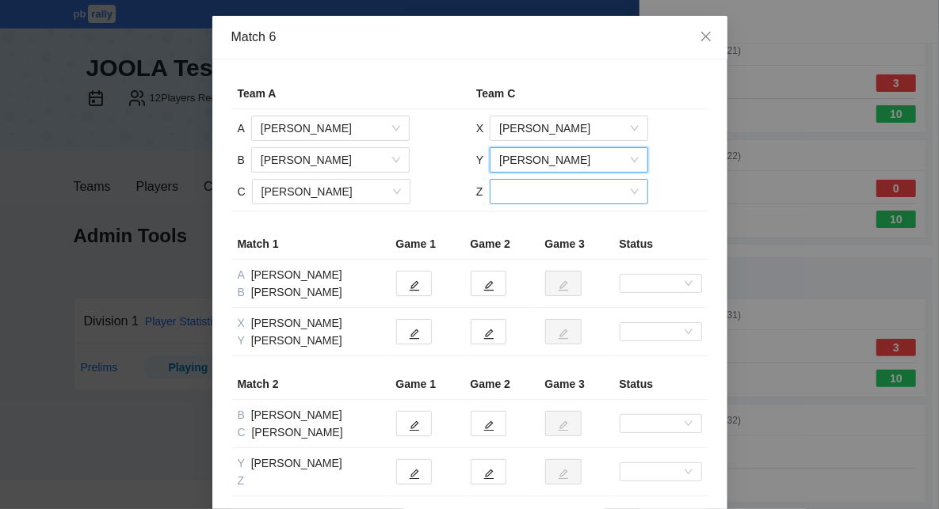
click at [551, 192] on input "search" at bounding box center [563, 192] width 128 height 24
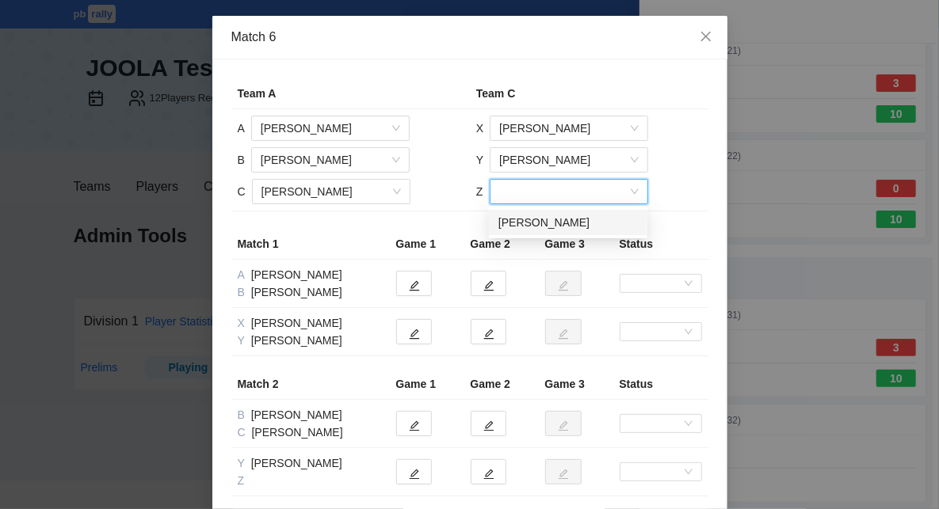
click at [548, 223] on div "[PERSON_NAME]" at bounding box center [567, 222] width 139 height 17
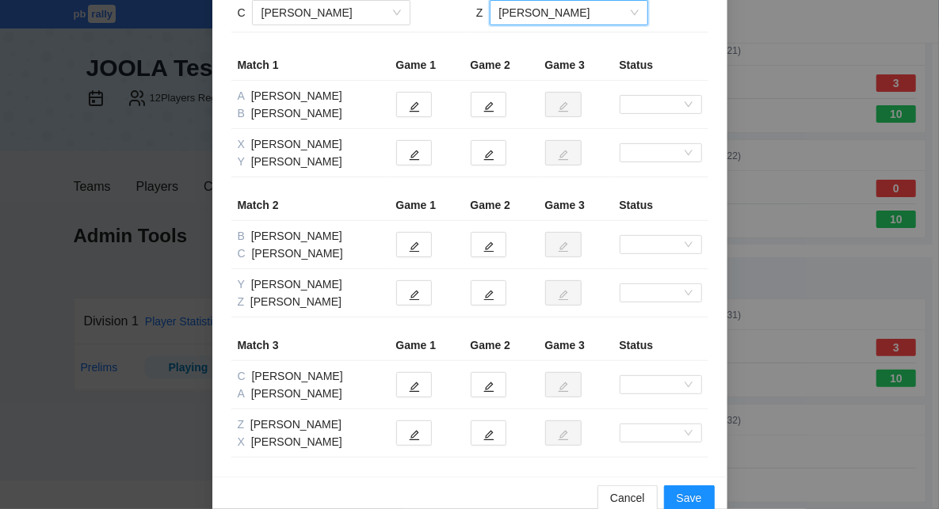
scroll to position [204, 0]
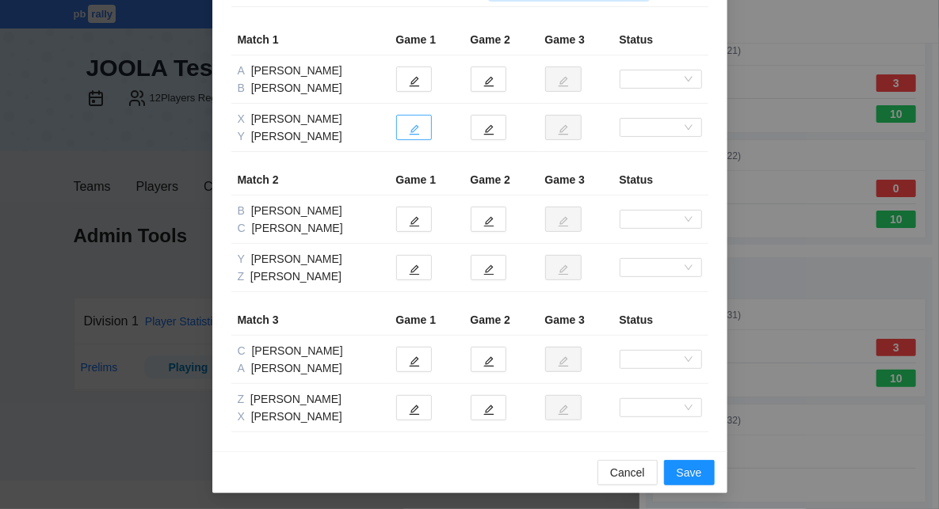
click at [420, 125] on button "button" at bounding box center [414, 127] width 36 height 25
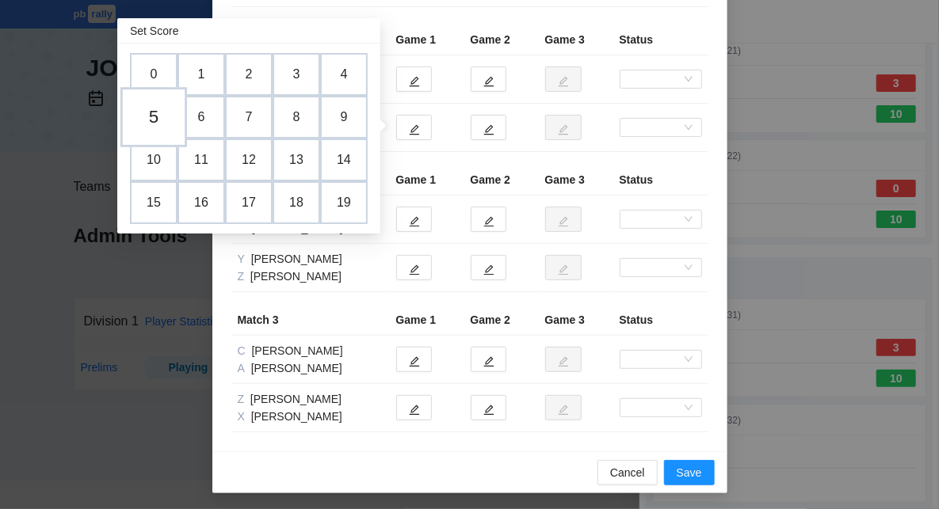
click at [156, 116] on td "5" at bounding box center [153, 117] width 67 height 60
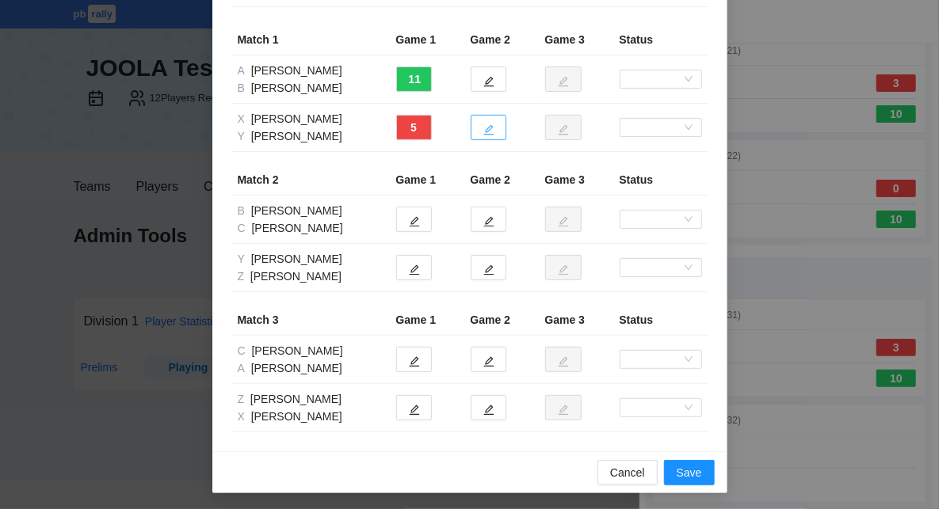
click at [495, 128] on button "button" at bounding box center [489, 127] width 36 height 25
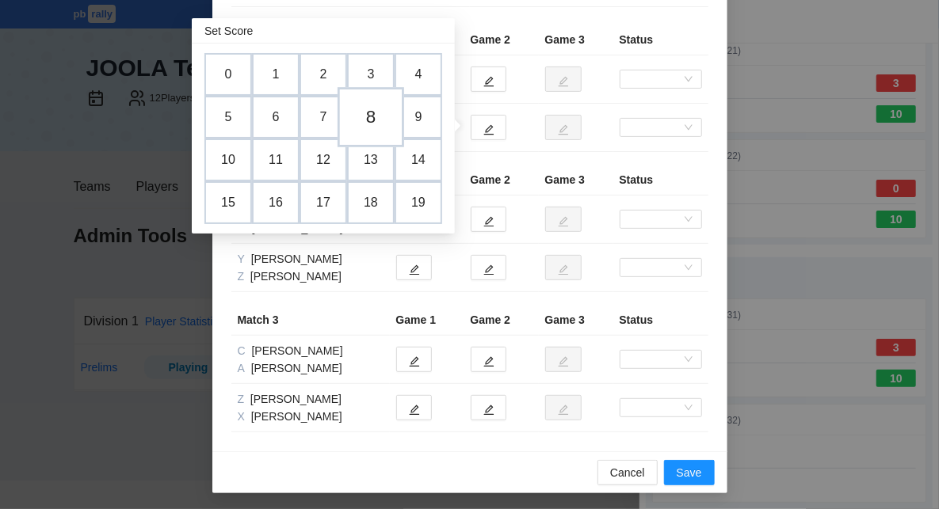
click at [365, 115] on td "8" at bounding box center [371, 117] width 67 height 60
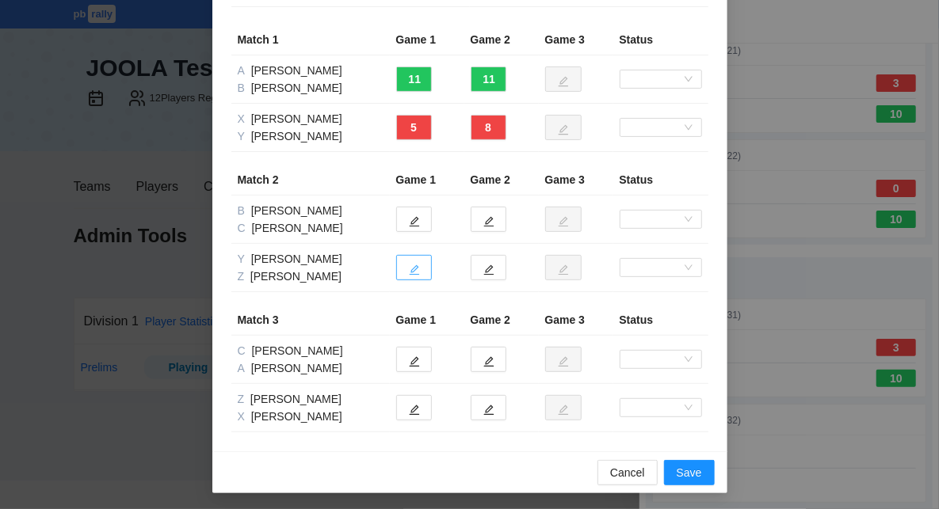
click at [418, 269] on icon "edit" at bounding box center [414, 270] width 11 height 11
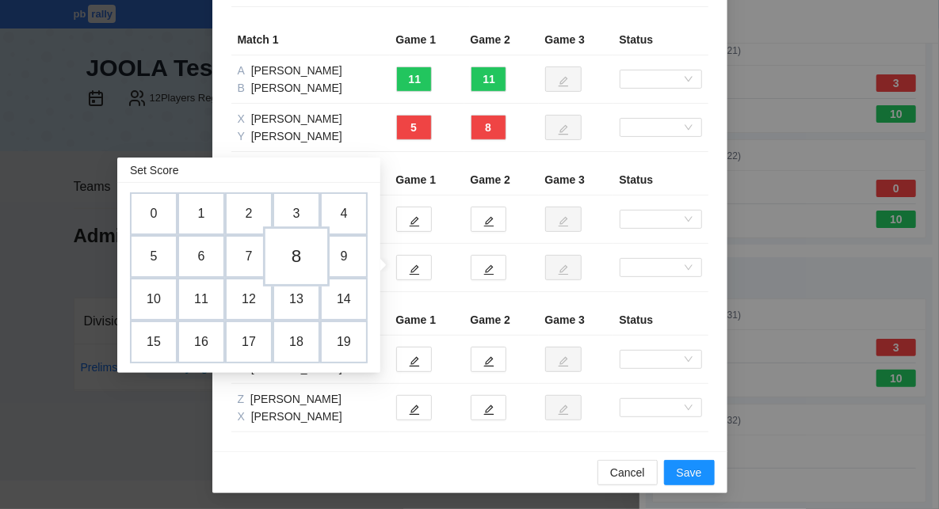
click at [300, 261] on td "8" at bounding box center [296, 257] width 67 height 60
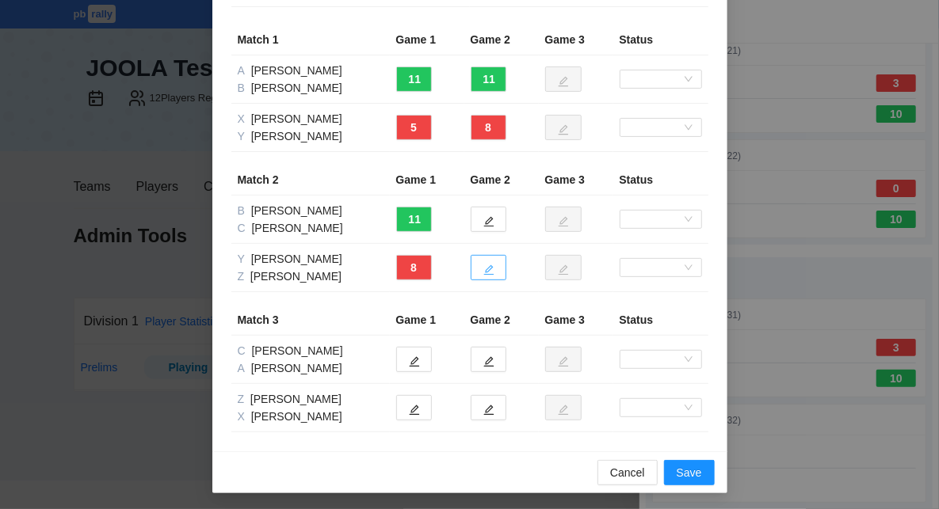
click at [490, 267] on icon "edit" at bounding box center [488, 270] width 11 height 11
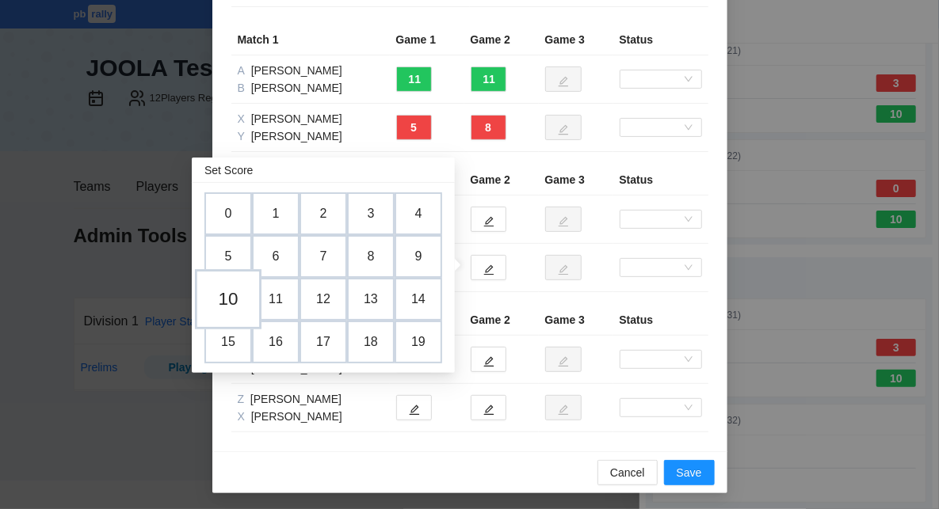
click at [222, 297] on td "10" at bounding box center [228, 299] width 67 height 60
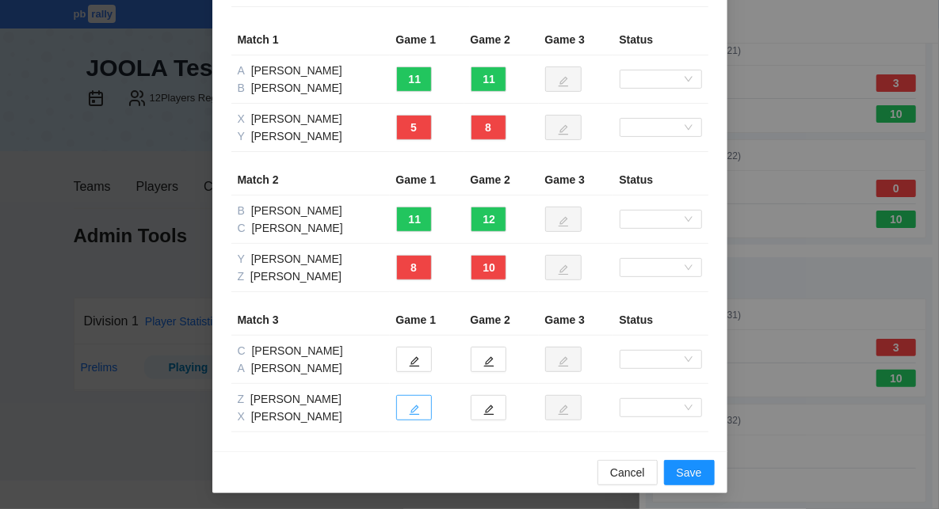
click at [423, 406] on button "button" at bounding box center [414, 407] width 36 height 25
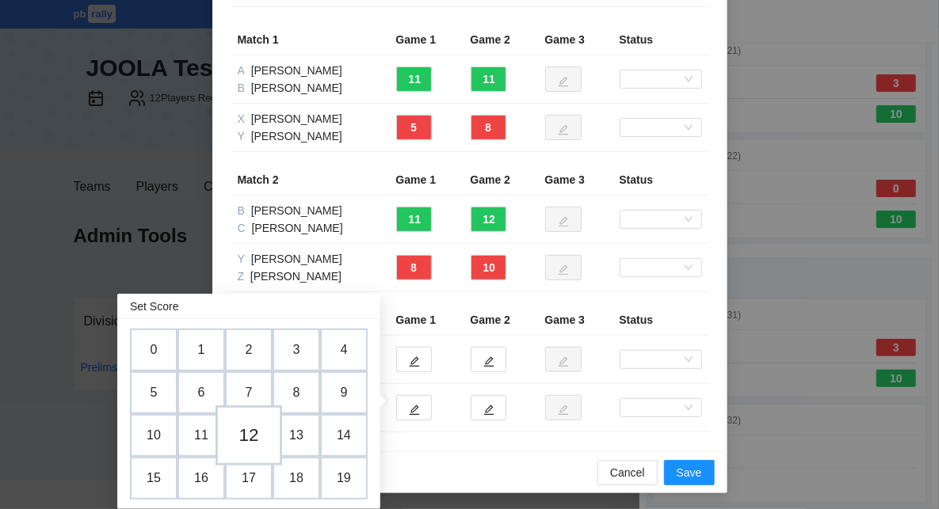
click at [257, 435] on td "12" at bounding box center [248, 436] width 67 height 60
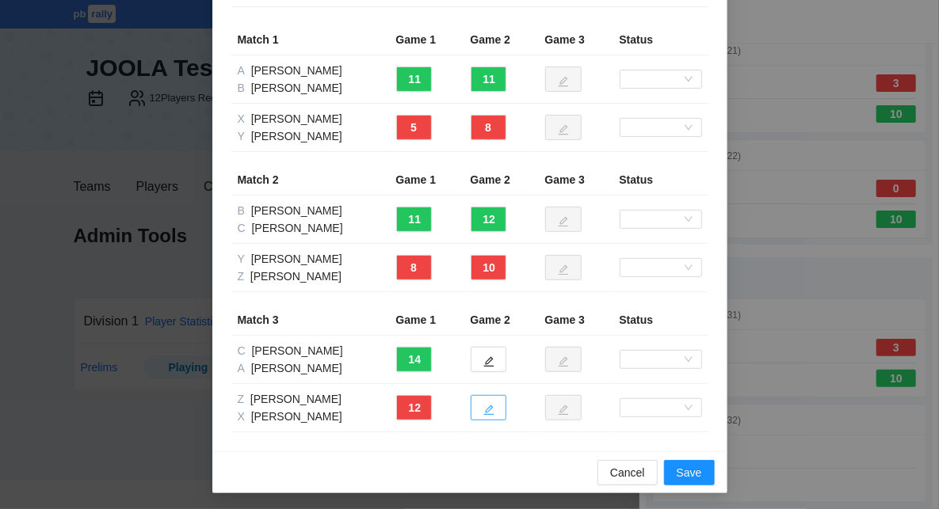
click at [493, 408] on icon "edit" at bounding box center [488, 410] width 11 height 11
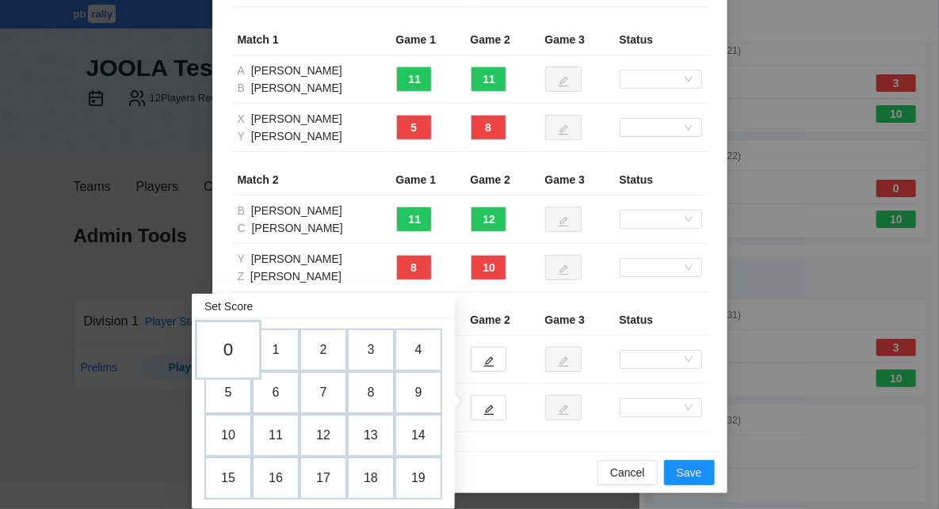
click at [231, 343] on td "0" at bounding box center [228, 350] width 67 height 60
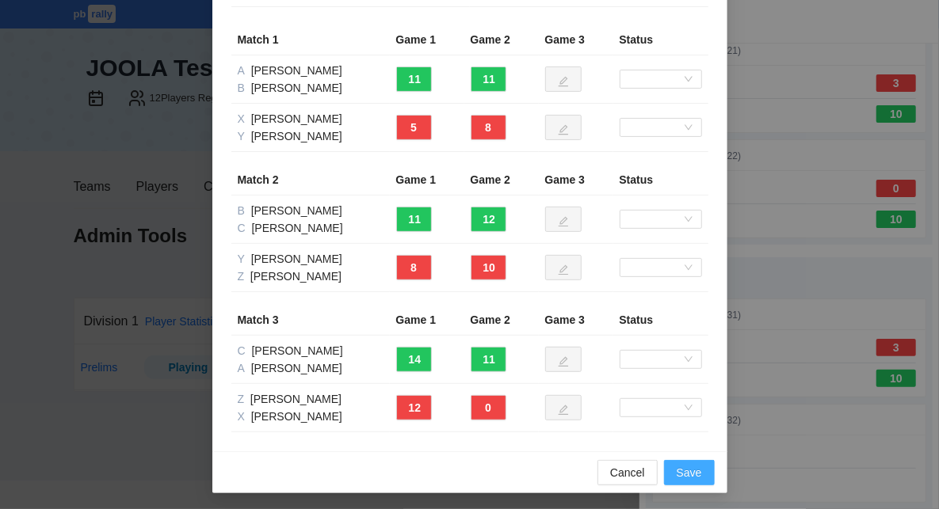
click at [688, 467] on span "Save" at bounding box center [689, 472] width 25 height 17
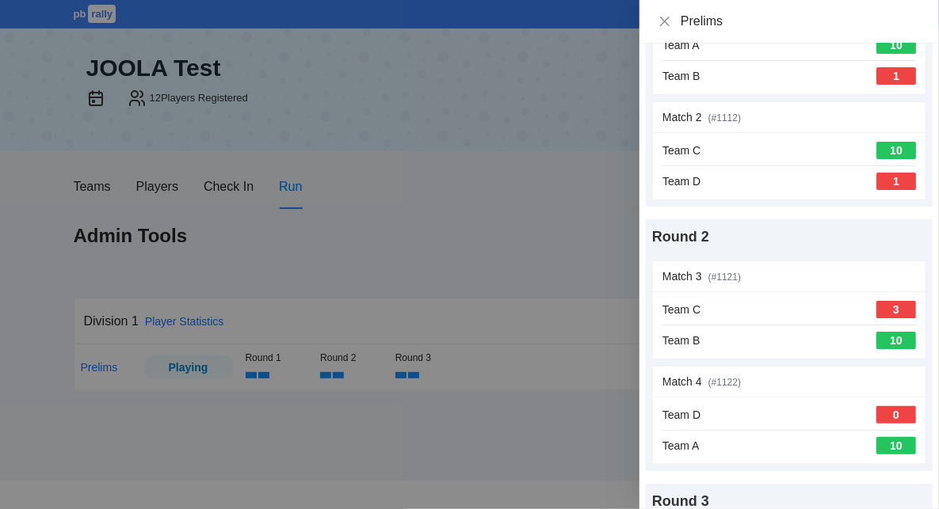
scroll to position [0, 0]
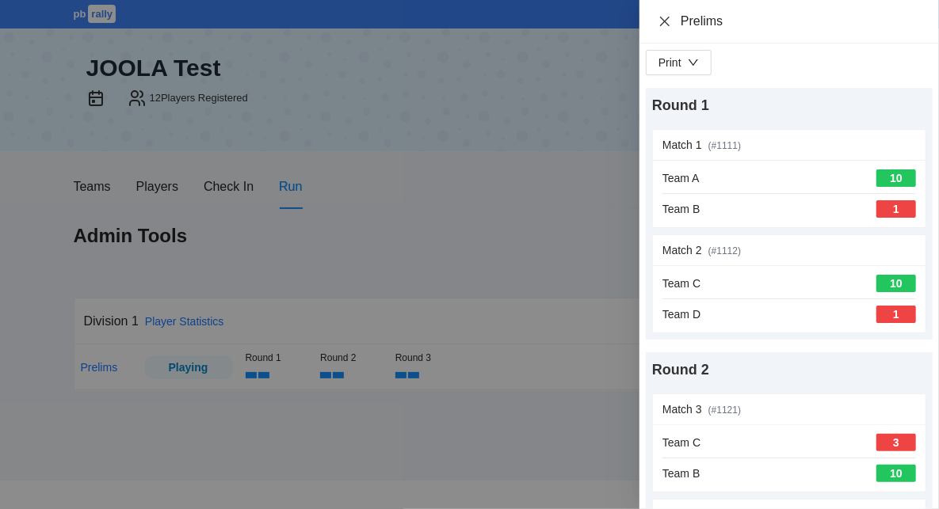
click at [663, 19] on icon "close" at bounding box center [665, 21] width 10 height 10
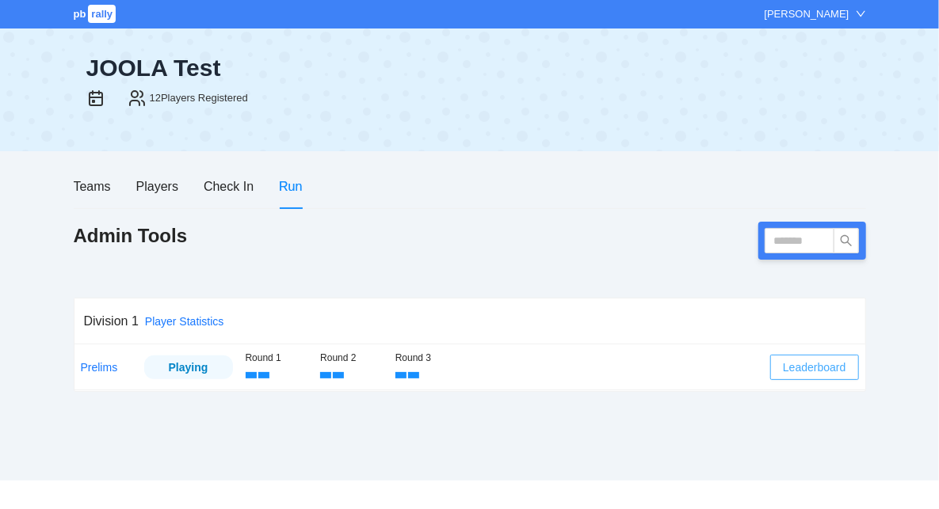
click at [830, 372] on span "Leaderboard" at bounding box center [814, 367] width 63 height 17
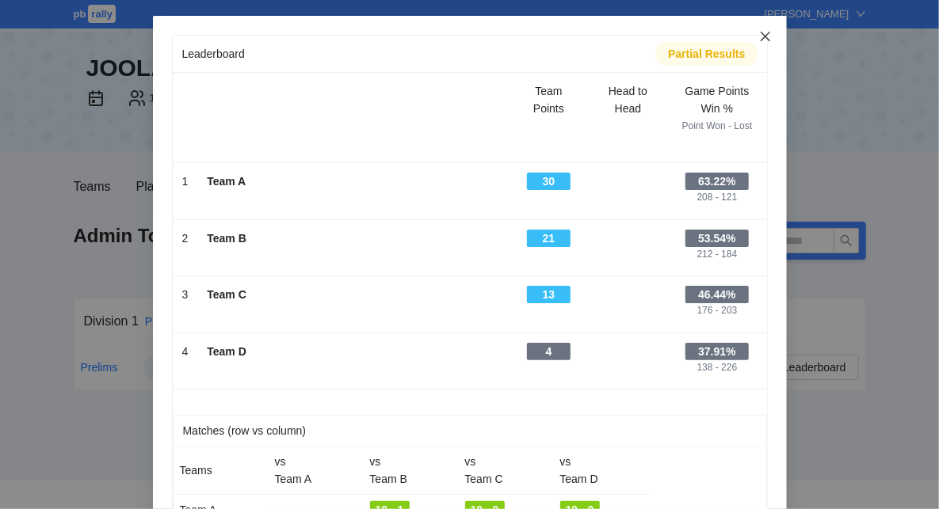
click at [768, 36] on icon "close" at bounding box center [765, 36] width 13 height 13
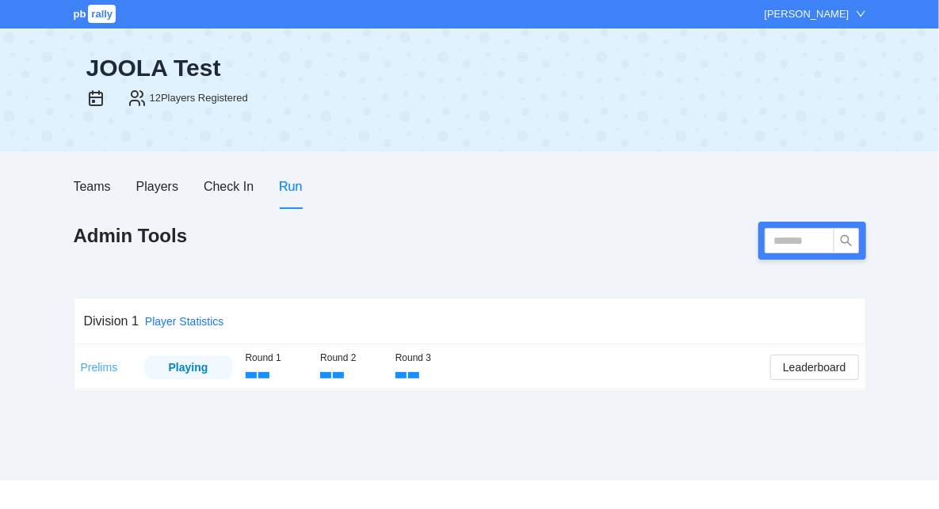
click at [97, 365] on link "Prelims" at bounding box center [99, 367] width 37 height 13
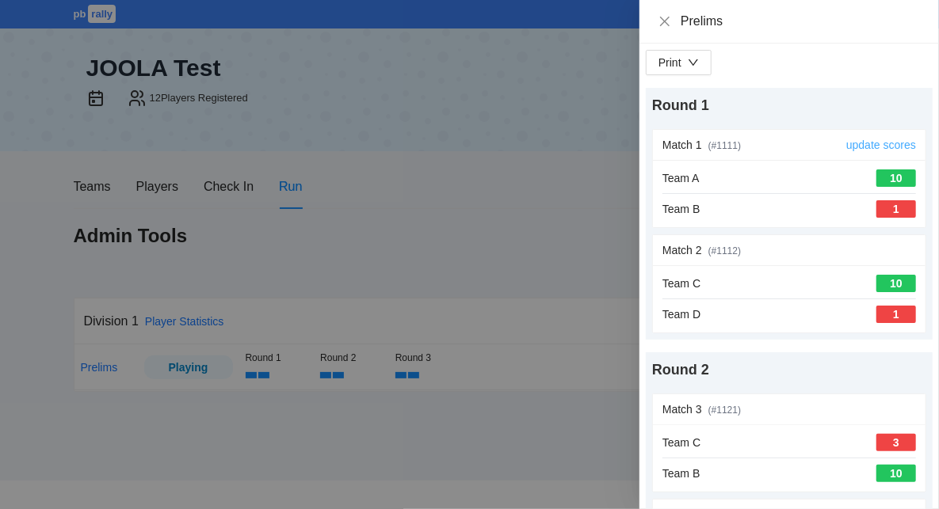
click at [890, 145] on link "update scores" at bounding box center [881, 145] width 70 height 13
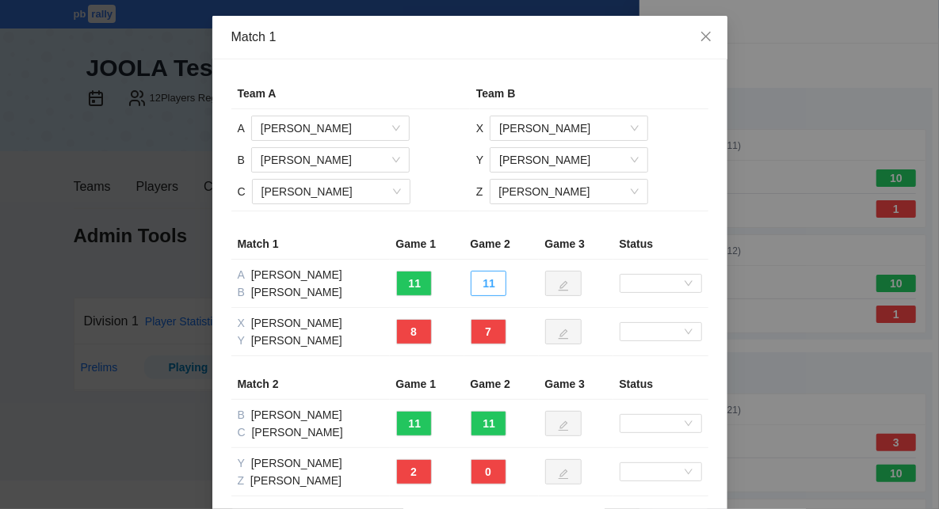
click at [494, 284] on button "11" at bounding box center [489, 283] width 36 height 25
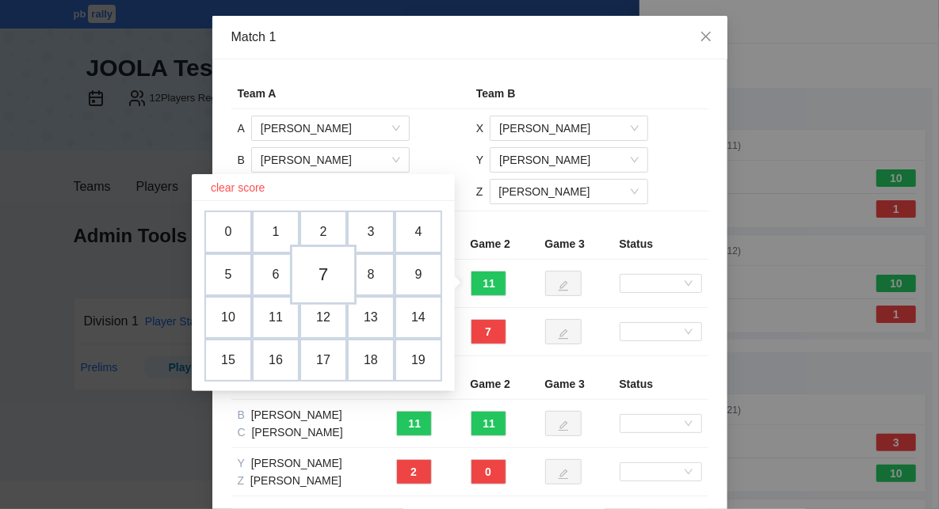
click at [327, 277] on td "7" at bounding box center [323, 275] width 67 height 60
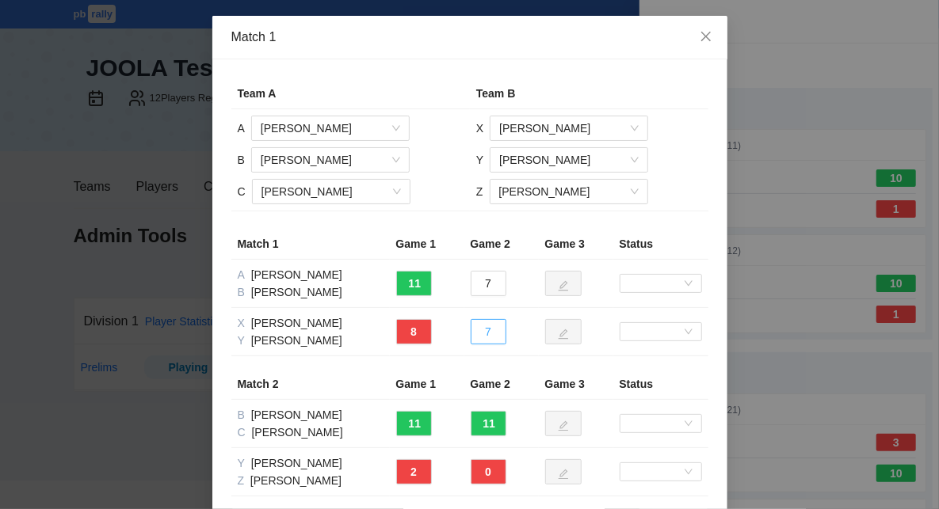
click at [492, 330] on button "7" at bounding box center [489, 331] width 36 height 25
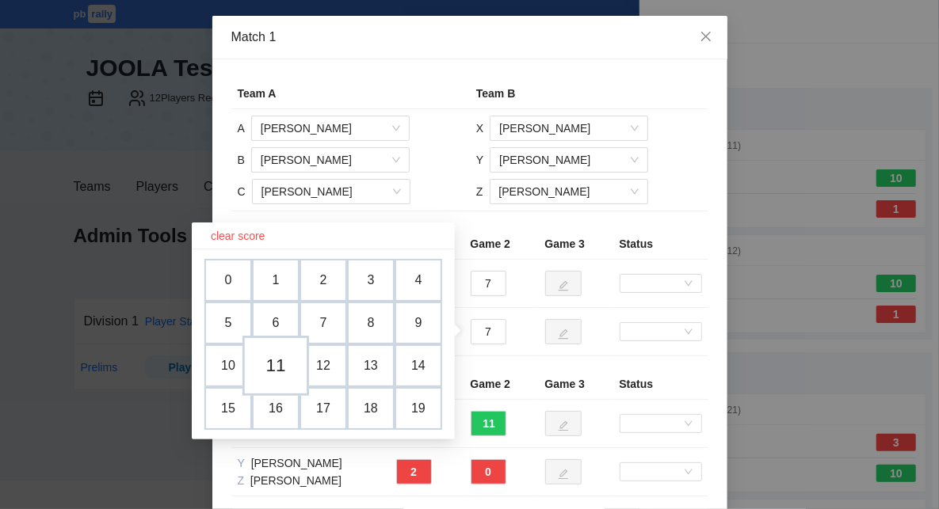
click at [286, 372] on td "11" at bounding box center [275, 366] width 67 height 60
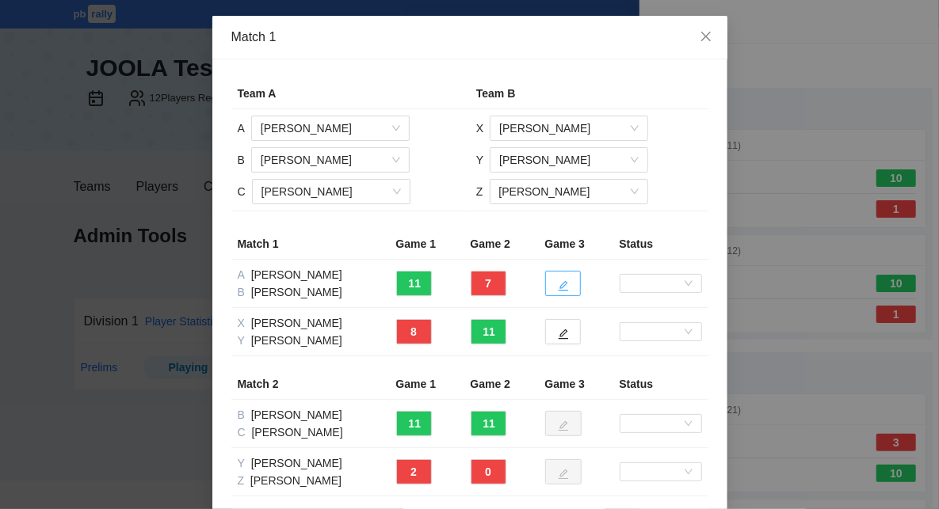
click at [567, 283] on icon "edit" at bounding box center [563, 285] width 11 height 11
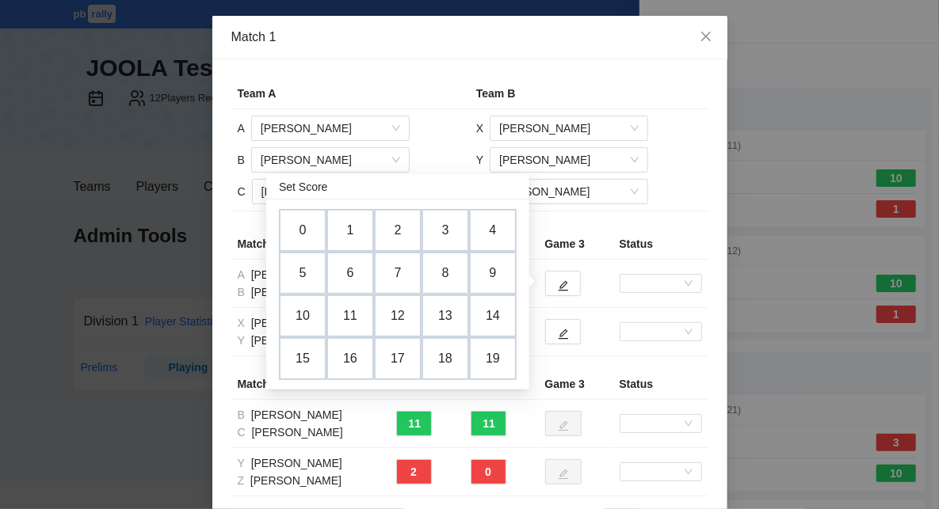
click at [592, 312] on td at bounding box center [576, 332] width 74 height 48
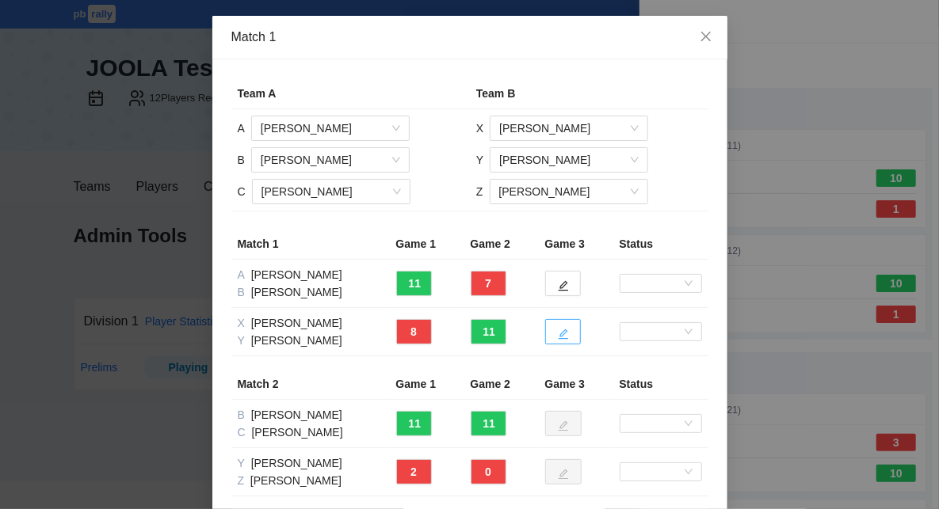
click at [558, 335] on icon "edit" at bounding box center [563, 334] width 11 height 11
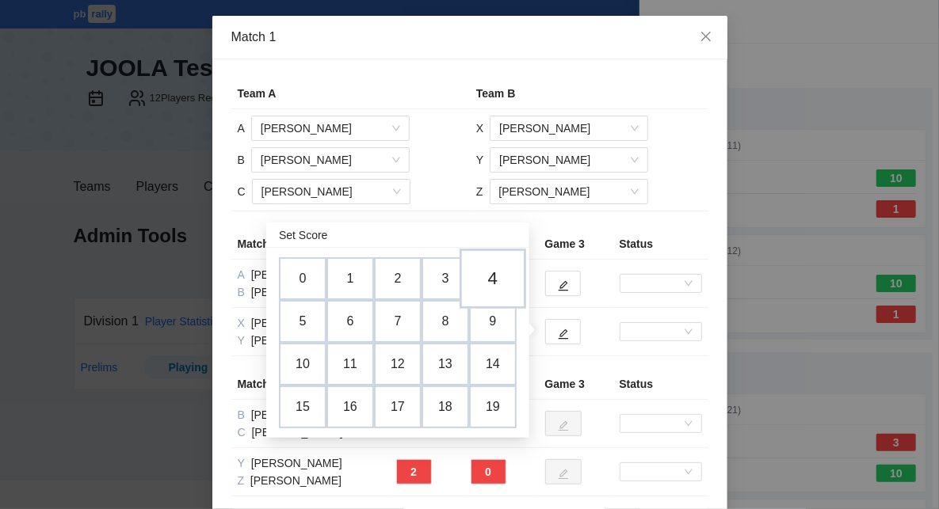
click at [494, 286] on td "4" at bounding box center [493, 279] width 67 height 60
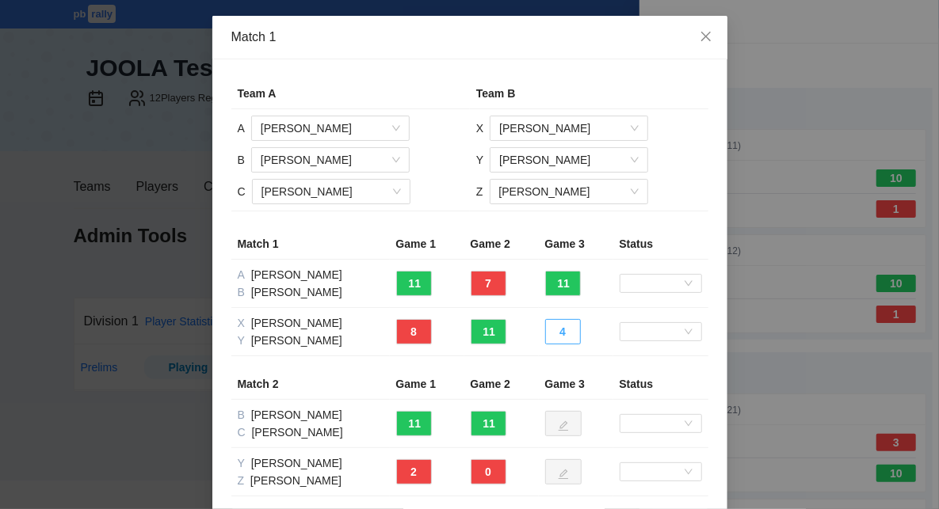
click at [570, 334] on button "4" at bounding box center [563, 331] width 36 height 25
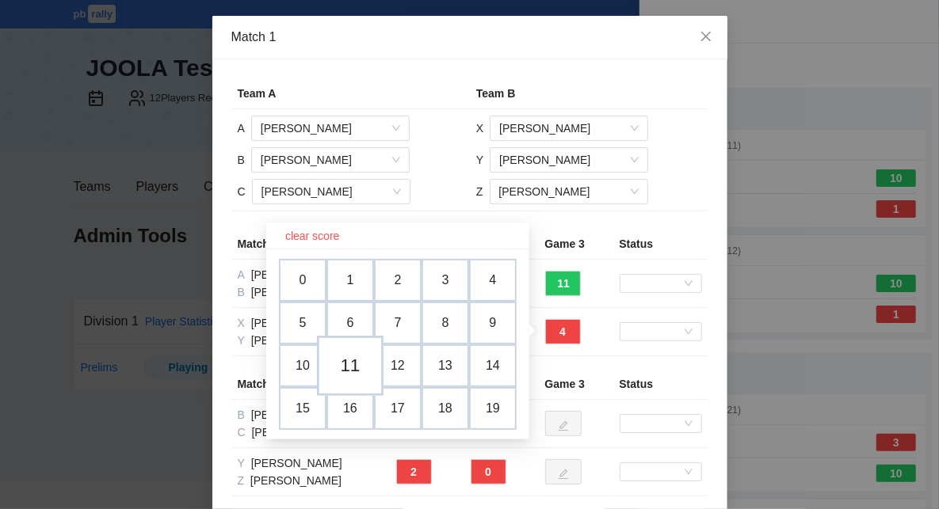
click at [359, 364] on td "11" at bounding box center [350, 366] width 67 height 60
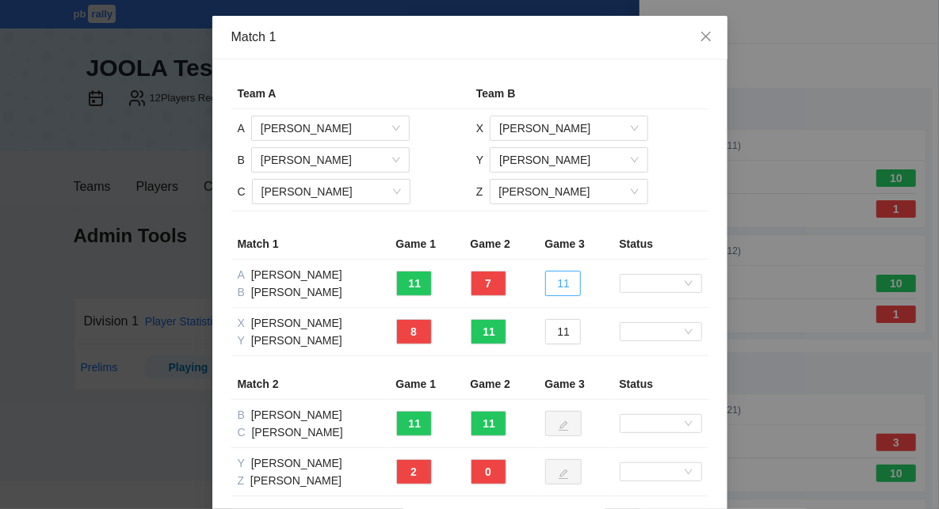
click at [557, 283] on button "11" at bounding box center [563, 283] width 36 height 25
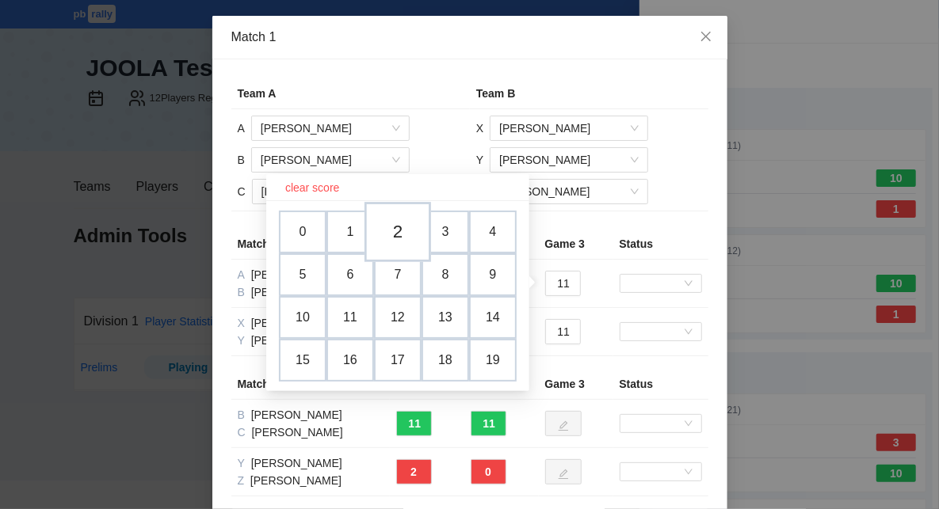
click at [391, 239] on td "2" at bounding box center [397, 232] width 67 height 60
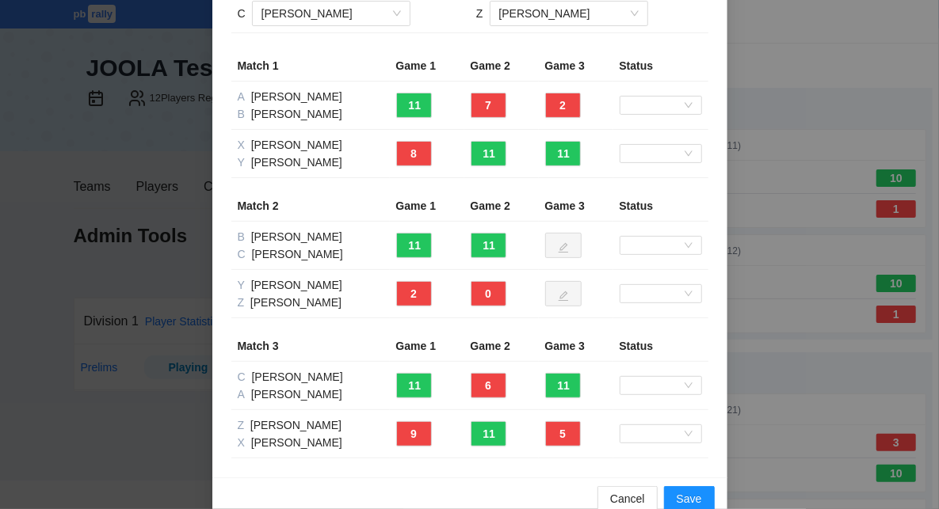
scroll to position [204, 0]
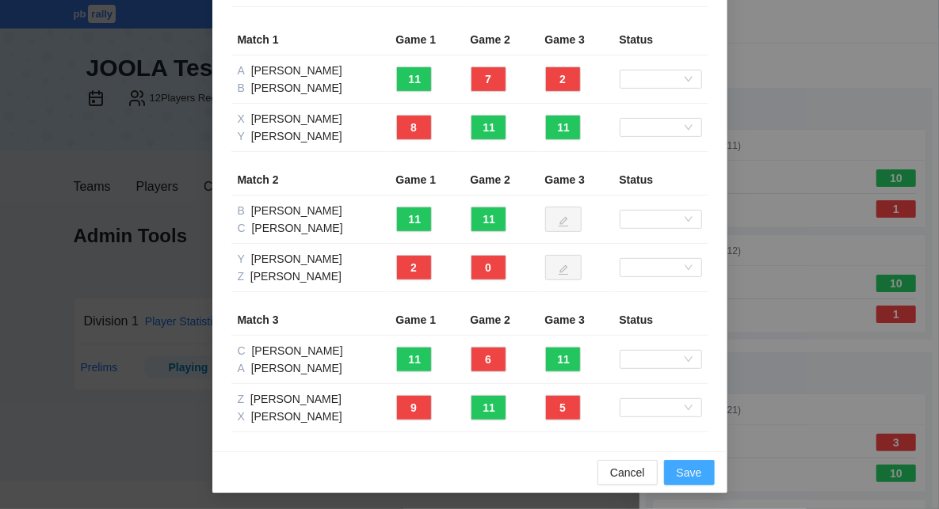
click at [691, 471] on span "Save" at bounding box center [689, 472] width 25 height 17
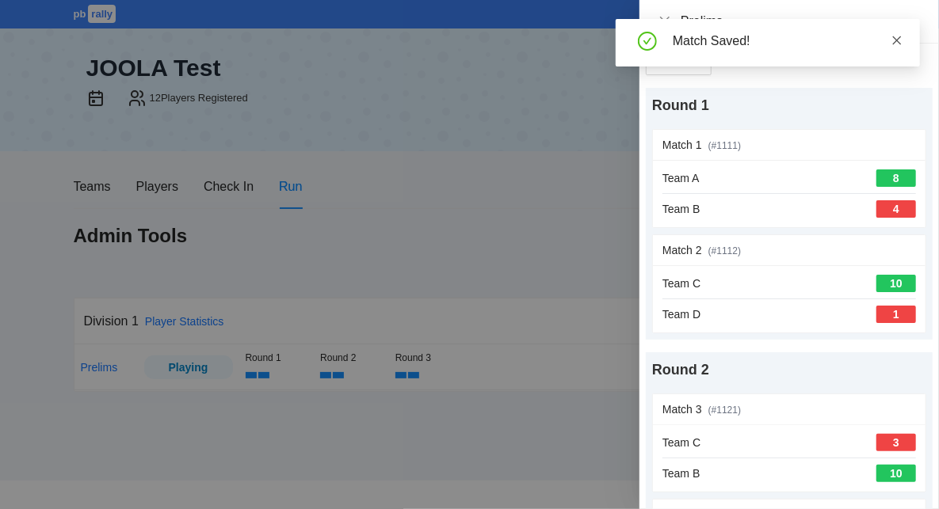
click at [901, 40] on icon "close" at bounding box center [896, 40] width 11 height 11
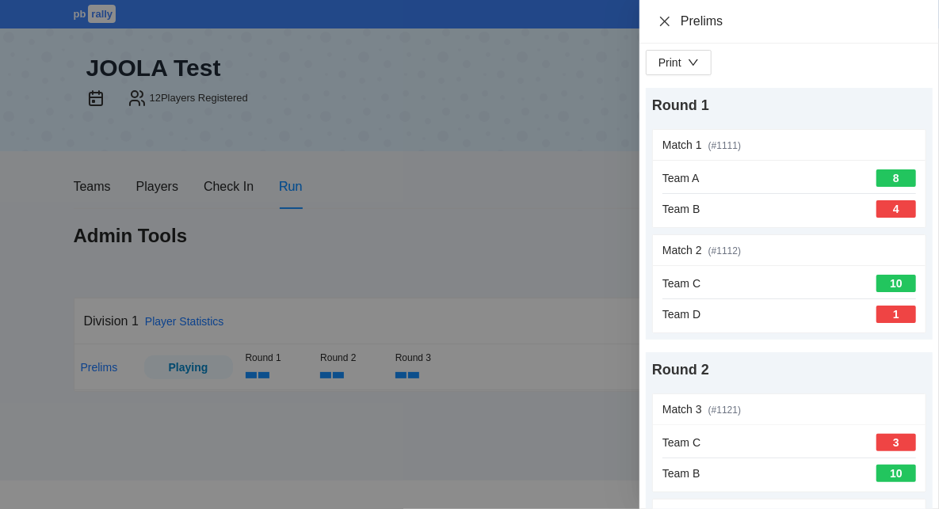
click at [666, 23] on icon "close" at bounding box center [664, 21] width 13 height 13
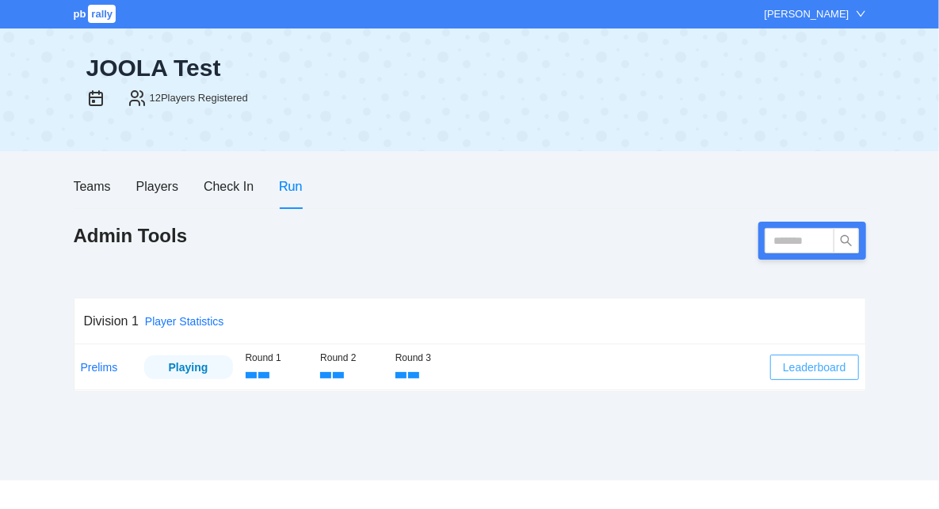
click at [809, 364] on span "Leaderboard" at bounding box center [814, 367] width 63 height 17
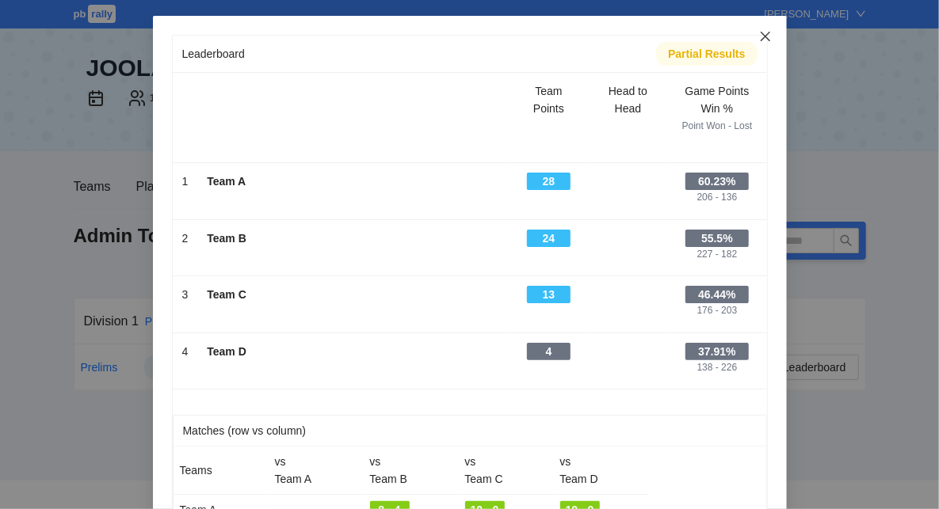
click at [768, 39] on icon "close" at bounding box center [765, 36] width 13 height 13
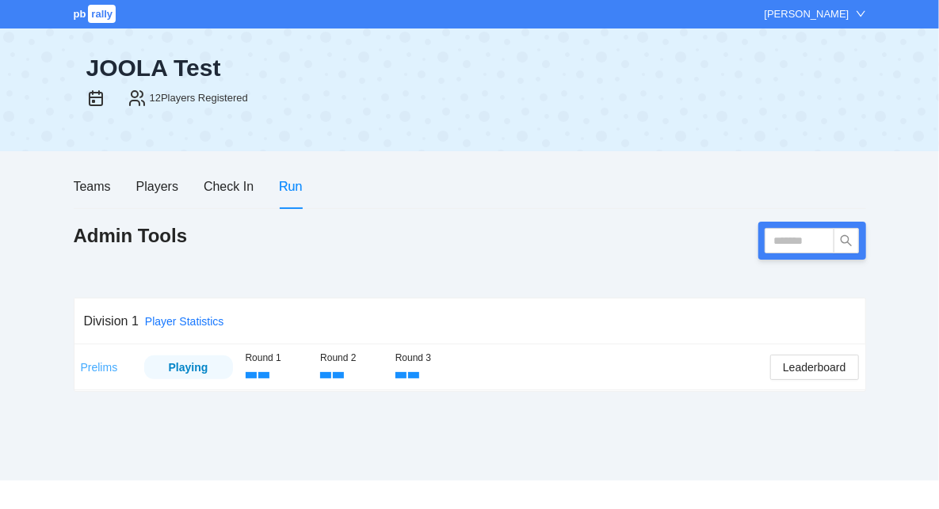
click at [93, 370] on link "Prelims" at bounding box center [99, 367] width 37 height 13
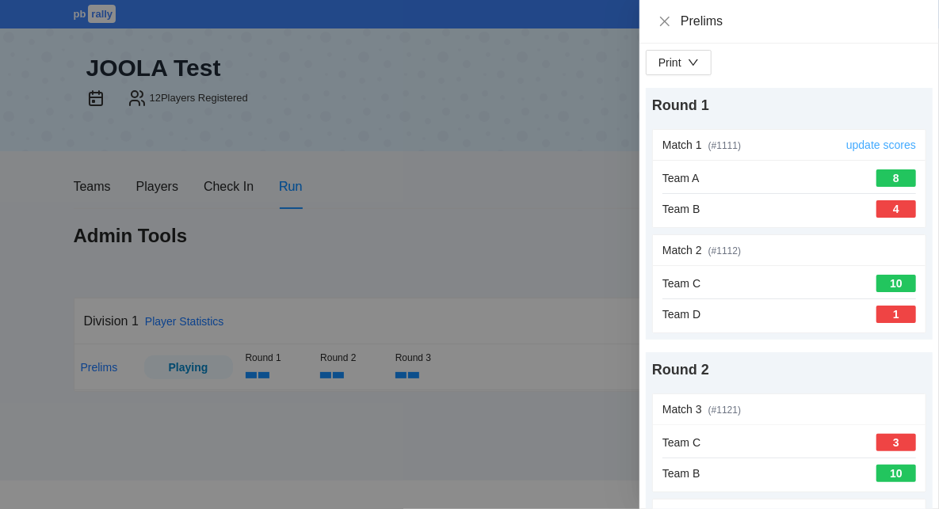
click at [873, 146] on link "update scores" at bounding box center [881, 145] width 70 height 13
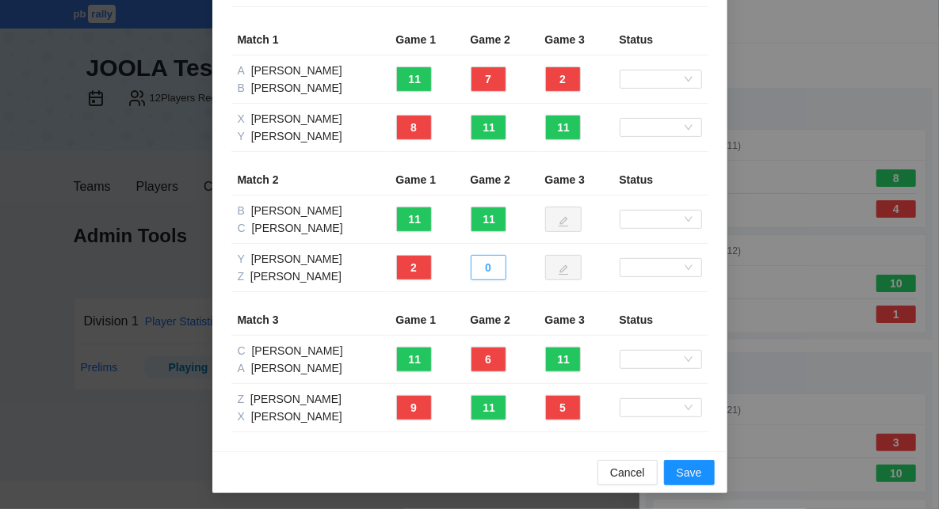
click at [492, 263] on button "0" at bounding box center [489, 267] width 36 height 25
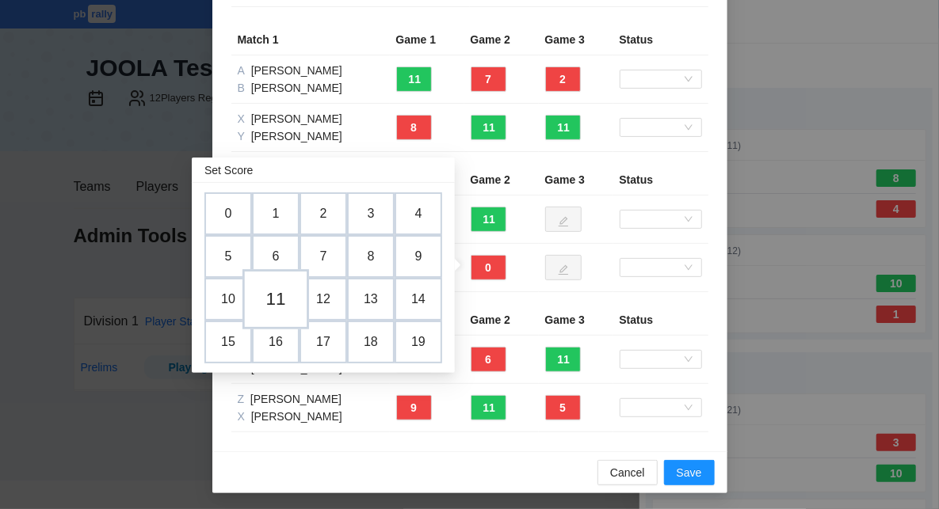
click at [286, 303] on td "11" at bounding box center [275, 299] width 67 height 60
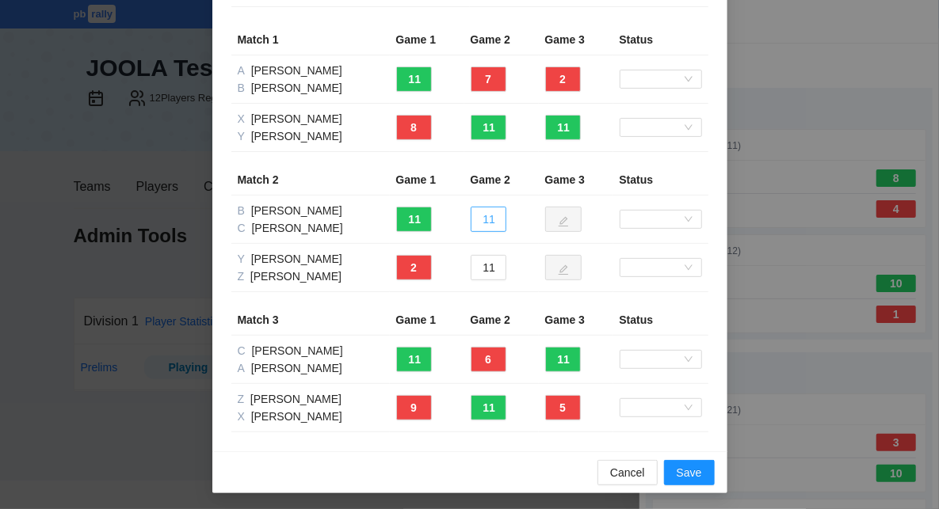
click at [493, 215] on button "11" at bounding box center [489, 219] width 36 height 25
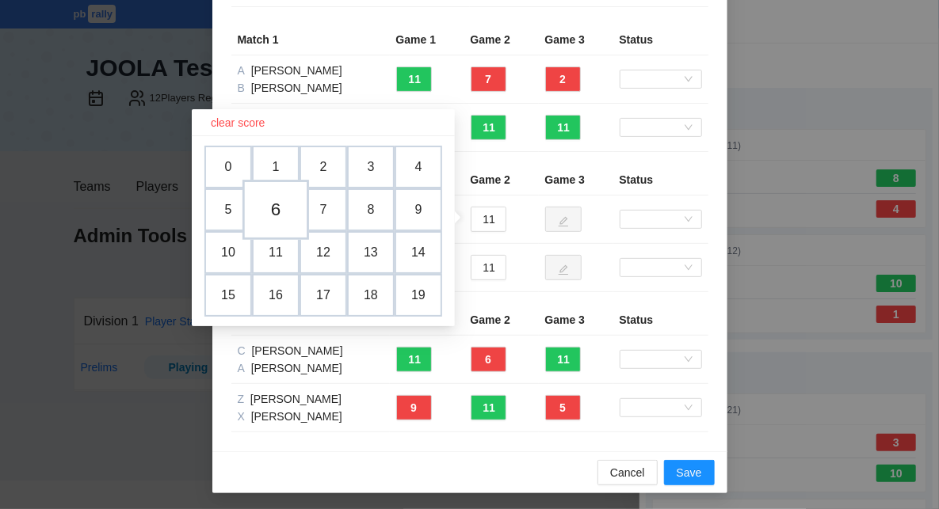
click at [288, 210] on td "6" at bounding box center [275, 210] width 67 height 60
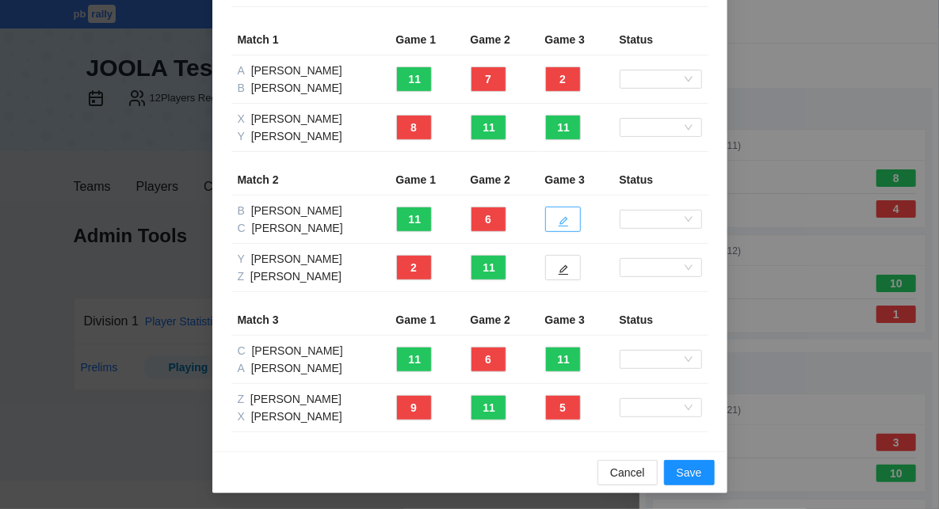
click at [563, 219] on icon "edit" at bounding box center [563, 221] width 11 height 11
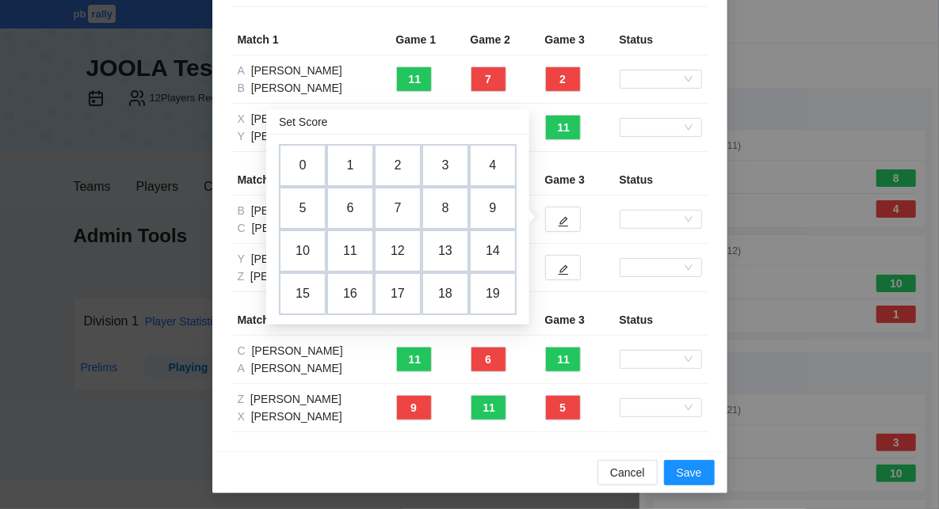
click at [601, 254] on td at bounding box center [576, 268] width 74 height 48
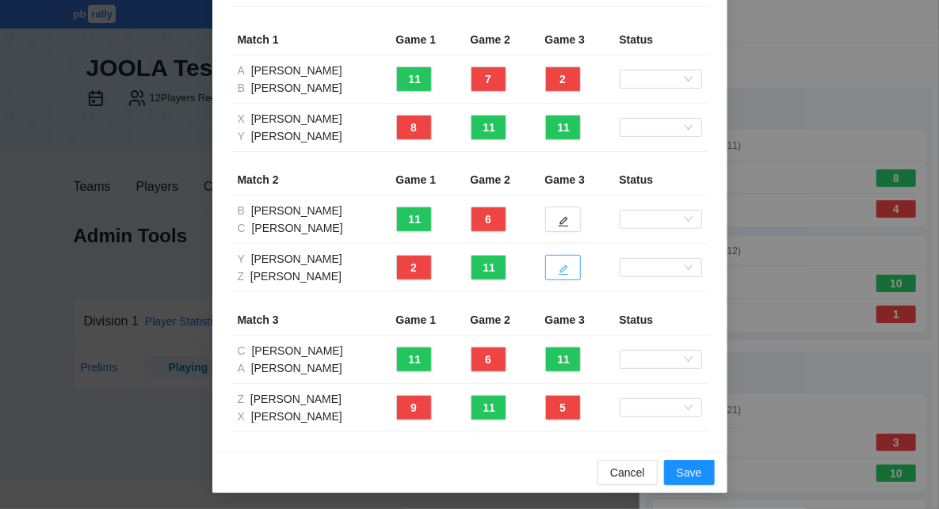
click at [554, 265] on button "button" at bounding box center [563, 267] width 36 height 25
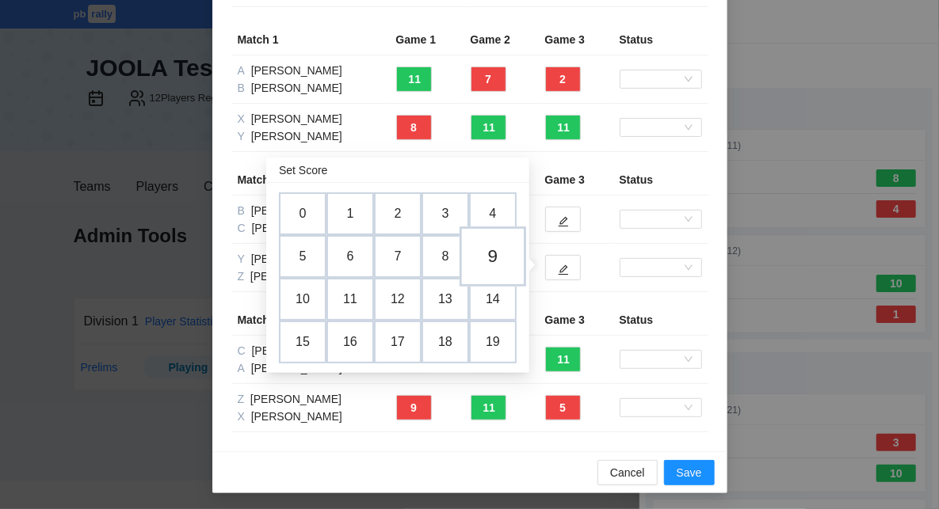
click at [506, 258] on td "9" at bounding box center [493, 257] width 67 height 60
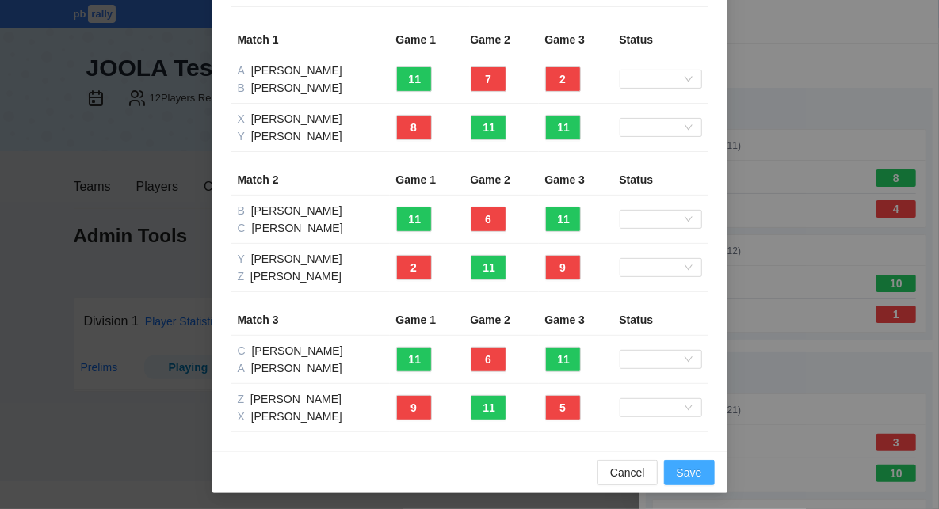
click at [688, 475] on span "Save" at bounding box center [689, 472] width 25 height 17
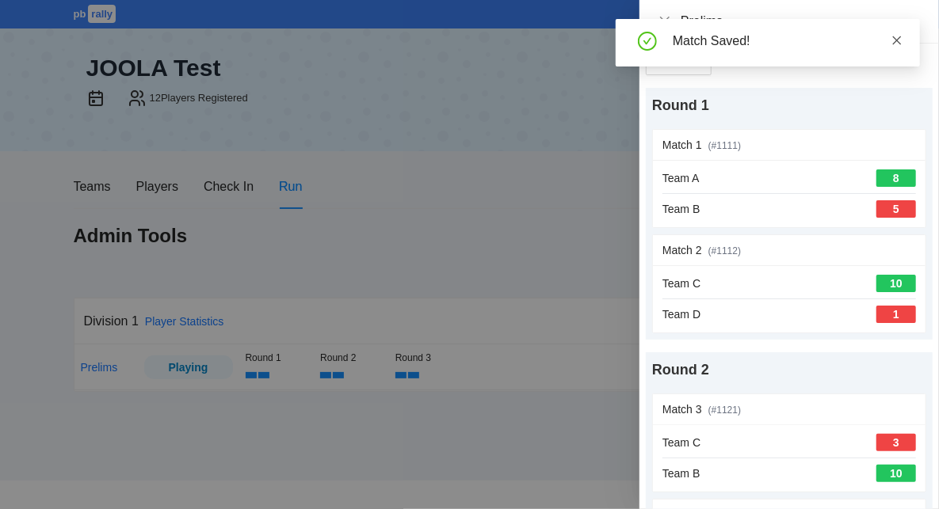
click at [896, 40] on icon "close" at bounding box center [897, 40] width 9 height 9
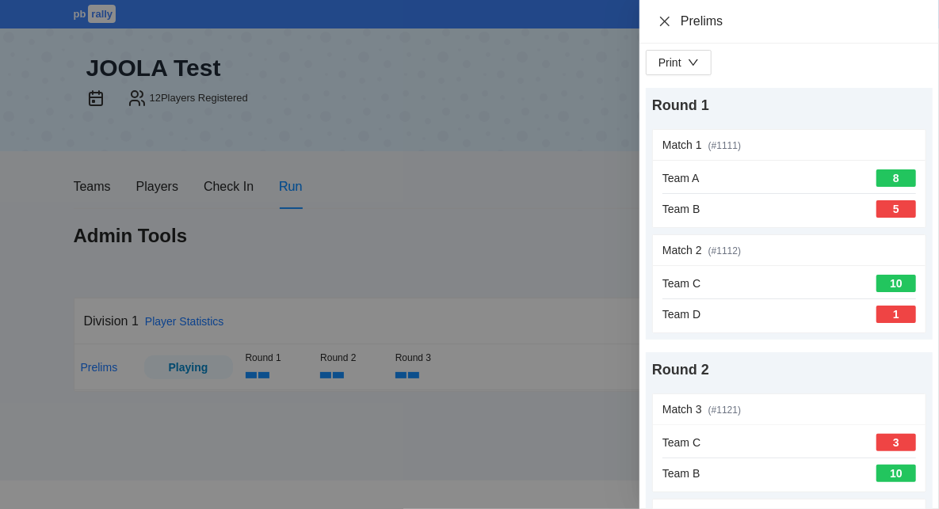
click at [665, 20] on icon "close" at bounding box center [664, 21] width 13 height 13
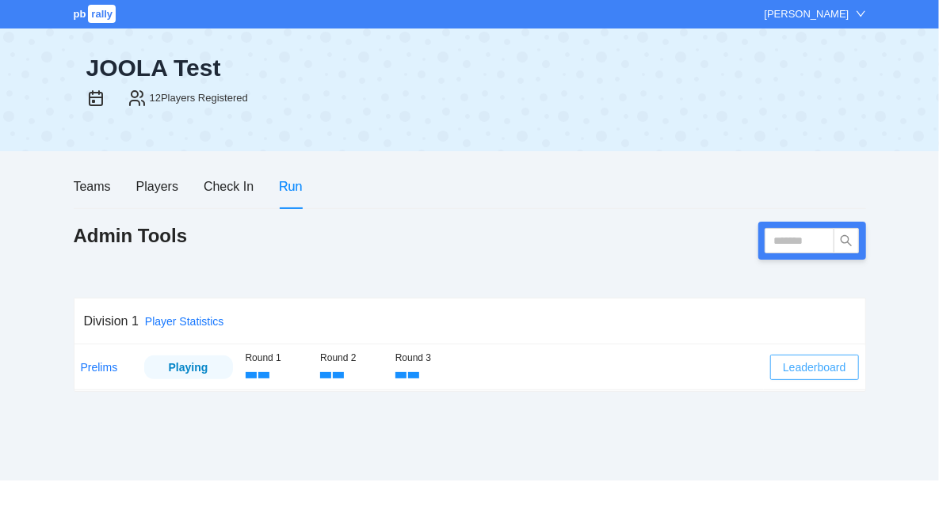
click at [835, 373] on span "Leaderboard" at bounding box center [814, 367] width 63 height 17
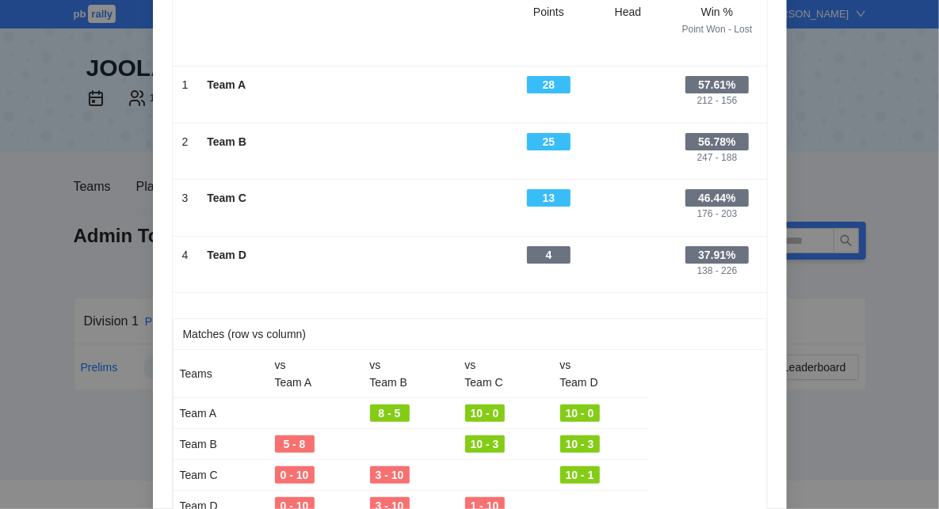
scroll to position [0, 0]
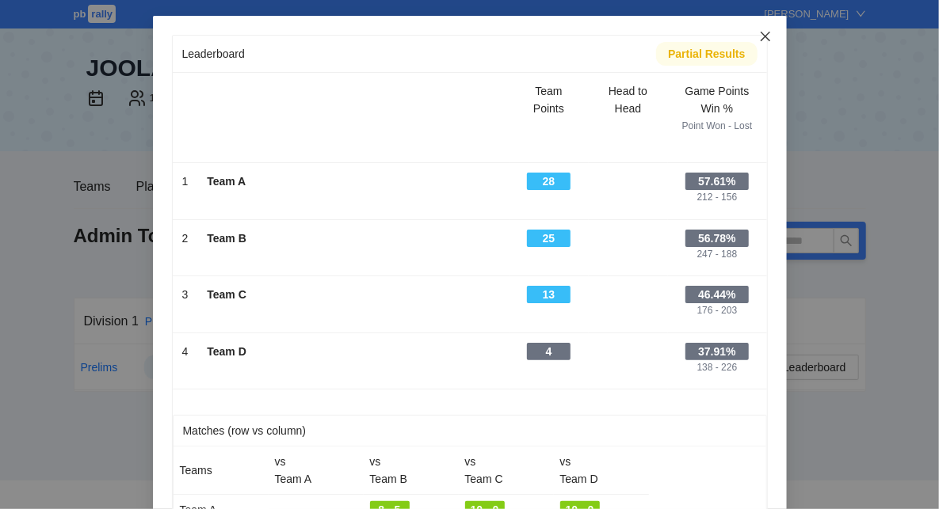
click at [768, 37] on icon "close" at bounding box center [765, 36] width 13 height 13
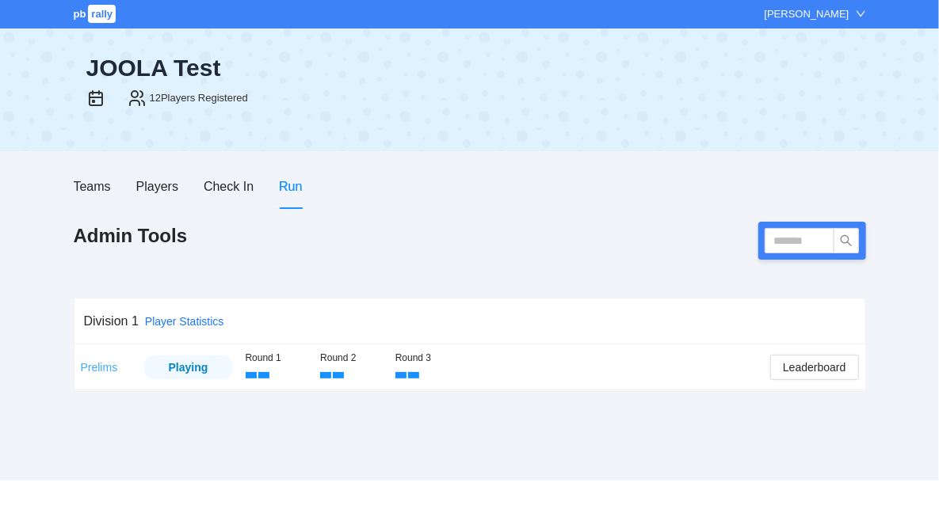
click at [105, 369] on link "Prelims" at bounding box center [99, 367] width 37 height 13
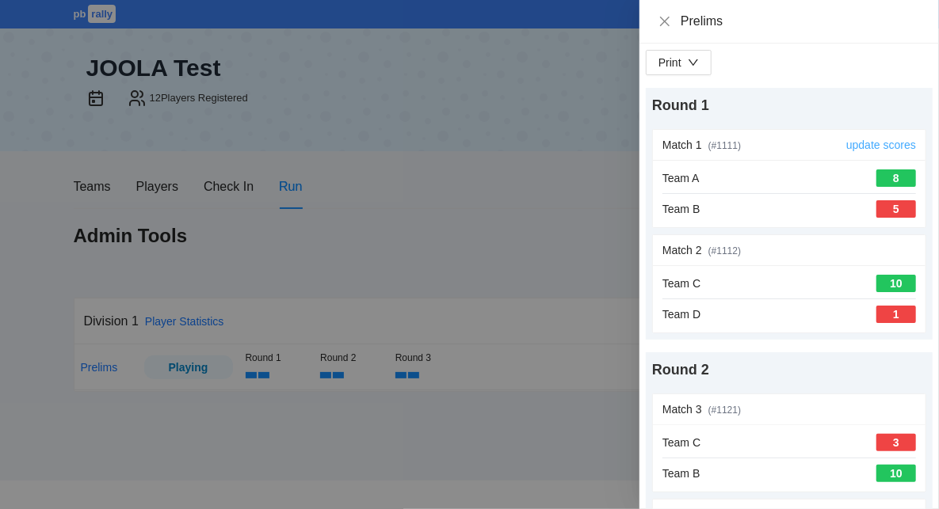
click at [890, 145] on link "update scores" at bounding box center [881, 145] width 70 height 13
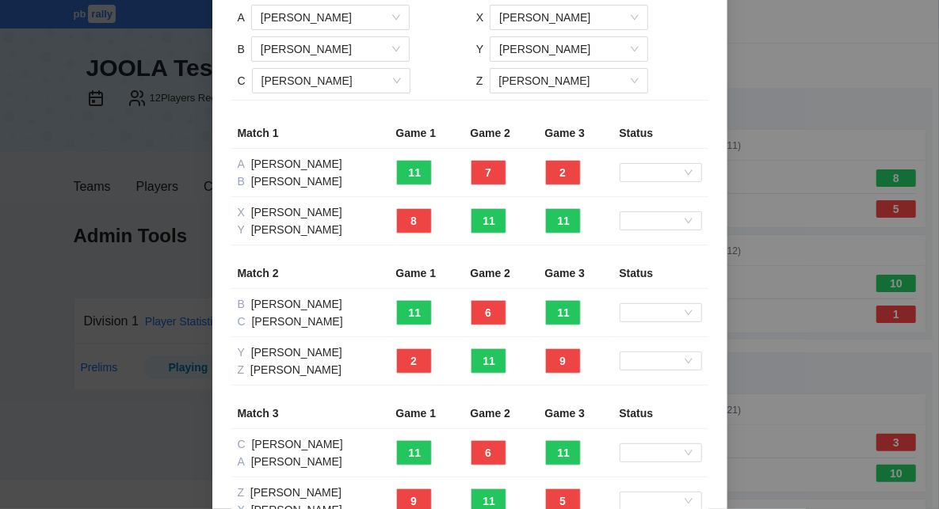
scroll to position [139, 0]
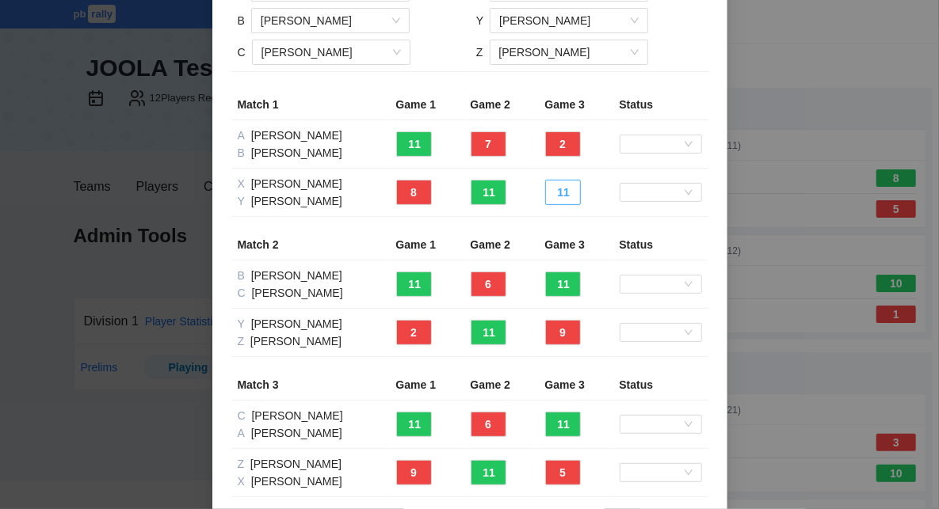
click at [563, 191] on button "11" at bounding box center [563, 192] width 36 height 25
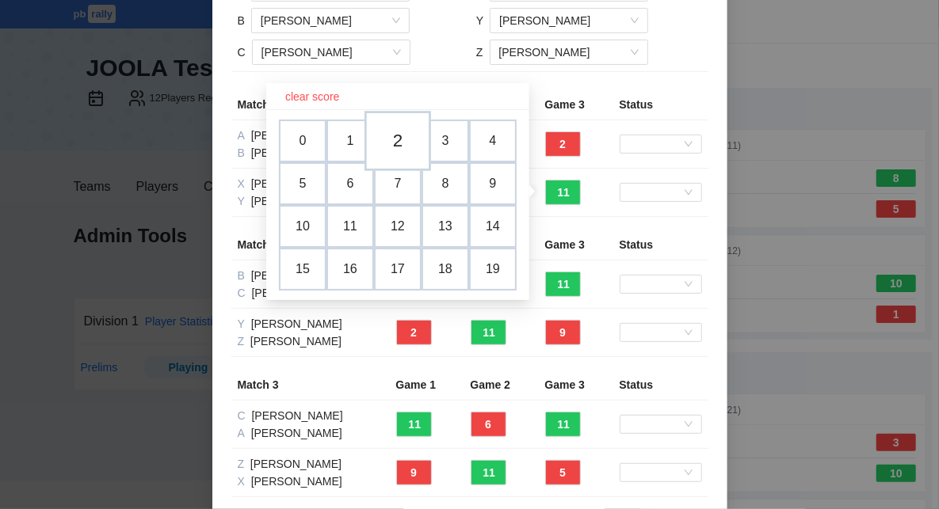
click at [399, 139] on td "2" at bounding box center [397, 141] width 67 height 60
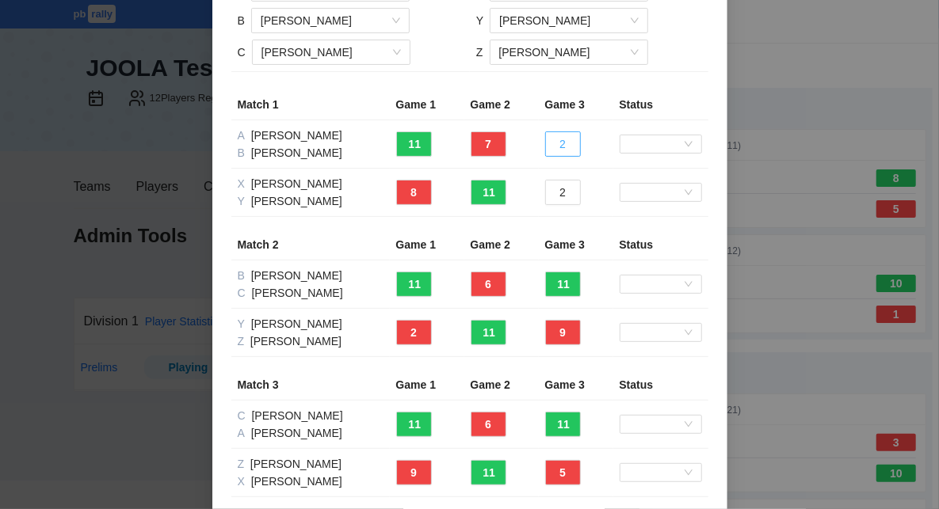
click at [567, 143] on button "2" at bounding box center [563, 144] width 36 height 25
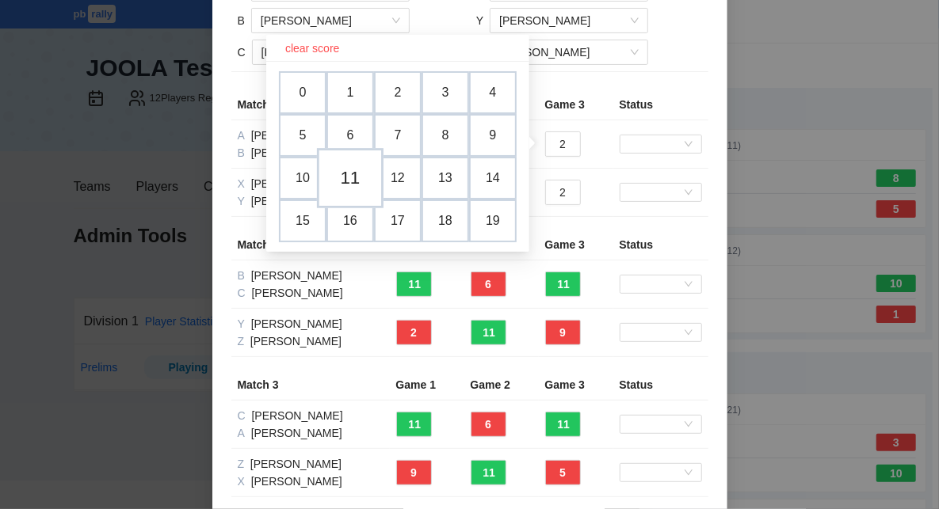
click at [353, 170] on td "11" at bounding box center [350, 178] width 67 height 60
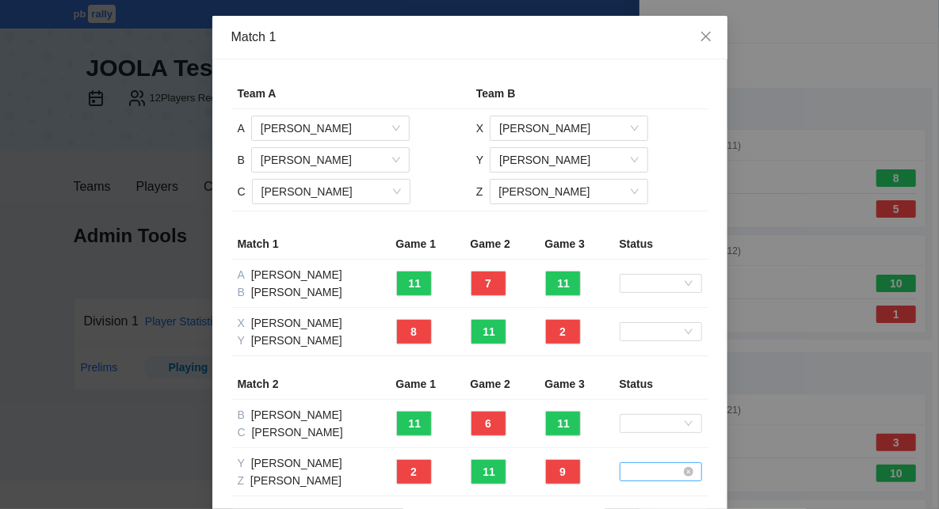
scroll to position [204, 0]
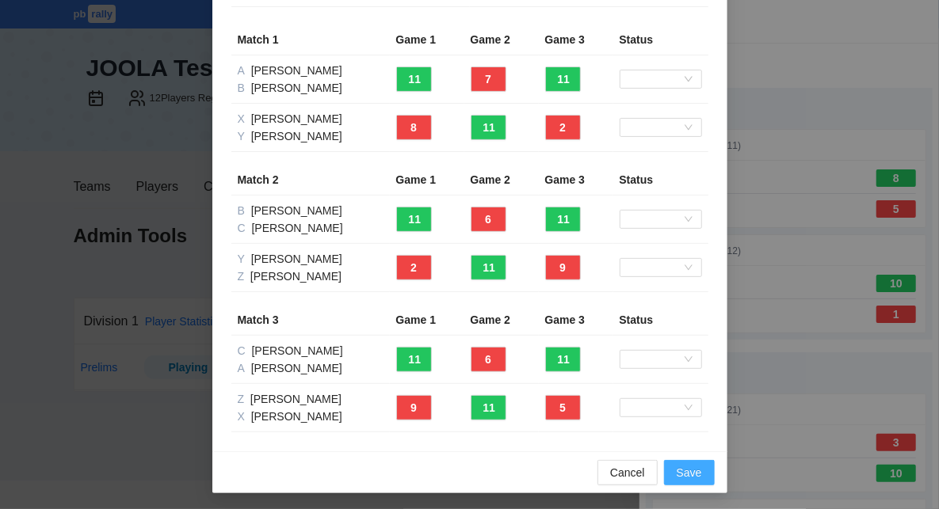
click at [682, 471] on span "Save" at bounding box center [689, 472] width 25 height 17
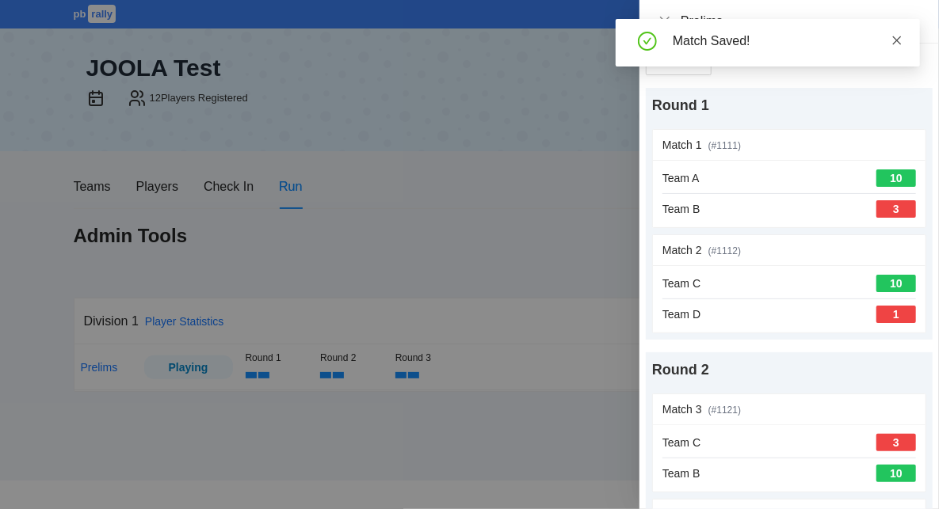
click at [902, 42] on icon "close" at bounding box center [896, 40] width 11 height 11
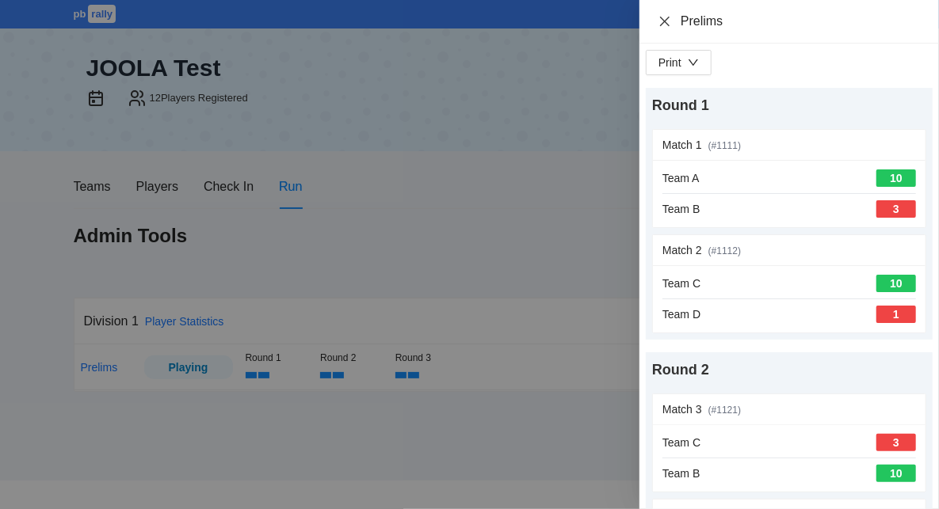
click at [665, 20] on icon "close" at bounding box center [664, 21] width 13 height 13
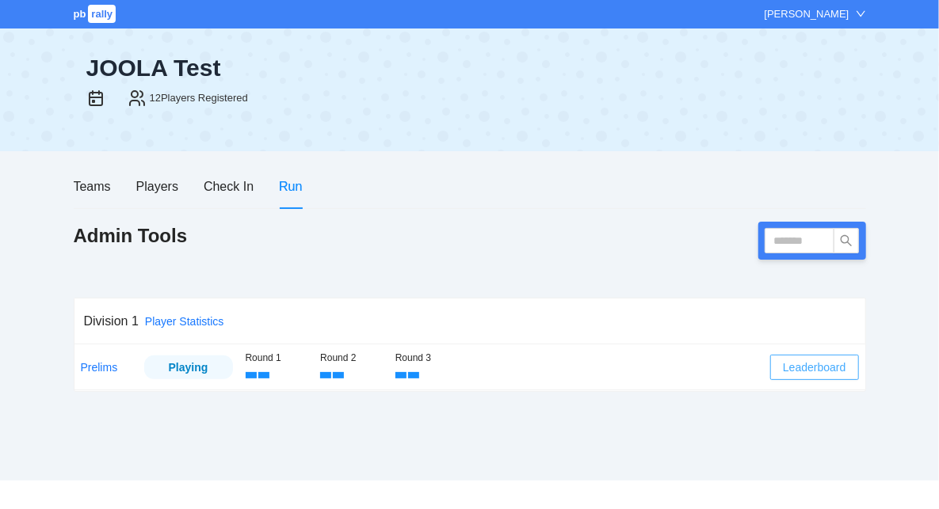
click at [815, 367] on span "Leaderboard" at bounding box center [814, 367] width 63 height 17
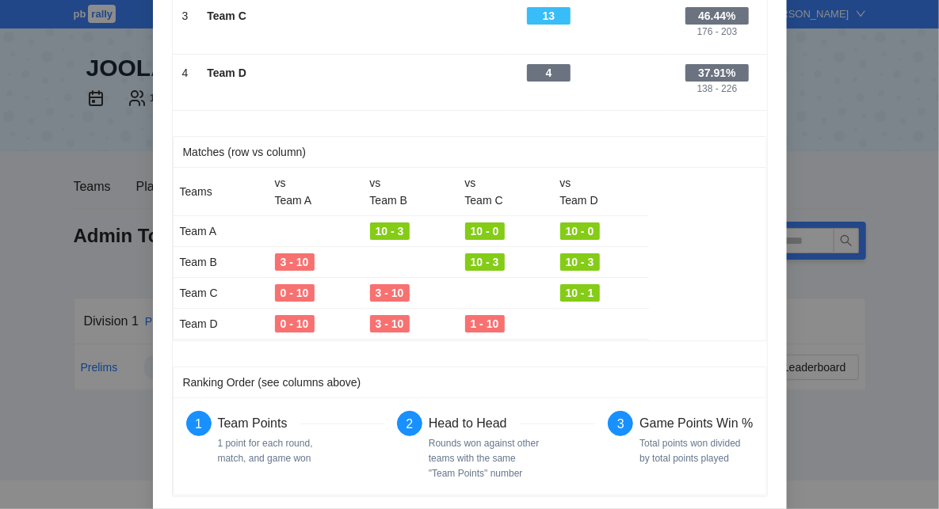
scroll to position [0, 0]
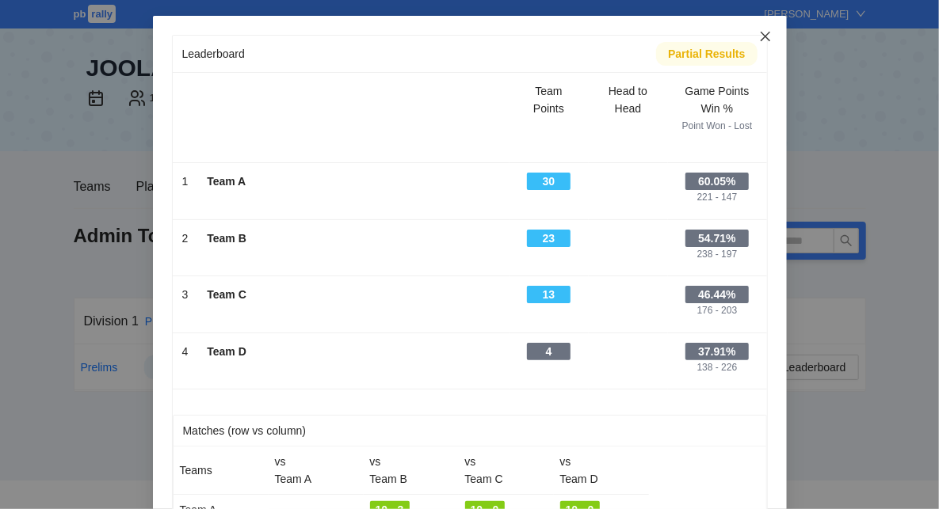
click at [767, 34] on icon "close" at bounding box center [765, 36] width 13 height 13
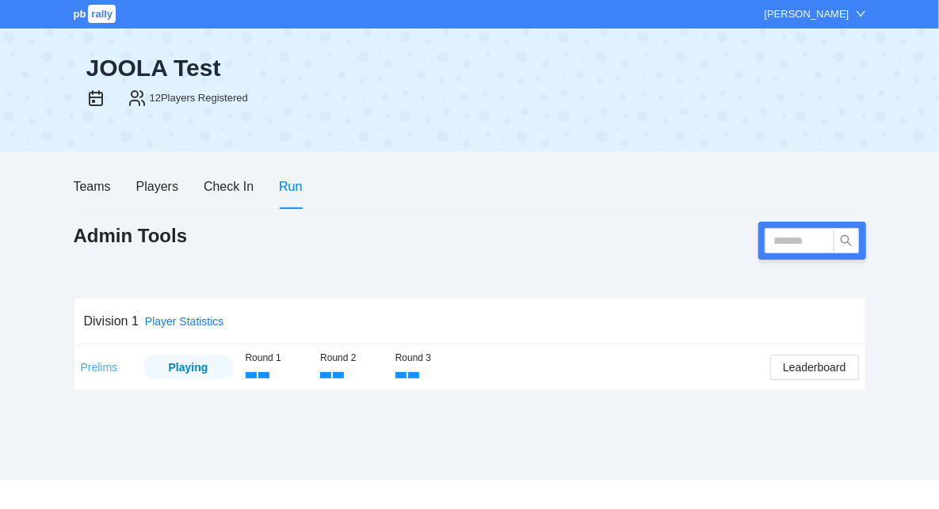
click at [95, 371] on link "Prelims" at bounding box center [99, 367] width 37 height 13
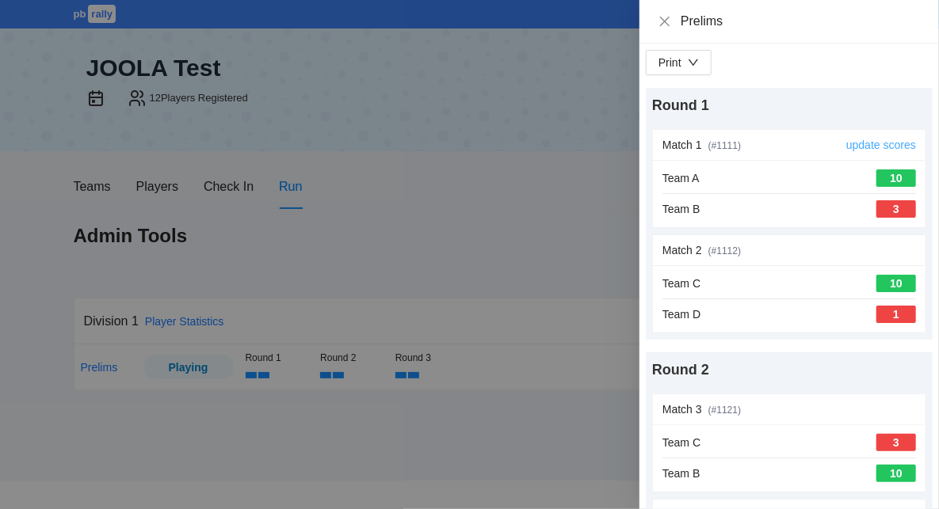
click at [904, 144] on link "update scores" at bounding box center [881, 145] width 70 height 13
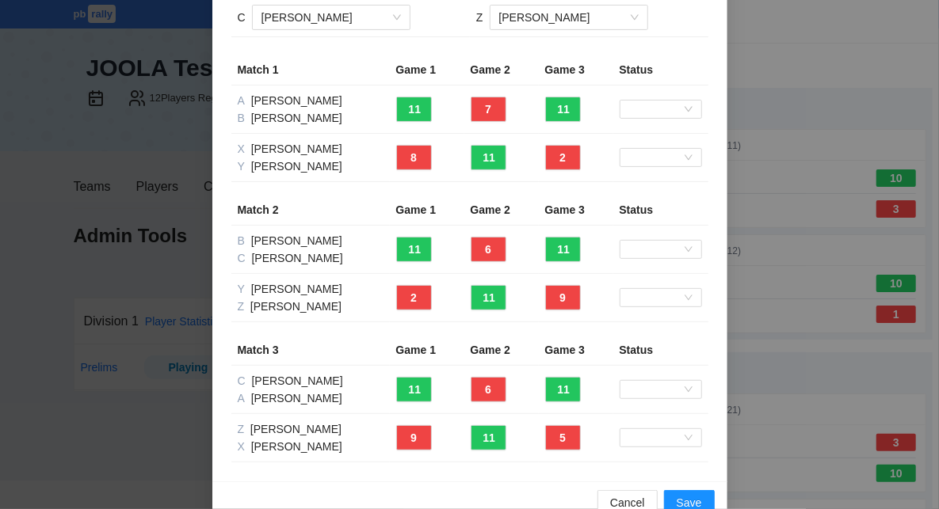
scroll to position [204, 0]
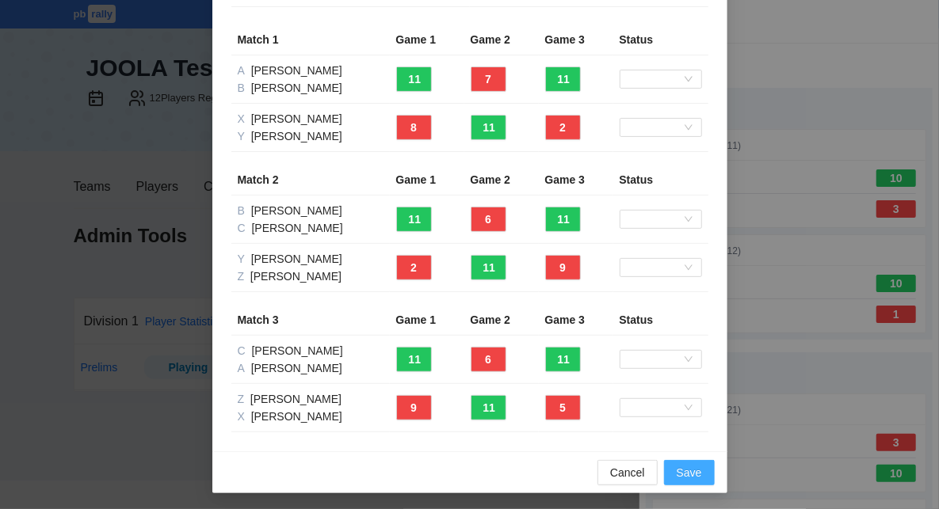
click at [695, 470] on span "Save" at bounding box center [689, 472] width 25 height 17
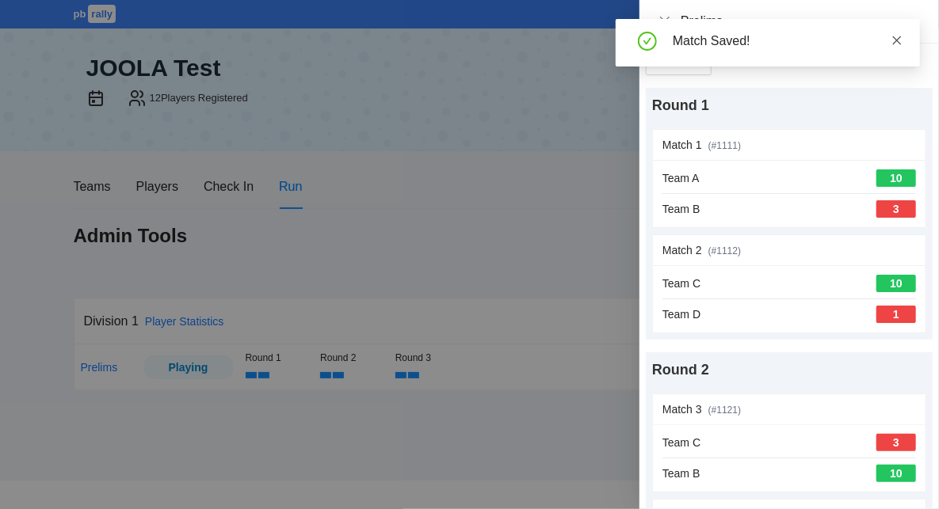
click at [898, 40] on icon "close" at bounding box center [896, 40] width 11 height 11
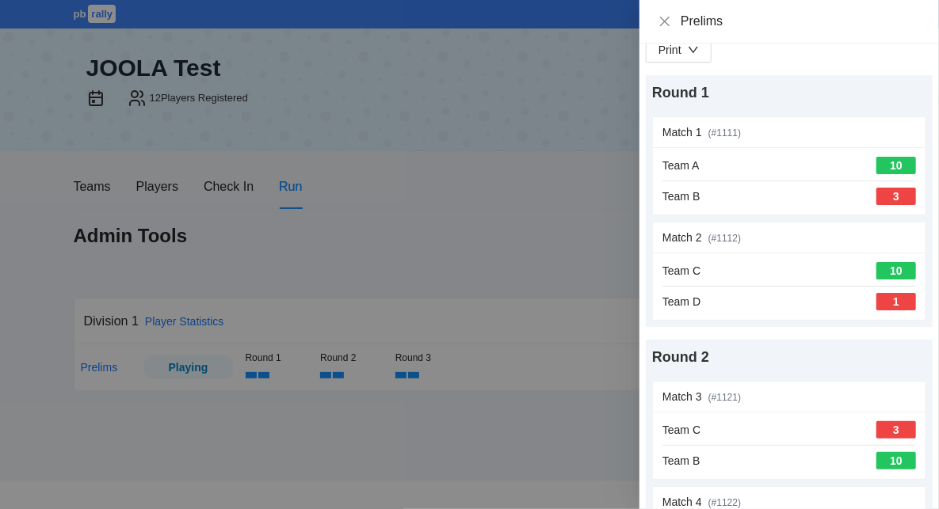
scroll to position [0, 0]
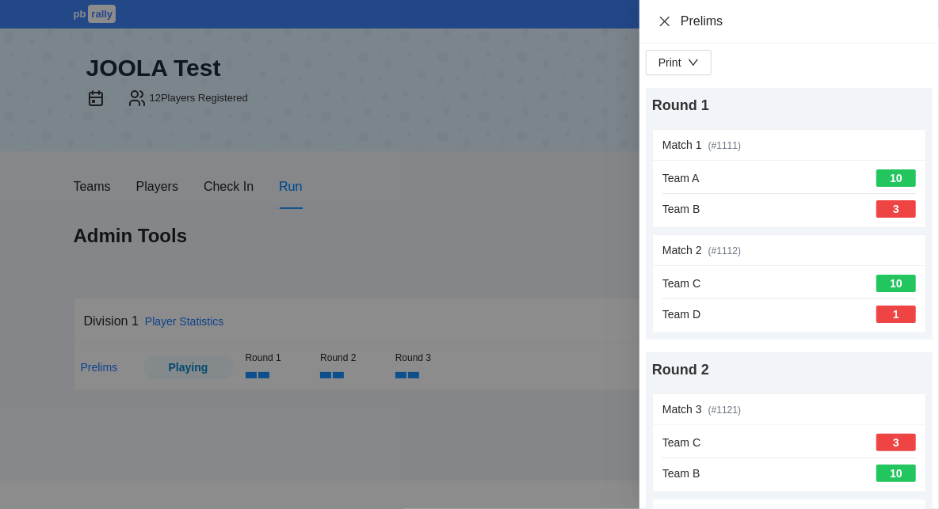
click at [665, 20] on icon "close" at bounding box center [665, 21] width 10 height 10
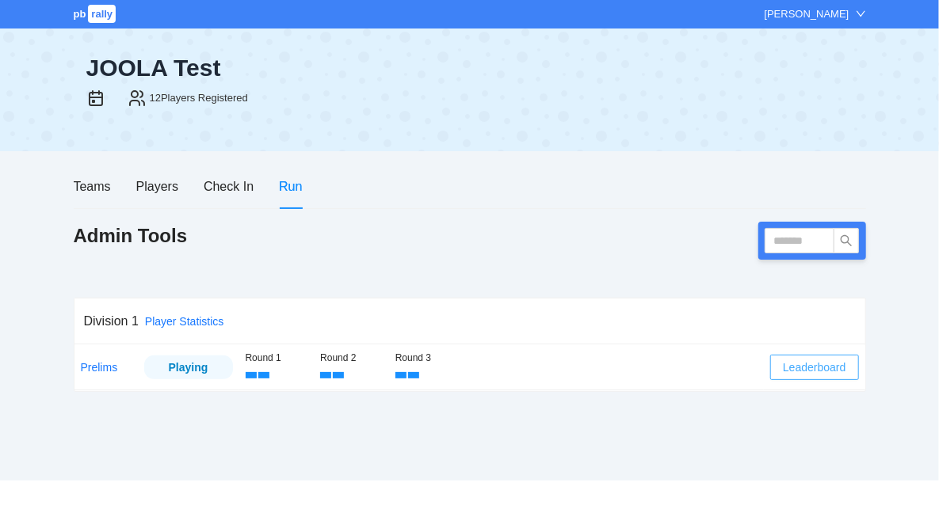
click at [825, 372] on span "Leaderboard" at bounding box center [814, 367] width 63 height 17
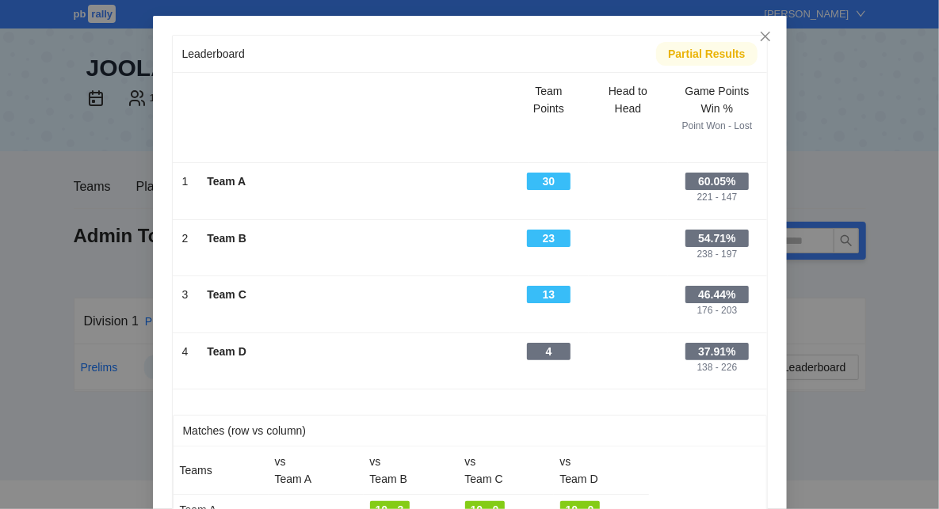
click at [709, 52] on div "Partial Results" at bounding box center [706, 53] width 77 height 17
click at [733, 55] on div "Partial Results" at bounding box center [706, 53] width 77 height 17
click at [692, 53] on div "Partial Results" at bounding box center [706, 53] width 77 height 17
click at [659, 57] on div "Partial Results" at bounding box center [706, 54] width 101 height 24
click at [704, 65] on div "Partial Results" at bounding box center [706, 54] width 101 height 24
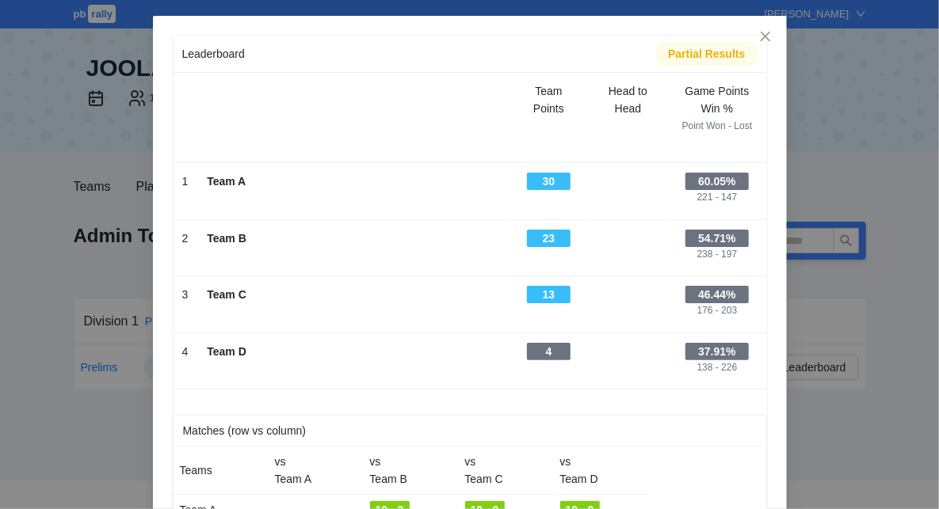
click at [730, 59] on div "Partial Results" at bounding box center [706, 53] width 77 height 17
click at [549, 179] on div "30" at bounding box center [549, 181] width 44 height 17
click at [766, 36] on icon "close" at bounding box center [765, 37] width 10 height 10
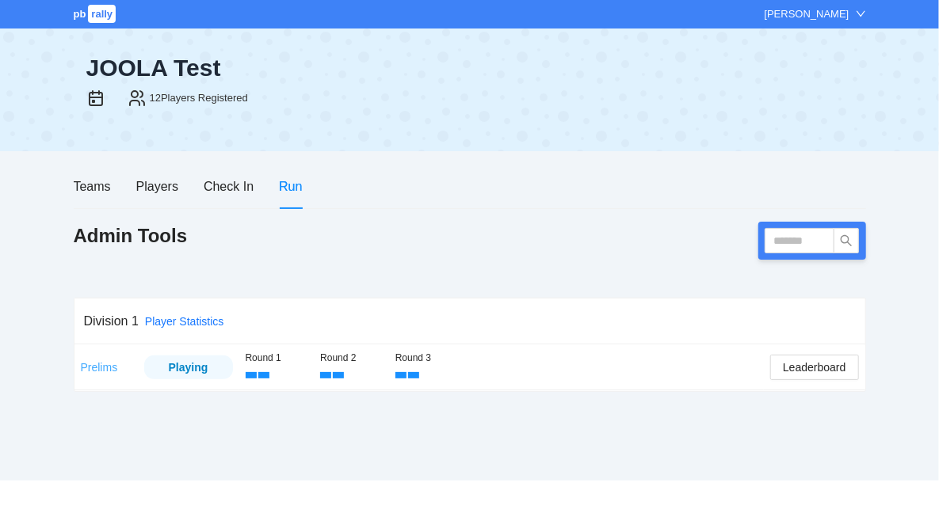
click at [91, 364] on link "Prelims" at bounding box center [99, 367] width 37 height 13
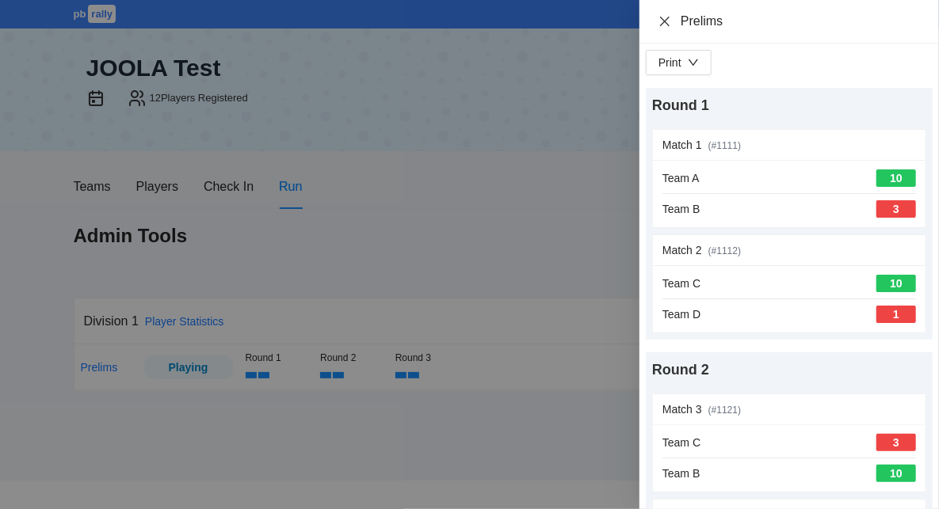
click at [664, 21] on icon "close" at bounding box center [665, 21] width 10 height 10
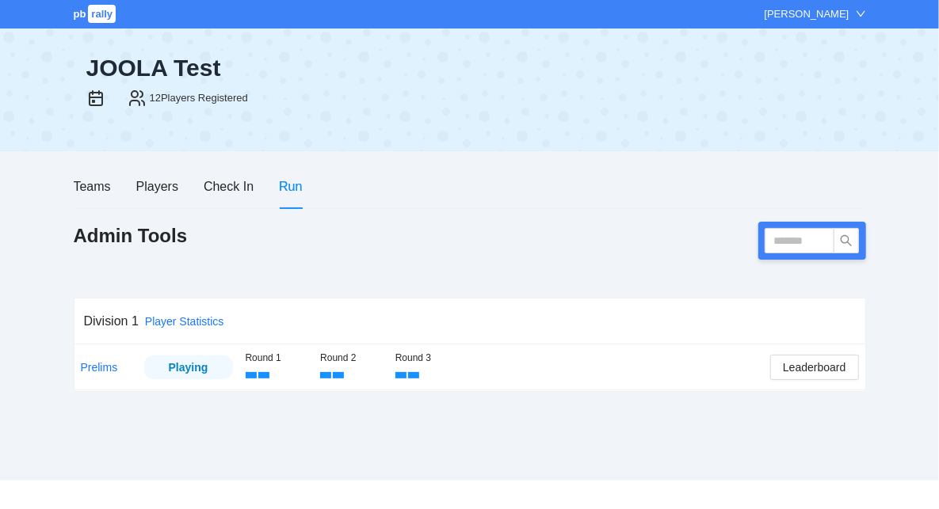
click at [414, 377] on div at bounding box center [413, 375] width 11 height 6
click at [479, 356] on div "Round 1 Round 2 Round 3" at bounding box center [502, 367] width 513 height 32
click at [102, 368] on link "Prelims" at bounding box center [99, 367] width 37 height 13
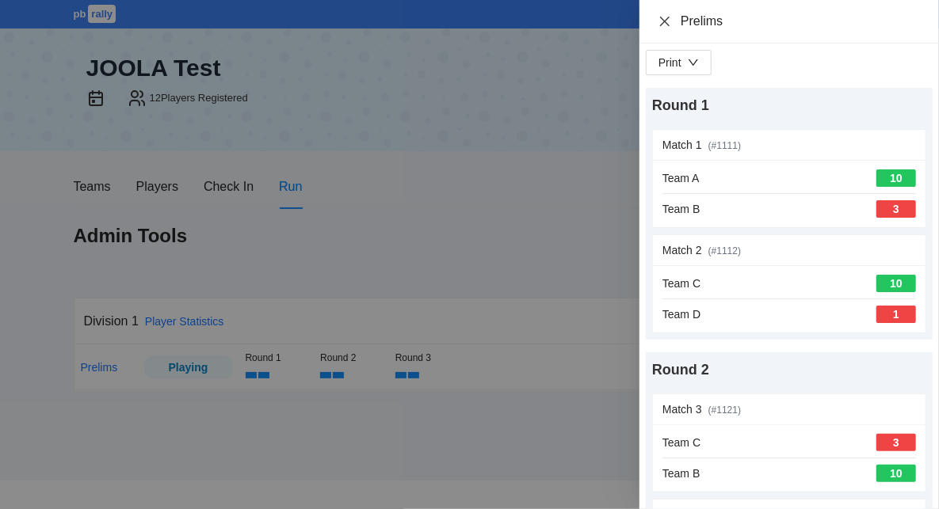
click at [664, 20] on icon "close" at bounding box center [665, 21] width 10 height 10
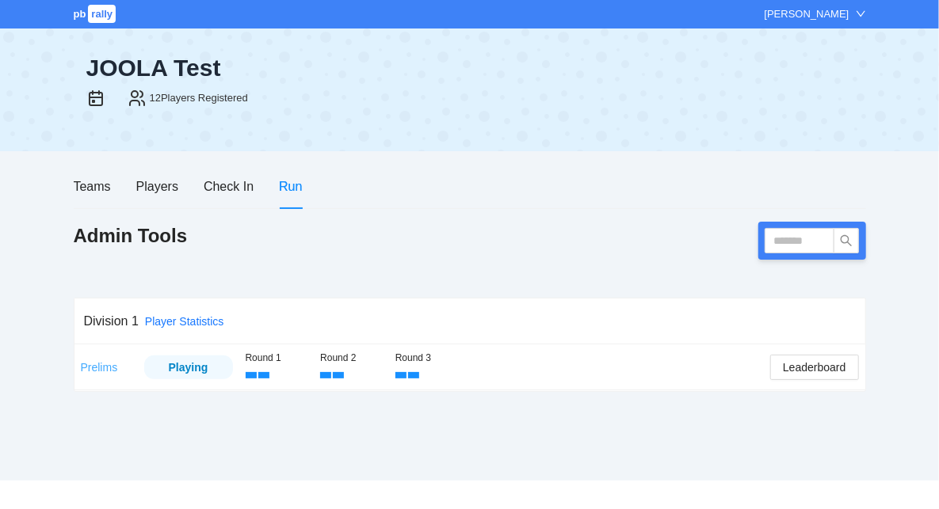
click at [97, 367] on link "Prelims" at bounding box center [99, 367] width 37 height 13
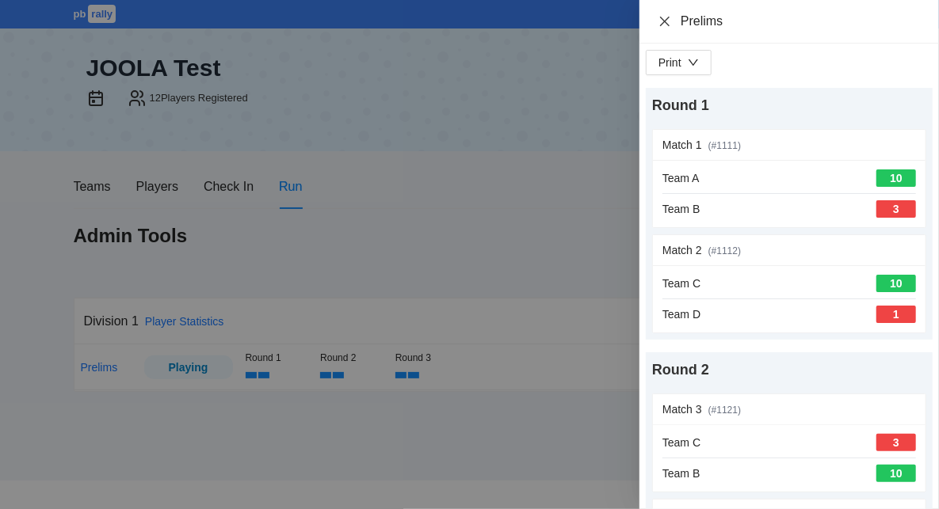
click at [662, 21] on icon "close" at bounding box center [664, 21] width 13 height 13
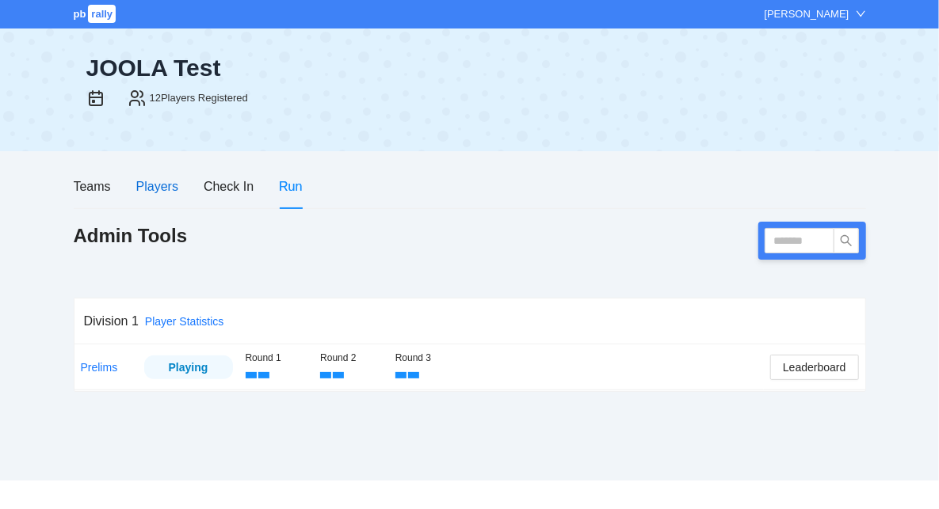
click at [162, 185] on div "Players" at bounding box center [157, 187] width 42 height 20
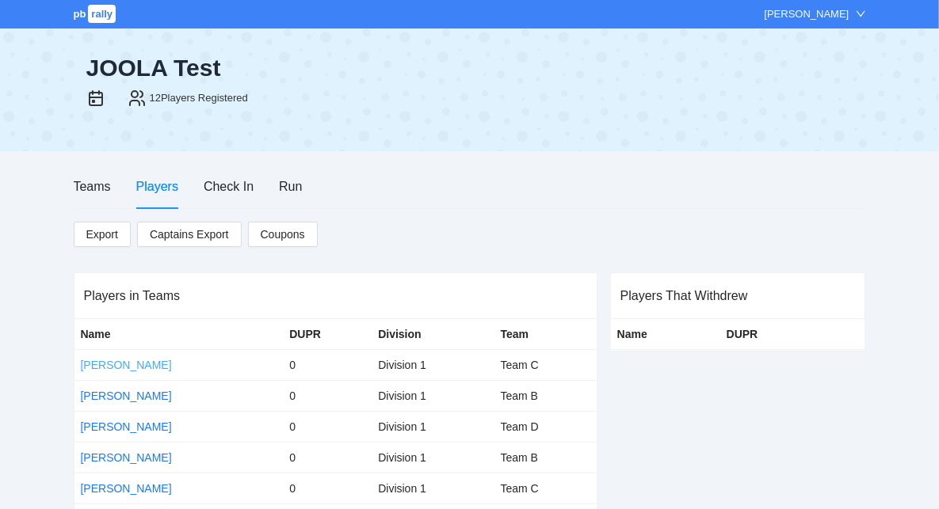
click at [126, 365] on link "[PERSON_NAME]" at bounding box center [126, 365] width 91 height 13
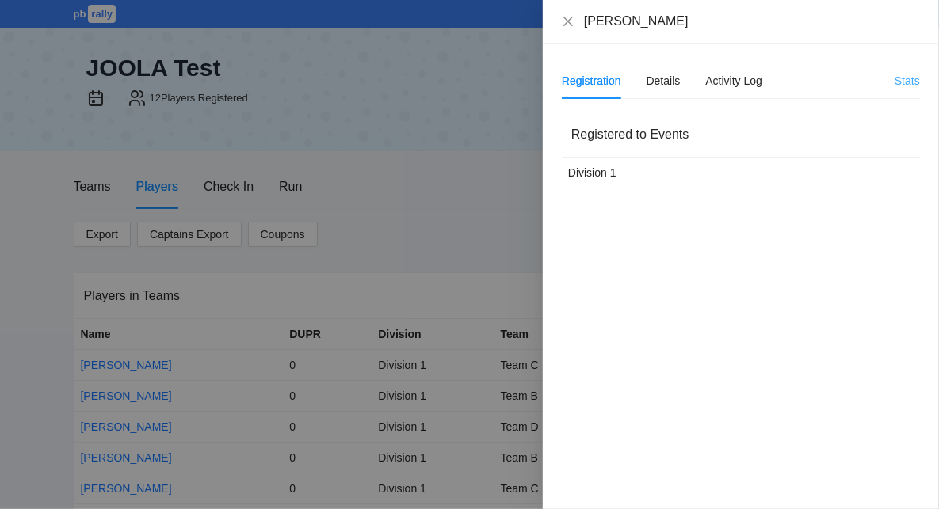
click at [914, 82] on link "Stats" at bounding box center [906, 80] width 25 height 13
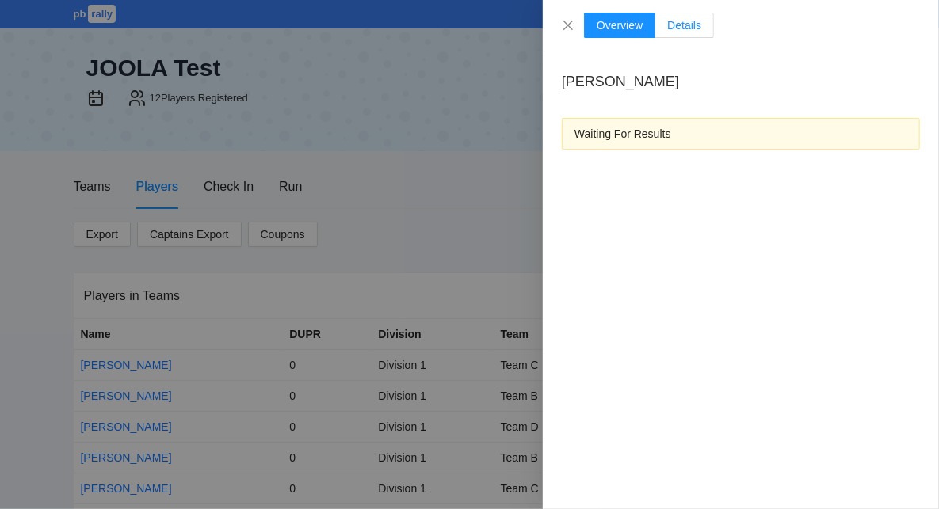
click at [689, 26] on span "Details" at bounding box center [684, 25] width 34 height 13
click at [569, 24] on icon "close" at bounding box center [568, 25] width 13 height 13
